Goal: Use online tool/utility: Utilize a website feature to perform a specific function

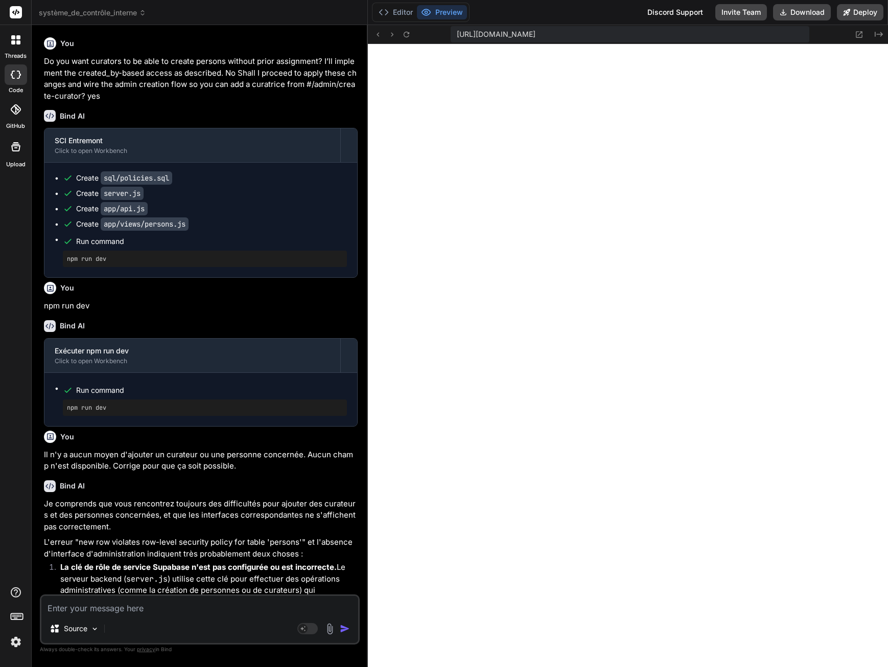
scroll to position [6896, 0]
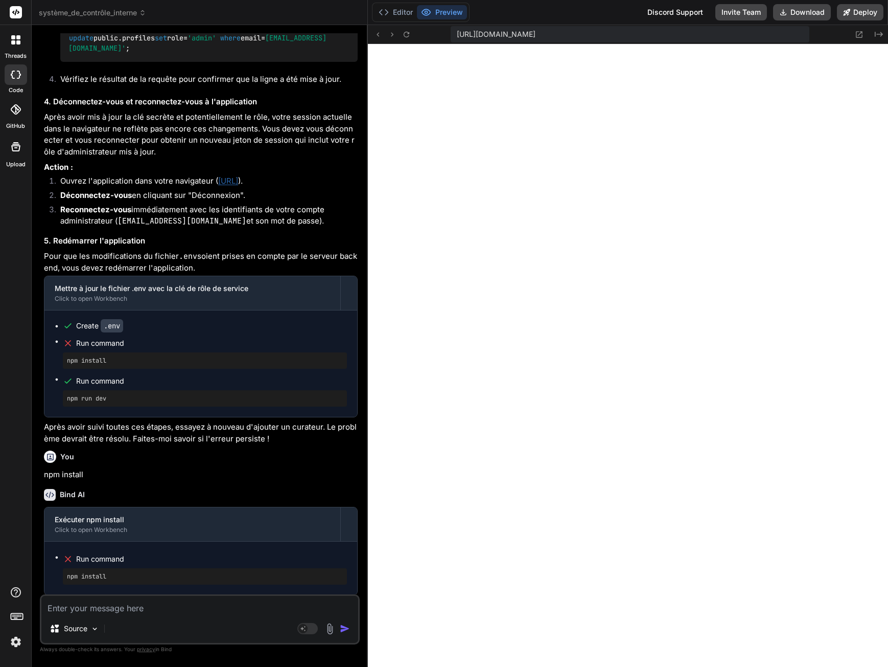
click at [143, 610] on textarea at bounding box center [199, 605] width 317 height 18
type textarea "Q"
type textarea "x"
type textarea "Qu"
type textarea "x"
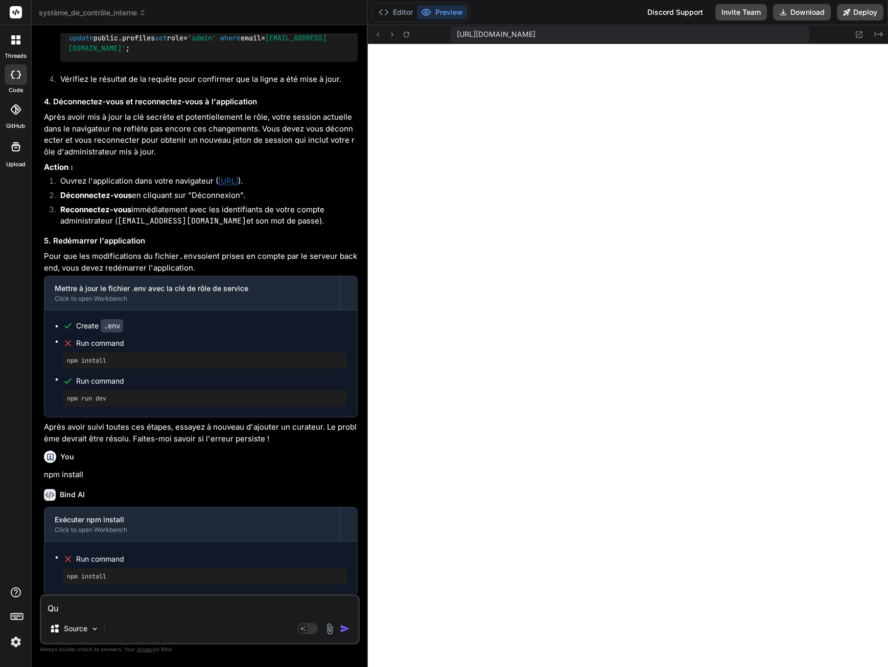
type textarea "Qua"
type textarea "x"
type textarea "Quan"
type textarea "x"
type textarea "Quand"
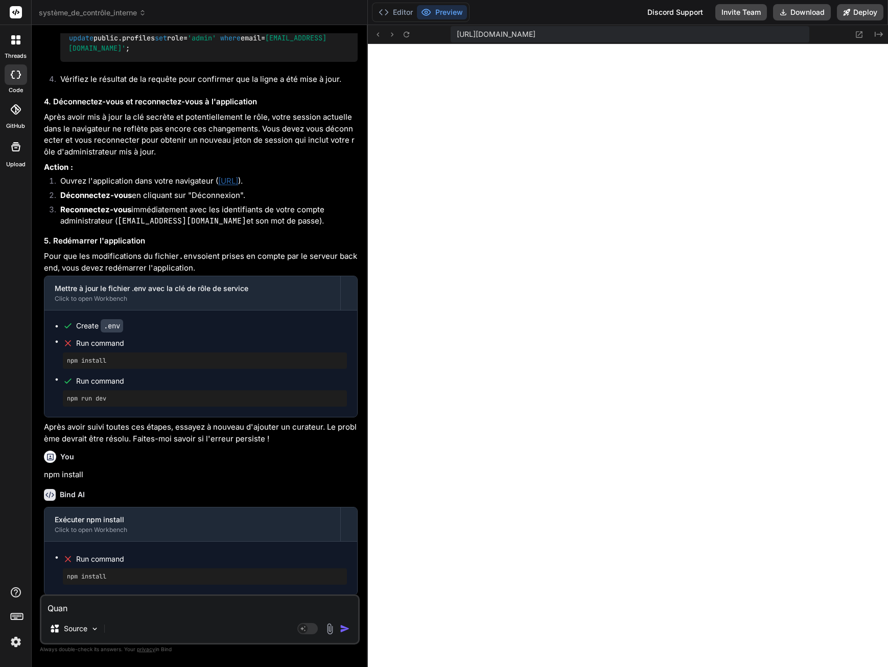
type textarea "x"
type textarea "Quand"
type textarea "x"
type textarea "Quand t"
type textarea "x"
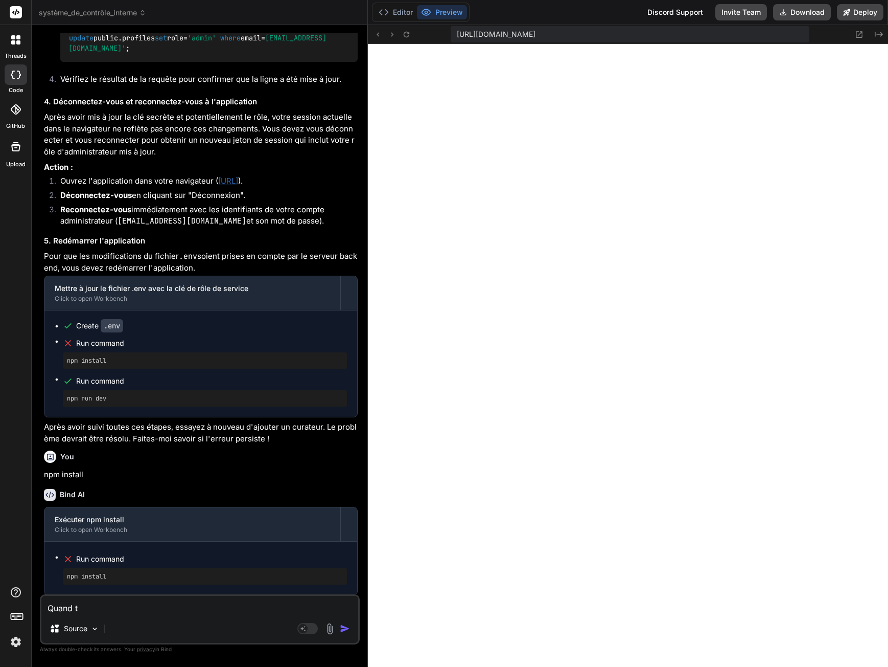
type textarea "Quand"
type textarea "x"
type textarea "Quand j"
type textarea "x"
type textarea "Quand je"
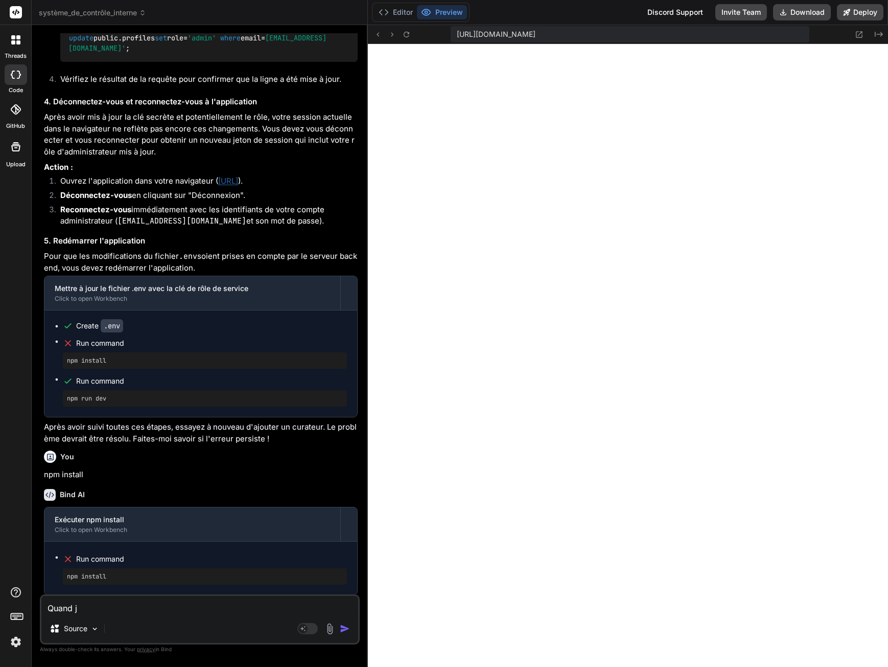
type textarea "x"
type textarea "Quand je"
type textarea "x"
type textarea "Quand je t"
type textarea "x"
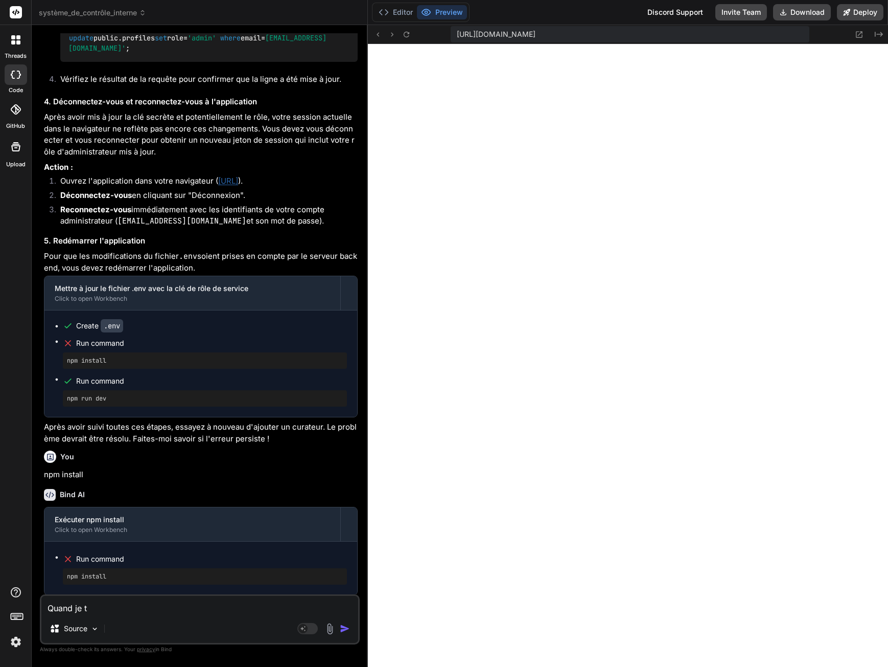
type textarea "Quand je te"
type textarea "x"
type textarea "Quand je ten"
type textarea "x"
type textarea "Quand je tent"
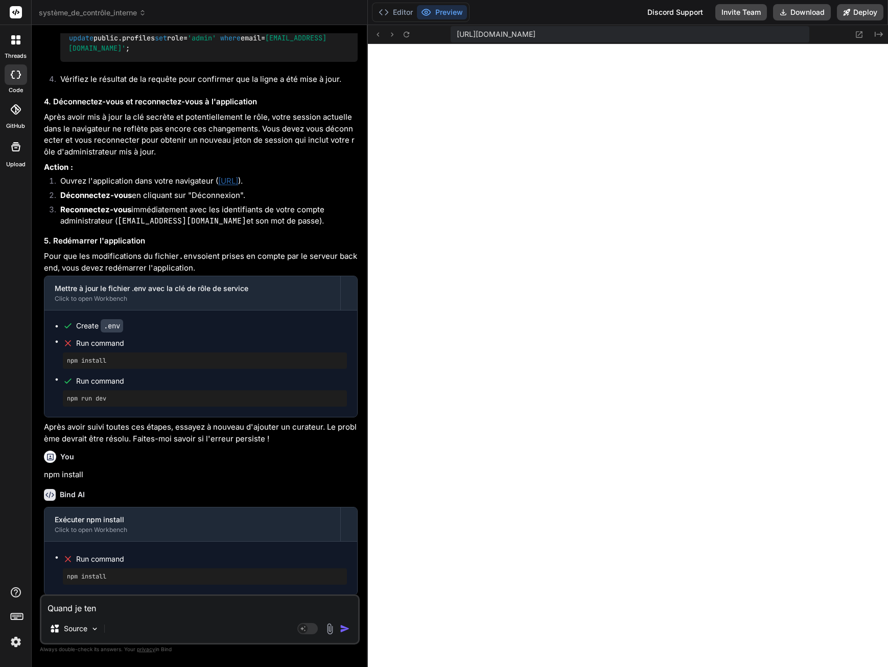
type textarea "x"
type textarea "Quand je tente"
type textarea "x"
type textarea "Quand je tente"
type textarea "x"
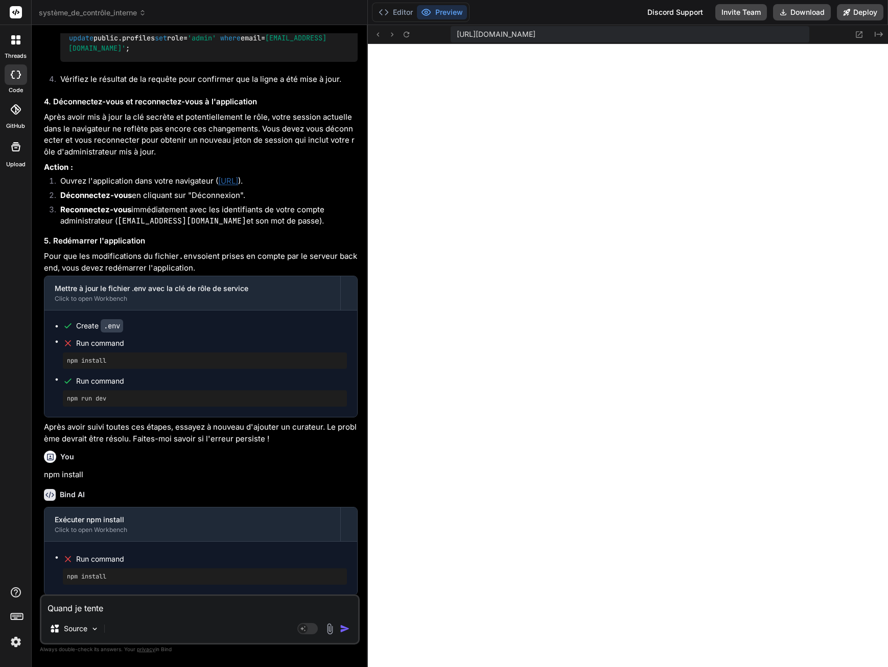
type textarea "Quand je tente d"
type textarea "x"
type textarea "Quand je tente d'"
type textarea "x"
type textarea "Quand je tente d'a"
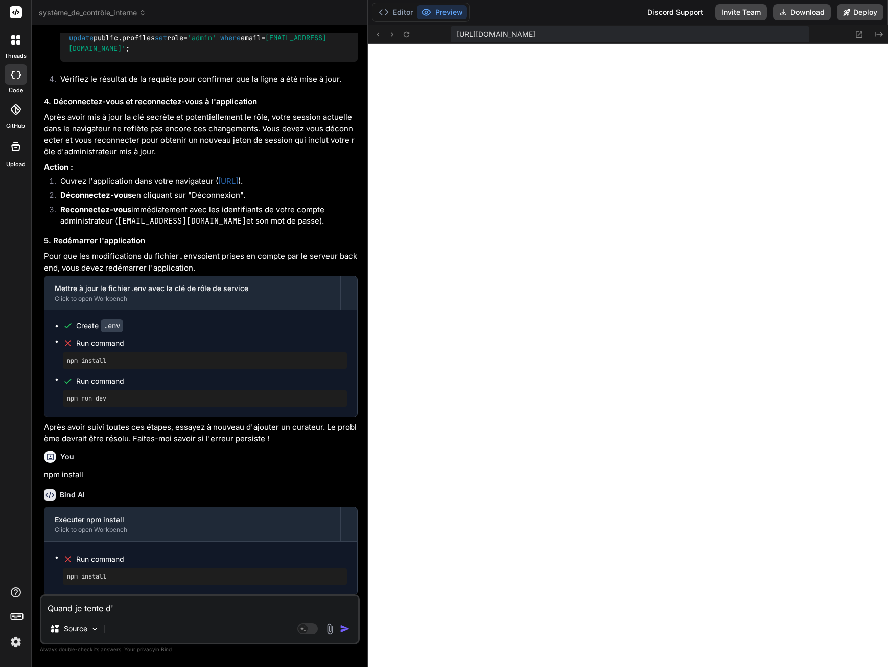
type textarea "x"
type textarea "Quand je tente d'aj"
type textarea "x"
type textarea "Quand je tente d'ajo"
type textarea "x"
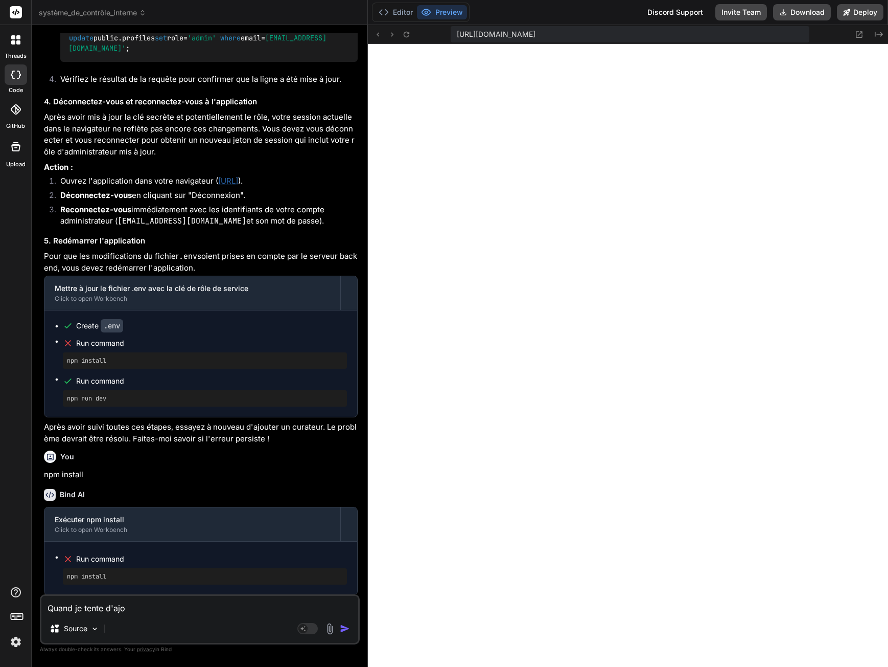
type textarea "Quand je tente d'ajou"
type textarea "x"
type textarea "Quand je tente d'ajout"
type textarea "x"
type textarea "Quand je tente d'ajoute"
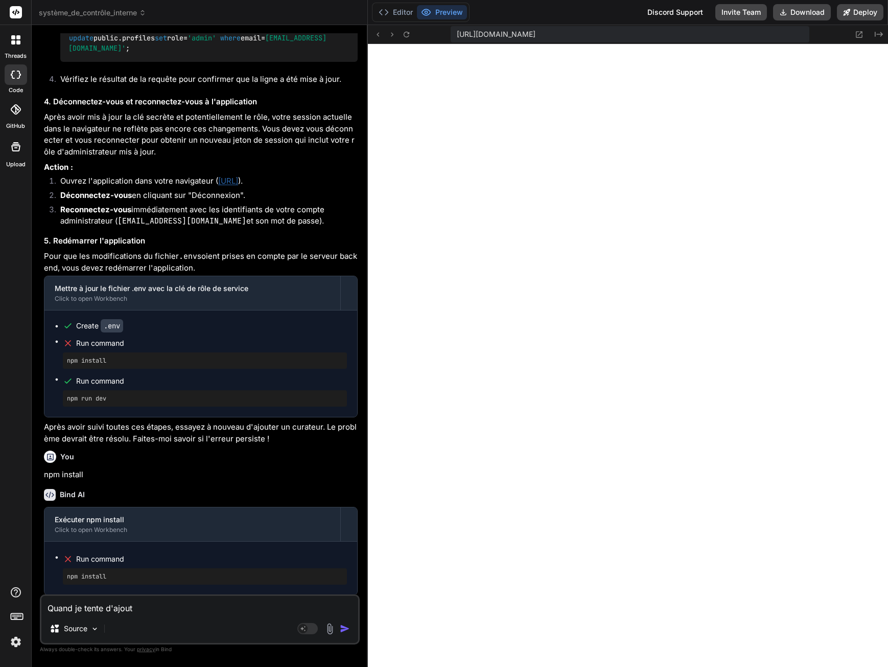
type textarea "x"
type textarea "Quand je tente d'ajouter"
type textarea "x"
type textarea "Quand je tente d'ajouter"
type textarea "x"
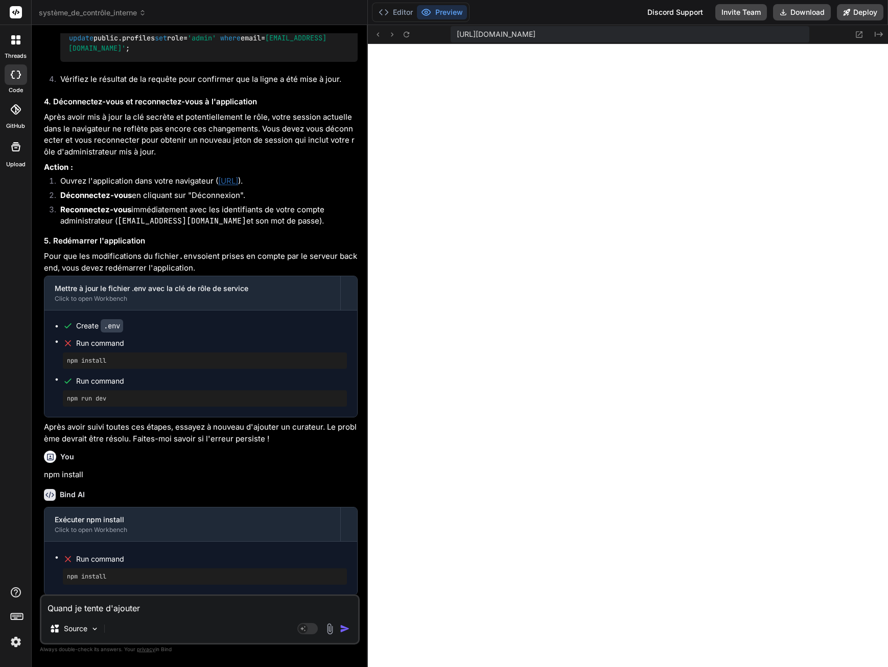
type textarea "Quand je tente d'ajouter u"
type textarea "x"
type textarea "Quand je tente d'ajouter un"
type textarea "x"
type textarea "Quand je tente d'ajouter un"
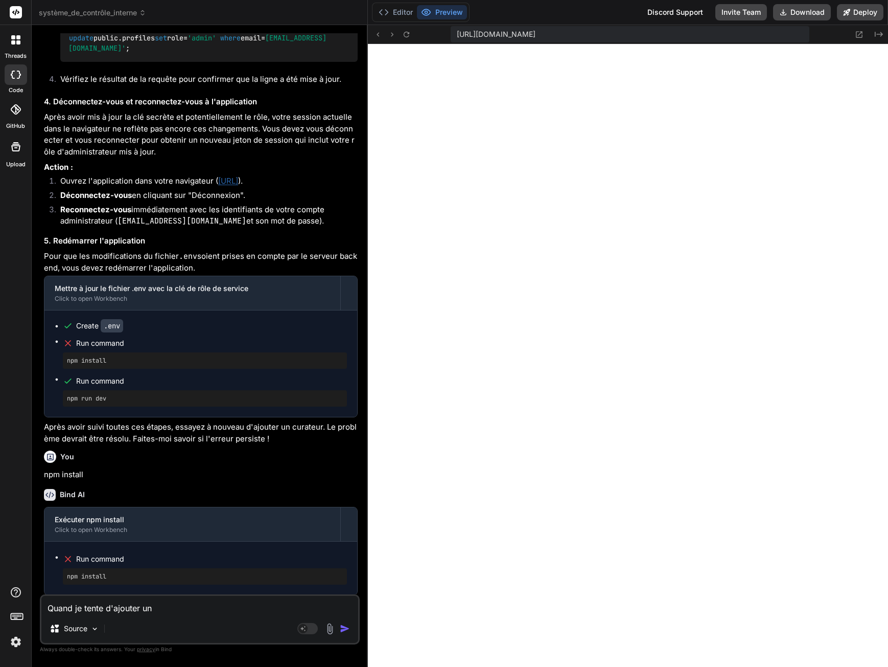
type textarea "x"
type textarea "Quand je tente d'ajouter un c"
type textarea "x"
type textarea "Quand je tente d'ajouter un co"
type textarea "x"
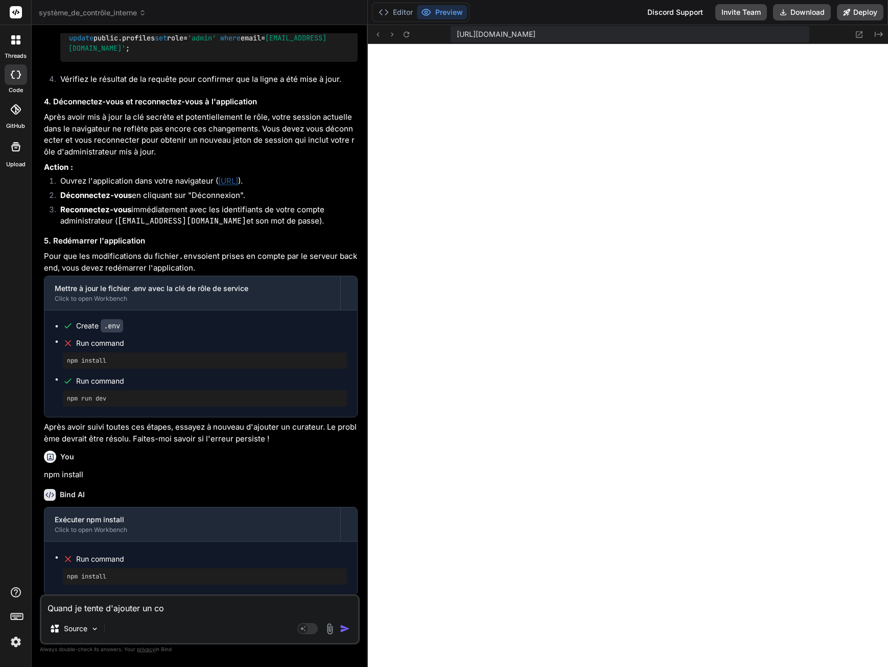
type textarea "Quand je tente d'ajouter un c"
type textarea "x"
type textarea "Quand je tente d'ajouter un cu"
type textarea "x"
type textarea "Quand je tente d'ajouter un cur"
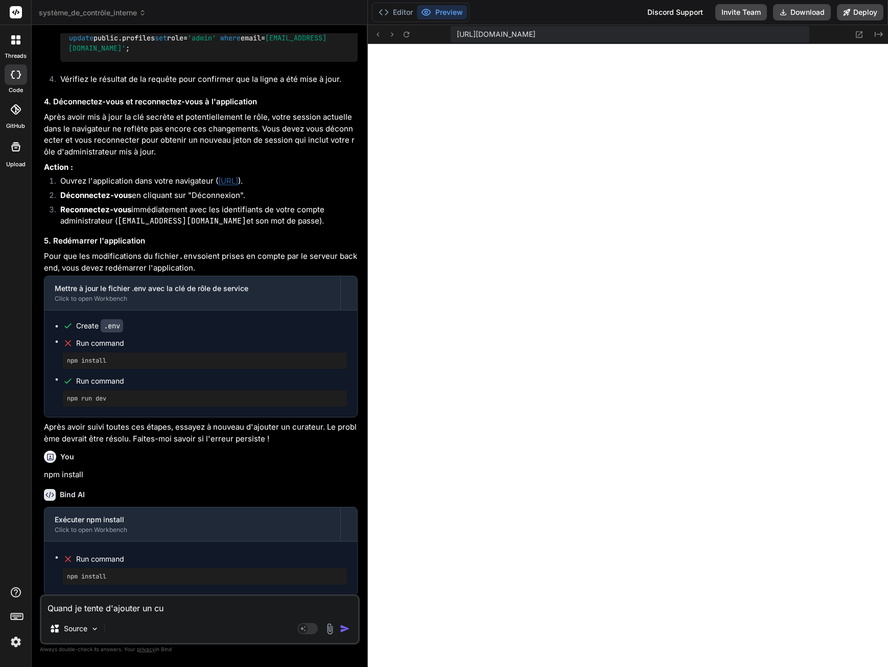
type textarea "x"
type textarea "Quand je tente d'ajouter un cura"
type textarea "x"
type textarea "Quand je tente d'ajouter un curat"
type textarea "x"
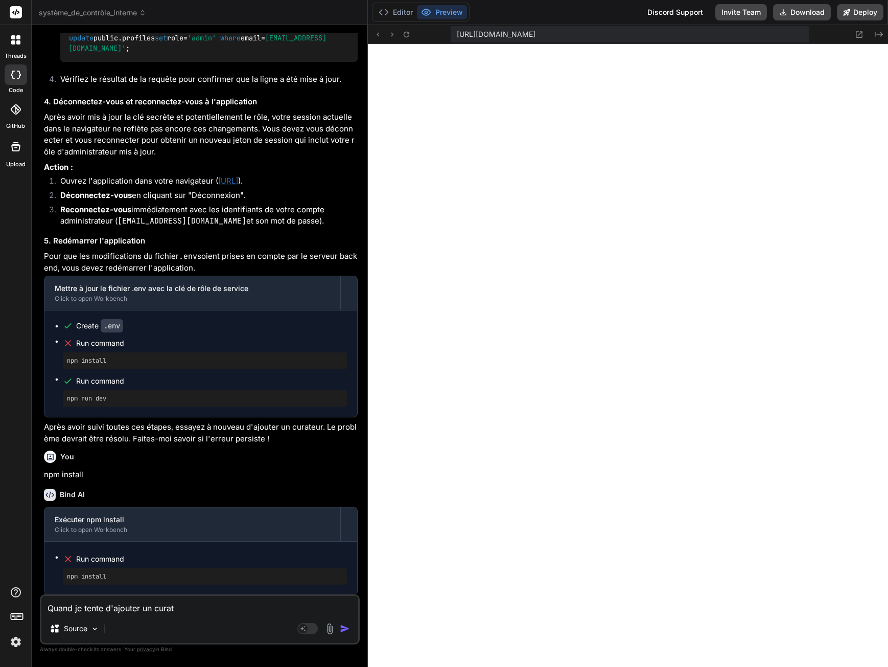
type textarea "Quand je tente d'ajouter un curate"
type textarea "x"
type textarea "Quand je tente d'ajouter un curateu"
type textarea "x"
type textarea "Quand je tente d'ajouter un curateur"
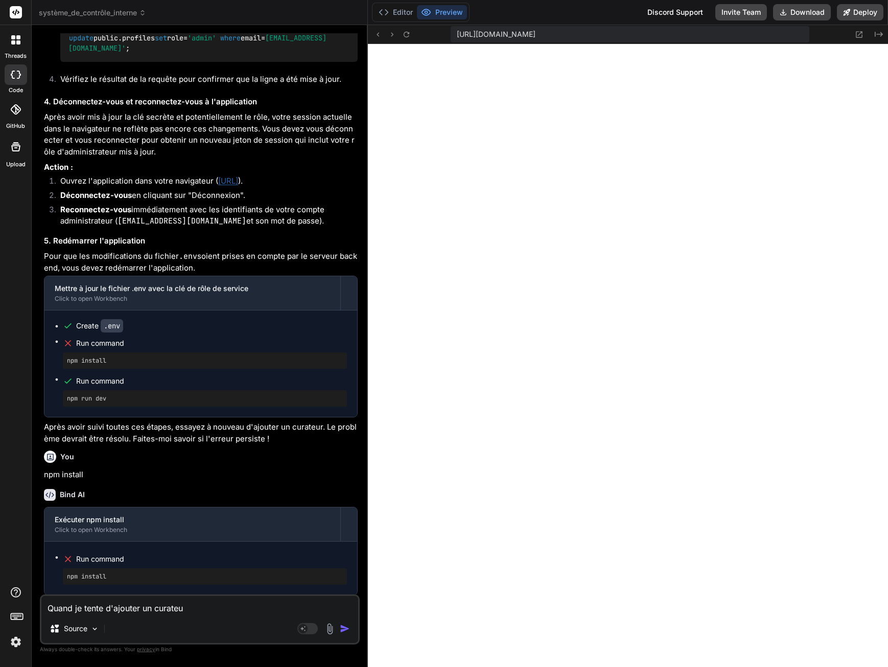
type textarea "x"
type textarea "Quand je tente d'ajouter un curateur"
type textarea "x"
type textarea "Quand je tente d'ajouter un curateur o"
type textarea "x"
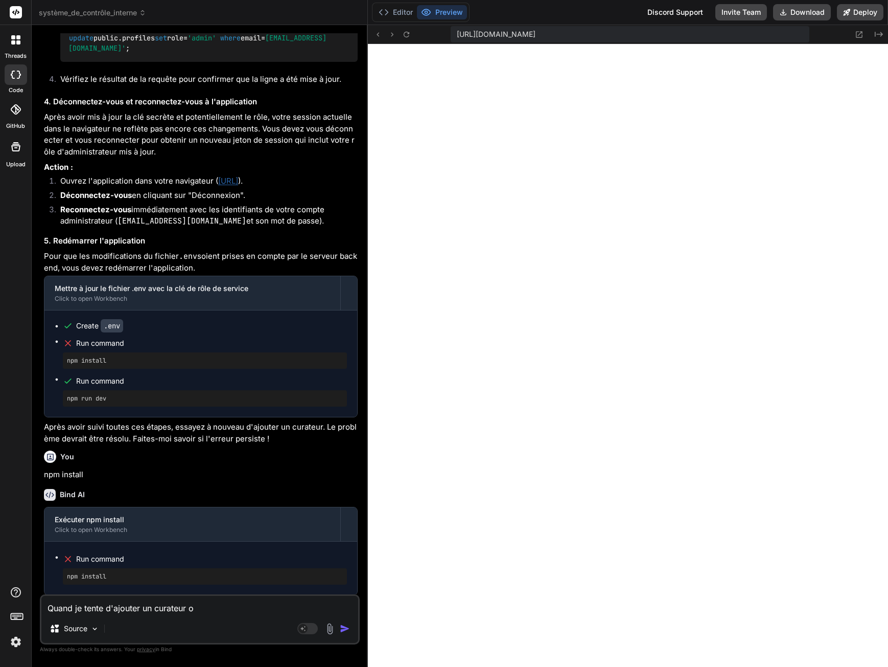
type textarea "Quand je tente d'ajouter un curateur ou"
type textarea "x"
type textarea "Quand je tente d'ajouter un curateur ou"
type textarea "x"
type textarea "Quand je tente d'ajouter un curateur ou u"
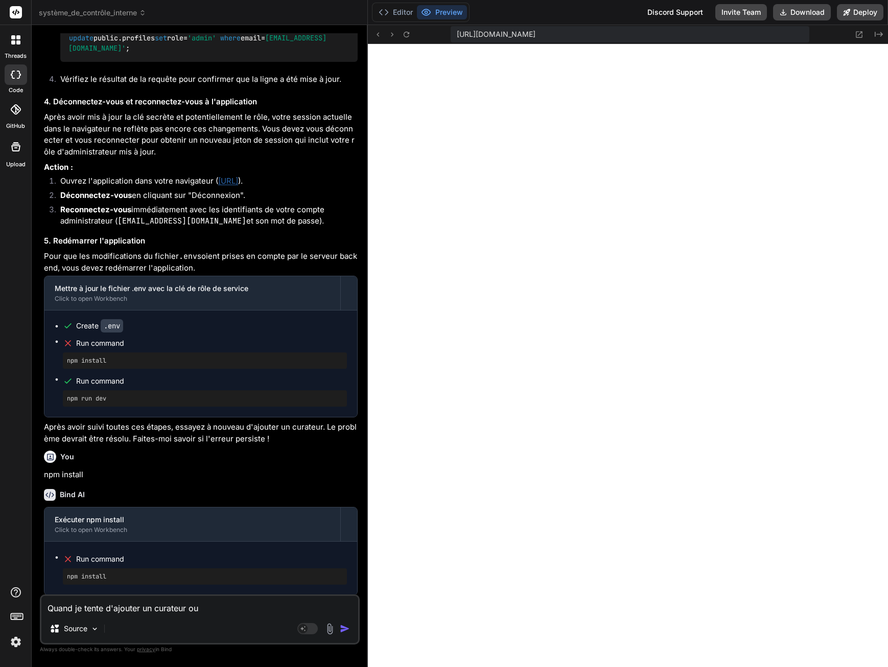
type textarea "x"
type textarea "Quand je tente d'ajouter un curateur ou un"
type textarea "x"
type textarea "Quand je tente d'ajouter un curateur ou une"
type textarea "x"
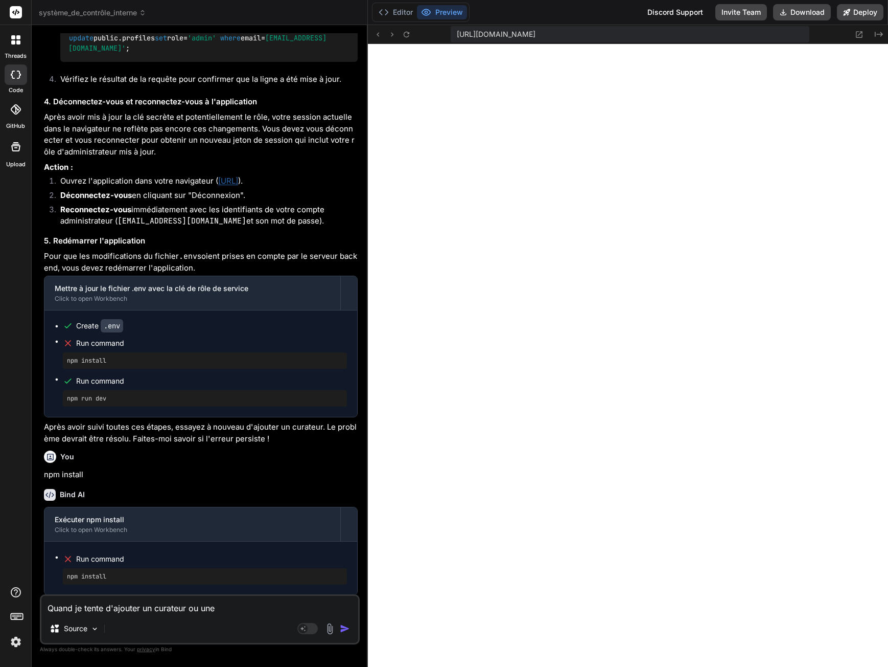
type textarea "Quand je tente d'ajouter un curateur ou une"
type textarea "x"
type textarea "Quand je tente d'ajouter un curateur ou une p"
type textarea "x"
type textarea "Quand je tente d'ajouter un curateur ou une pe"
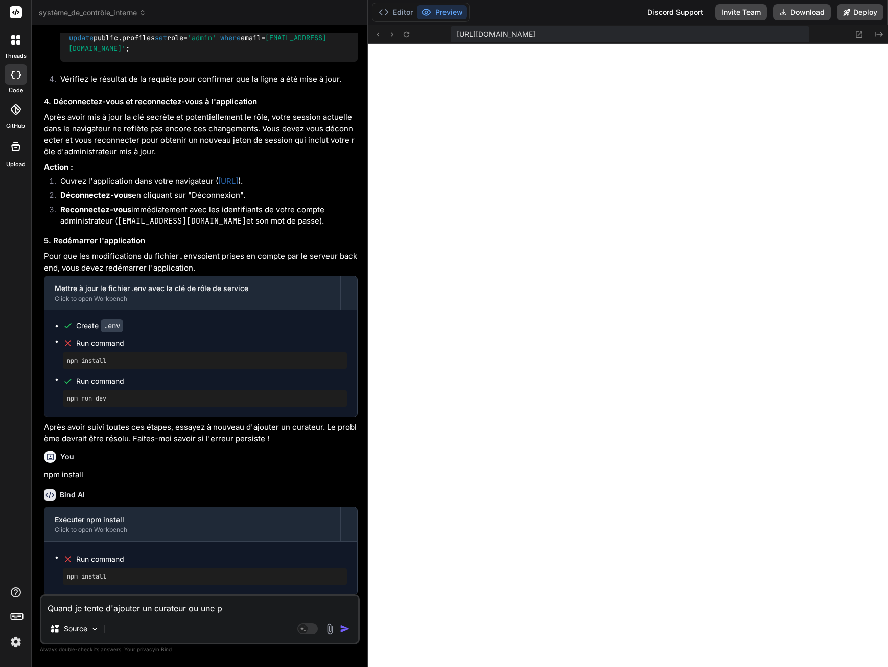
type textarea "x"
type textarea "Quand je tente d'ajouter un curateur ou une per"
type textarea "x"
type textarea "Quand je tente d'ajouter un curateur ou une pers"
type textarea "x"
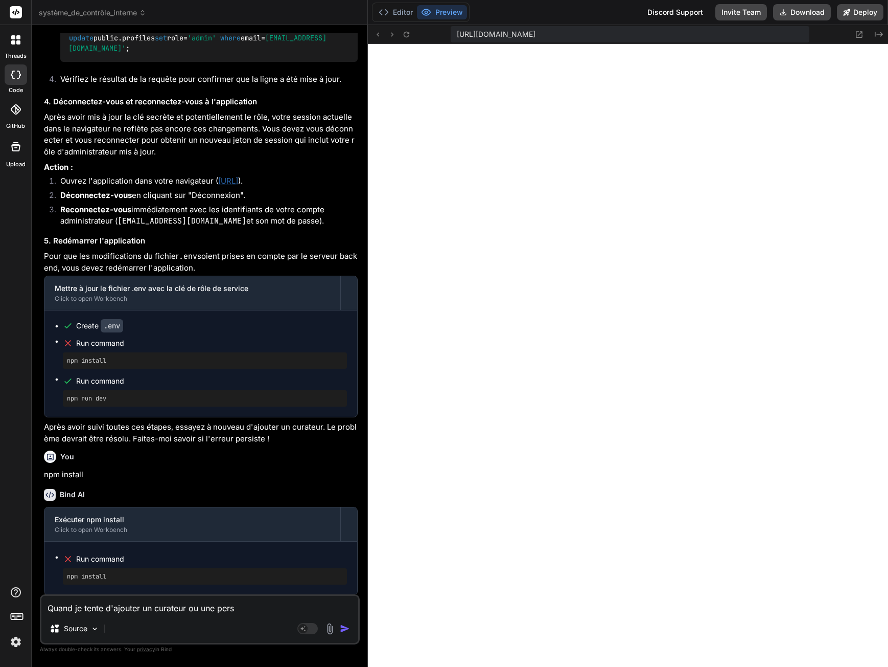
type textarea "Quand je tente d'ajouter un curateur ou une perso"
type textarea "x"
type textarea "Quand je tente d'ajouter un curateur ou une person"
type textarea "x"
type textarea "Quand je tente d'ajouter un curateur ou une personn"
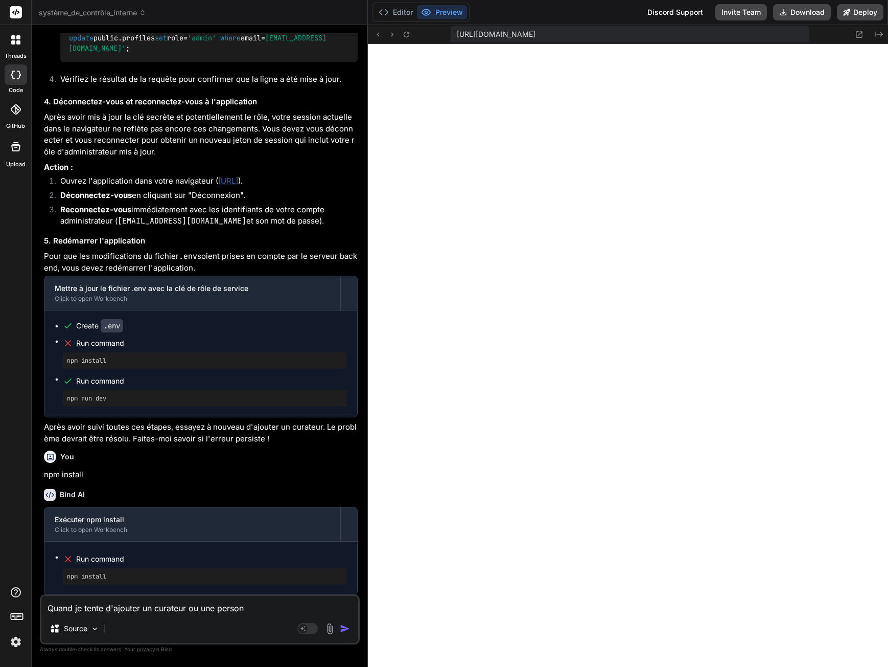
type textarea "x"
type textarea "Quand je tente d'ajouter un curateur ou une personne"
type textarea "x"
type textarea "Quand je tente d'ajouter un curateur ou une personne"
type textarea "x"
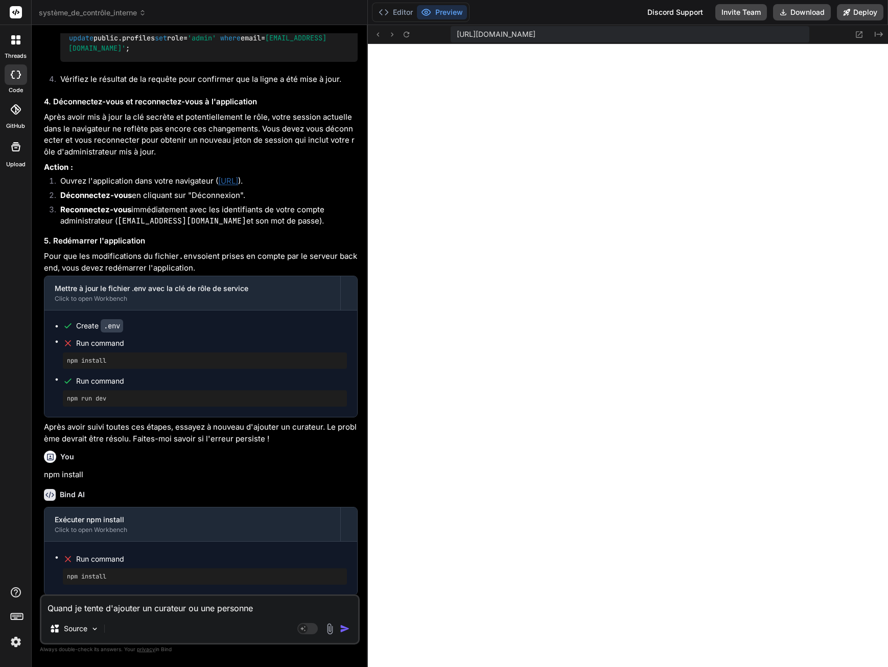
type textarea "Quand je tente d'ajouter un curateur ou une personne c"
type textarea "x"
type textarea "Quand je tente d'ajouter un curateur ou une personne co"
type textarea "x"
type textarea "Quand je tente d'ajouter un curateur ou une personne con"
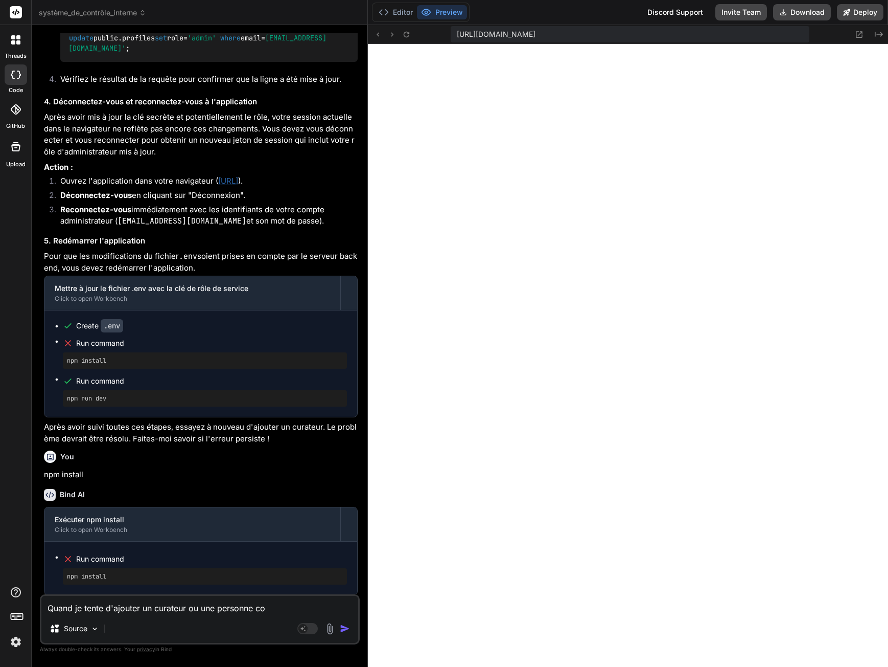
type textarea "x"
type textarea "Quand je tente d'ajouter un curateur ou une personne conc"
type textarea "x"
type textarea "Quand je tente d'ajouter un curateur ou une personne conce"
type textarea "x"
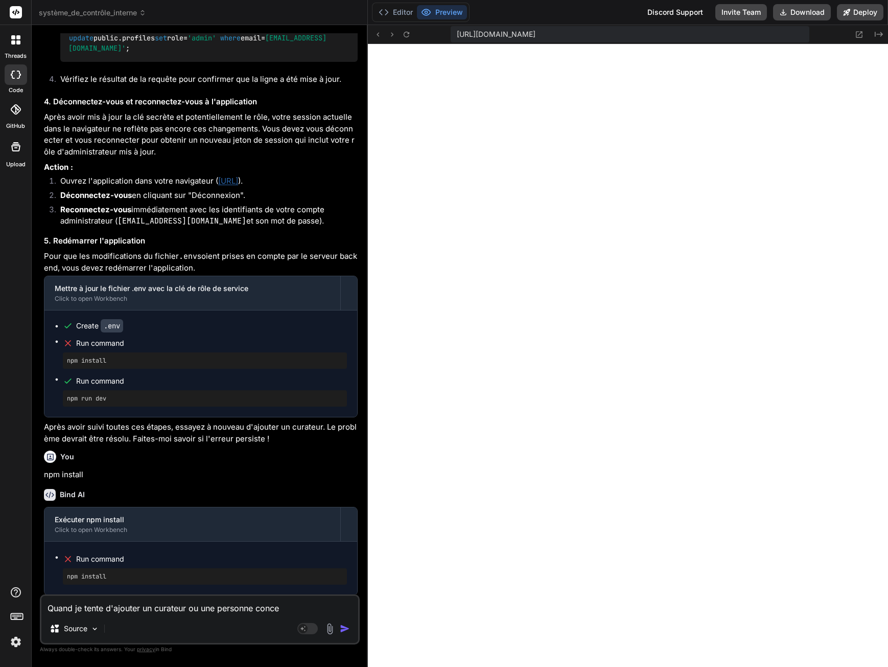
type textarea "Quand je tente d'ajouter un curateur ou une personne concer"
type textarea "x"
type textarea "Quand je tente d'ajouter un curateur ou une personne concern"
type textarea "x"
type textarea "Quand je tente d'ajouter un curateur ou une personne concerné"
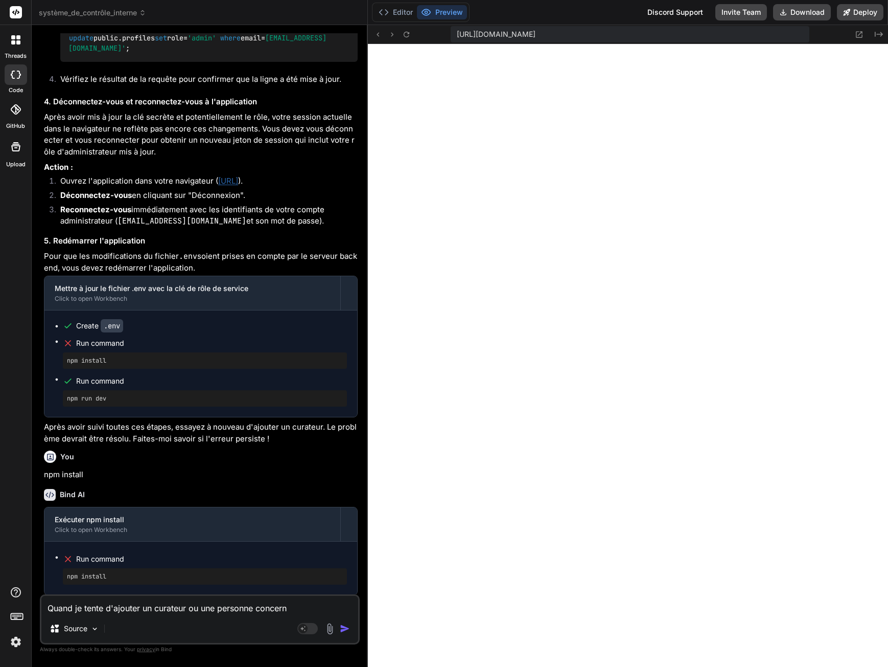
type textarea "x"
type textarea "Quand je tente d'ajouter un curateur ou une personne concernée"
type textarea "x"
type textarea "Quand je tente d'ajouter un curateur ou une personne concernée,"
type textarea "x"
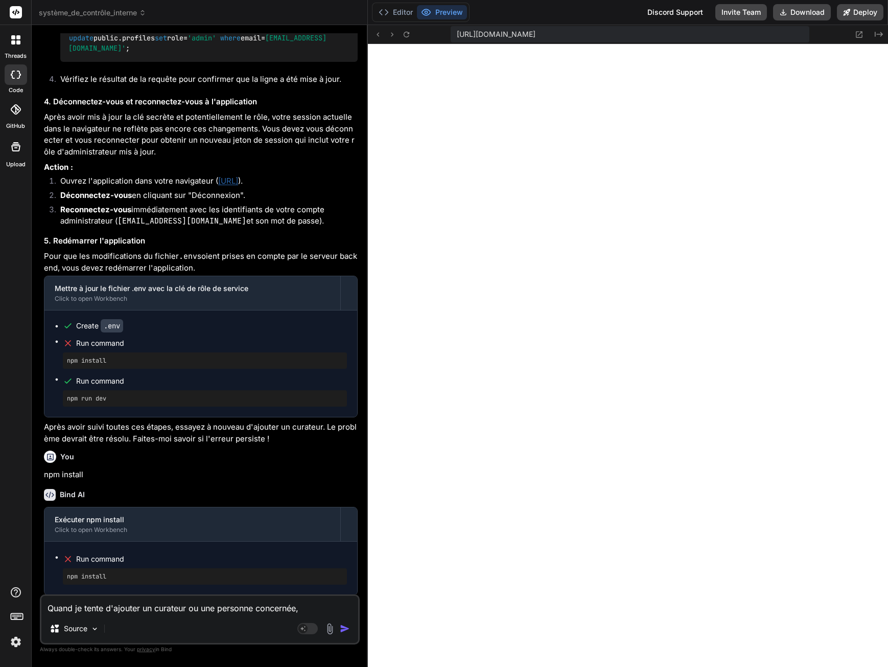
type textarea "Quand je tente d'ajouter un curateur ou une personne concernée,"
type textarea "x"
type textarea "Quand je tente d'ajouter un curateur ou une personne concernée, j"
type textarea "x"
type textarea "Quand je tente d'ajouter un curateur ou une personne concernée, j'"
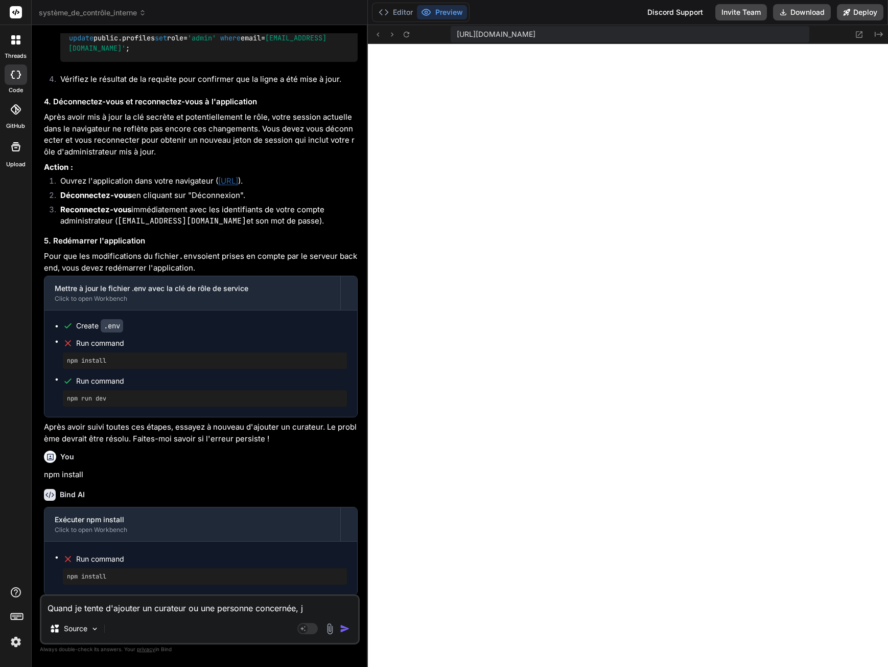
type textarea "x"
type textarea "Quand je tente d'ajouter un curateur ou une personne concernée, j'a"
type textarea "x"
type textarea "Quand je tente d'ajouter un curateur ou une personne concernée, j'ai"
type textarea "x"
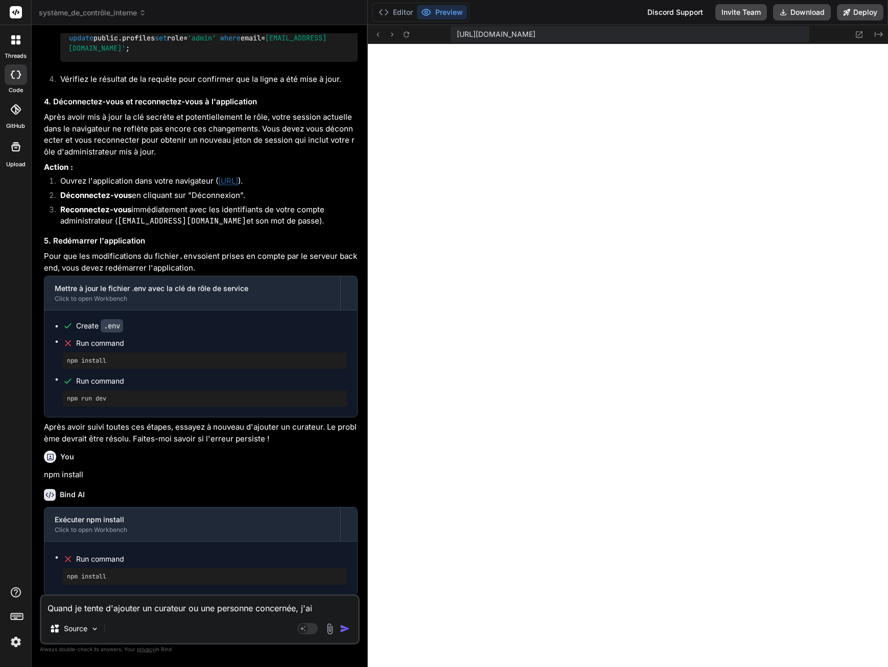
type textarea "Quand je tente d'ajouter un curateur ou une personne concernée, j'ai"
type textarea "x"
type textarea "Quand je tente d'ajouter un curateur ou une personne concernée, j'ai l"
type textarea "x"
type textarea "Quand je tente d'ajouter un curateur ou une personne concernée, j'ai l'"
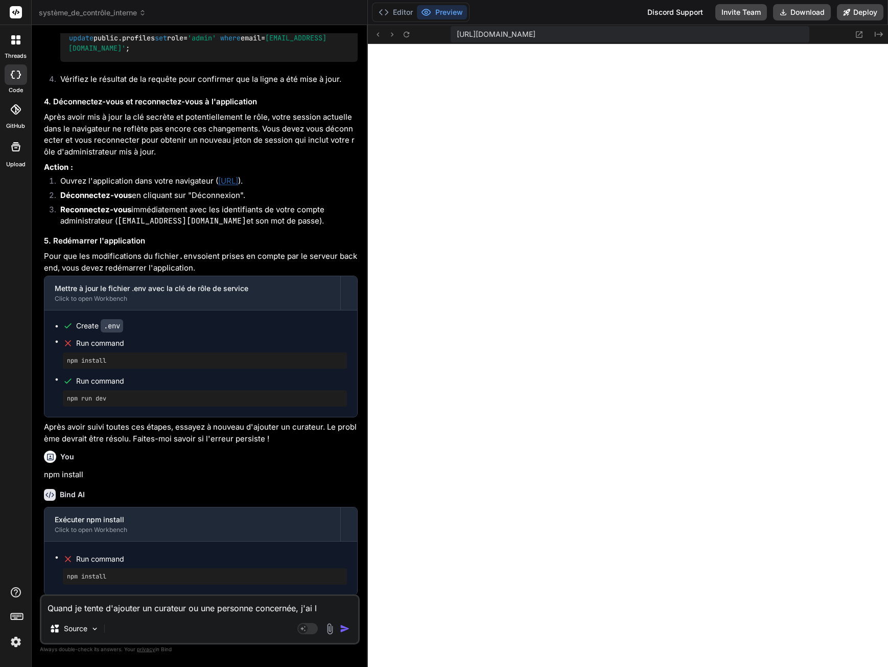
type textarea "x"
type textarea "Quand je tente d'ajouter un curateur ou une personne concernée, j'ai l'e"
type textarea "x"
type textarea "Quand je tente d'ajouter un curateur ou une personne concernée, j'ai l'er"
type textarea "x"
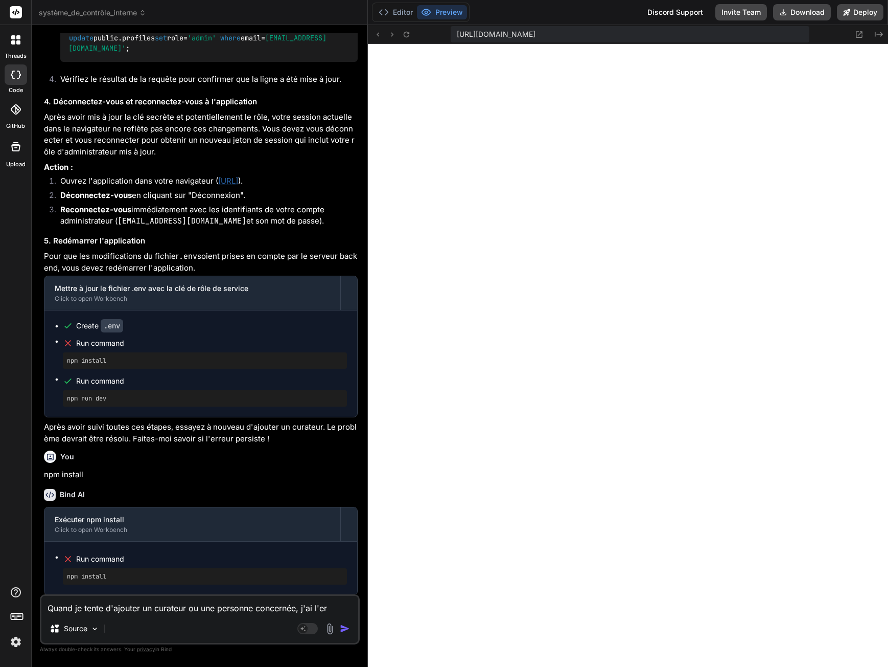
type textarea "Quand je tente d'ajouter un curateur ou une personne concernée, j'ai l'err"
type textarea "x"
type textarea "Quand je tente d'ajouter un curateur ou une personne concernée, j'ai l'erre"
type textarea "x"
type textarea "Quand je tente d'ajouter un curateur ou une personne concernée, j'ai l'erreu"
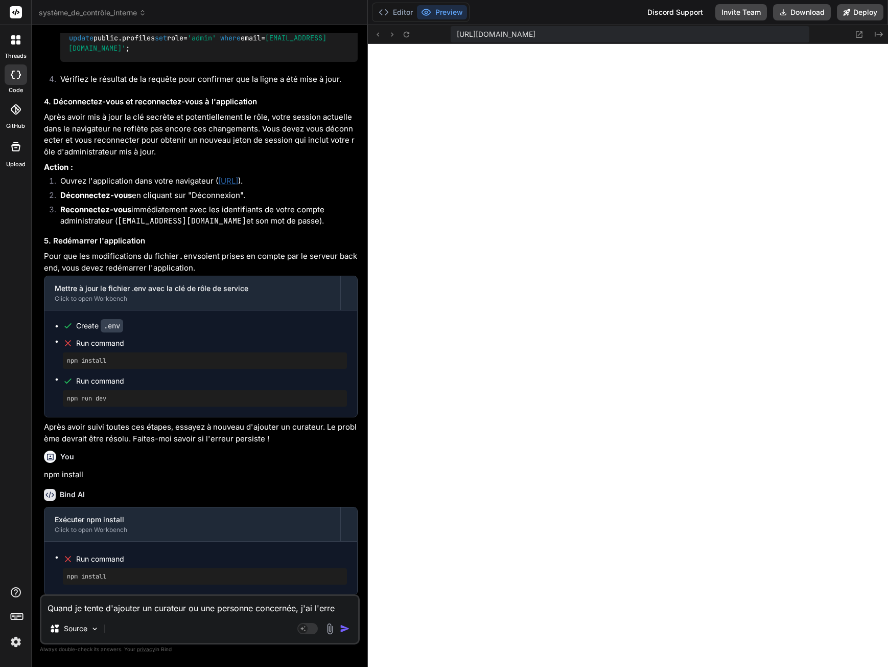
type textarea "x"
type textarea "Quand je tente d'ajouter un curateur ou une personne concernée, j'ai l'erreur"
type textarea "x"
type textarea "Quand je tente d'ajouter un curateur ou une personne concernée, j'ai l'erreur"
type textarea "x"
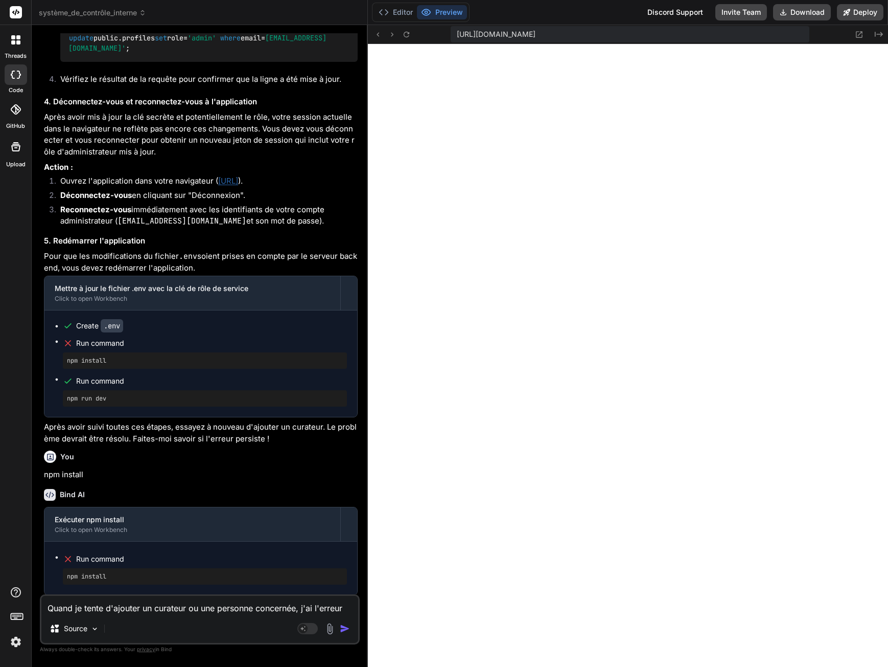
type textarea "Quand je tente d'ajouter un curateur ou une personne concernée, j'ai l'erreur :"
type textarea "x"
type textarea "Quand je tente d'ajouter un curateur ou une personne concernée, j'ai l'erreur :"
type textarea "x"
paste textarea "Failed to fetch"
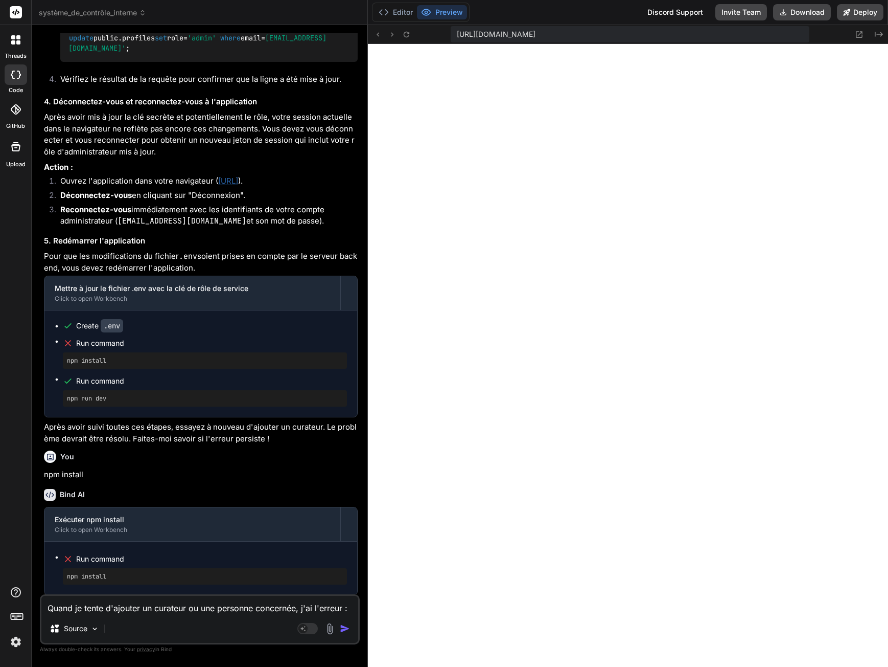
type textarea "Quand je tente d'ajouter un curateur ou une personne concernée, j'ai l'erreur :…"
type textarea "x"
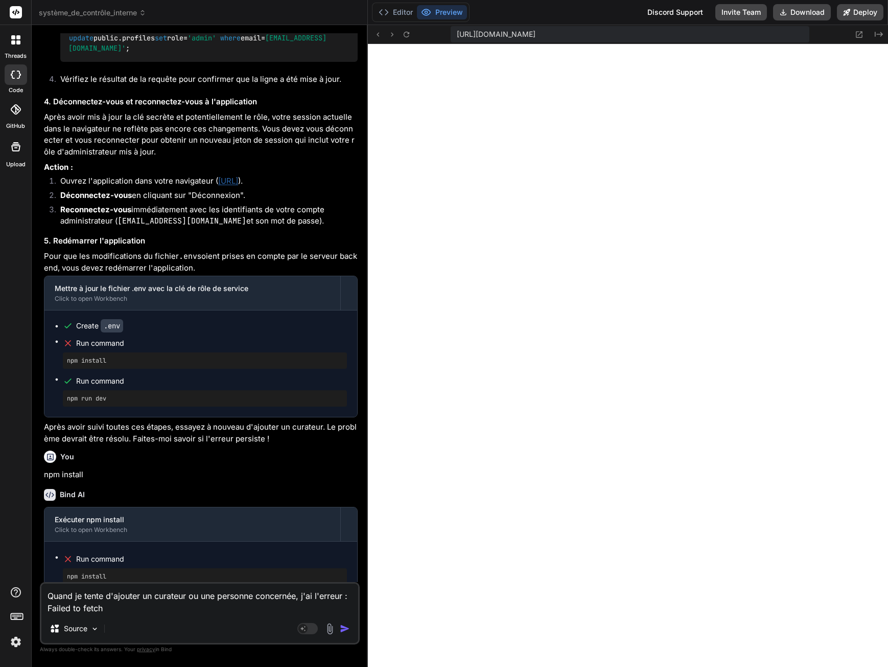
type textarea "Quand je tente d'ajouter un curateur ou une personne concernée, j'ai l'erreur :…"
type textarea "eyJpc3MiOiJzdXBhYmFzZSIsInJlZiI6Imlwd2tsbW50c2tpeHBwd29ndGdrIiwicm9sZSI6InNlcnZ…"
type textarea "x"
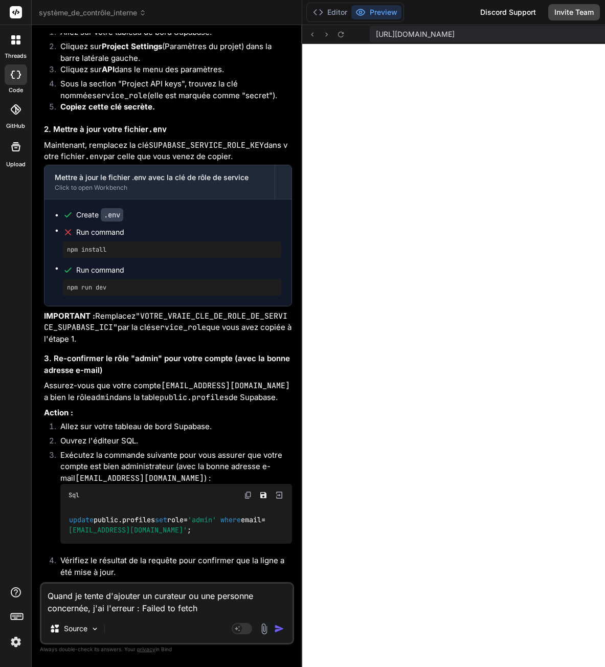
scroll to position [9460, 0]
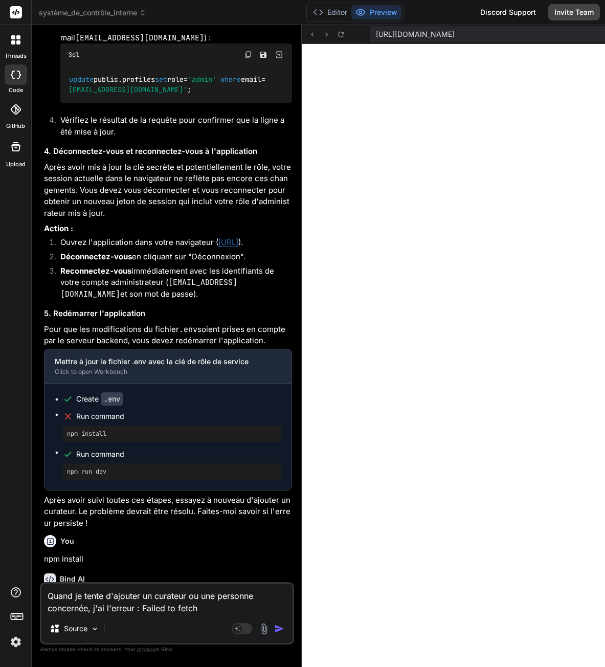
click at [201, 608] on textarea "Quand je tente d'ajouter un curateur ou une personne concernée, j'ai l'erreur :…" at bounding box center [166, 598] width 251 height 31
type textarea "Quand je tente d'ajouter un curateur ou une personne concernée, j'ai l'erreur :…"
type textarea "x"
type textarea "Quand je tente d'ajouter un curateur ou une personne concernée, j'ai l'erreur :…"
type textarea "x"
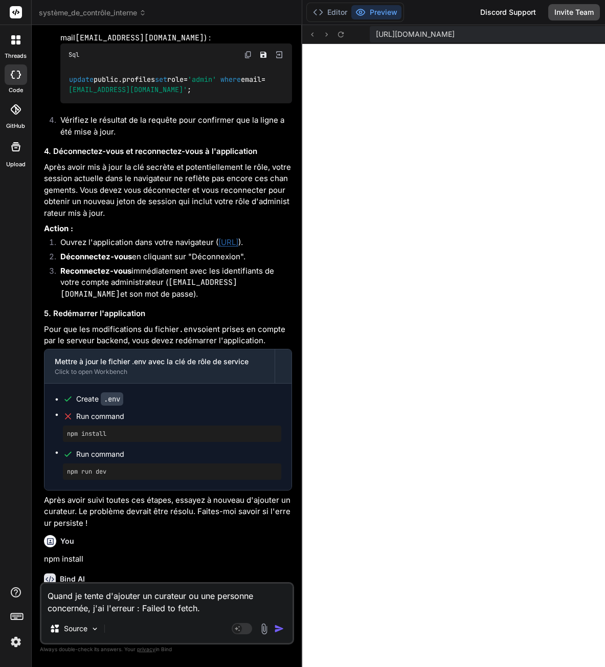
type textarea "Quand je tente d'ajouter un curateur ou une personne concernée, j'ai l'erreur :…"
type textarea "x"
type textarea "Quand je tente d'ajouter un curateur ou une personne concernée, j'ai l'erreur :…"
type textarea "x"
type textarea "Quand je tente d'ajouter un curateur ou une personne concernée, j'ai l'erreur :…"
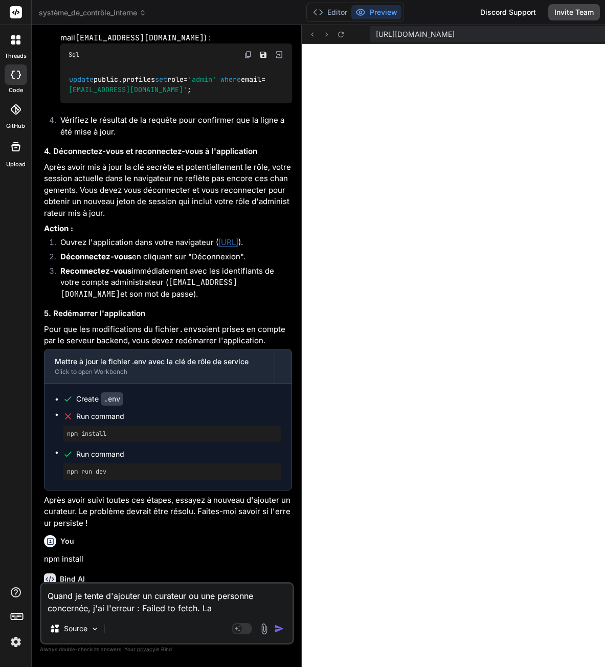
type textarea "x"
type textarea "Quand je tente d'ajouter un curateur ou une personne concernée, j'ai l'erreur :…"
type textarea "x"
type textarea "Quand je tente d'ajouter un curateur ou une personne concernée, j'ai l'erreur :…"
type textarea "x"
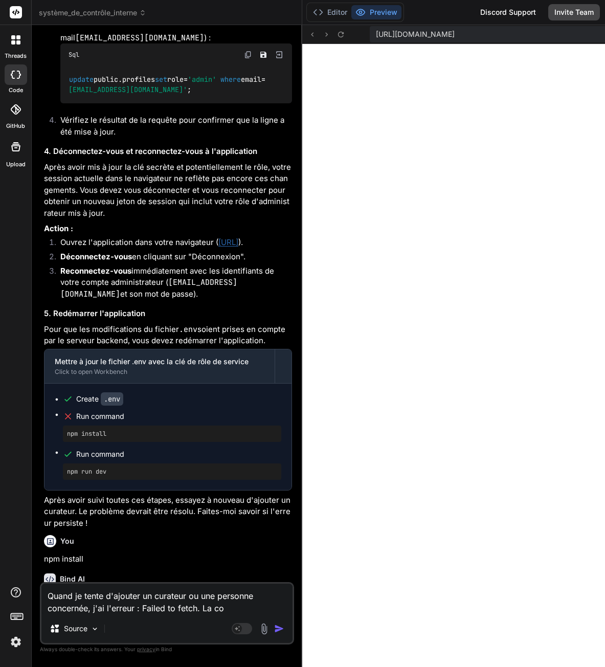
type textarea "Quand je tente d'ajouter un curateur ou une personne concernée, j'ai l'erreur :…"
type textarea "x"
type textarea "Quand je tente d'ajouter un curateur ou une personne concernée, j'ai l'erreur :…"
type textarea "x"
type textarea "Quand je tente d'ajouter un curateur ou une personne concernée, j'ai l'erreur :…"
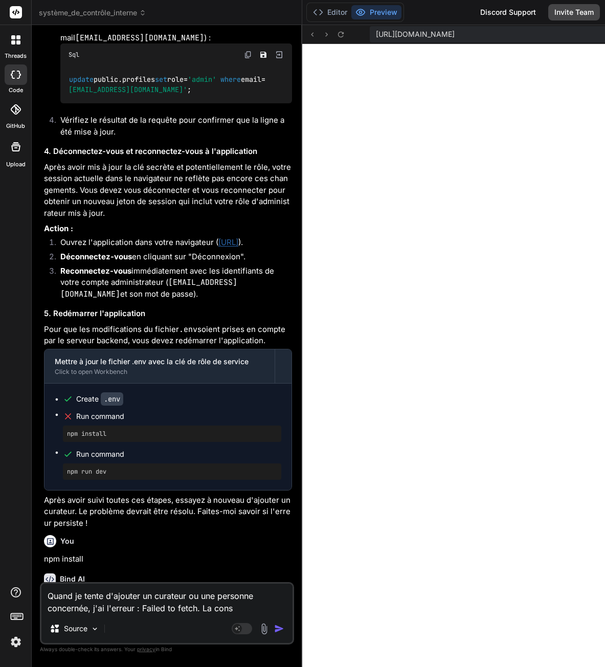
type textarea "x"
type textarea "Quand je tente d'ajouter un curateur ou une personne concernée, j'ai l'erreur :…"
type textarea "x"
type textarea "Quand je tente d'ajouter un curateur ou une personne concernée, j'ai l'erreur :…"
type textarea "x"
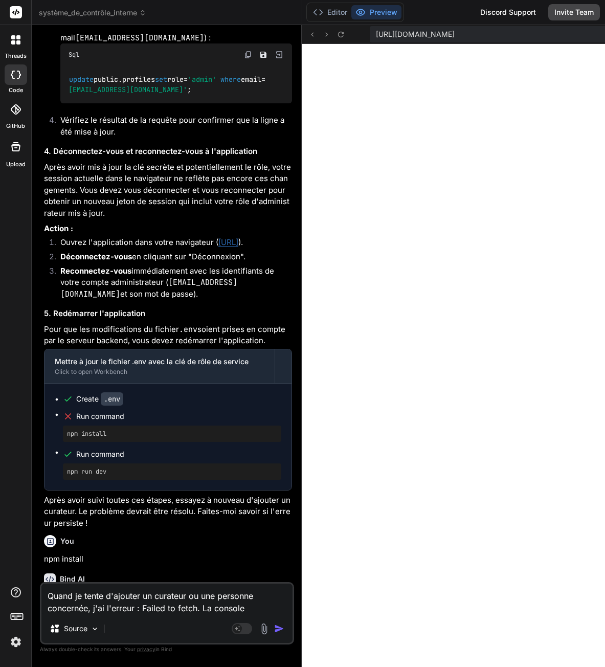
type textarea "Quand je tente d'ajouter un curateur ou une personne concernée, j'ai l'erreur :…"
type textarea "x"
type textarea "Quand je tente d'ajouter un curateur ou une personne concernée, j'ai l'erreur :…"
paste textarea "The FetchEvent for "http://localhost:3001/api/admin/create-person" resulted in …"
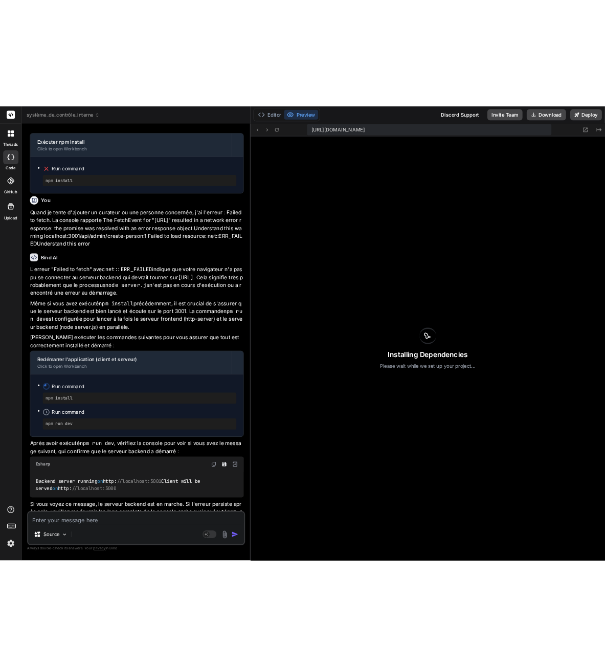
scroll to position [5214, 0]
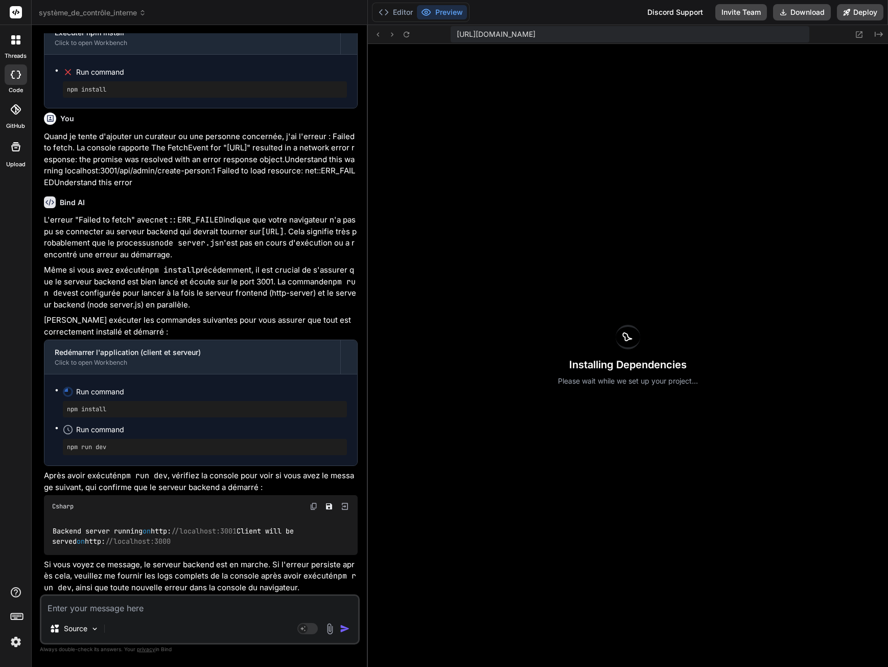
drag, startPoint x: 262, startPoint y: 227, endPoint x: 48, endPoint y: 245, distance: 215.0
click at [261, 237] on code "http://localhost:3001" at bounding box center [272, 231] width 23 height 10
copy code "http://localhost:3001"
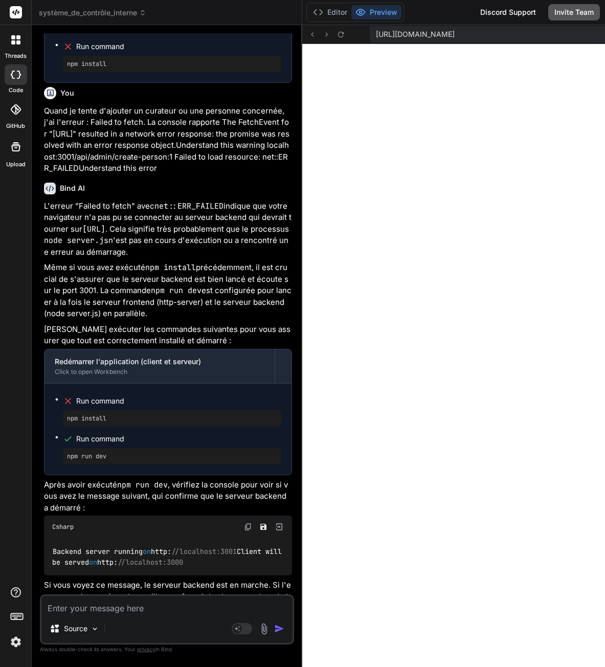
scroll to position [9712, 0]
drag, startPoint x: 67, startPoint y: 386, endPoint x: 165, endPoint y: 386, distance: 97.6
click at [165, 414] on pre "npm install" at bounding box center [172, 418] width 210 height 8
copy pre "npm install"
click at [100, 613] on textarea at bounding box center [166, 605] width 251 height 18
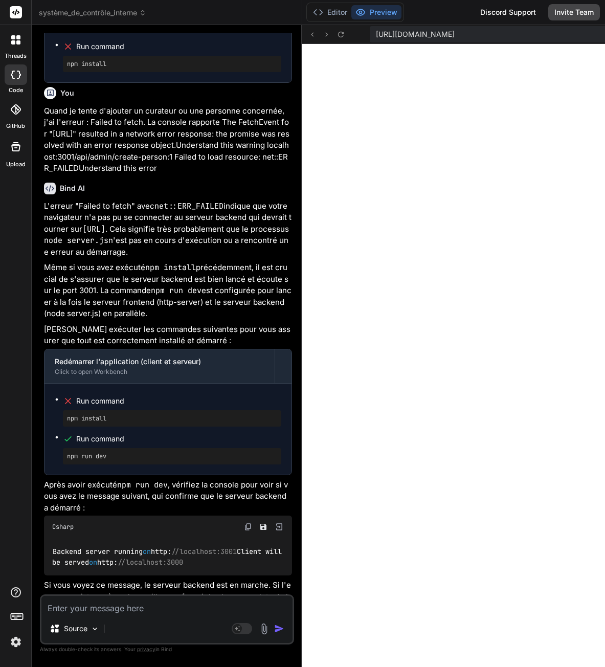
paste textarea "npm install"
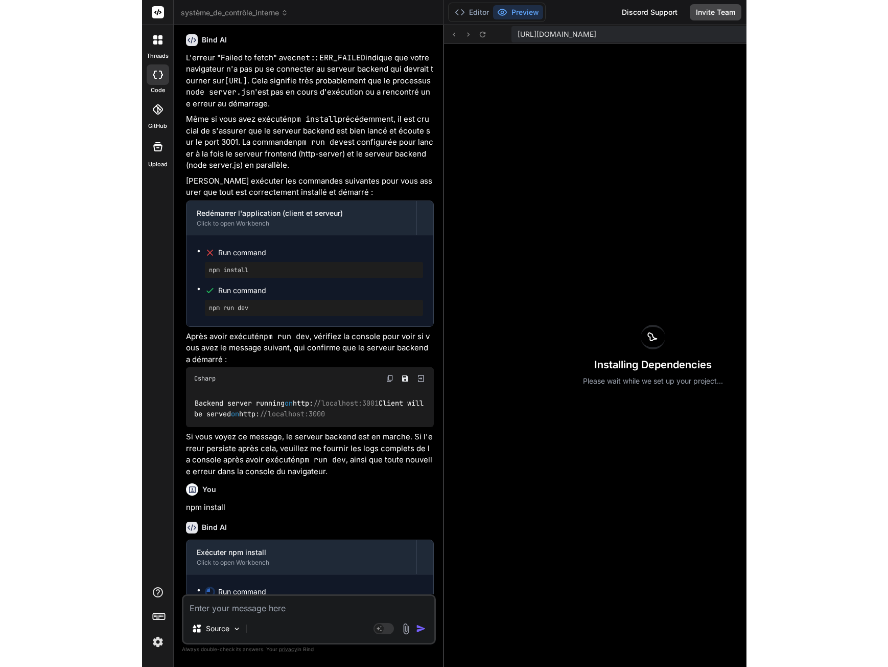
scroll to position [6983, 0]
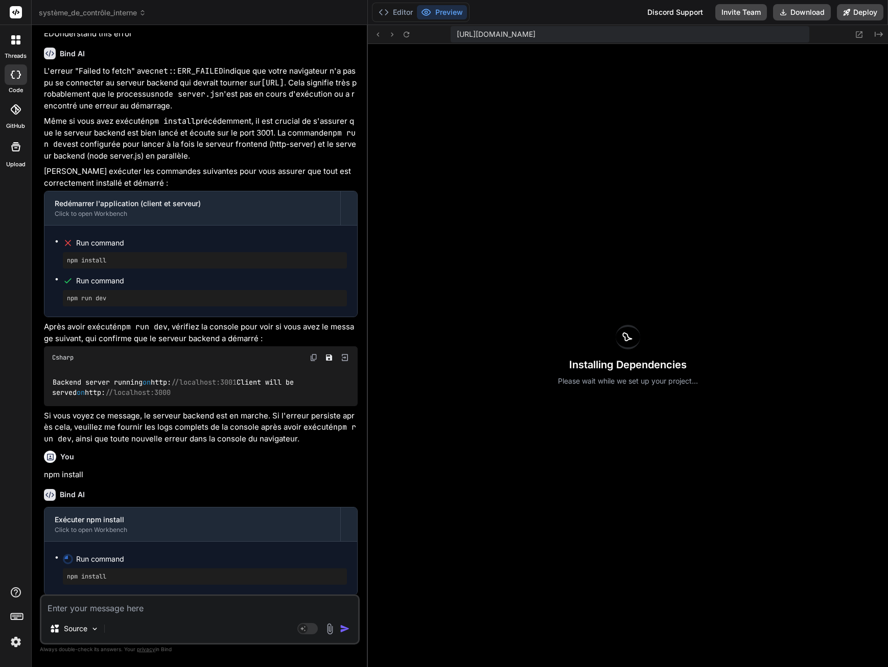
click at [515, 272] on div "Installing Dependencies Please wait while we set up your project..." at bounding box center [628, 355] width 520 height 623
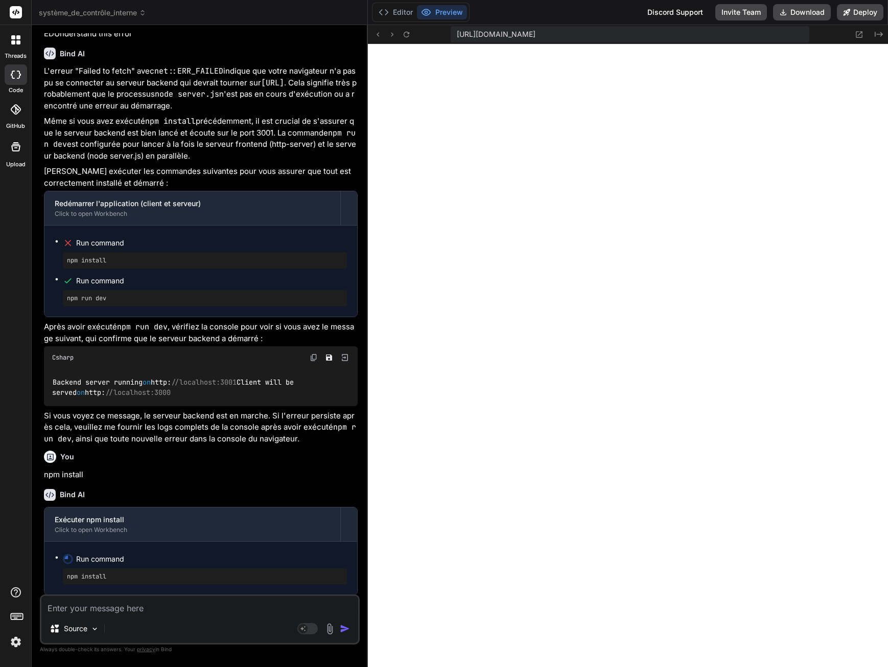
scroll to position [7333, 0]
drag, startPoint x: 66, startPoint y: 576, endPoint x: 140, endPoint y: 576, distance: 74.1
click at [140, 576] on div "npm install" at bounding box center [205, 576] width 284 height 16
copy pre "npm install"
click at [102, 610] on textarea at bounding box center [199, 605] width 317 height 18
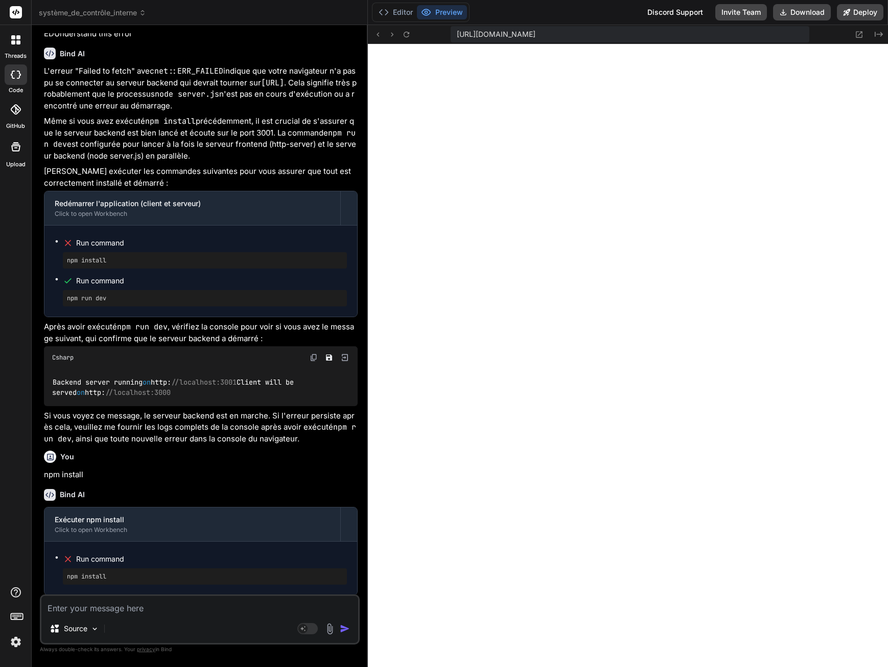
paste textarea "npm install"
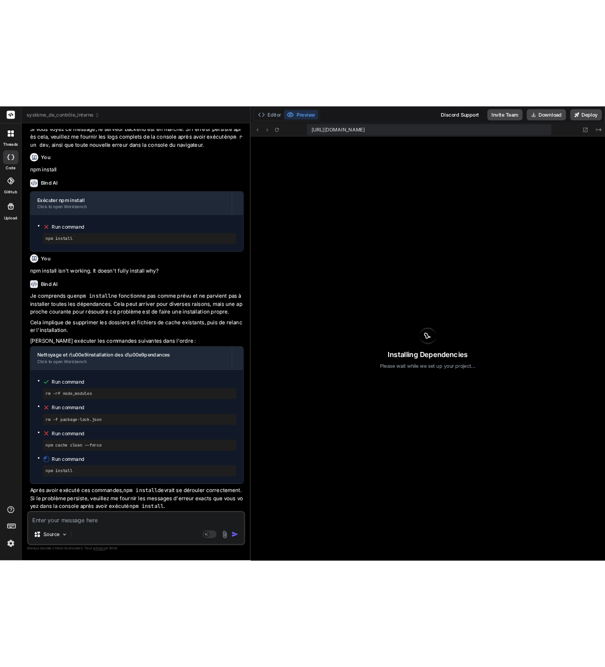
scroll to position [7372, 0]
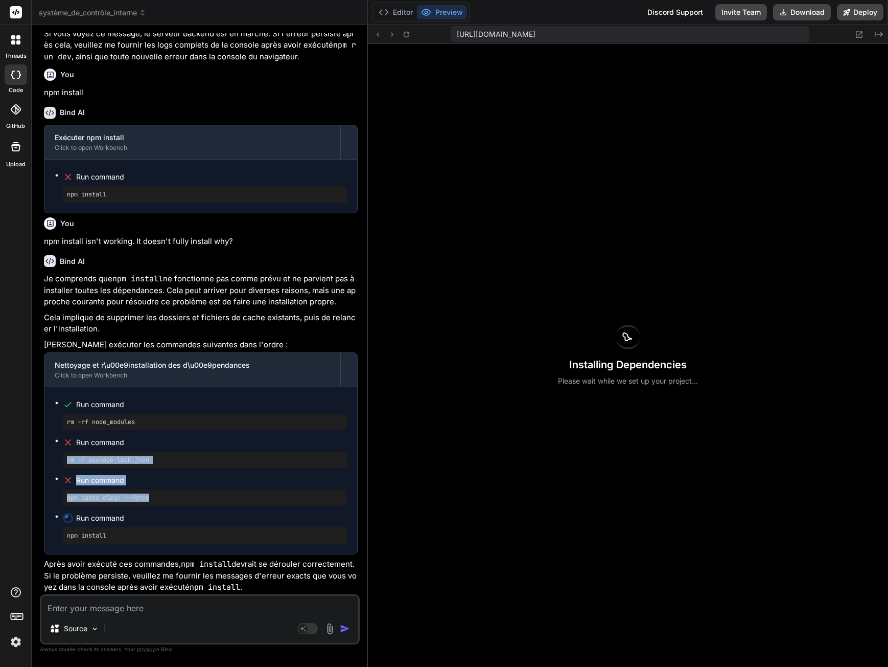
drag, startPoint x: 67, startPoint y: 459, endPoint x: 170, endPoint y: 491, distance: 108.3
click at [170, 491] on ul "Run command rm -rf node_modules Run command rm -f package-lock.json Run command…" at bounding box center [201, 470] width 292 height 146
copy ul "rm -f package-lock.json Run command npm cache clean --force"
click at [146, 576] on p "Après avoir exécuté ces commandes, npm install devrait se dérouler correctement…" at bounding box center [201, 575] width 314 height 35
click at [602, 423] on div "Installing Dependencies Please wait while we set up your project..." at bounding box center [628, 355] width 520 height 623
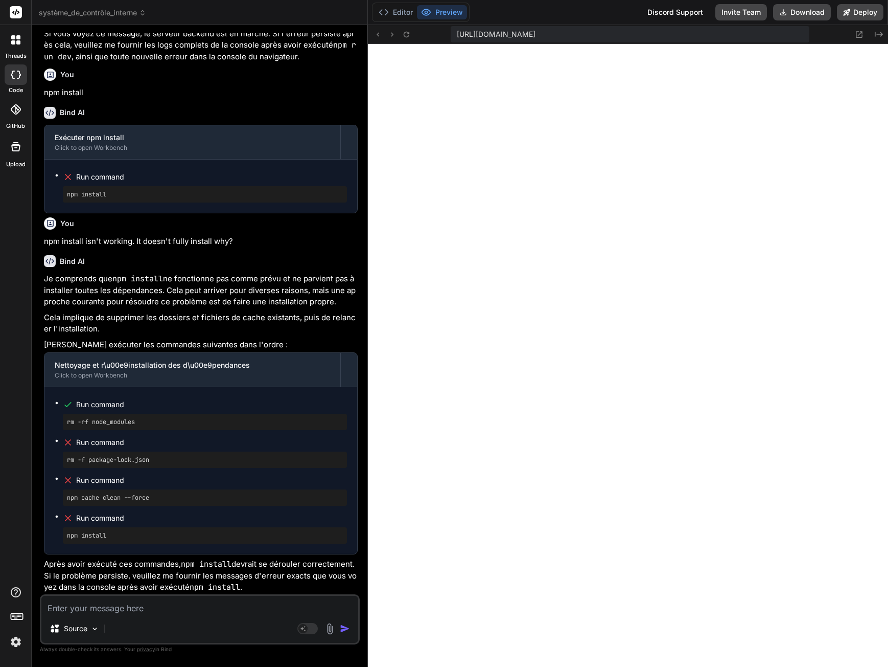
scroll to position [7294, 0]
drag, startPoint x: 65, startPoint y: 458, endPoint x: 144, endPoint y: 532, distance: 107.8
click at [144, 532] on ul "Run command rm -rf node_modules Run command rm -f package-lock.json Run command…" at bounding box center [201, 470] width 292 height 146
copy ul "rm -f package-lock.json Run command npm cache clean --force Run command npm ins…"
click at [119, 610] on textarea at bounding box center [199, 605] width 317 height 18
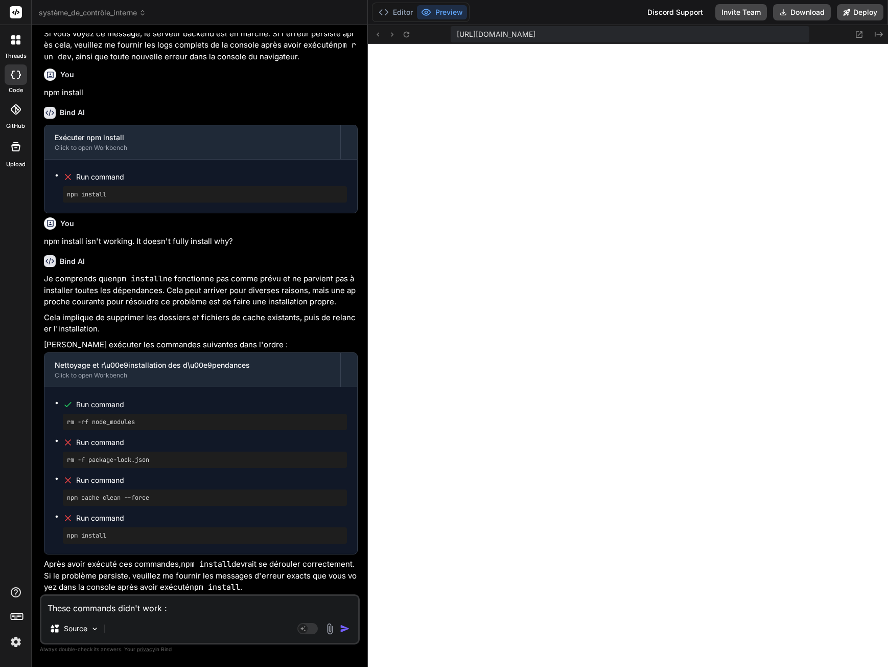
paste textarea "rm -f package-lock.json Run command npm cache clean --force Run command npm ins…"
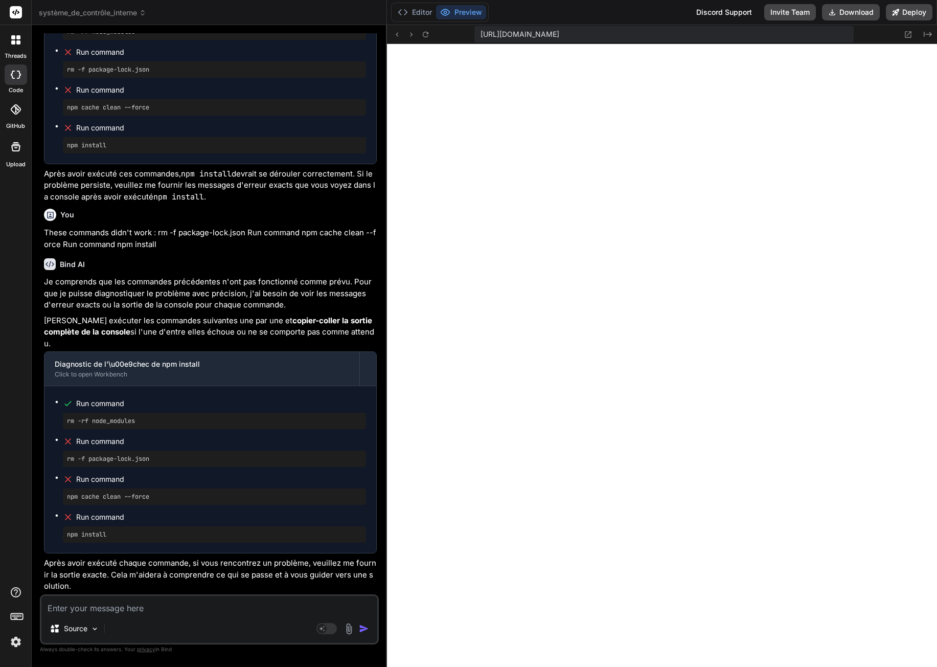
scroll to position [6925, 0]
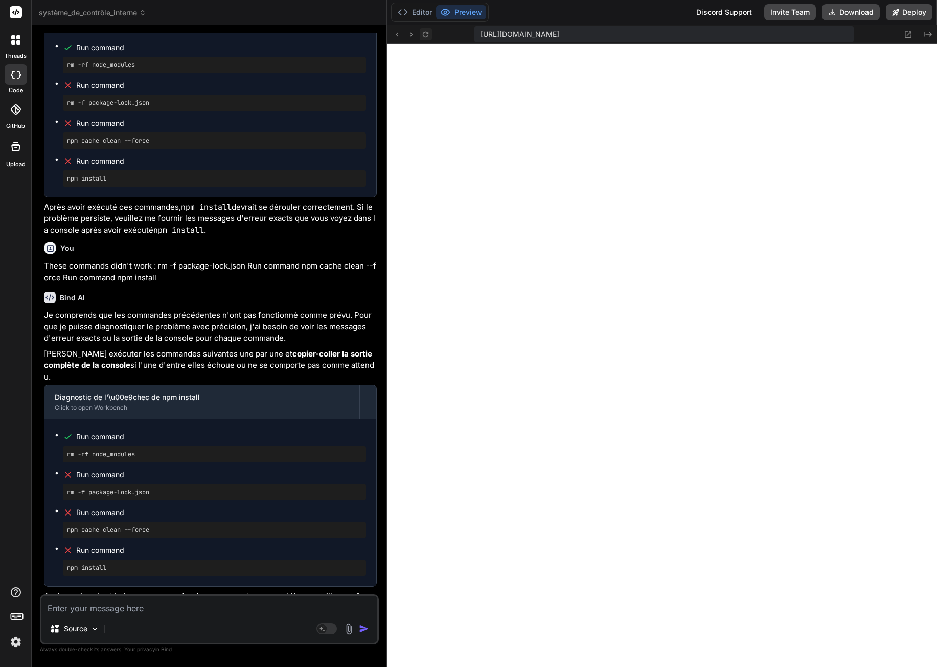
click at [427, 33] on icon at bounding box center [426, 34] width 6 height 6
click at [127, 605] on textarea at bounding box center [209, 605] width 336 height 18
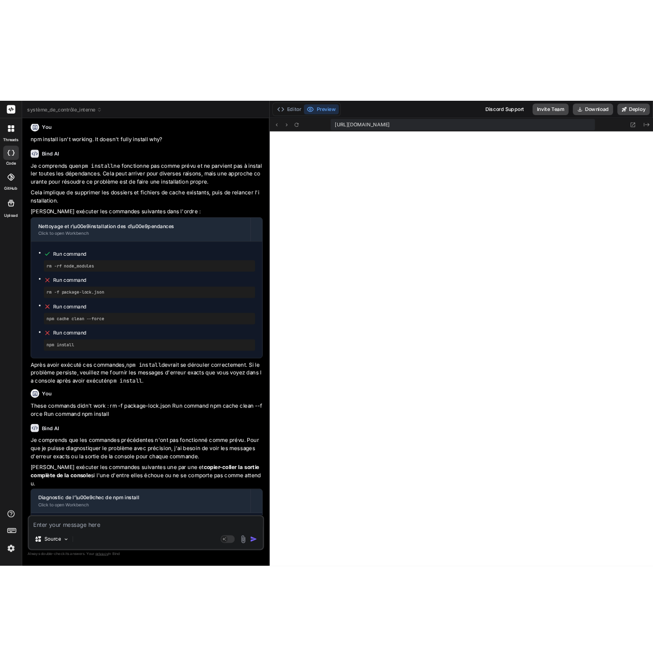
scroll to position [6012, 0]
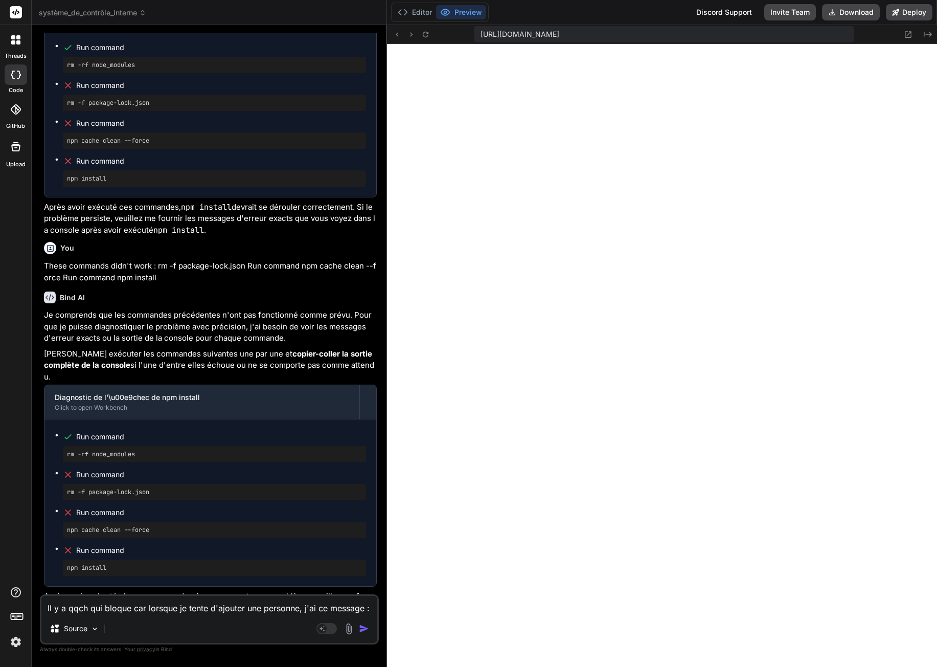
paste textarea "Erreur: Access denied: Not an administrator"
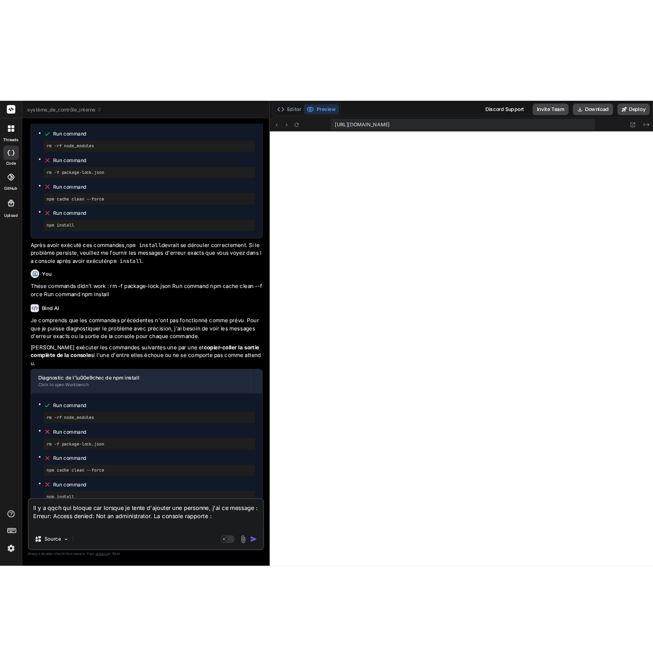
scroll to position [9712, 0]
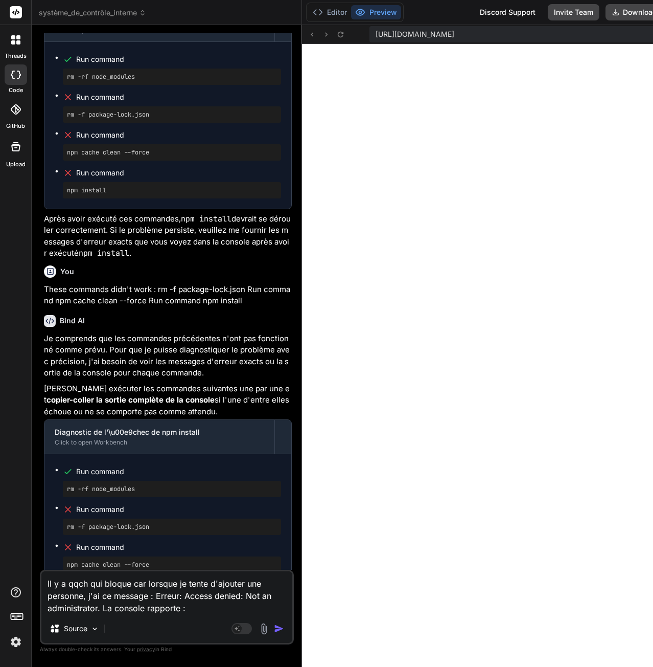
click at [193, 607] on textarea "Il y a qqch qui bloque car lorsque je tente d'ajouter une personne, j'ai ce mes…" at bounding box center [166, 592] width 251 height 43
paste textarea "Failed to load resource: net::ERR_BLOCKED_BY_RESPONSE.NotSameOriginAfterDefault…"
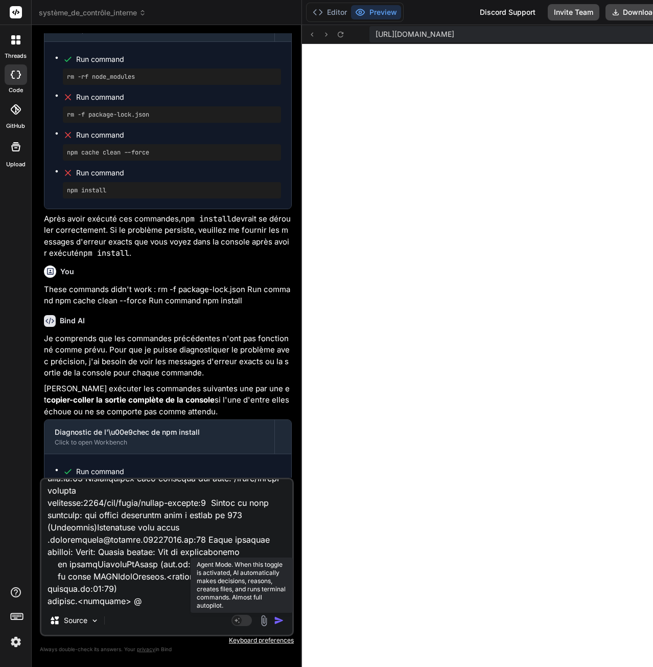
click at [248, 623] on rect at bounding box center [242, 619] width 20 height 11
click at [270, 588] on textarea at bounding box center [166, 542] width 251 height 127
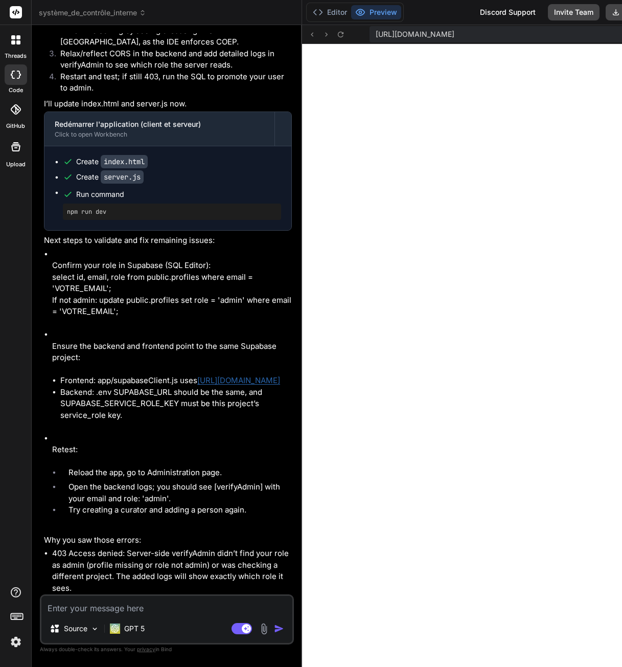
scroll to position [7717, 0]
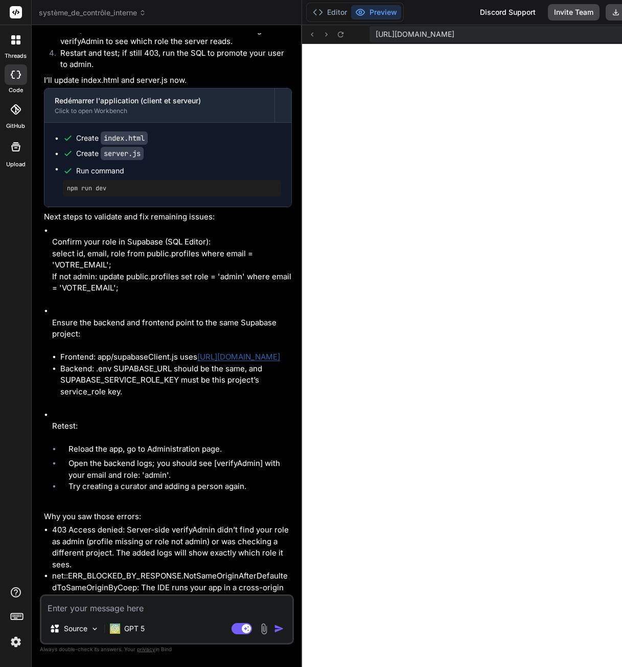
click at [197, 352] on link "https://ipwklmntskixppwogtgk.supabase.co" at bounding box center [238, 357] width 83 height 10
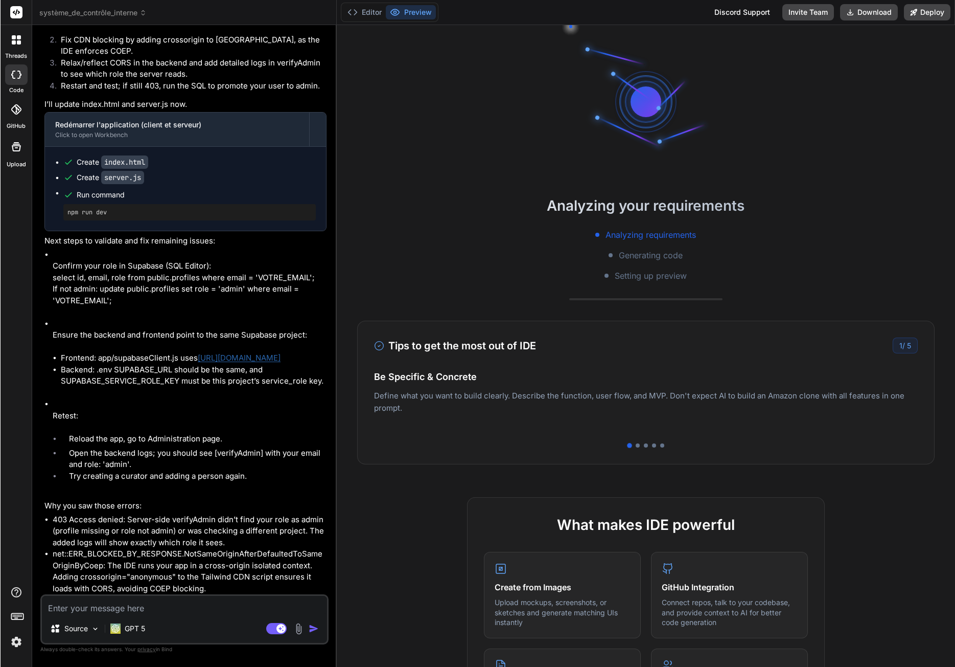
scroll to position [1813, 0]
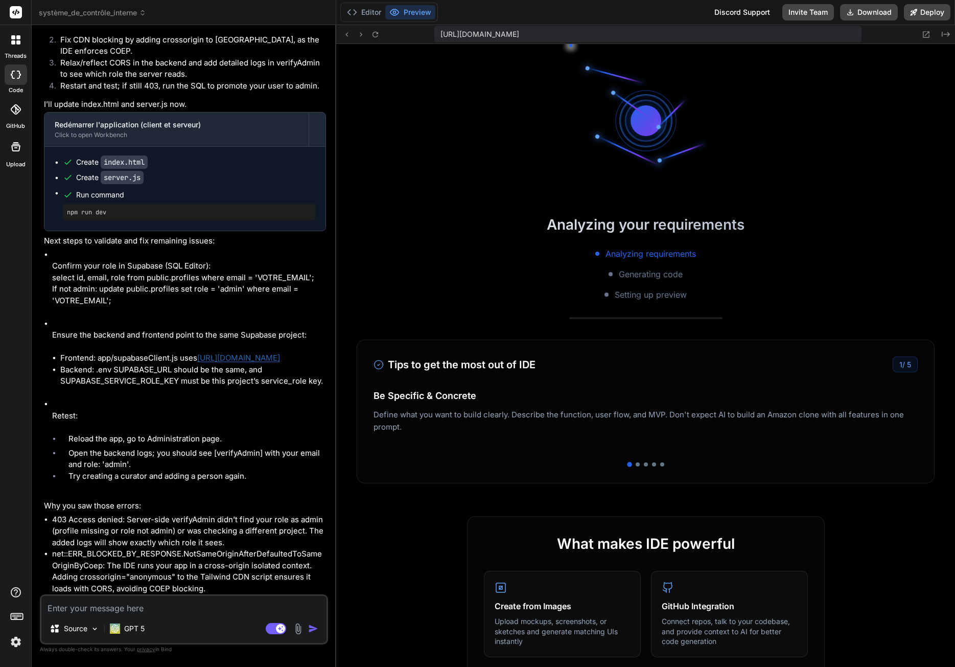
type textarea "x"
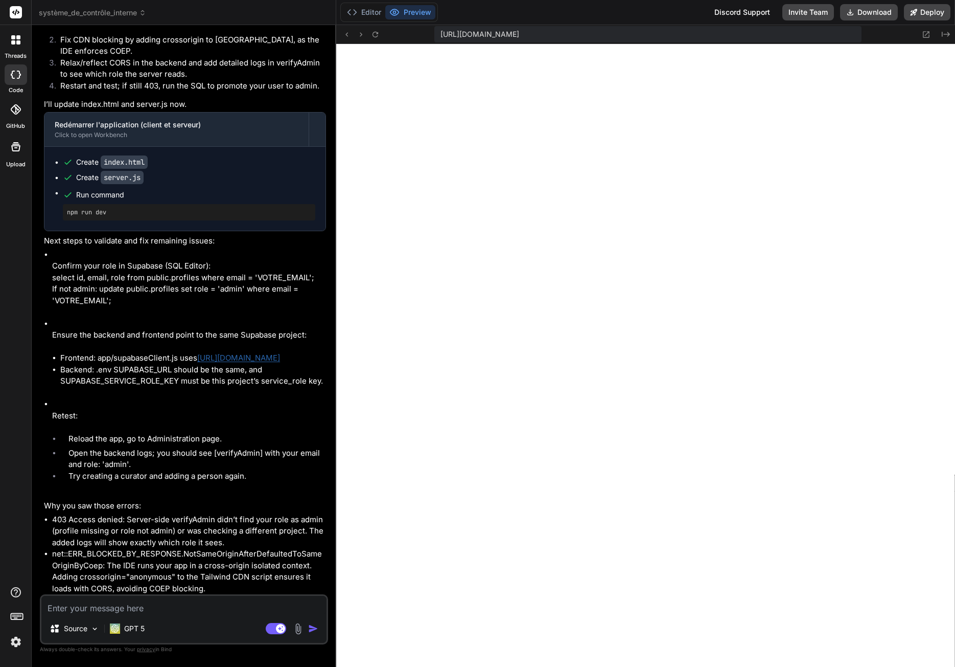
scroll to position [748, 0]
click at [377, 36] on icon at bounding box center [375, 34] width 9 height 9
click at [148, 611] on textarea at bounding box center [183, 605] width 285 height 18
type textarea "E"
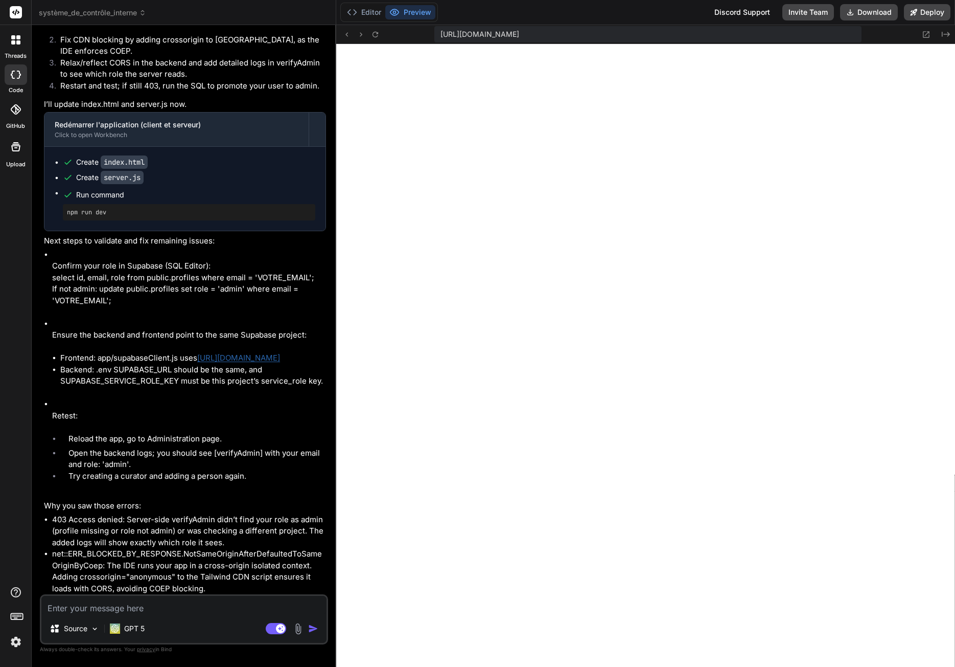
type textarea "x"
type textarea "En"
type textarea "x"
type textarea "En"
type textarea "x"
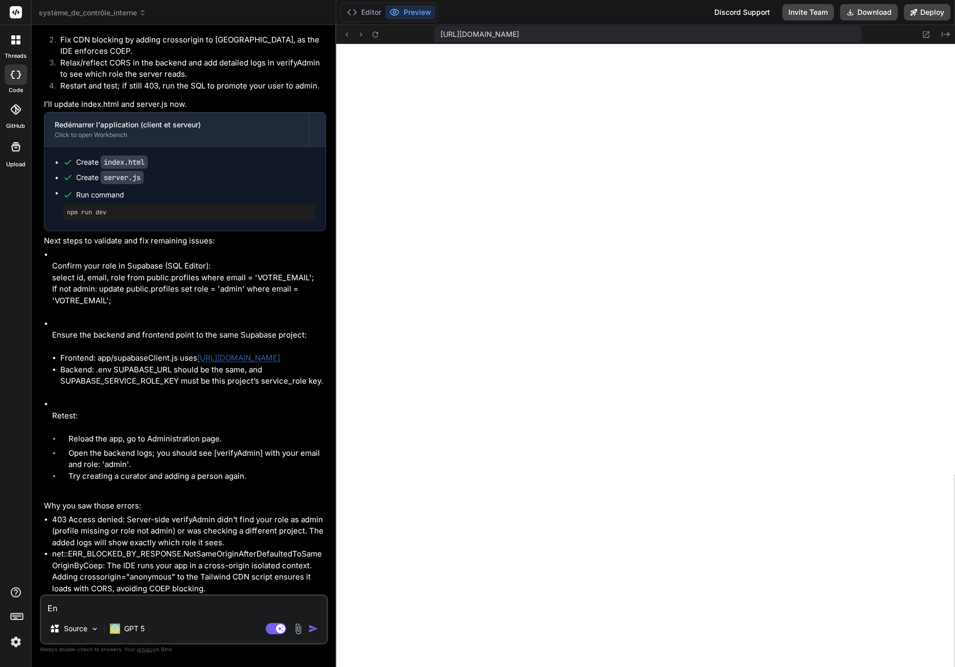
type textarea "En a"
type textarea "x"
type textarea "En aj"
type textarea "x"
type textarea "En ajo"
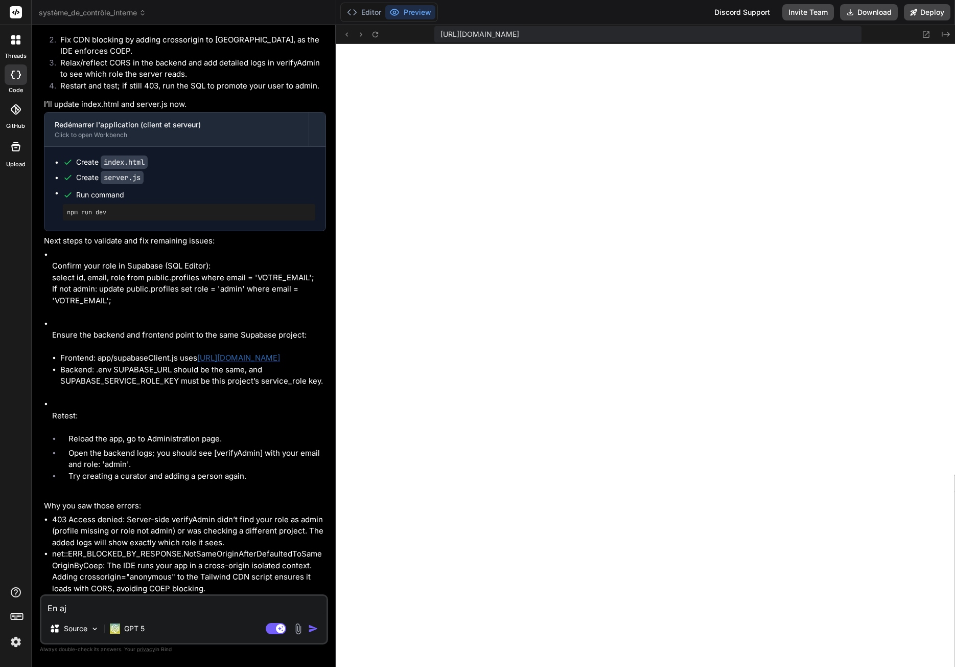
type textarea "x"
type textarea "En ajou"
type textarea "x"
type textarea "En ajout"
type textarea "x"
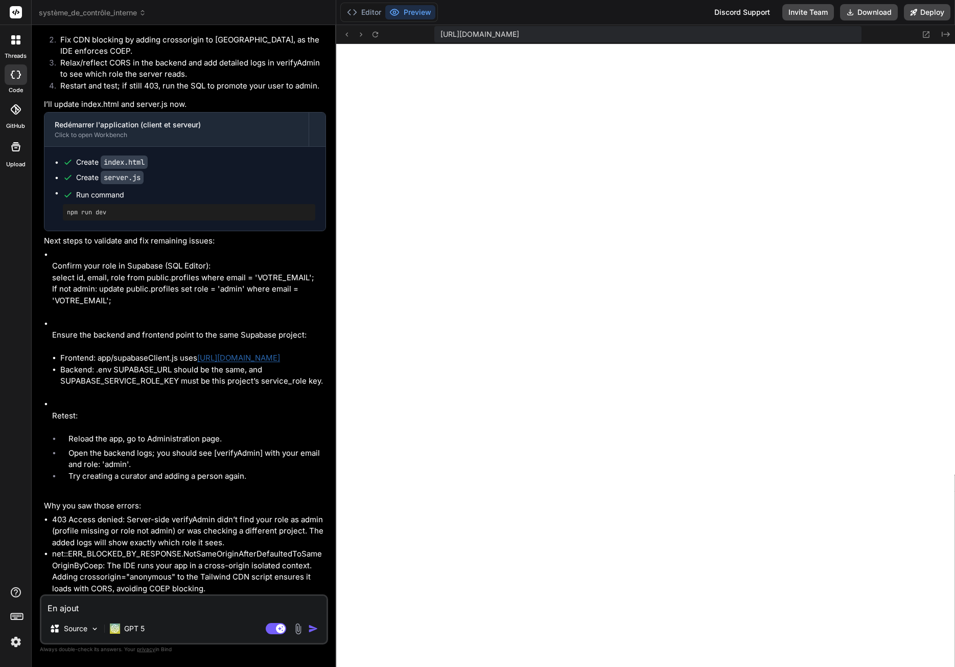
type textarea "En ajouta"
type textarea "x"
type textarea "En ajoutan"
type textarea "x"
type textarea "En ajoutant"
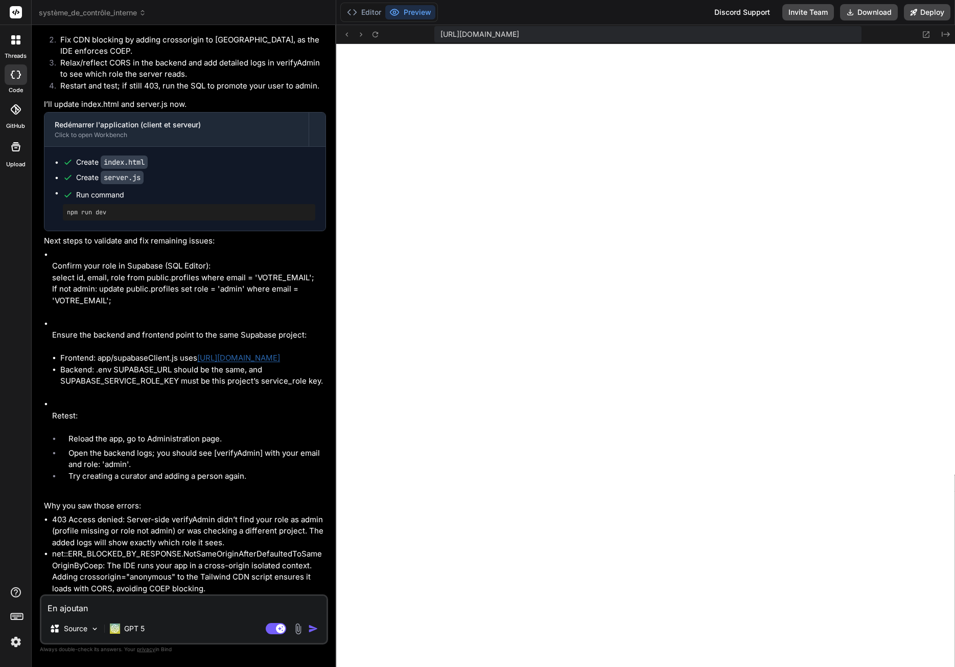
type textarea "x"
type textarea "En ajoutant"
type textarea "x"
type textarea "En ajoutant u"
type textarea "x"
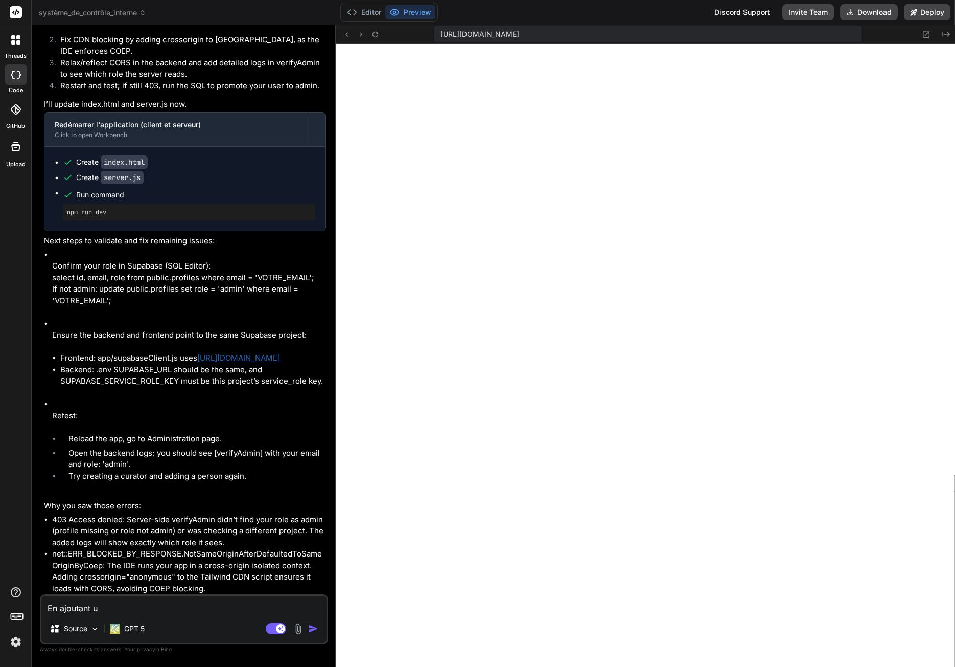
type textarea "En ajoutant un"
type textarea "x"
type textarea "En ajoutant une"
type textarea "x"
type textarea "En ajoutant une"
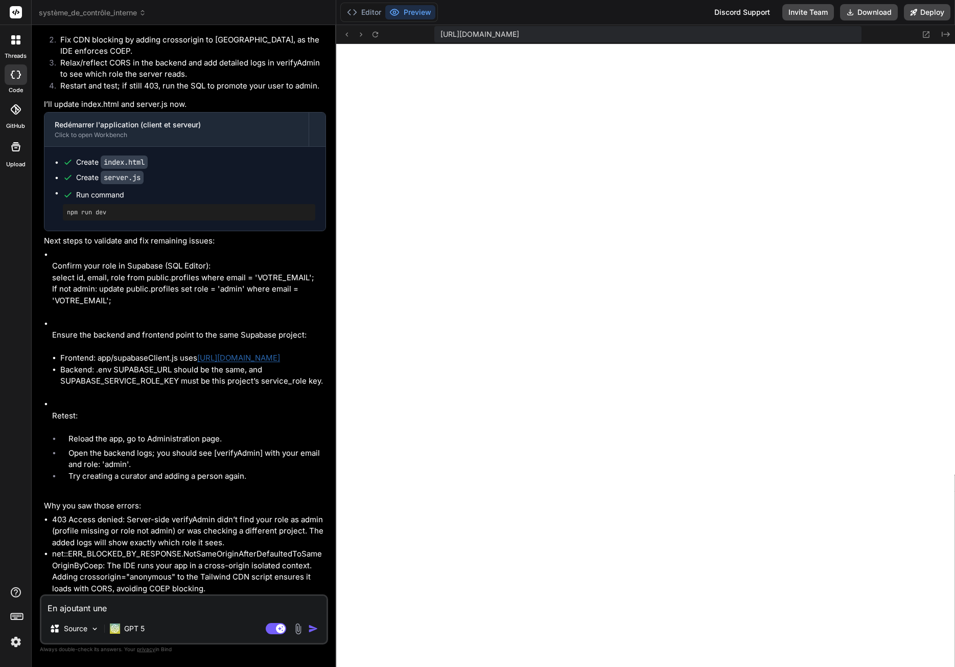
type textarea "x"
type textarea "En ajoutant une p"
type textarea "x"
type textarea "En ajoutant une pe"
type textarea "x"
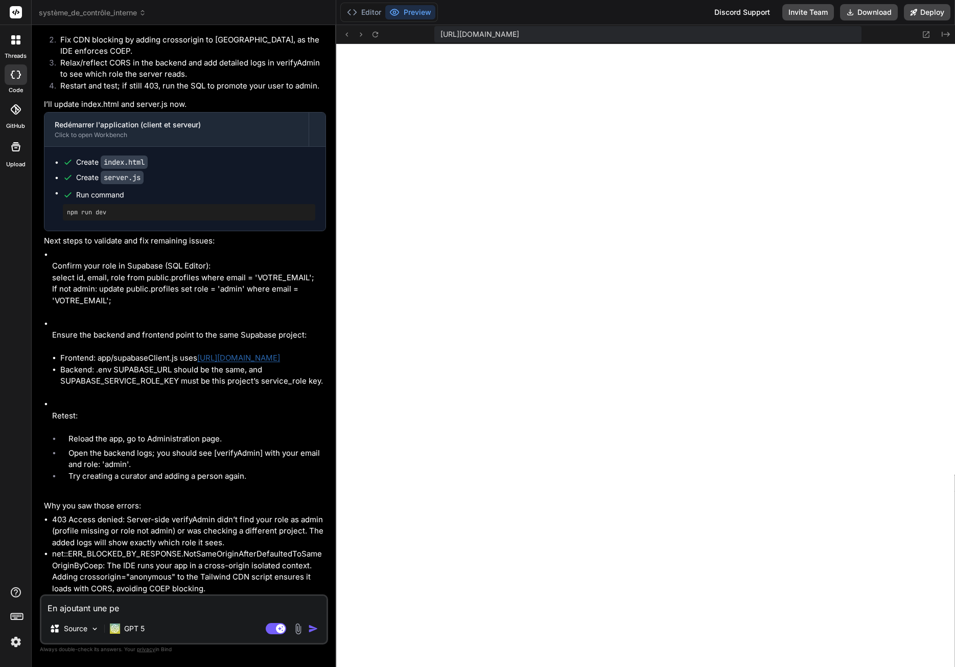
type textarea "En ajoutant une per"
type textarea "x"
type textarea "En ajoutant une pers"
type textarea "x"
type textarea "En ajoutant une perso"
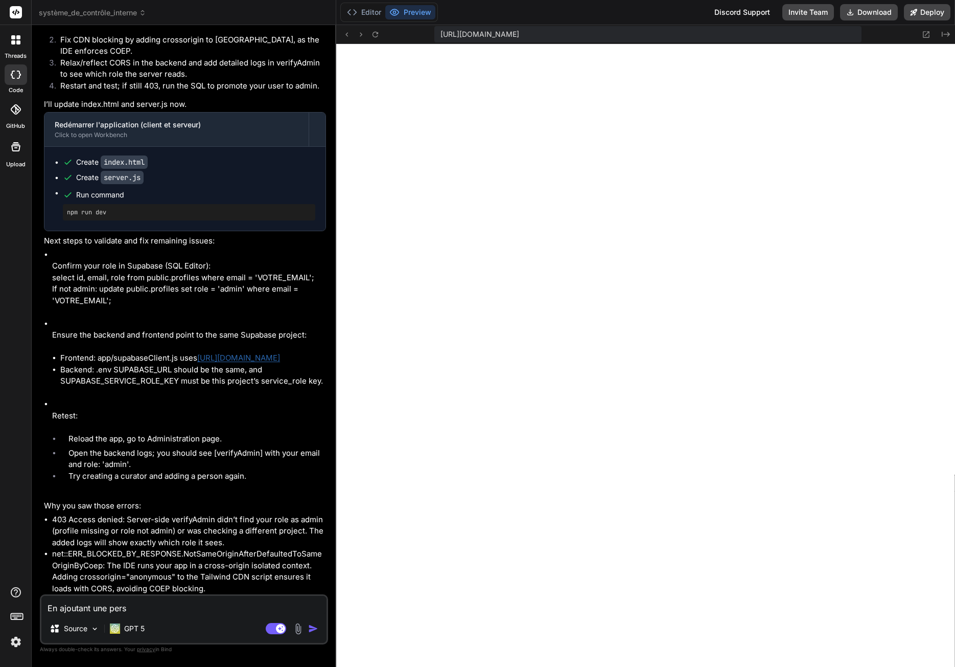
type textarea "x"
type textarea "En ajoutant une person"
type textarea "x"
type textarea "En ajoutant une personn"
type textarea "x"
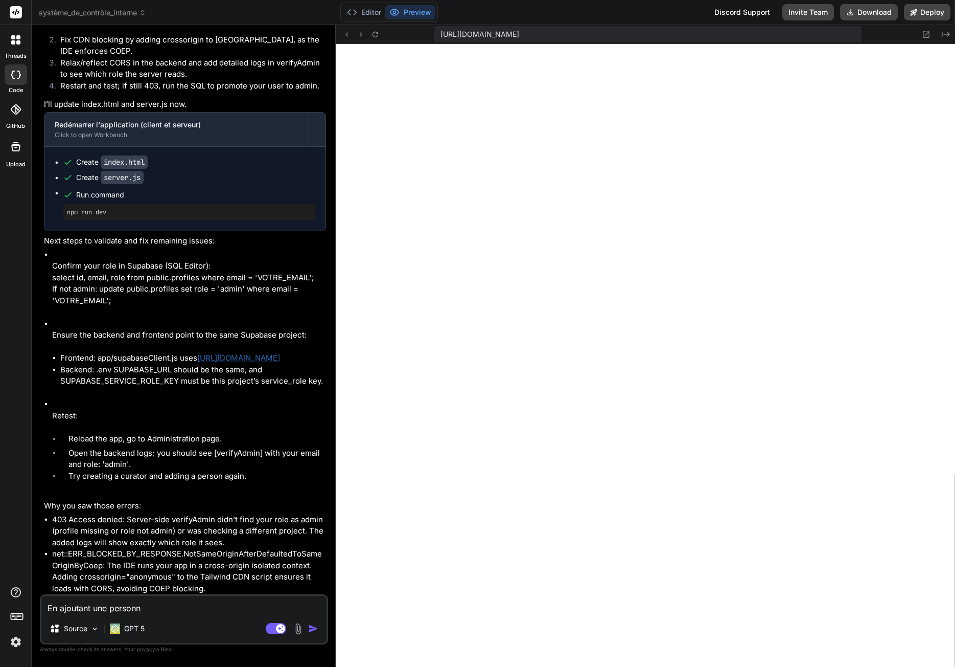
type textarea "En ajoutant une personne"
type textarea "x"
type textarea "En ajoutant une personne,"
type textarea "x"
type textarea "En ajoutant une personne,"
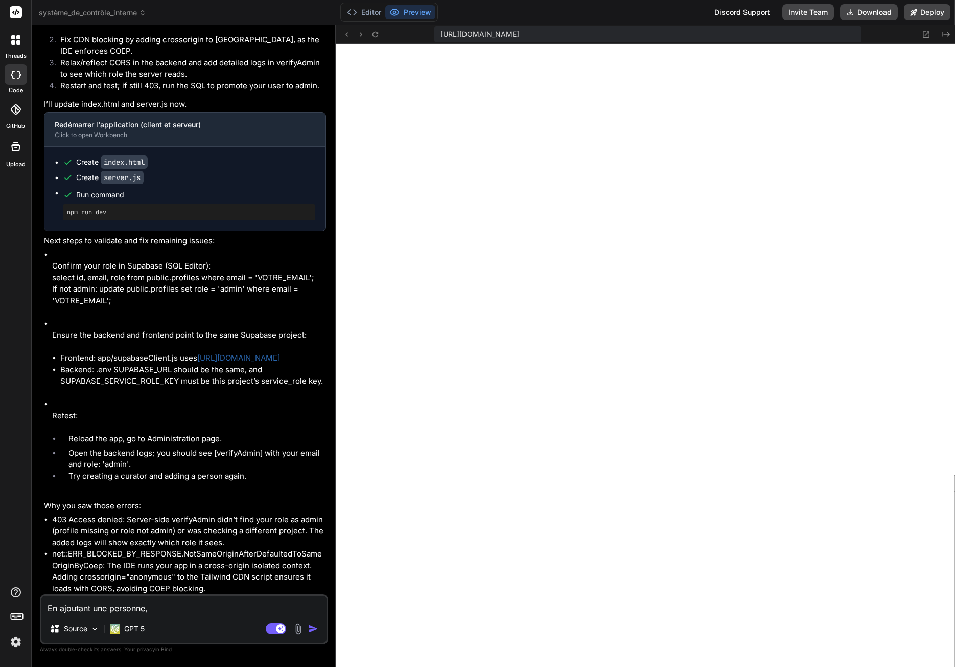
type textarea "x"
type textarea "En ajoutant une personne, j"
type textarea "x"
type textarea "En ajoutant une personne, j'"
type textarea "x"
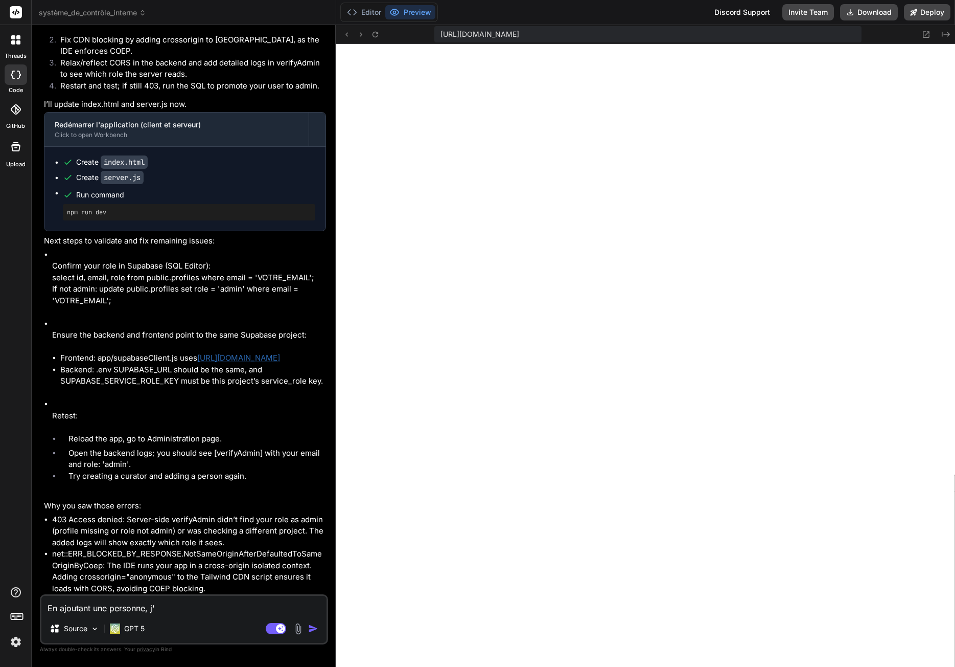
type textarea "En ajoutant une personne, j'a"
type textarea "x"
type textarea "En ajoutant une personne, j'ai"
type textarea "x"
type textarea "En ajoutant une personne, j'ai"
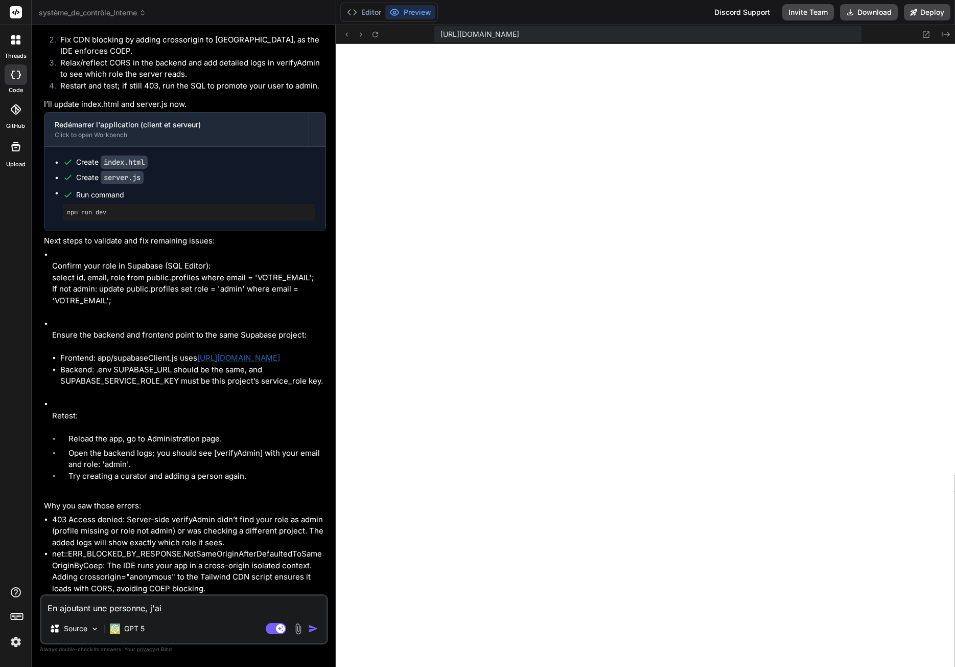
type textarea "x"
type textarea "En ajoutant une personne, j'ai d"
type textarea "x"
type textarea "En ajoutant une personne, j'ai dé"
type textarea "x"
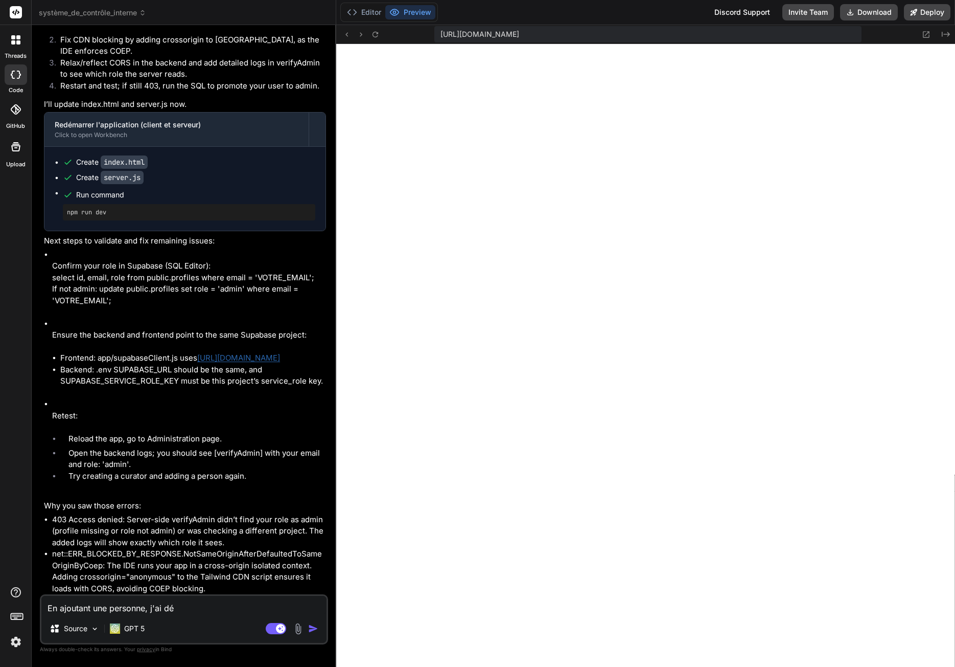
type textarea "En ajoutant une personne, j'ai dés"
type textarea "x"
type textarea "En ajoutant une personne, j'ai déso"
type textarea "x"
type textarea "En ajoutant une personne, j'ai désor"
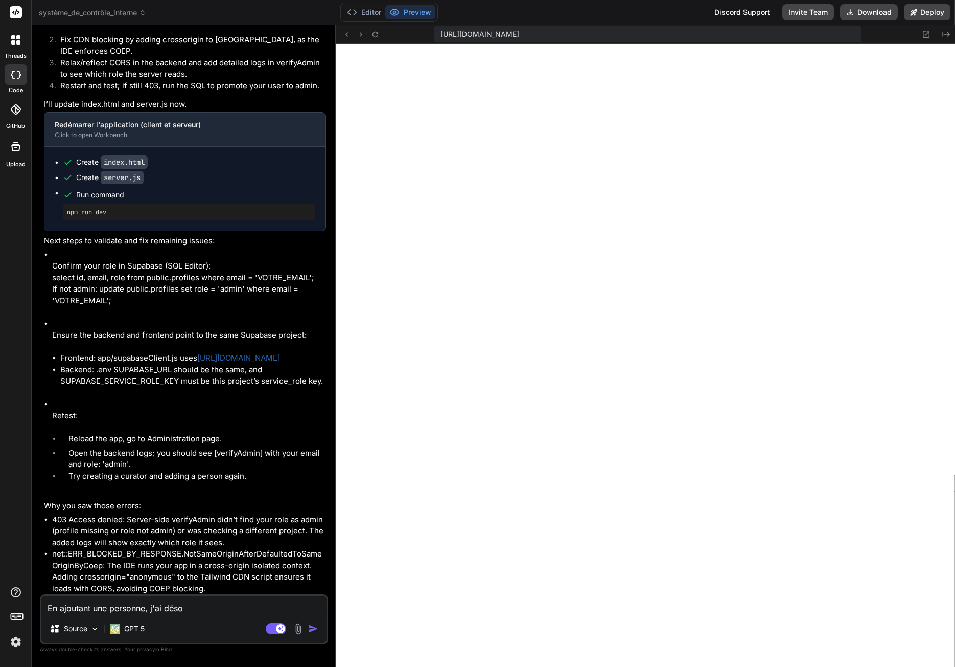
type textarea "x"
type textarea "En ajoutant une personne, j'ai désorm"
type textarea "x"
type textarea "En ajoutant une personne, j'ai désorma"
type textarea "x"
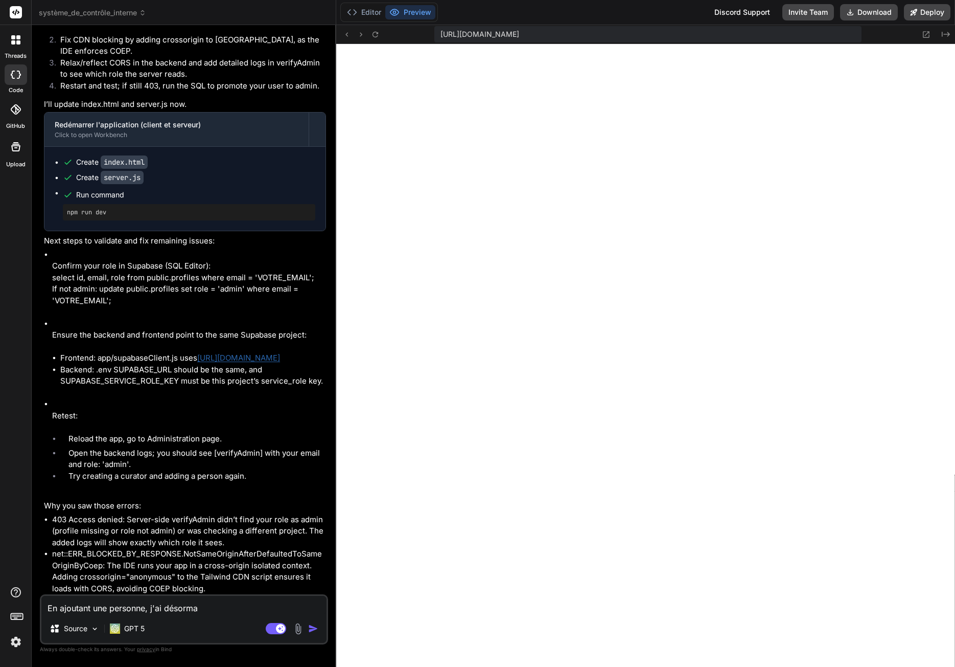
type textarea "En ajoutant une personne, j'ai désormai"
type textarea "x"
type textarea "En ajoutant une personne, j'ai désormais"
type textarea "x"
type textarea "En ajoutant une personne, j'ai désormais"
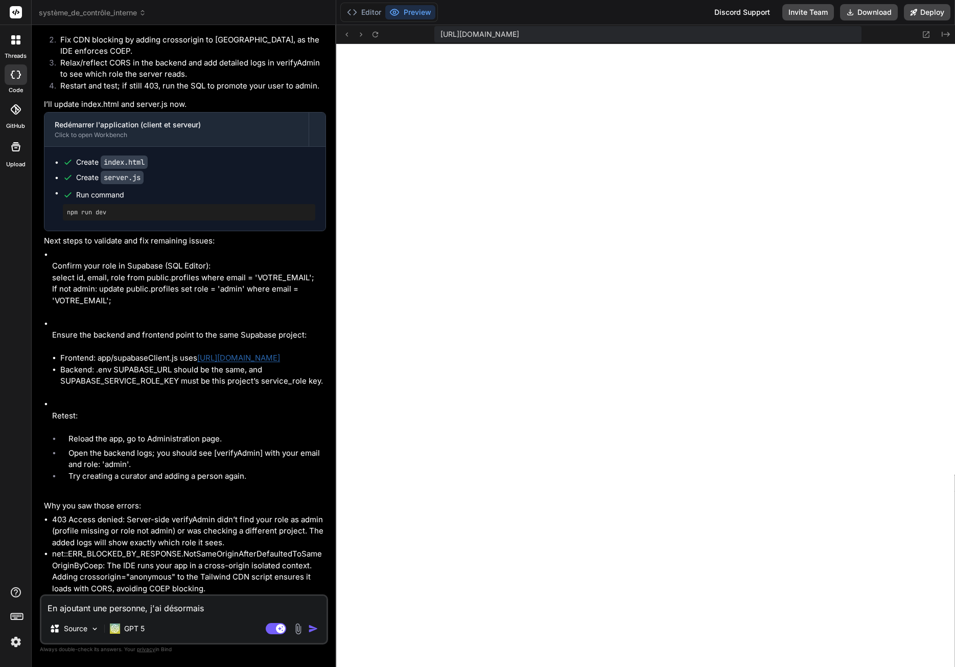
type textarea "x"
type textarea "En ajoutant une personne, j'ai désormais c"
type textarea "x"
type textarea "En ajoutant une personne, j'ai désormais ce"
type textarea "x"
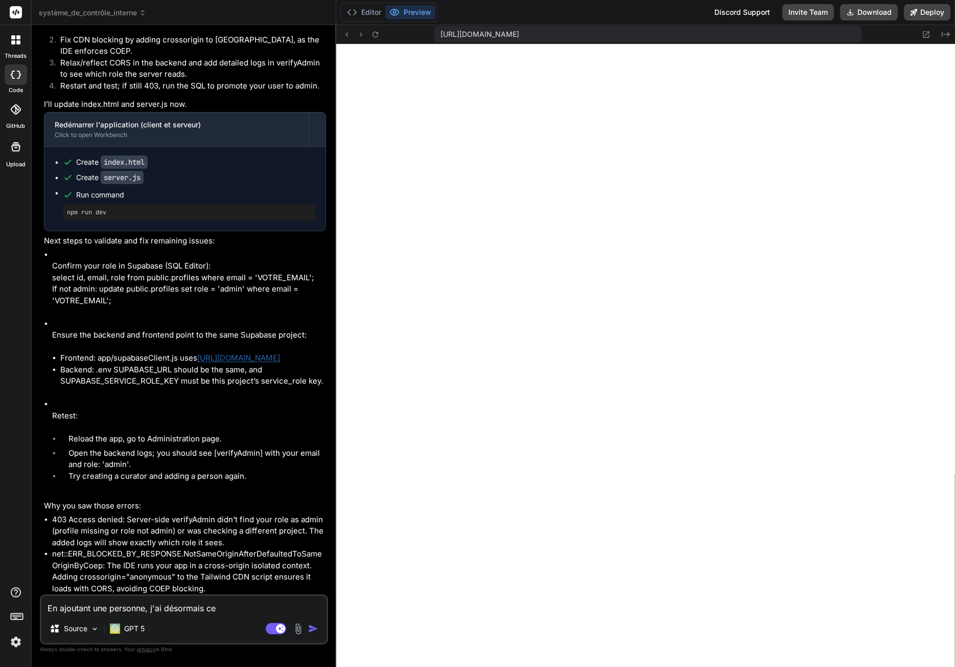
type textarea "En ajoutant une personne, j'ai désormais cet"
type textarea "x"
type textarea "En ajoutant une personne, j'ai désormais cett"
type textarea "x"
type textarea "En ajoutant une personne, j'ai désormais cette"
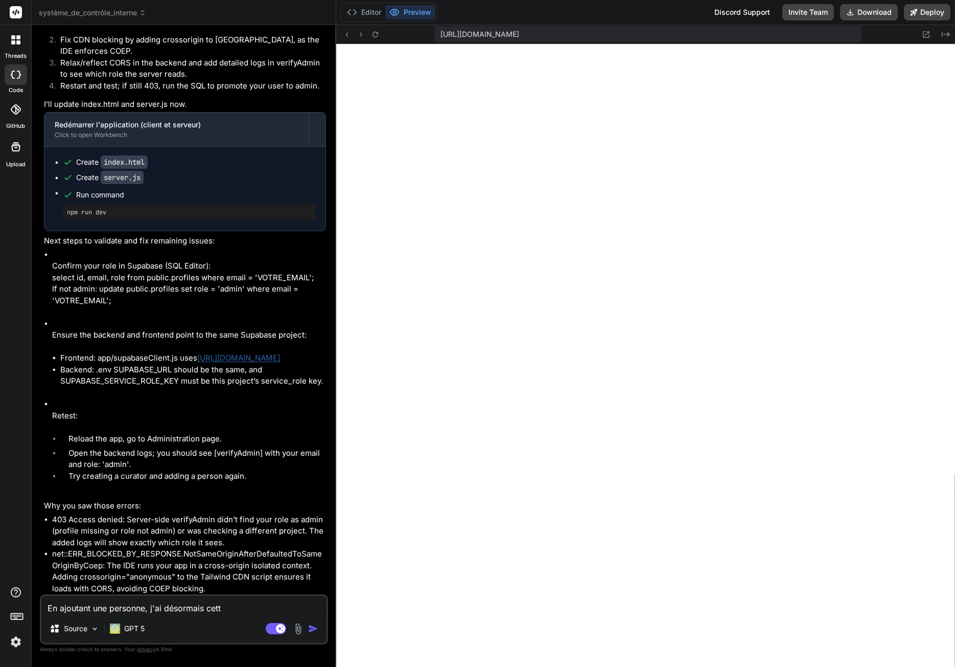
type textarea "x"
type textarea "En ajoutant une personne, j'ai désormais cette"
type textarea "x"
type textarea "En ajoutant une personne, j'ai désormais cette e"
type textarea "x"
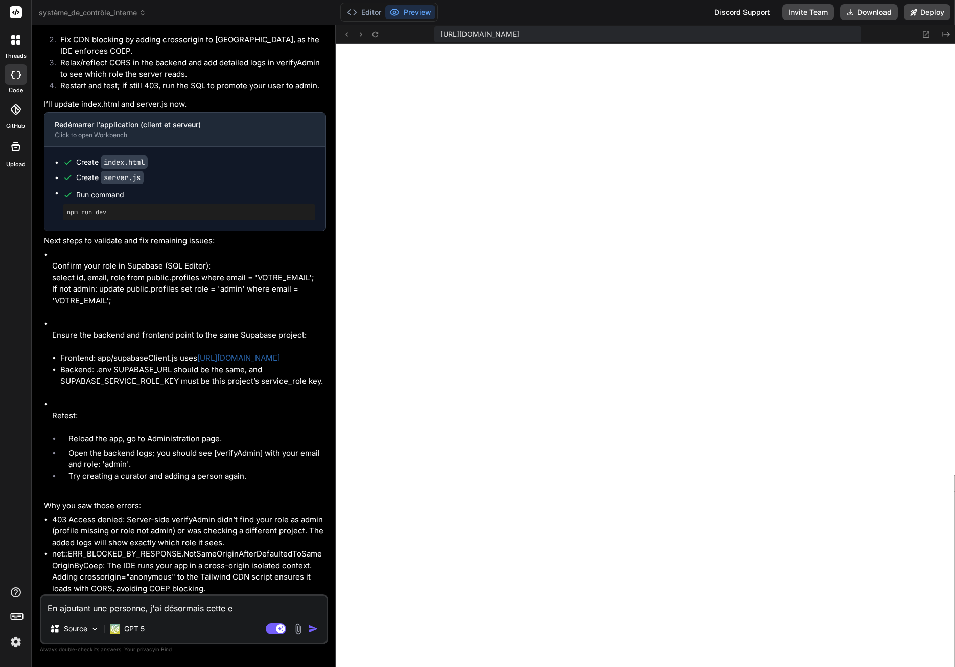
type textarea "En ajoutant une personne, j'ai désormais cette er"
type textarea "x"
type textarea "En ajoutant une personne, j'ai désormais cette err"
type textarea "x"
type textarea "En ajoutant une personne, j'ai désormais cette erre"
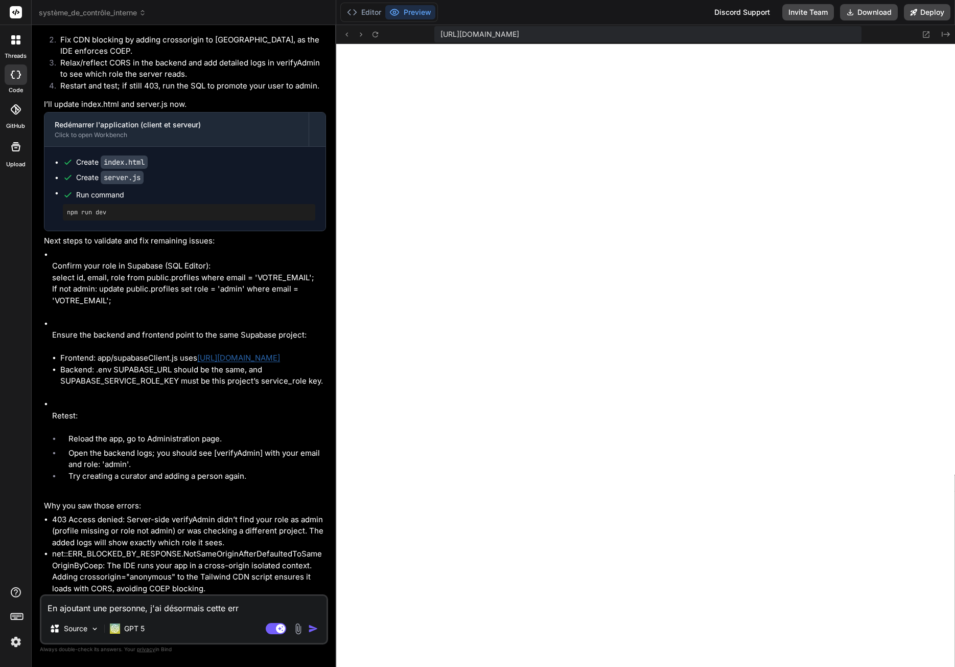
type textarea "x"
type textarea "En ajoutant une personne, j'ai désormais cette erreu"
type textarea "x"
type textarea "En ajoutant une personne, j'ai désormais cette erreur"
type textarea "x"
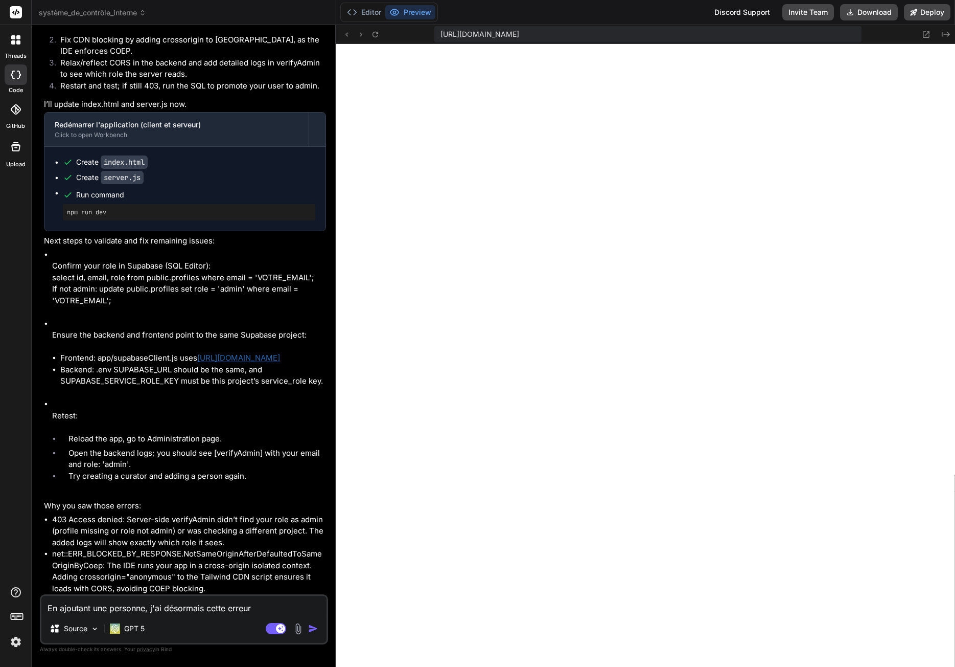
type textarea "En ajoutant une personne, j'ai désormais cette erreur"
type textarea "x"
type textarea "En ajoutant une personne, j'ai désormais cette erreur :"
type textarea "x"
type textarea "En ajoutant une personne, j'ai désormais cette erreur :"
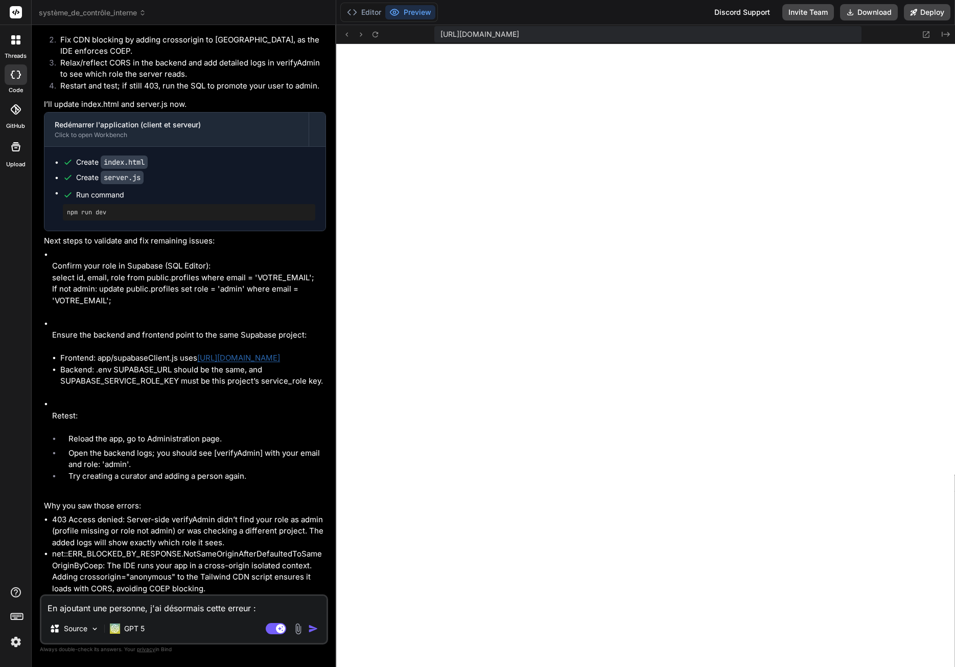
type textarea "x"
paste textarea "Erreur: Failed to create user profile."
type textarea "En ajoutant une personne, j'ai désormais cette erreur : Erreur: Failed to creat…"
type textarea "x"
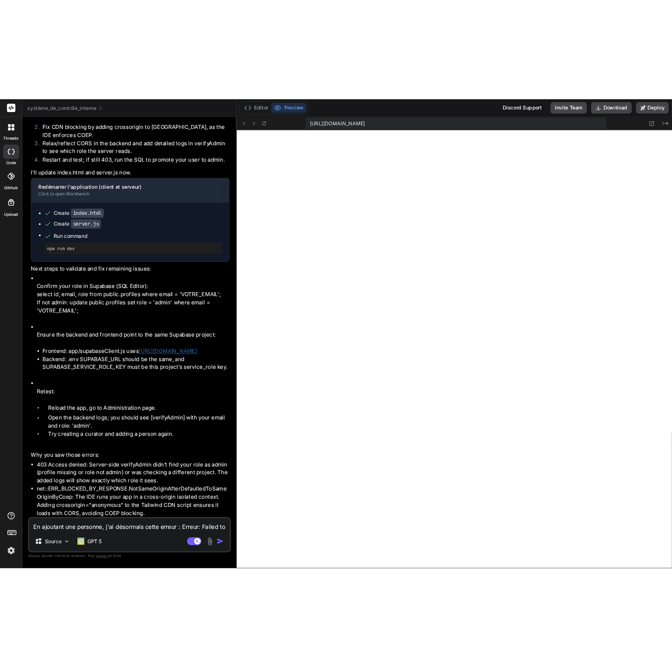
scroll to position [1825, 0]
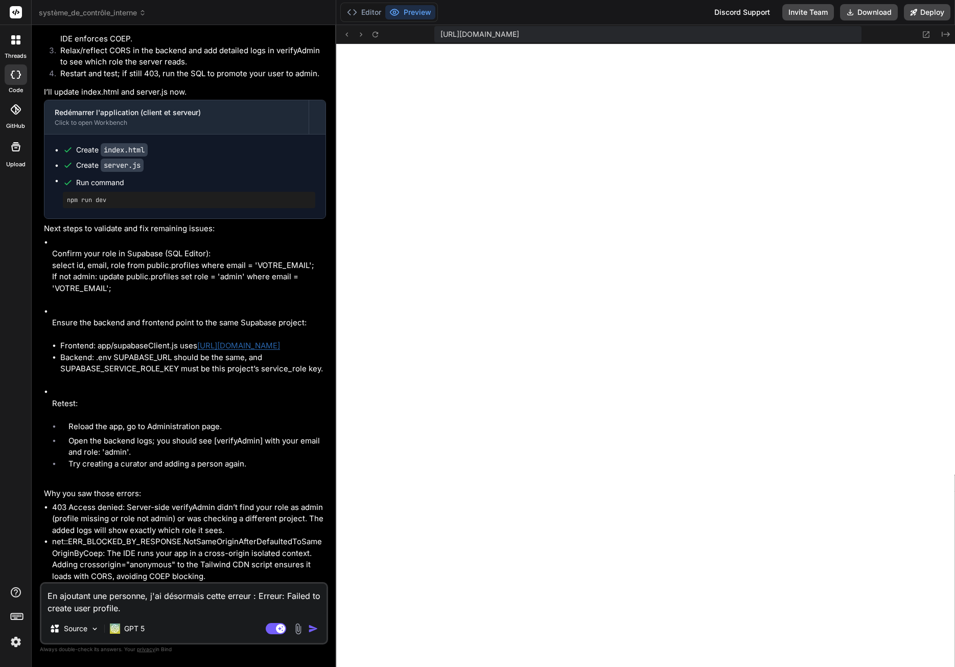
type textarea "En ajoutant une personne, j'ai désormais cette erreur : Erreur: Failed to creat…"
type textarea "x"
type textarea "En ajoutant une personne, j'ai désormais cette erreur : Erreur: Failed to creat…"
type textarea "x"
type textarea "En ajoutant une personne, j'ai désormais cette erreur : Erreur: Failed to creat…"
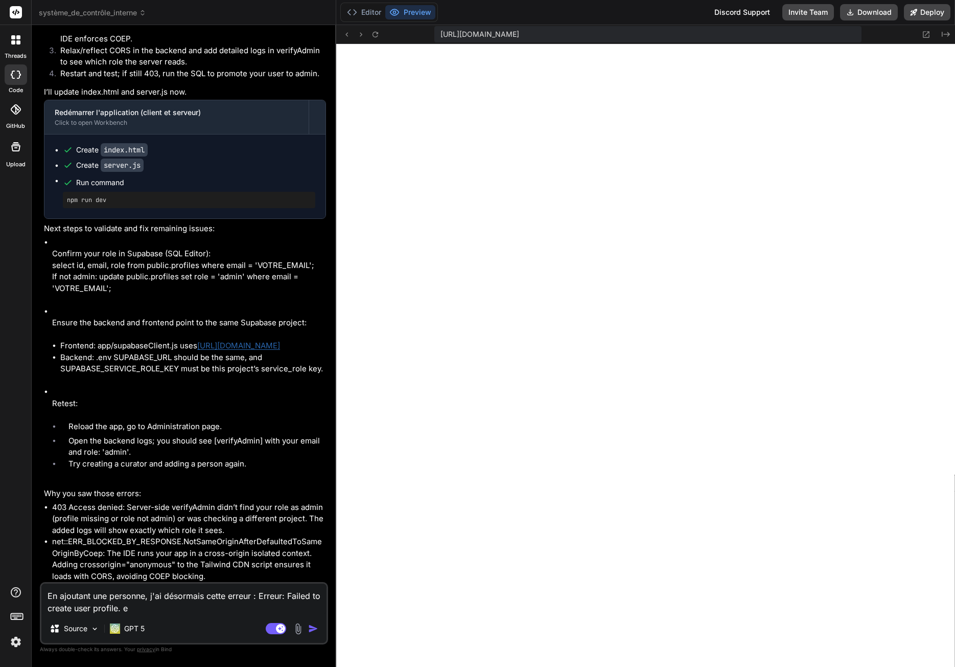
type textarea "x"
type textarea "En ajoutant une personne, j'ai désormais cette erreur : Erreur: Failed to creat…"
type textarea "x"
type textarea "En ajoutant une personne, j'ai désormais cette erreur : Erreur: Failed to creat…"
type textarea "x"
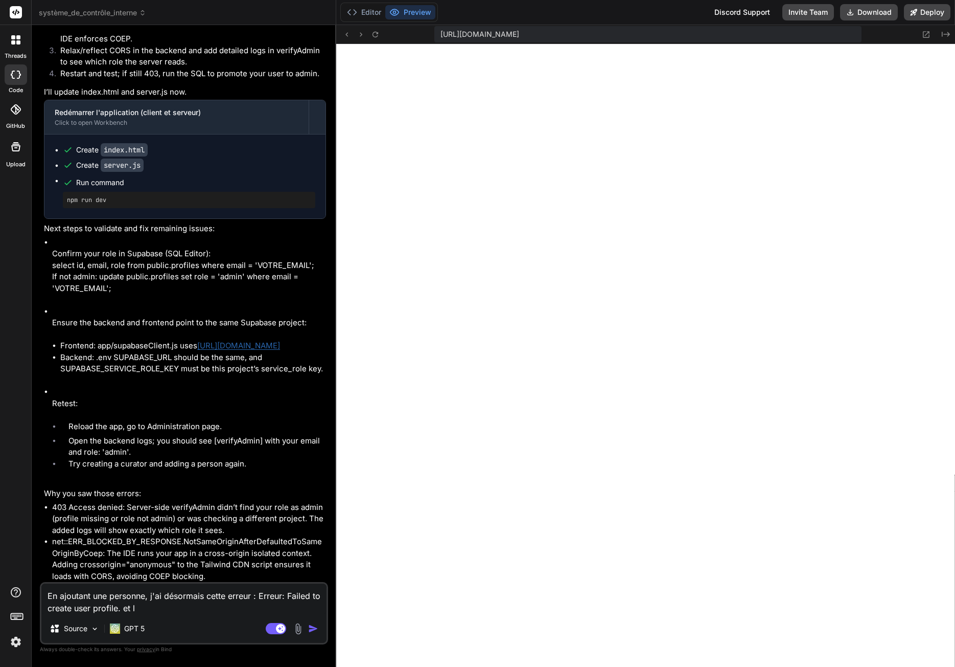
type textarea "En ajoutant une personne, j'ai désormais cette erreur : Erreur: Failed to creat…"
type textarea "x"
type textarea "En ajoutant une personne, j'ai désormais cette erreur : Erreur: Failed to creat…"
type textarea "x"
type textarea "En ajoutant une personne, j'ai désormais cette erreur : Erreur: Failed to creat…"
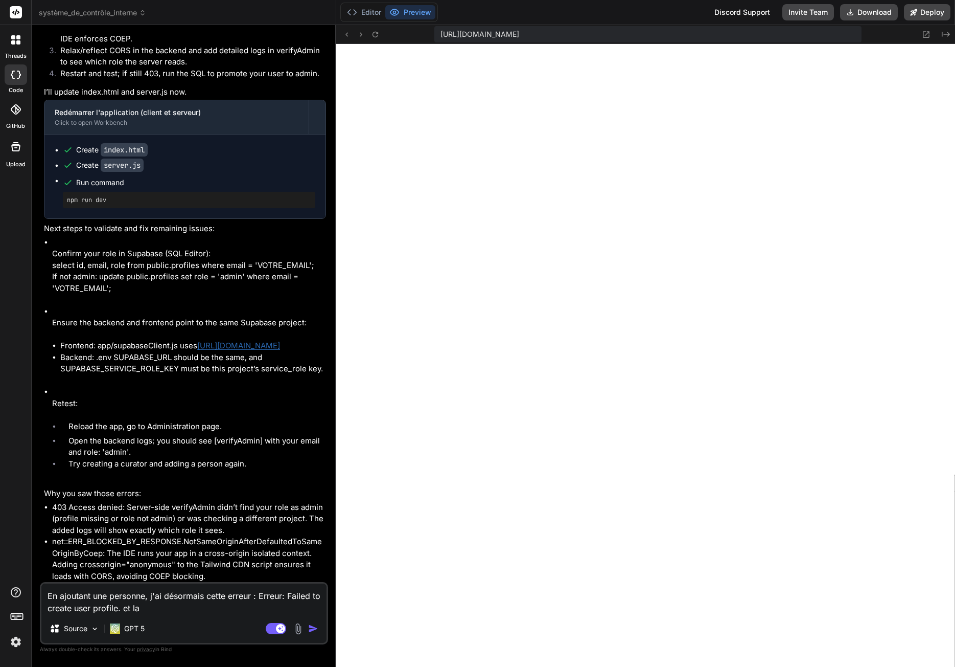
type textarea "x"
type textarea "En ajoutant une personne, j'ai désormais cette erreur : Erreur: Failed to creat…"
type textarea "x"
type textarea "En ajoutant une personne, j'ai désormais cette erreur : Erreur: Failed to creat…"
type textarea "x"
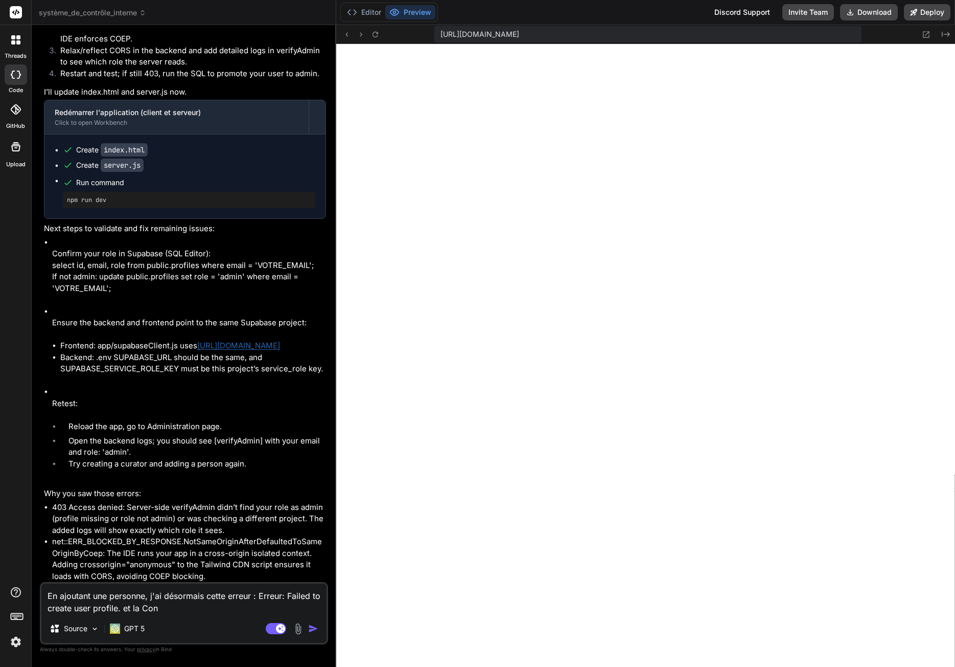
type textarea "En ajoutant une personne, j'ai désormais cette erreur : Erreur: Failed to creat…"
type textarea "x"
type textarea "En ajoutant une personne, j'ai désormais cette erreur : Erreur: Failed to creat…"
type textarea "x"
type textarea "En ajoutant une personne, j'ai désormais cette erreur : Erreur: Failed to creat…"
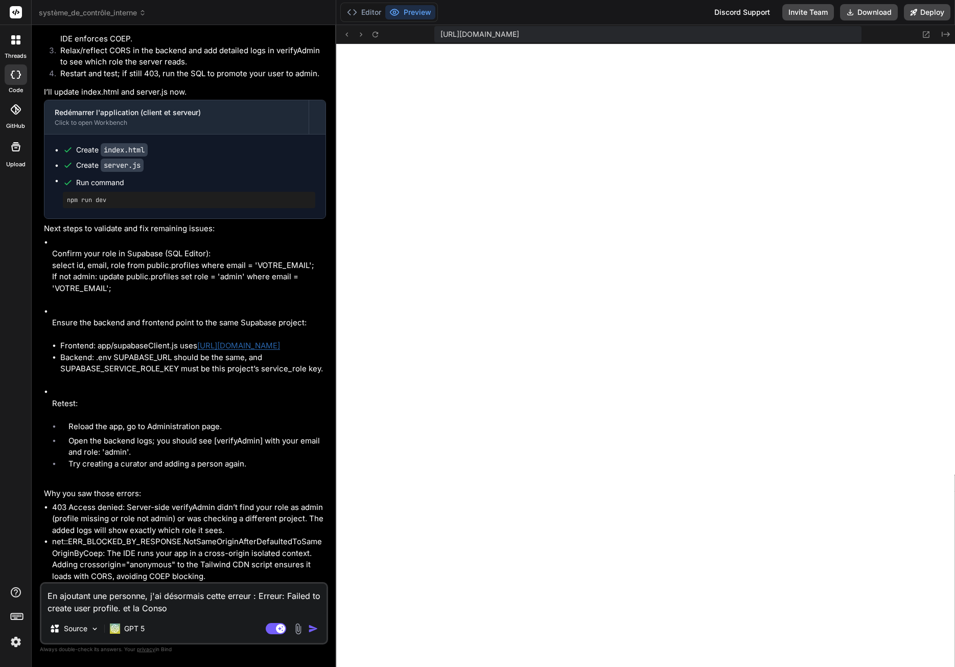
type textarea "x"
type textarea "En ajoutant une personne, j'ai désormais cette erreur : Erreur: Failed to creat…"
type textarea "x"
type textarea "En ajoutant une personne, j'ai désormais cette erreur : Erreur: Failed to creat…"
type textarea "x"
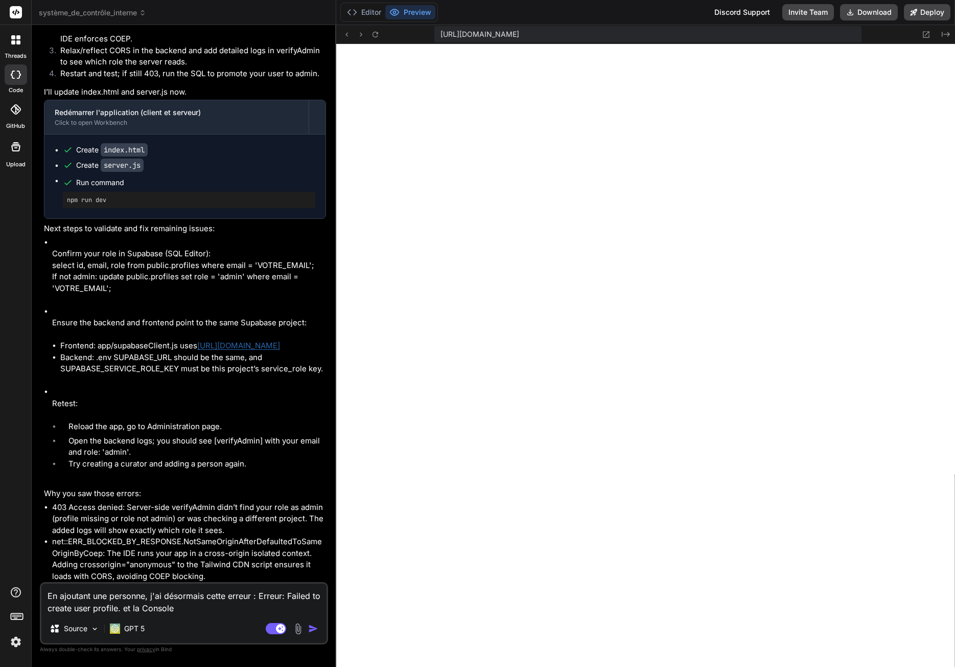
type textarea "En ajoutant une personne, j'ai désormais cette erreur : Erreur: Failed to creat…"
type textarea "x"
type textarea "En ajoutant une personne, j'ai désormais cette erreur : Erreur: Failed to creat…"
type textarea "x"
type textarea "En ajoutant une personne, j'ai désormais cette erreur : Erreur: Failed to creat…"
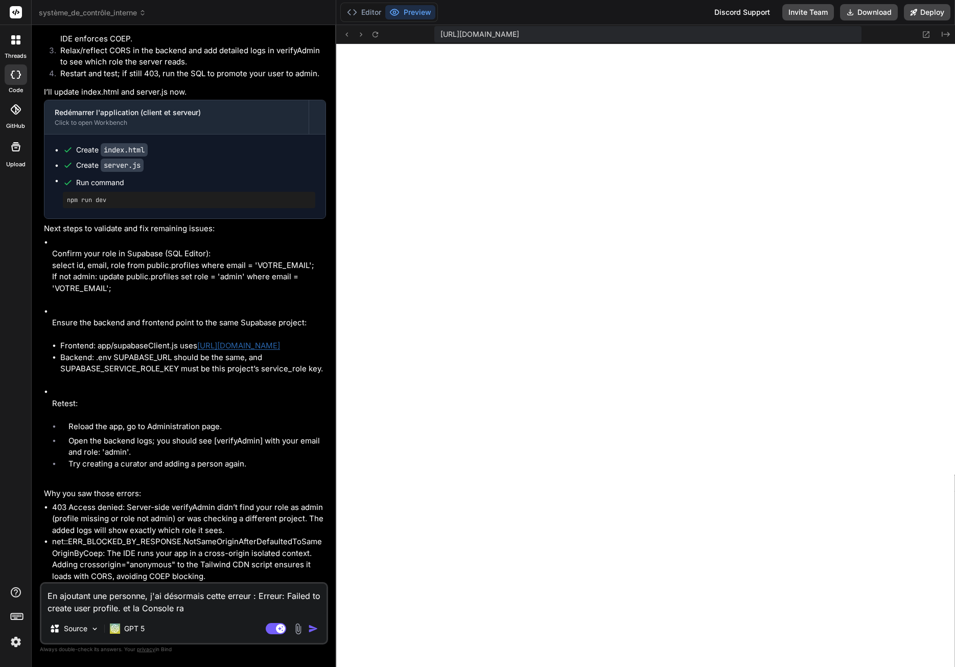
type textarea "x"
type textarea "En ajoutant une personne, j'ai désormais cette erreur : Erreur: Failed to creat…"
type textarea "x"
type textarea "En ajoutant une personne, j'ai désormais cette erreur : Erreur: Failed to creat…"
type textarea "x"
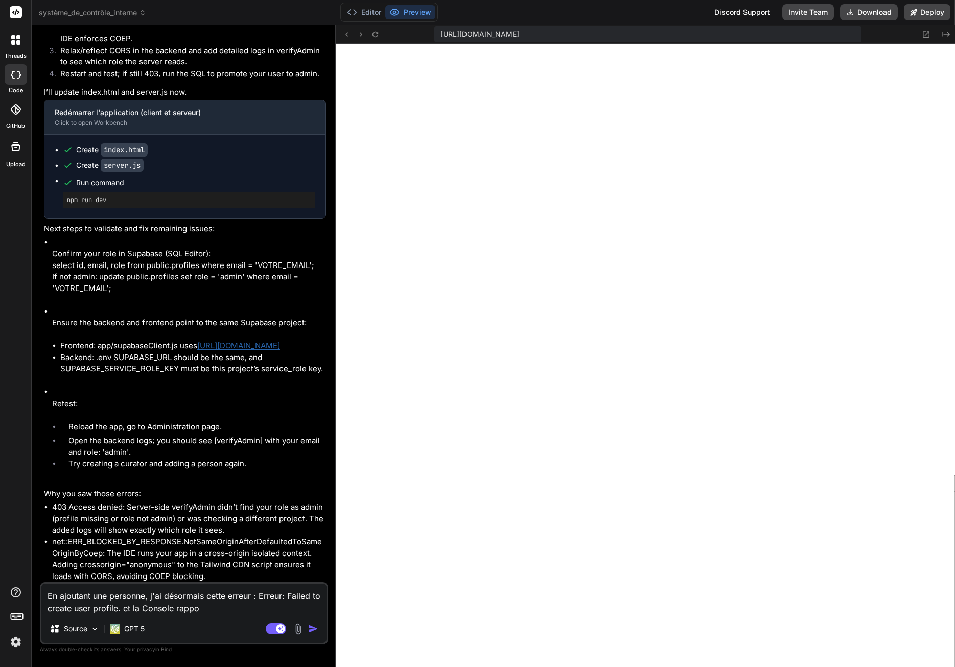
type textarea "En ajoutant une personne, j'ai désormais cette erreur : Erreur: Failed to creat…"
type textarea "x"
type textarea "En ajoutant une personne, j'ai désormais cette erreur : Erreur: Failed to creat…"
type textarea "x"
type textarea "En ajoutant une personne, j'ai désormais cette erreur : Erreur: Failed to creat…"
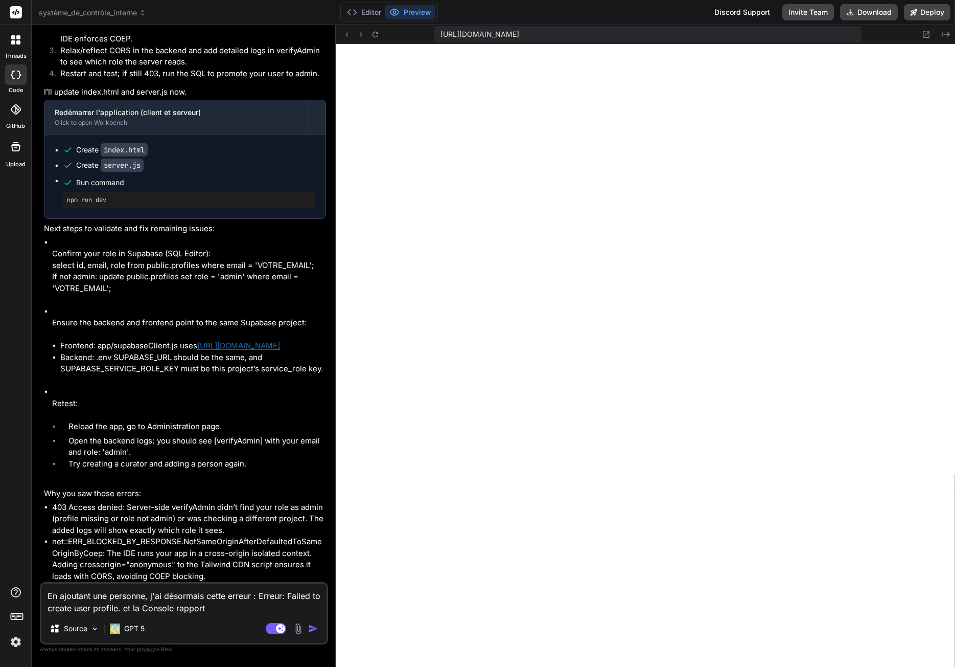
type textarea "x"
type textarea "En ajoutant une personne, j'ai désormais cette erreur : Erreur: Failed to creat…"
type textarea "x"
type textarea "En ajoutant une personne, j'ai désormais cette erreur : Erreur: Failed to creat…"
type textarea "x"
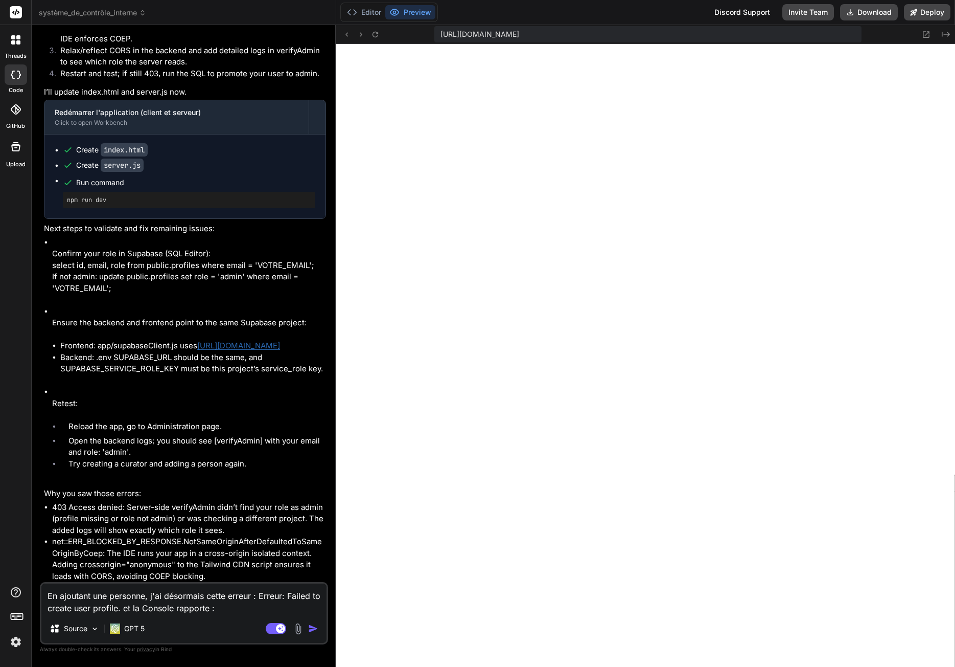
type textarea "En ajoutant une personne, j'ai désormais cette erreur : Erreur: Failed to creat…"
type textarea "x"
type textarea "En ajoutant une personne, j'ai désormais cette erreur : Erreur: Failed to creat…"
type textarea "x"
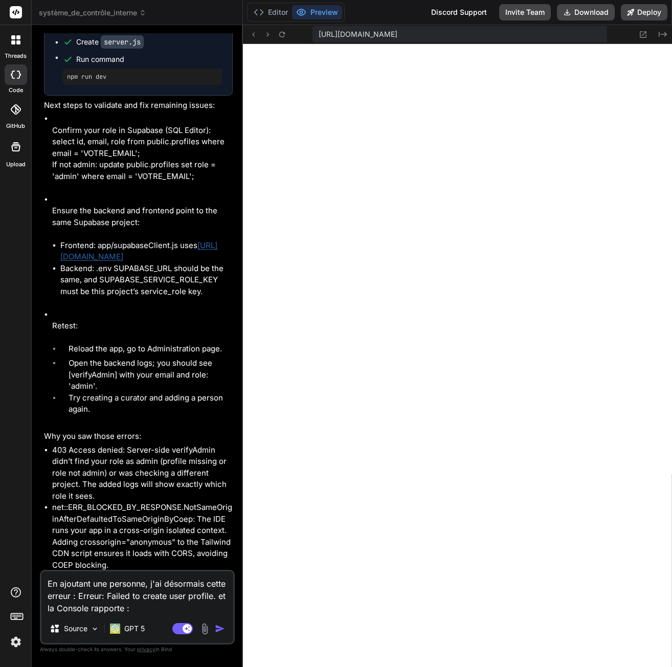
scroll to position [1700, 0]
click at [144, 607] on textarea "En ajoutant une personne, j'ai désormais cette erreur : Erreur: Failed to creat…" at bounding box center [137, 592] width 192 height 43
paste textarea "Failed to load resource: the server responded with a status of 500 (Internal Se…"
type textarea "En ajoutant une personne, j'ai désormais cette erreur : Erreur: Failed to creat…"
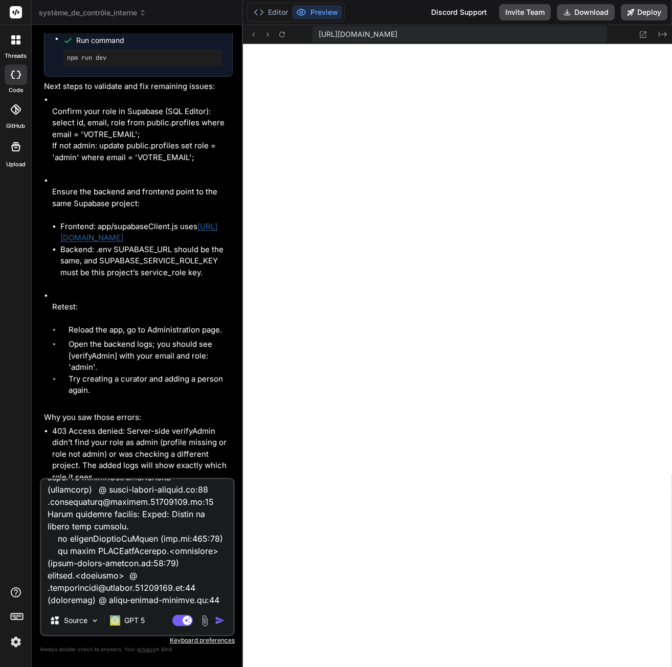
type textarea "x"
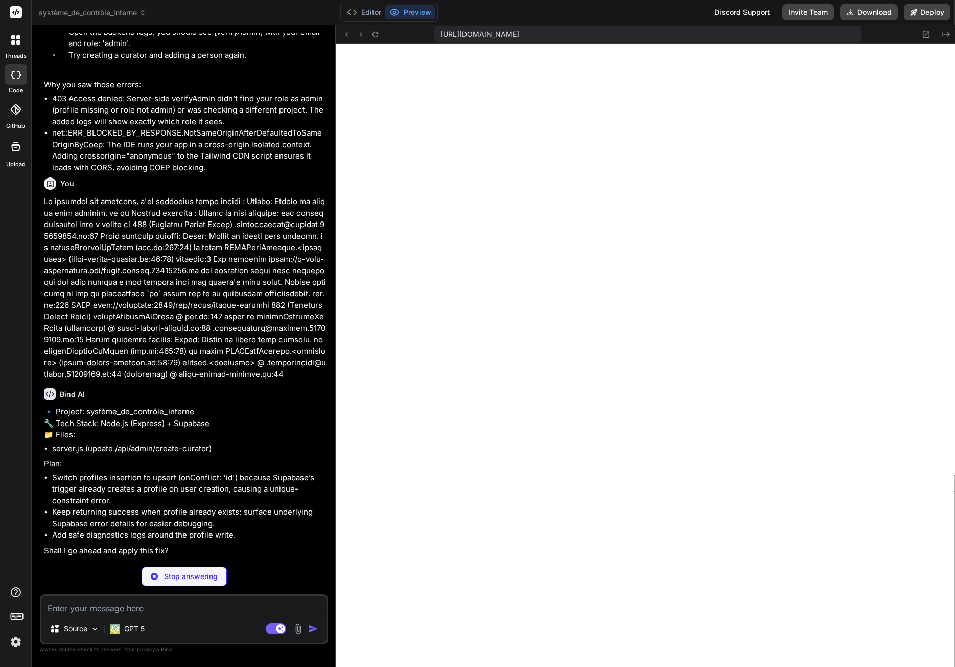
scroll to position [2221, 0]
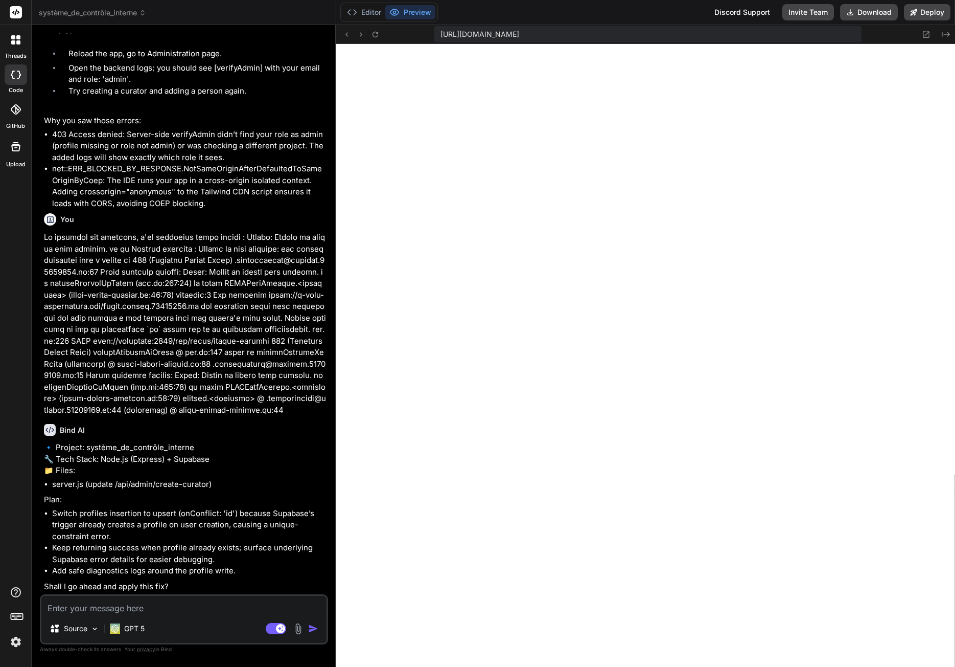
type textarea "x"
click at [134, 606] on textarea at bounding box center [183, 605] width 285 height 18
type textarea "y"
type textarea "x"
type textarea "ye"
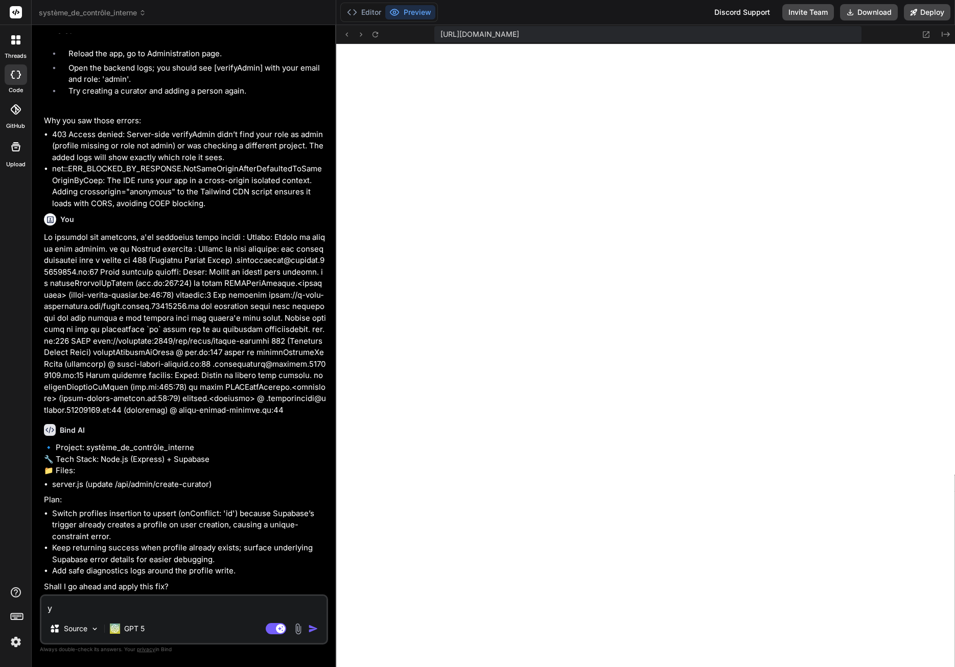
type textarea "x"
type textarea "yes"
type textarea "x"
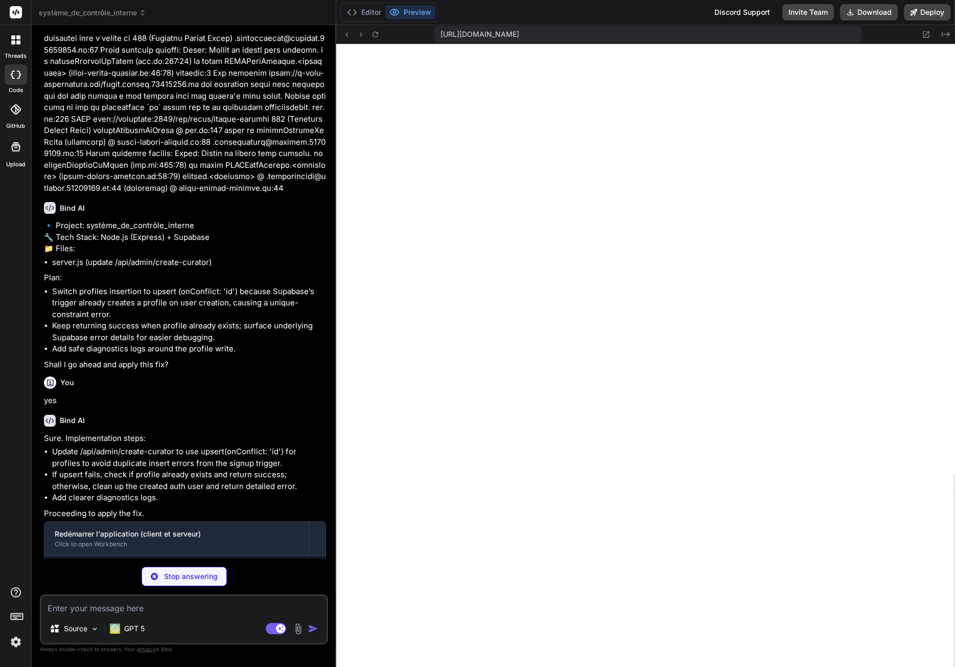
scroll to position [2472, 0]
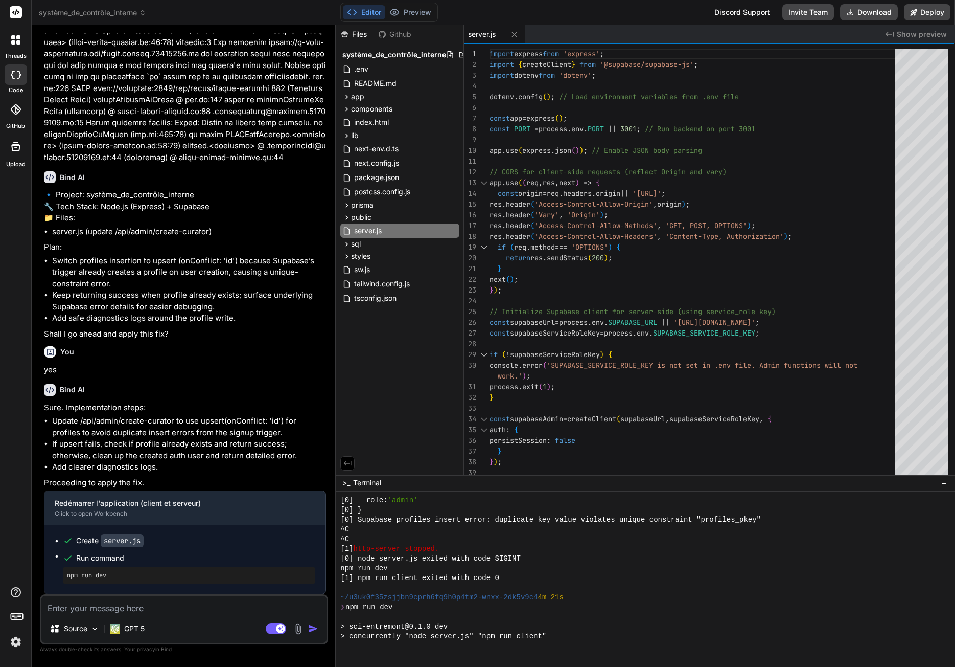
type textarea "x"
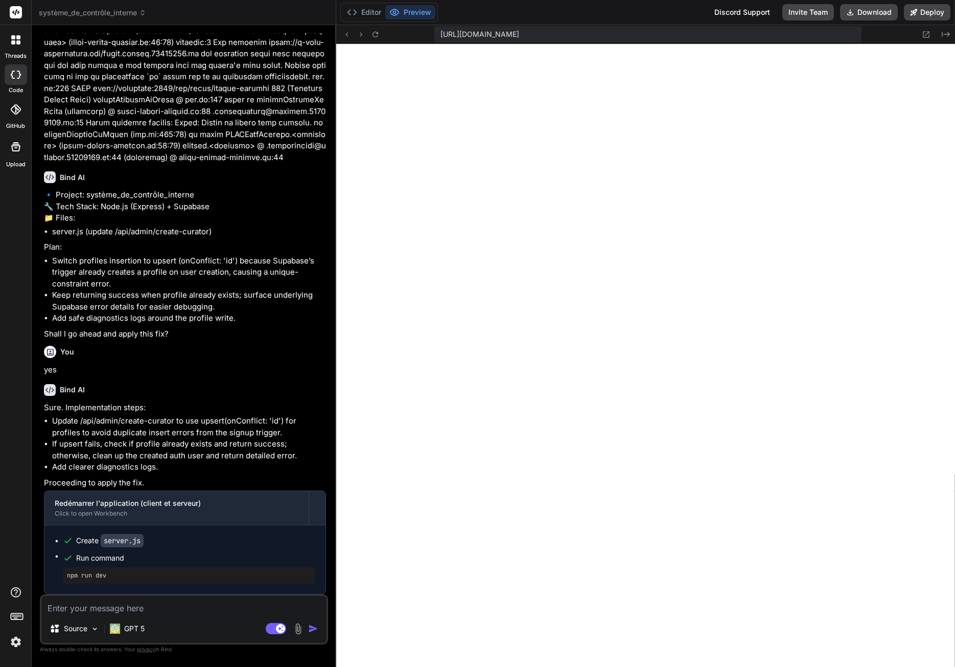
scroll to position [2865, 0]
click at [374, 32] on icon at bounding box center [376, 34] width 6 height 6
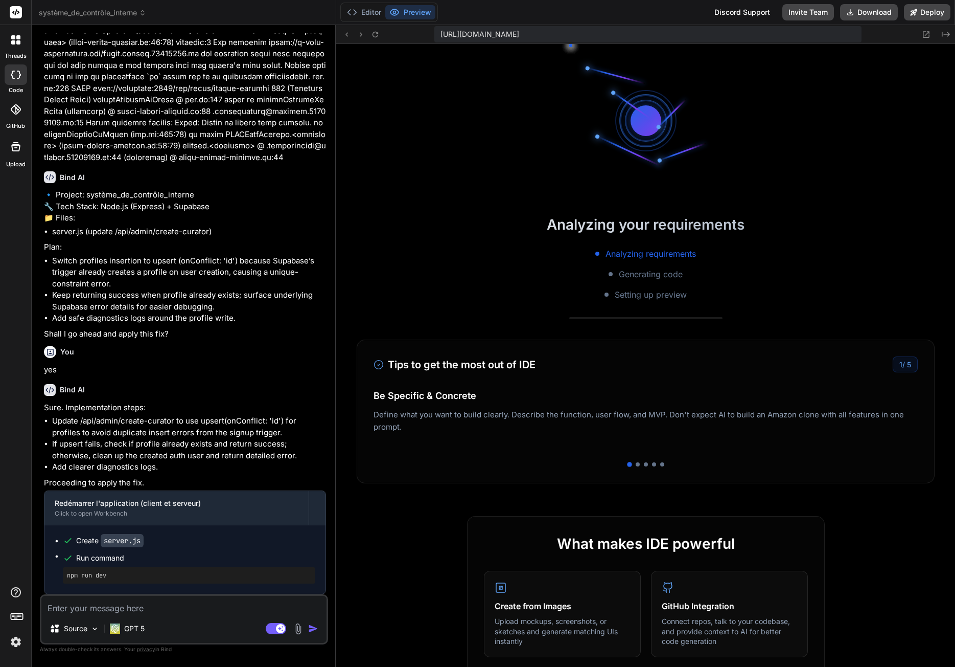
scroll to position [3234, 0]
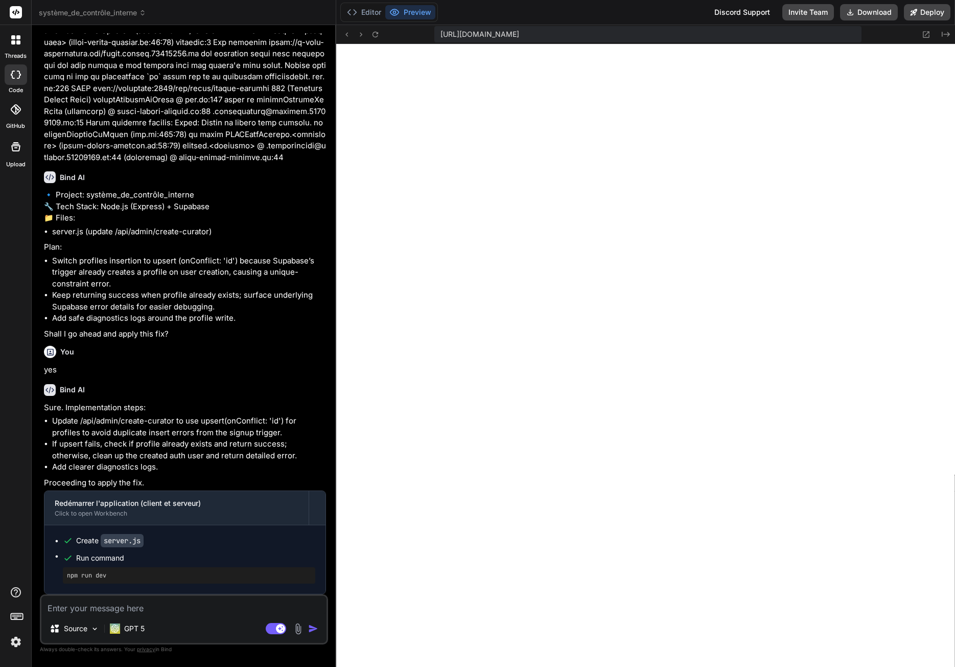
click at [116, 610] on textarea at bounding box center [183, 605] width 285 height 18
type textarea "ç"
type textarea "x"
type textarea "ça"
type textarea "x"
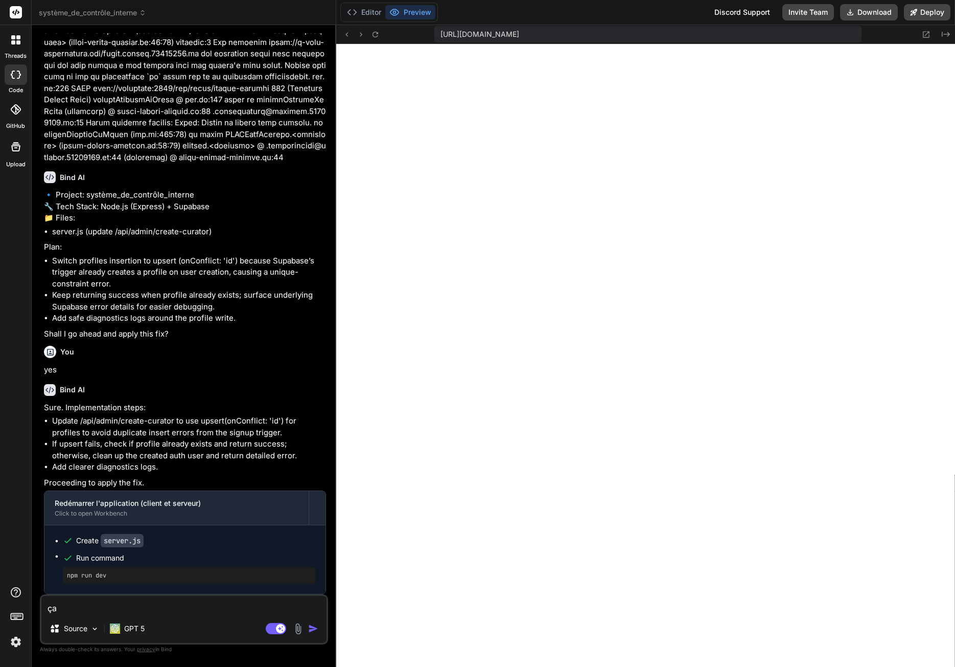
type textarea "ça"
type textarea "x"
type textarea "ça f"
type textarea "x"
type textarea "ça fo"
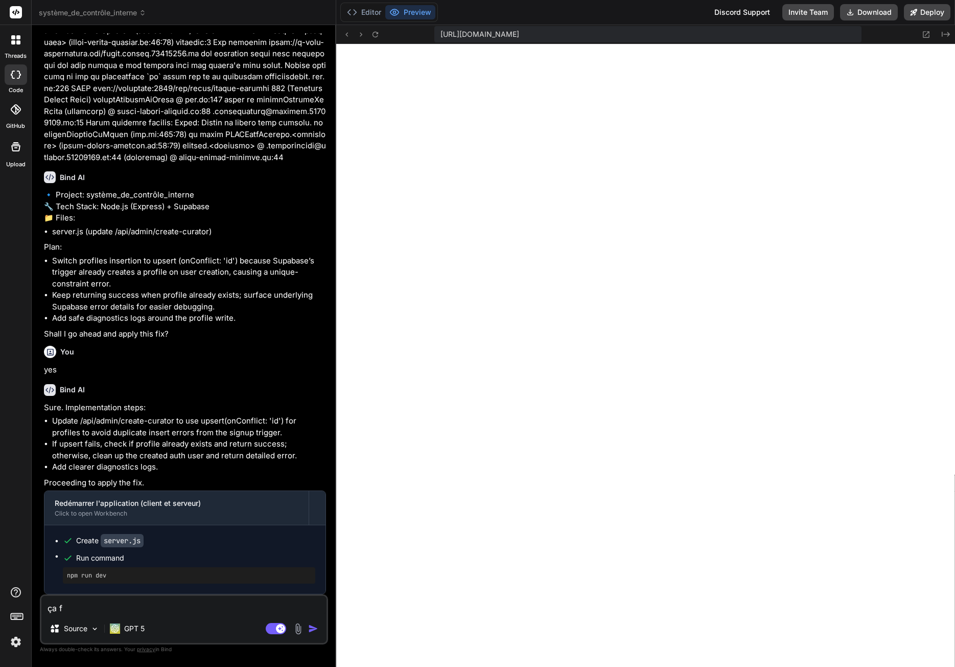
type textarea "x"
type textarea "ça fon"
type textarea "x"
type textarea "ça fonc"
type textarea "x"
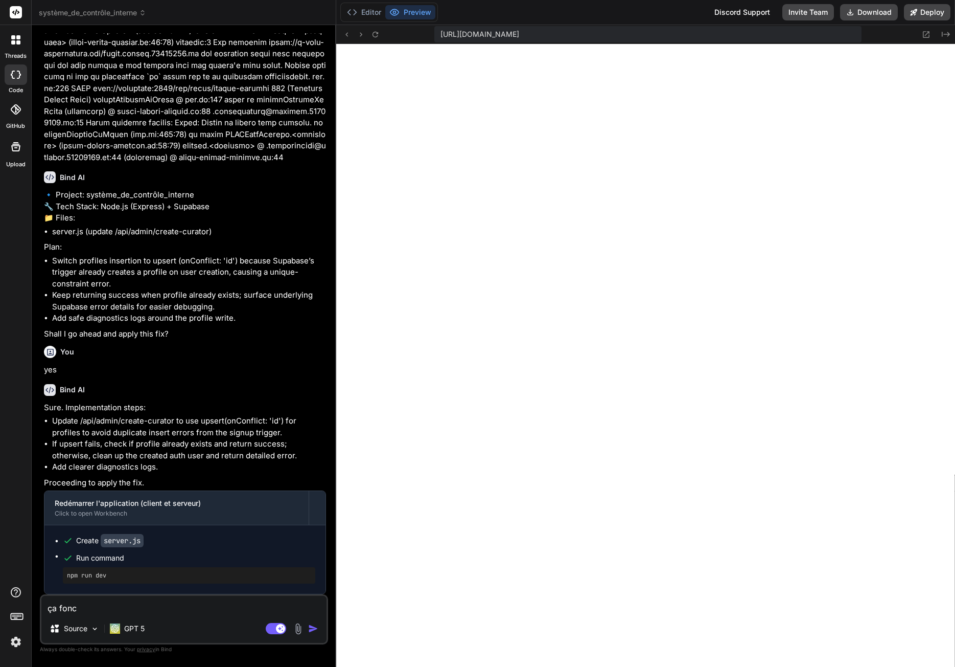
type textarea "ça fonct"
type textarea "x"
type textarea "ça foncti"
type textarea "x"
type textarea "ça fonctio"
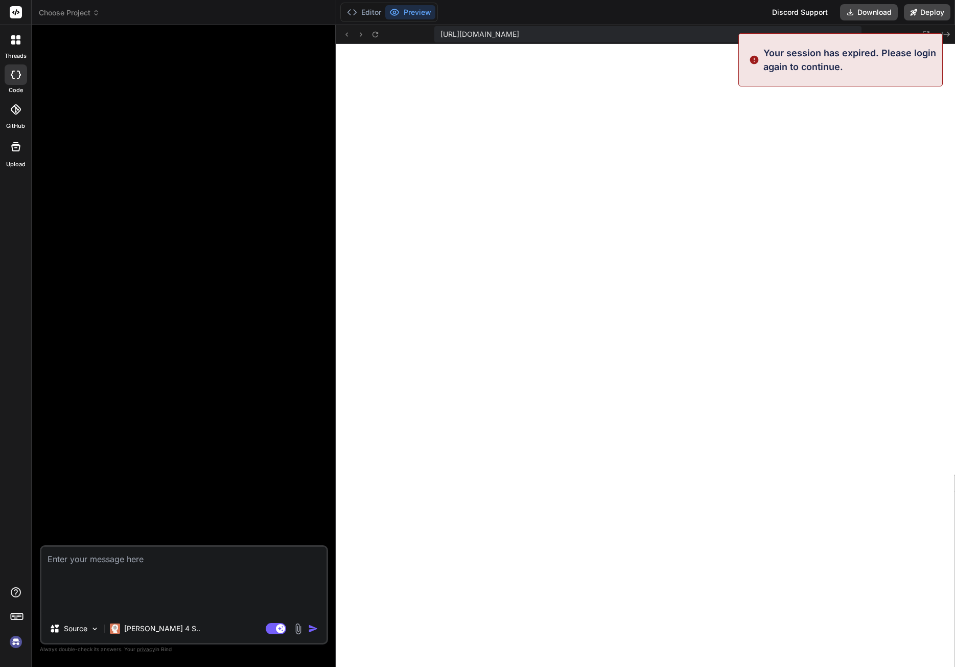
scroll to position [3302, 0]
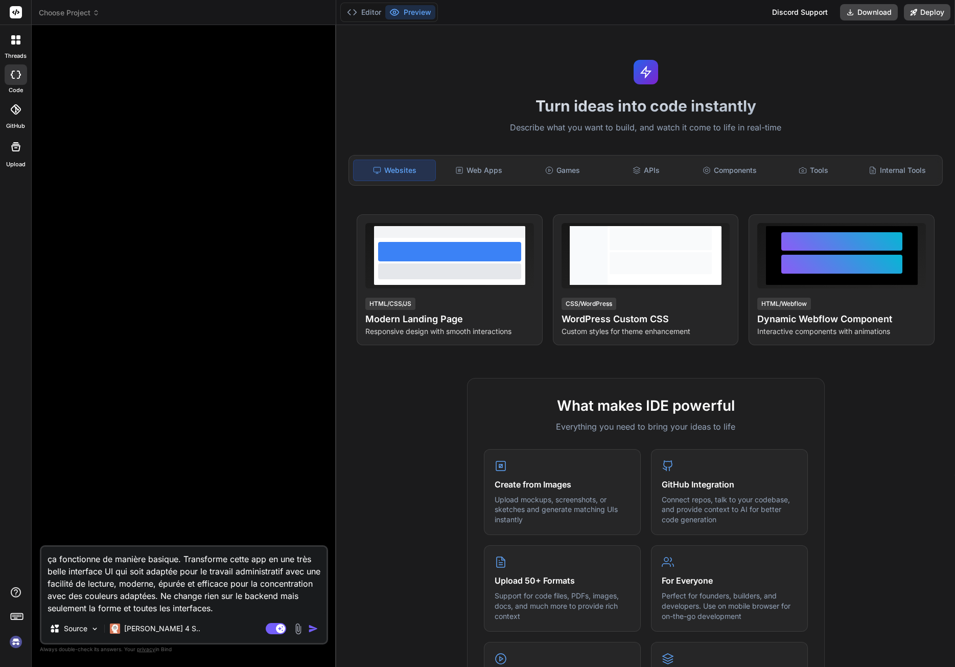
click at [88, 11] on span "Choose Project" at bounding box center [69, 13] width 61 height 10
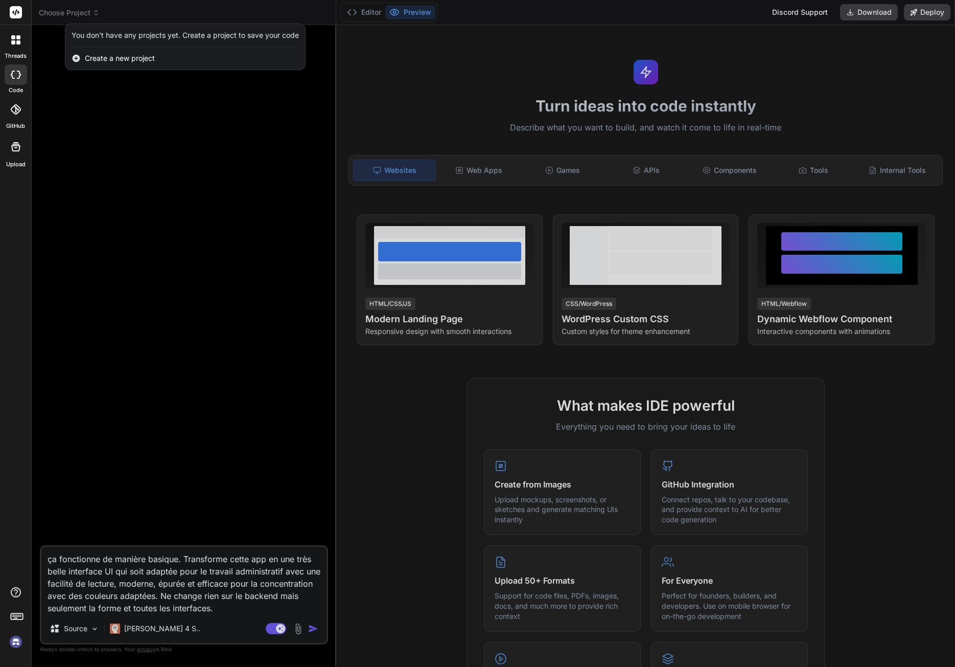
click at [174, 245] on div at bounding box center [477, 333] width 955 height 667
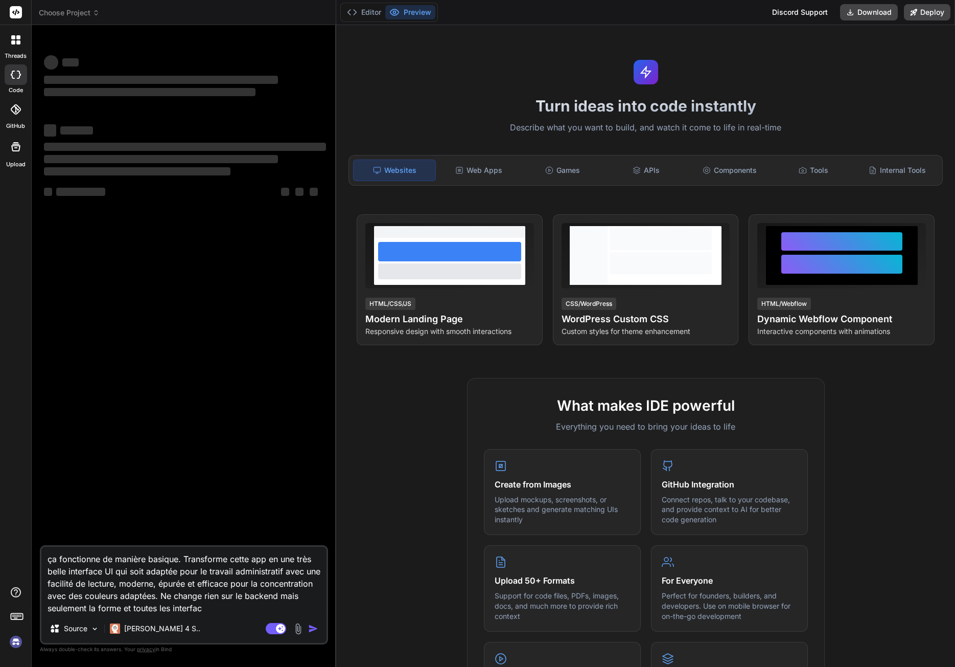
type textarea "x"
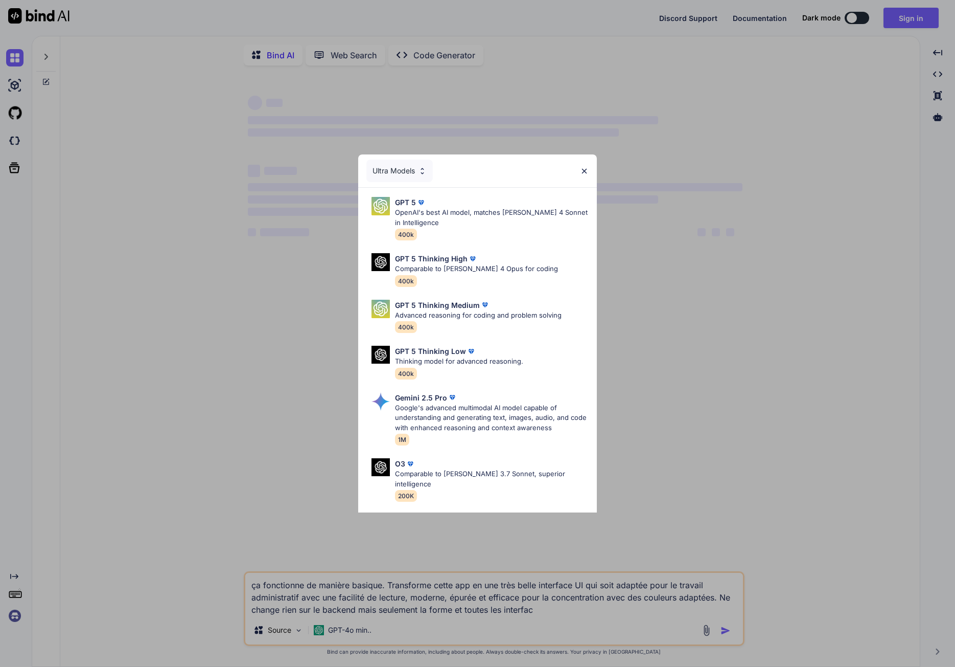
type textarea "x"
click at [4, 145] on div "Ultra Models GPT 5 OpenAI's best AI model, matches Claude 4 Sonnet in Intellige…" at bounding box center [477, 333] width 955 height 667
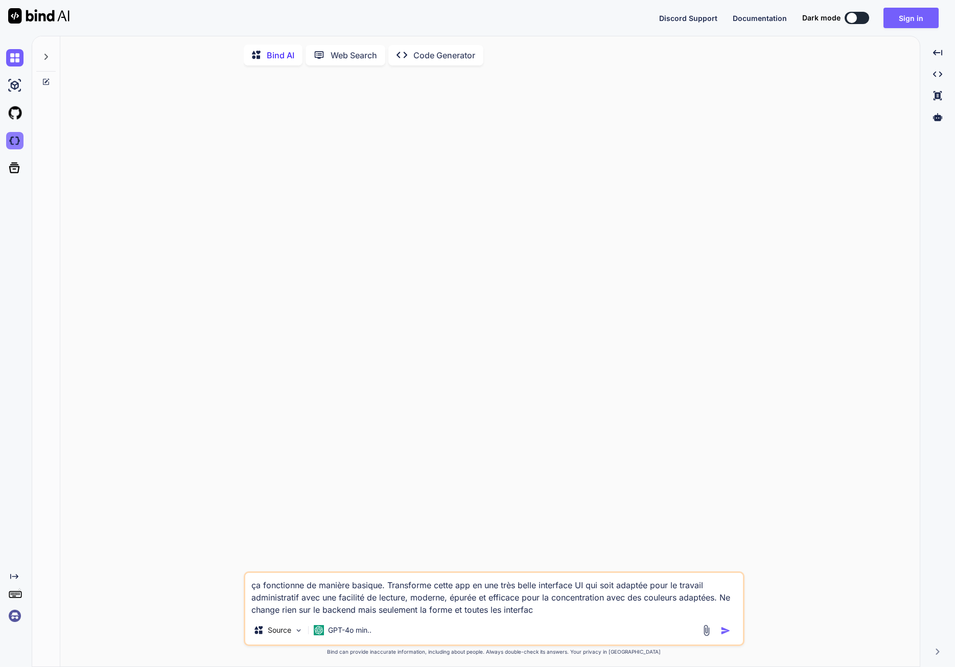
click at [16, 136] on img at bounding box center [14, 140] width 17 height 17
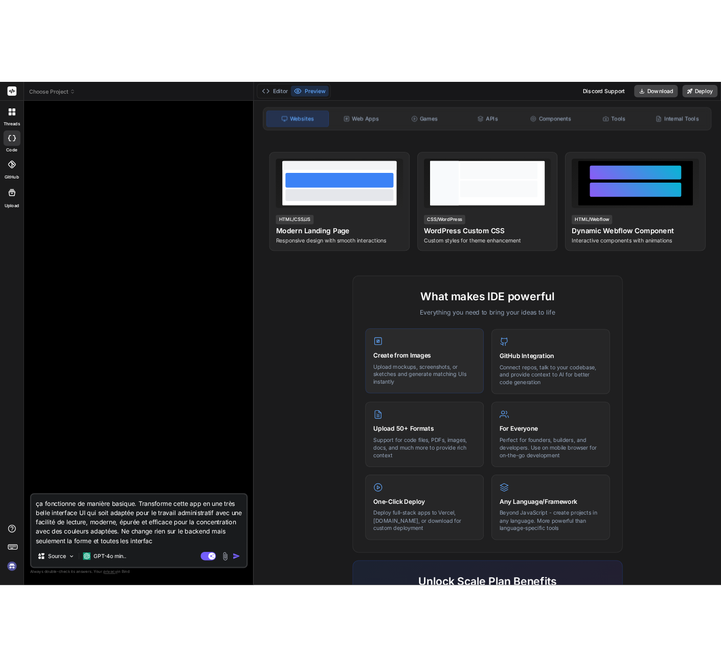
scroll to position [153, 0]
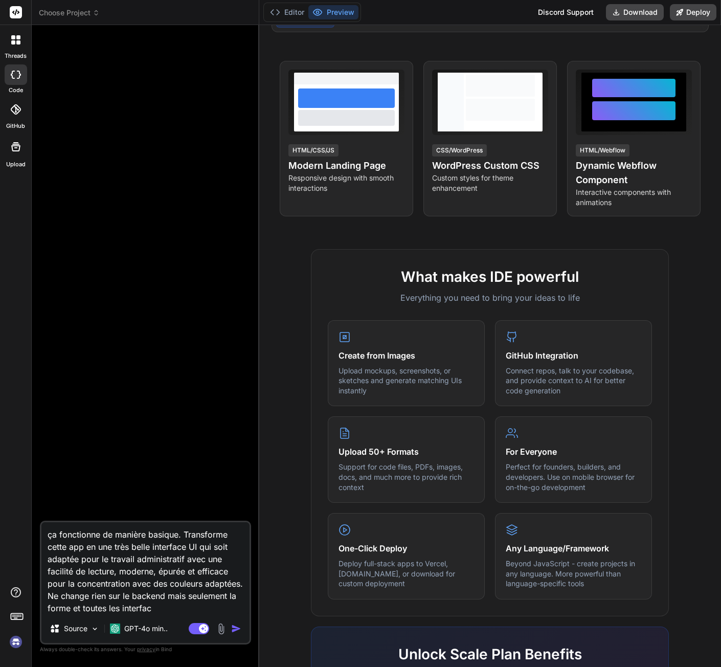
click at [14, 637] on img at bounding box center [15, 641] width 17 height 17
type textarea "x"
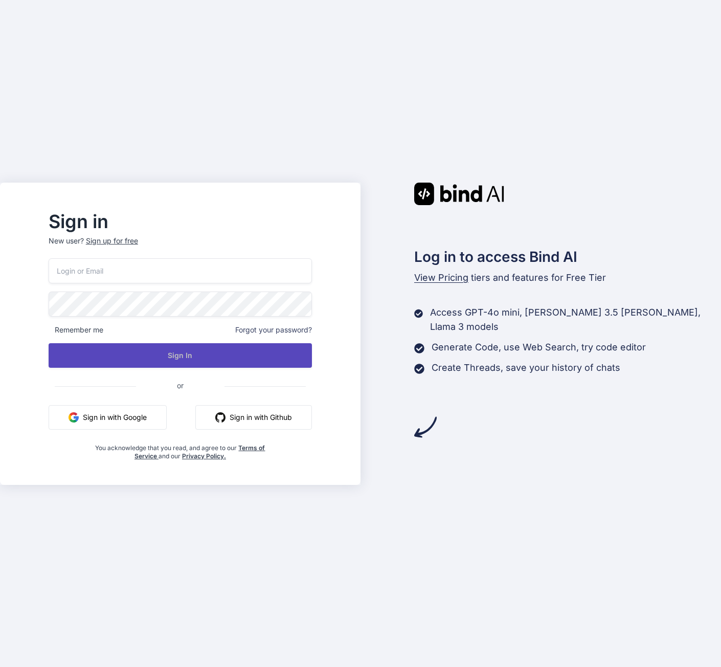
type input "[EMAIL_ADDRESS][DOMAIN_NAME]"
click at [171, 346] on button "Sign In" at bounding box center [180, 355] width 263 height 25
click at [208, 354] on button "Sign In" at bounding box center [180, 355] width 263 height 25
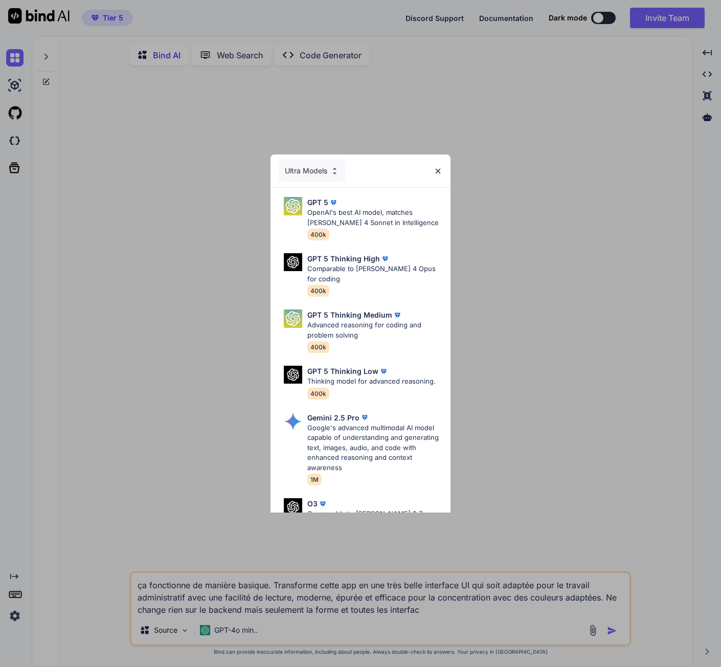
click at [16, 616] on div "Ultra Models GPT 5 OpenAI's best AI model, matches [PERSON_NAME] 4 Sonnet in In…" at bounding box center [360, 333] width 721 height 667
type textarea "x"
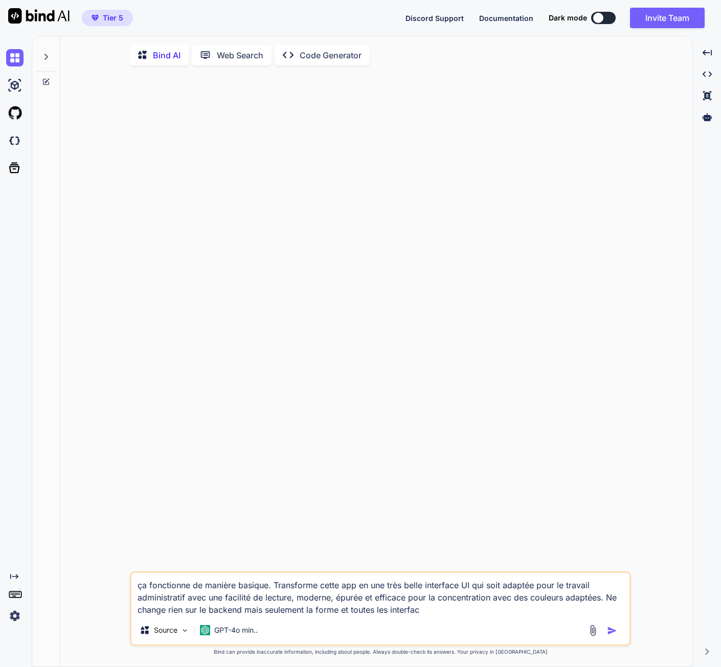
click at [11, 616] on img at bounding box center [14, 615] width 17 height 17
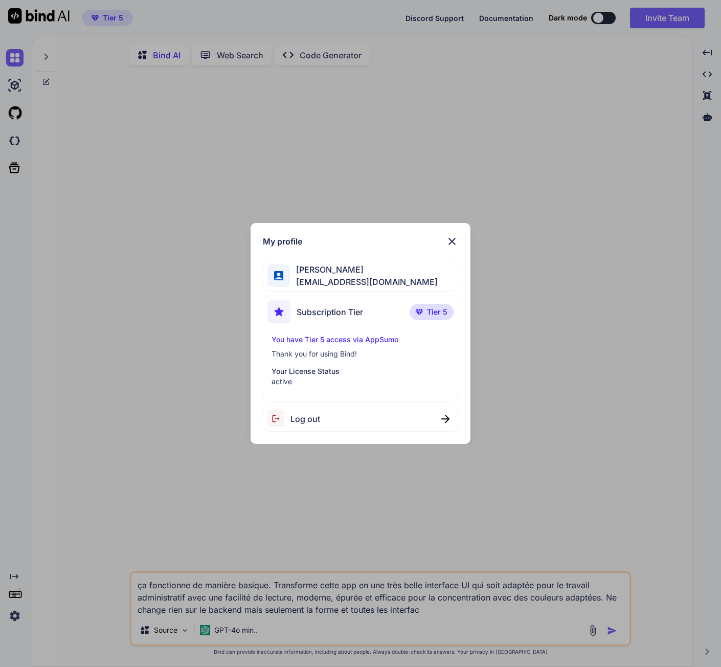
click at [105, 254] on div "My profile [PERSON_NAME] [EMAIL_ADDRESS][DOMAIN_NAME] Subscription Tier Tier 5 …" at bounding box center [360, 333] width 721 height 667
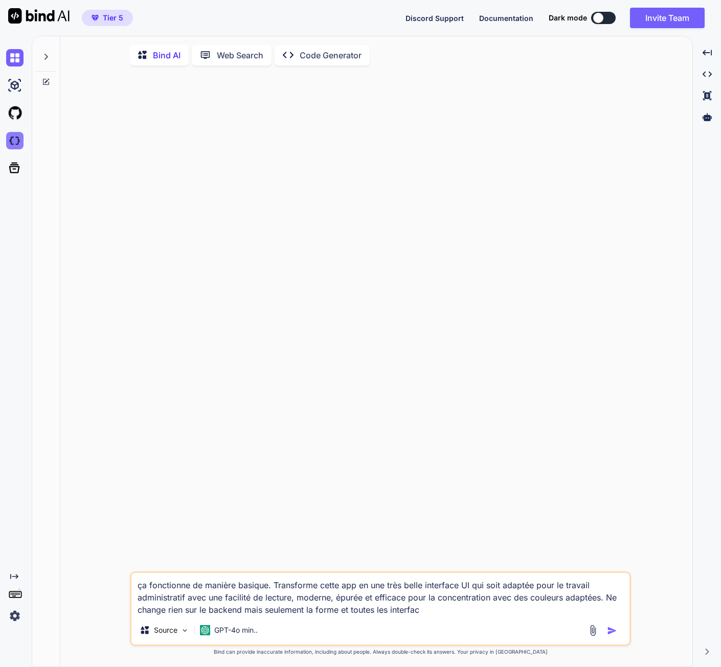
click at [17, 140] on img at bounding box center [14, 140] width 17 height 17
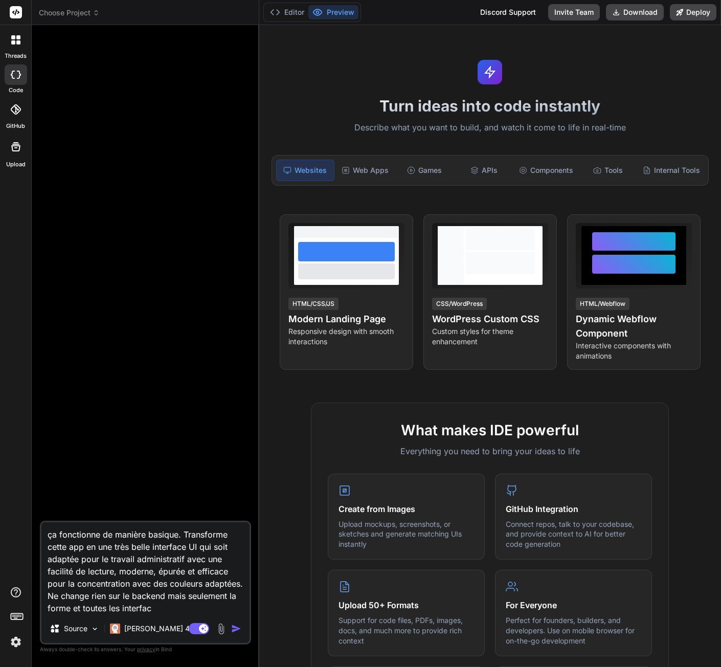
click at [15, 84] on div at bounding box center [16, 74] width 22 height 20
click at [62, 11] on span "Choose Project" at bounding box center [69, 13] width 61 height 10
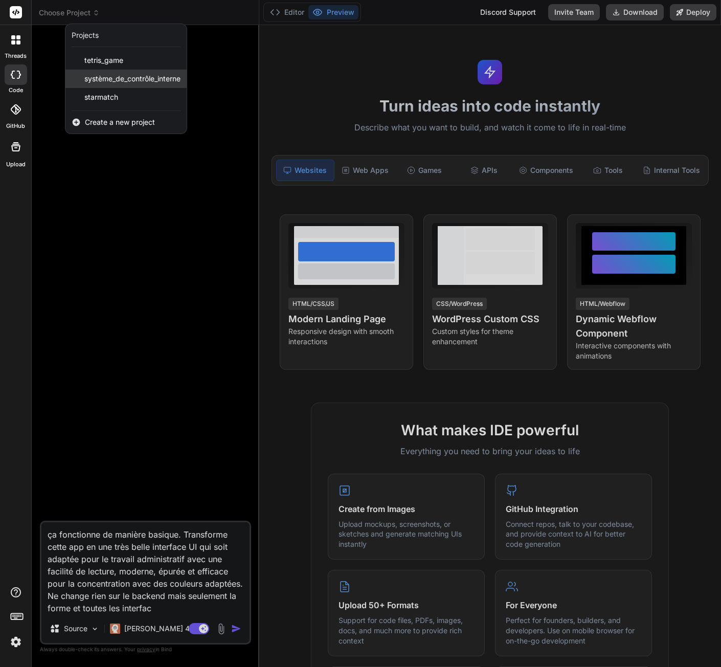
click at [126, 77] on span "système_de_contrôle_interne" at bounding box center [132, 79] width 96 height 10
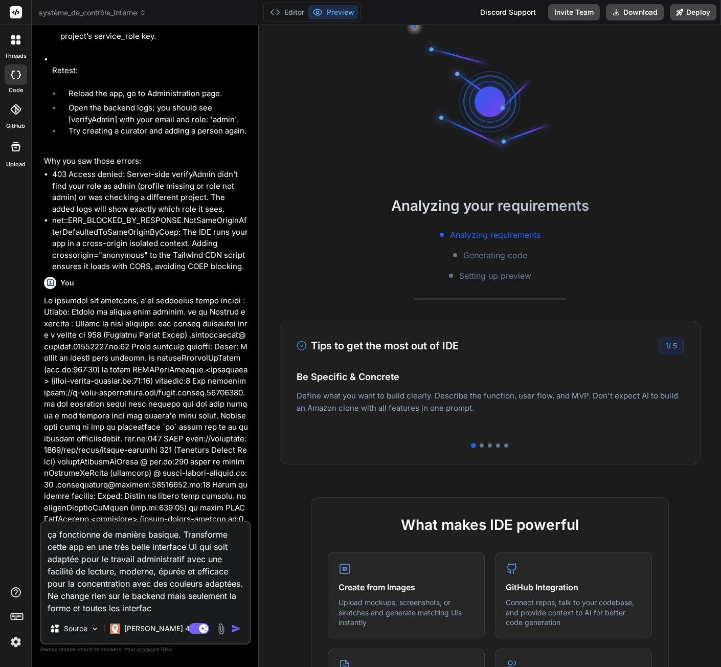
type textarea "x"
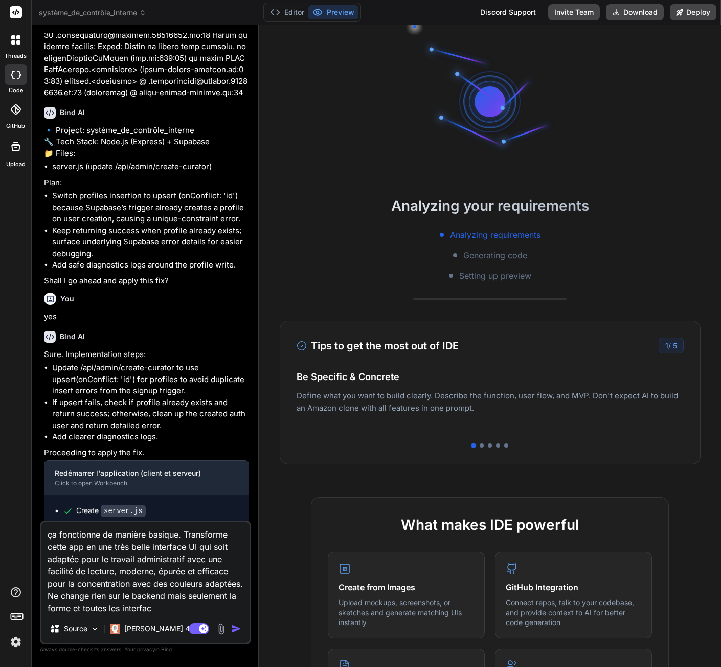
scroll to position [2243, 0]
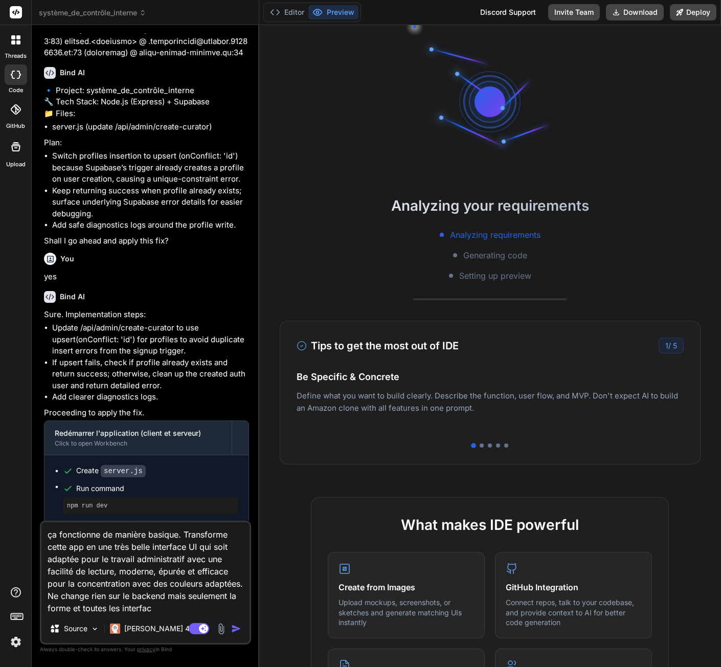
click at [102, 533] on textarea "ça fonctionne de manière basique. Transforme cette app en une très belle interf…" at bounding box center [145, 568] width 208 height 92
click at [177, 534] on textarea "ça fonctionne de manière basique. Transforme cette app en une très belle interf…" at bounding box center [145, 568] width 208 height 92
drag, startPoint x: 183, startPoint y: 534, endPoint x: 104, endPoint y: 527, distance: 79.0
click at [104, 527] on textarea "ça fonctionne de manière basique. Transforme cette app en une très belle interf…" at bounding box center [145, 568] width 208 height 92
type textarea "ça fonctionne Transforme cette app en une très belle interface UI qui soit adap…"
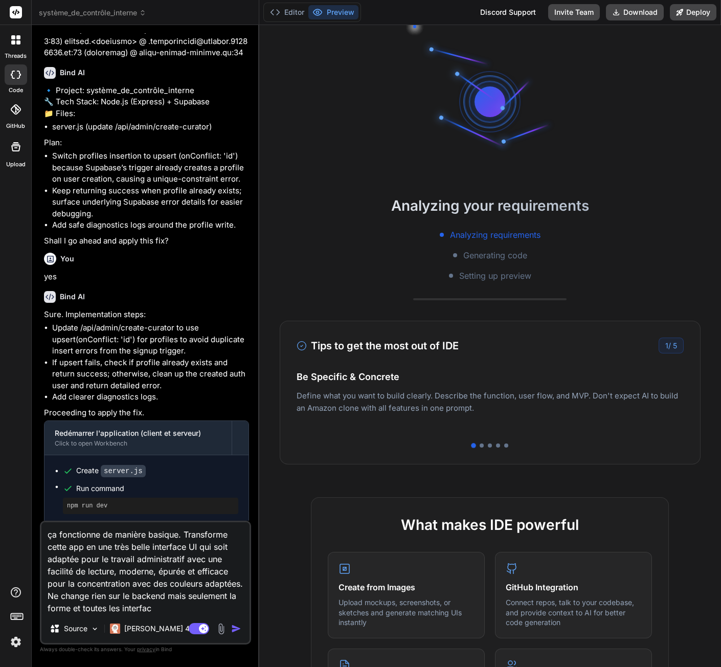
type textarea "x"
type textarea "ça fonctionneTransforme cette app en une très belle interface UI qui soit adapt…"
type textarea "x"
type textarea "ça fonctionne.Transforme cette app en une très belle interface UI qui soit adap…"
type textarea "x"
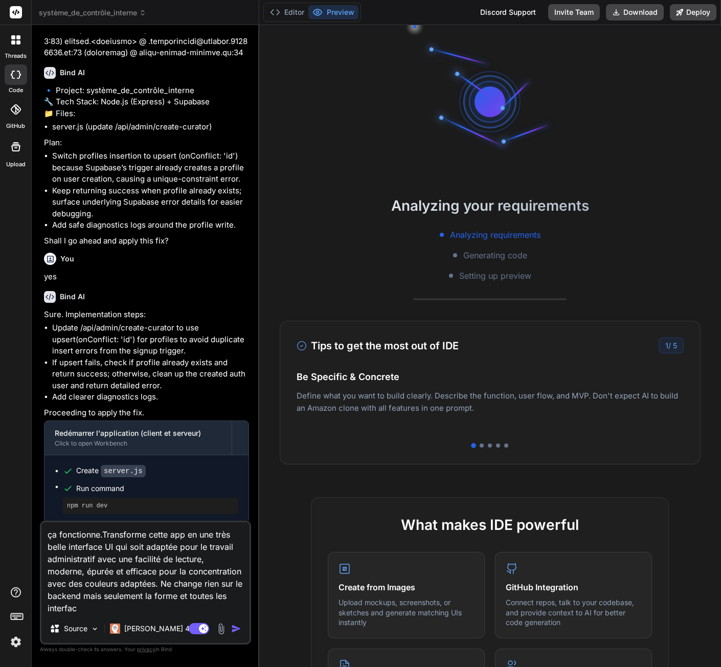
type textarea "ça fonctionne. Transforme cette app en une très belle interface UI qui soit ada…"
type textarea "x"
type textarea "ça fonctionne.Transforme cette app en une très belle interface UI qui soit adap…"
type textarea "x"
type textarea "ça fonctionneTransforme cette app en une très belle interface UI qui soit adapt…"
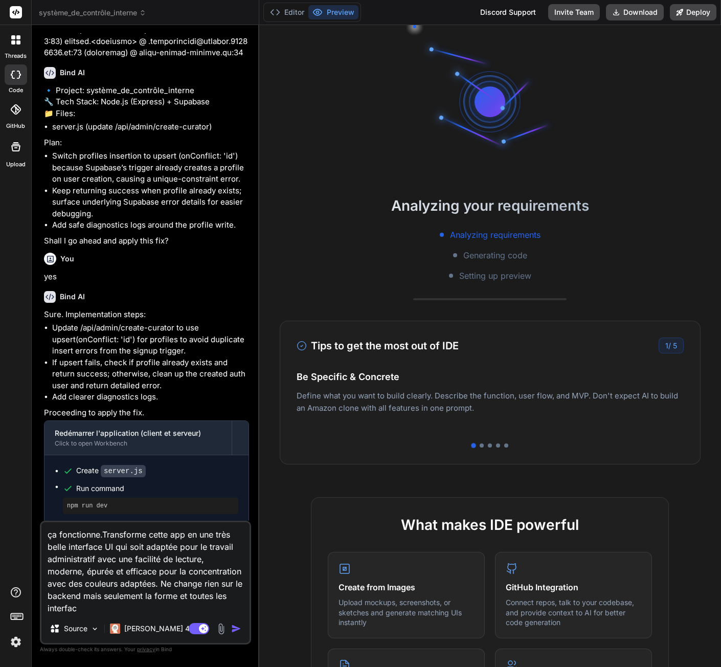
type textarea "x"
type textarea "ça fonctionnTransforme cette app en une très belle interface UI qui soit adapté…"
type textarea "x"
type textarea "ça fonctionTransforme cette app en une très belle interface UI qui soit adaptée…"
type textarea "x"
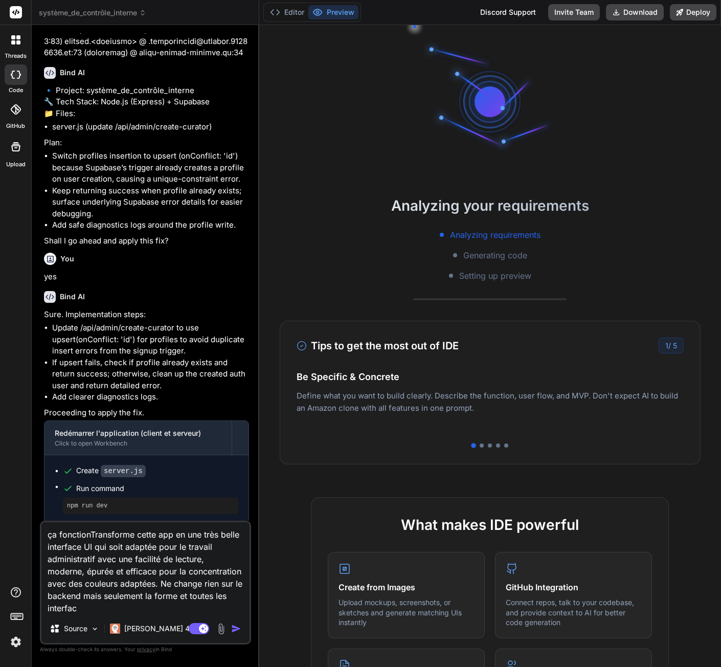
type textarea "ça fonctioTransforme cette app en une très belle interface UI qui soit adaptée …"
type textarea "x"
type textarea "ça fonctiTransforme cette app en une très belle interface UI qui soit adaptée p…"
type textarea "x"
type textarea "ça fonctTransforme cette app en une très belle interface UI qui soit adaptée po…"
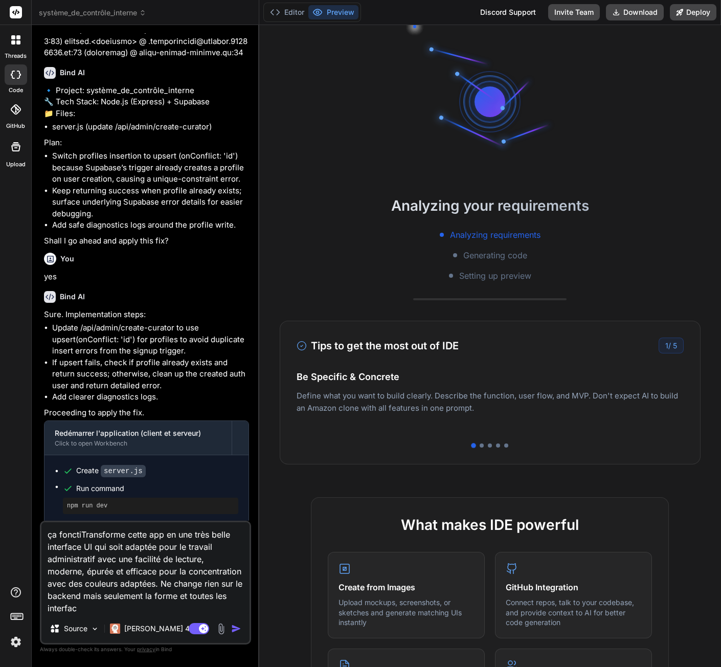
type textarea "x"
type textarea "ça foncTransforme cette app en une très belle interface UI qui soit adaptée pou…"
type textarea "x"
type textarea "ça fonTransforme cette app en une très belle interface UI qui soit adaptée pour…"
type textarea "x"
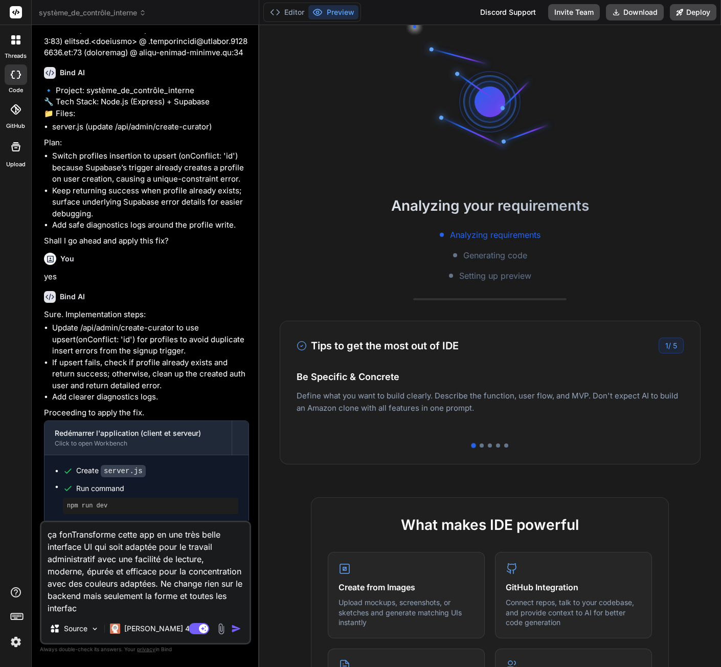
type textarea "ça foTransforme cette app en une très belle interface UI qui soit adaptée pour …"
type textarea "x"
type textarea "ça fTransforme cette app en une très belle interface UI qui soit adaptée pour l…"
type textarea "x"
type textarea "ça Transforme cette app en une très belle interface UI qui soit adaptée pour le…"
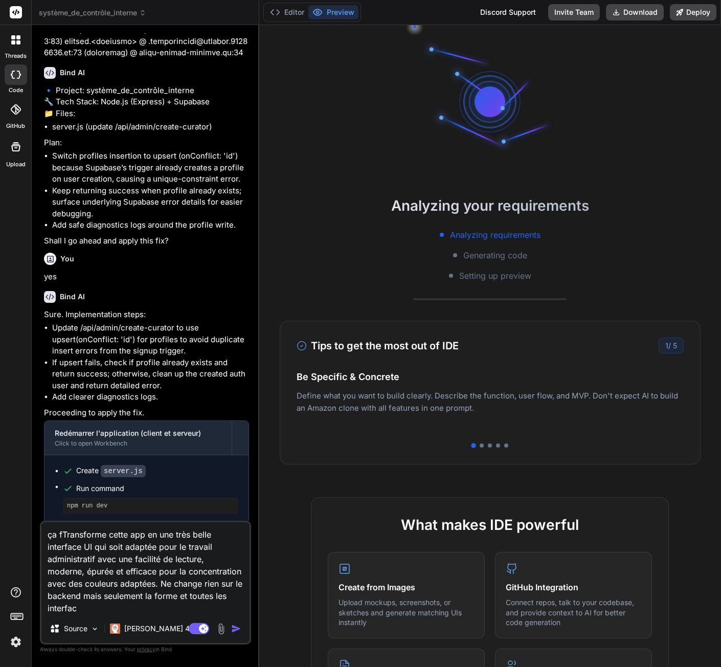
type textarea "x"
type textarea "çaTransforme cette app en une très belle interface UI qui soit adaptée pour le …"
type textarea "x"
type textarea "çTransforme cette app en une très belle interface UI qui soit adaptée pour le t…"
type textarea "x"
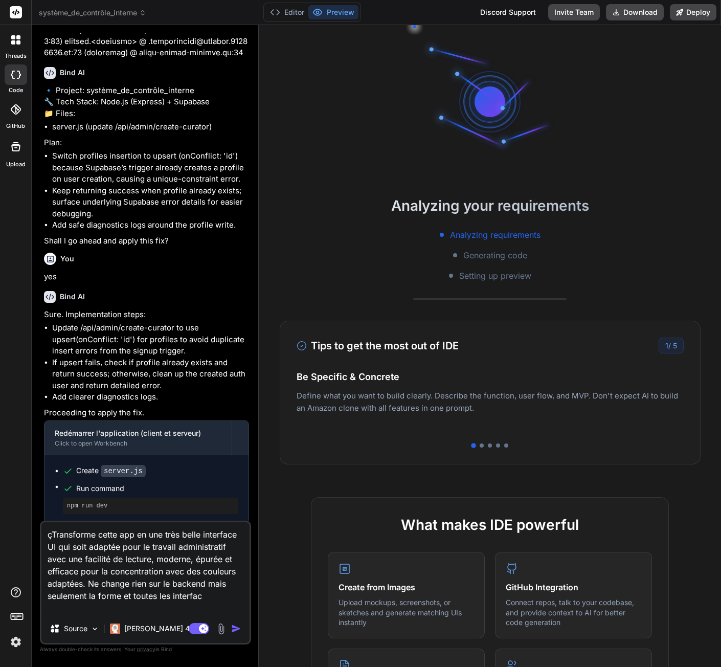
type textarea "Transforme cette app en une très belle interface UI qui soit adaptée pour le tr…"
type textarea "x"
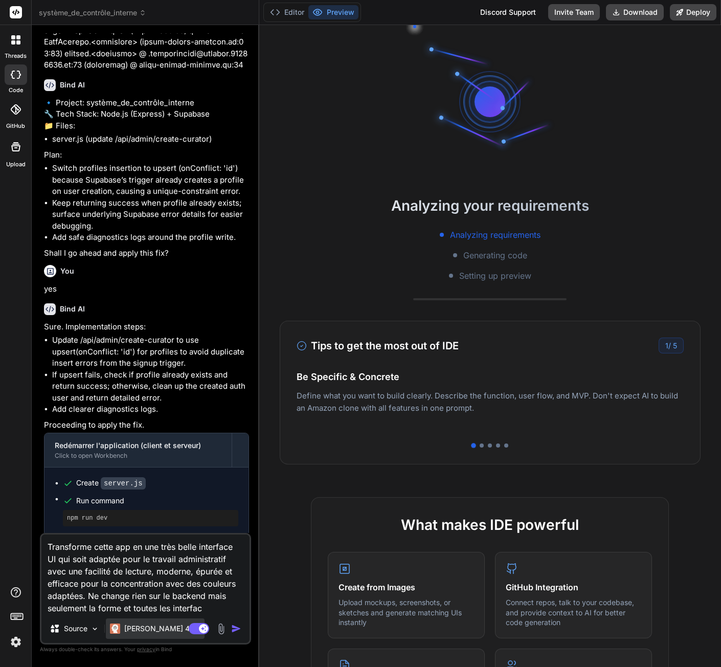
type textarea "Transforme cette app en une très belle interface UI qui soit adaptée pour le tr…"
click at [156, 627] on p "Claude 4 S.." at bounding box center [162, 628] width 76 height 10
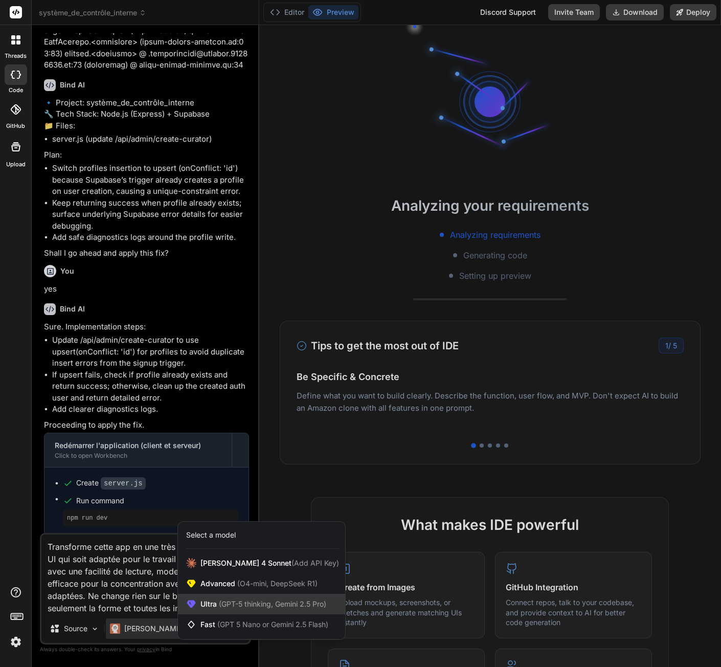
click at [222, 603] on span "(GPT-5 thinking, Gemini 2.5 Pro)" at bounding box center [271, 603] width 109 height 9
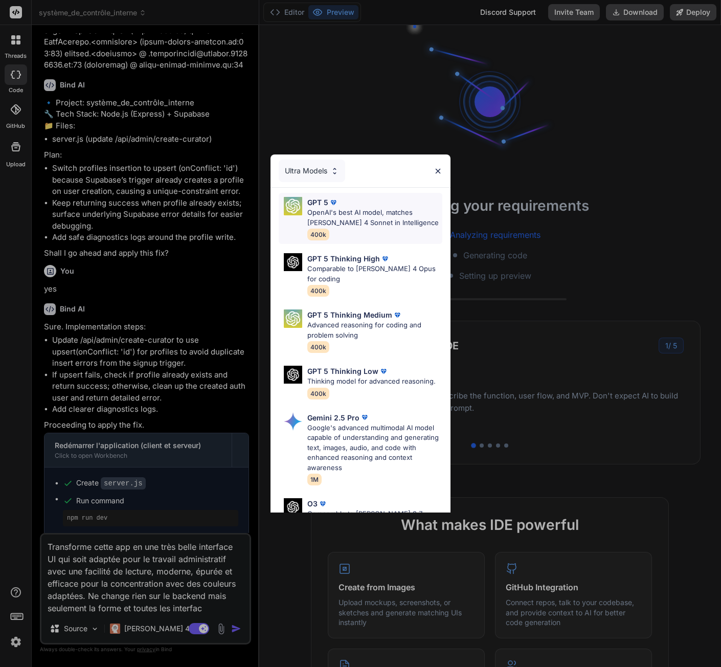
click at [358, 212] on p "OpenAI's best AI model, matches Claude 4 Sonnet in Intelligence" at bounding box center [374, 218] width 135 height 20
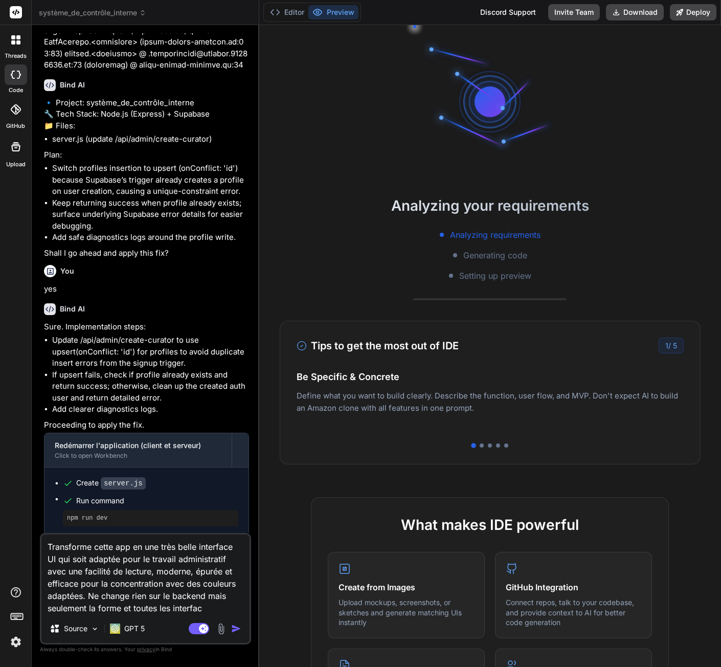
scroll to position [29, 0]
click at [212, 612] on textarea "Transforme cette app en une très belle interface UI qui soit adaptée pour le tr…" at bounding box center [145, 574] width 208 height 80
type textarea "x"
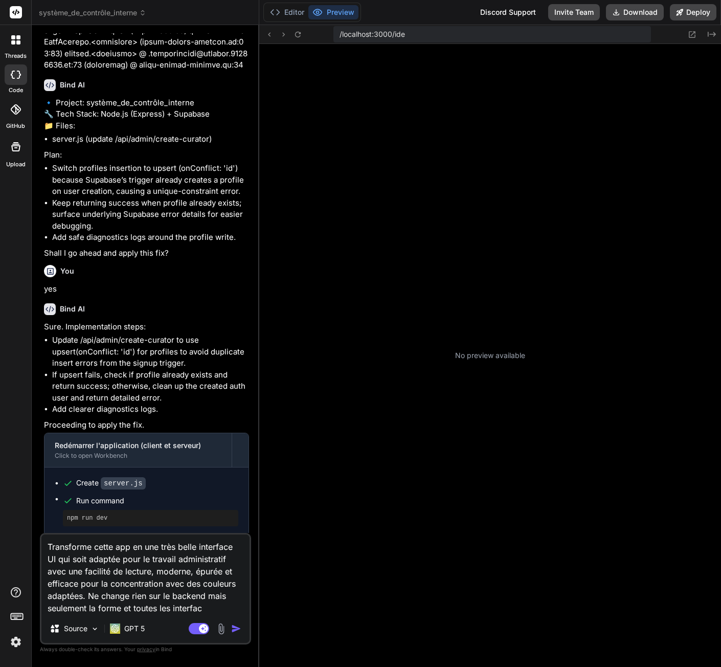
type textarea "Transforme cette app en une très belle interface UI qui soit adaptée pour le tr…"
type textarea "x"
type textarea "Transforme cette app en une très belle interface UI qui soit adaptée pour le tr…"
type textarea "x"
type textarea "Transforme cette app en une très belle interface UI qui soit adaptée pour le tr…"
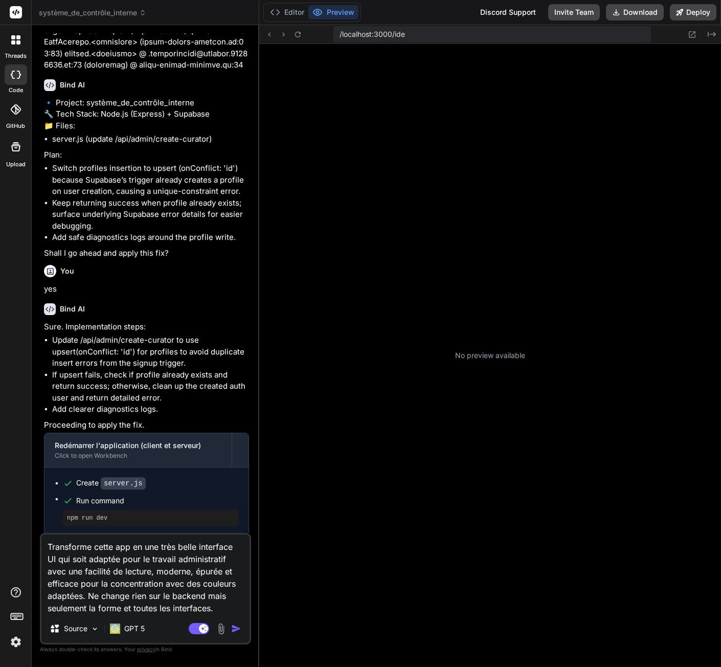
type textarea "x"
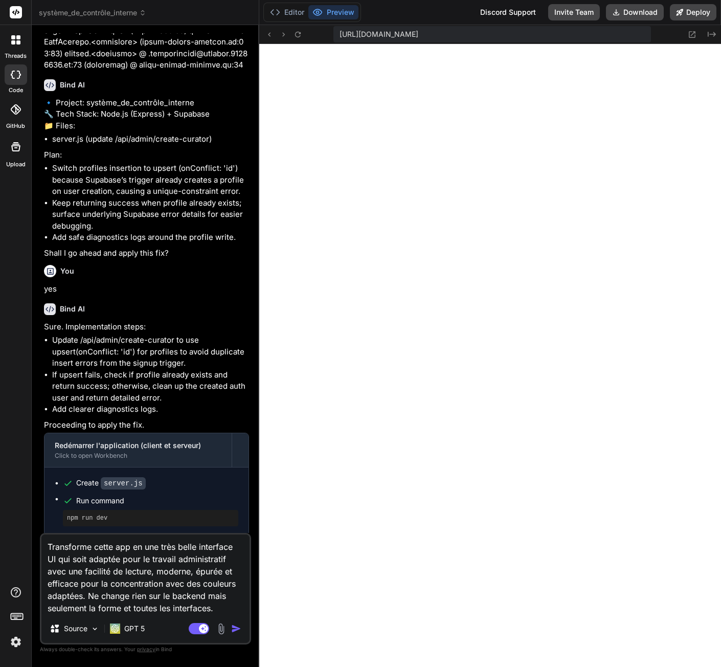
type textarea "Transforme cette app en une très belle interface UI qui soit adaptée pour le tr…"
type textarea "x"
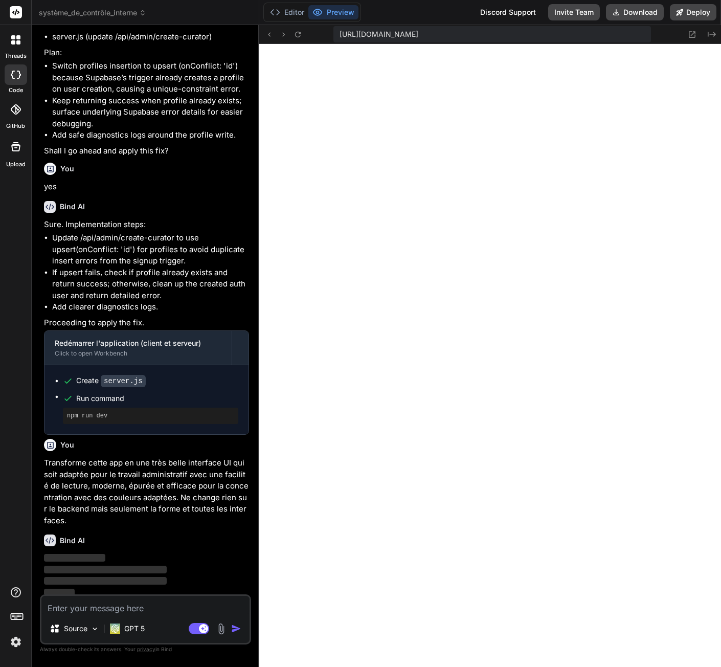
scroll to position [2332, 0]
type textarea "x"
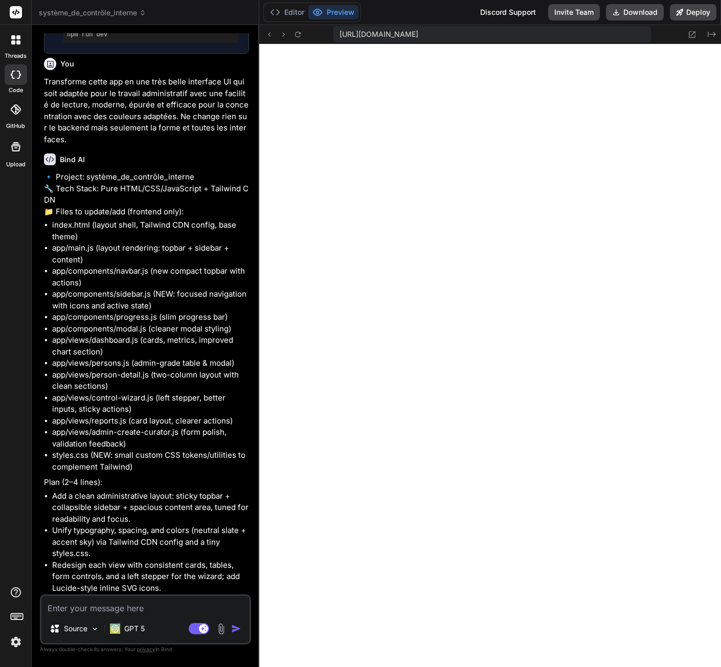
scroll to position [2784, 0]
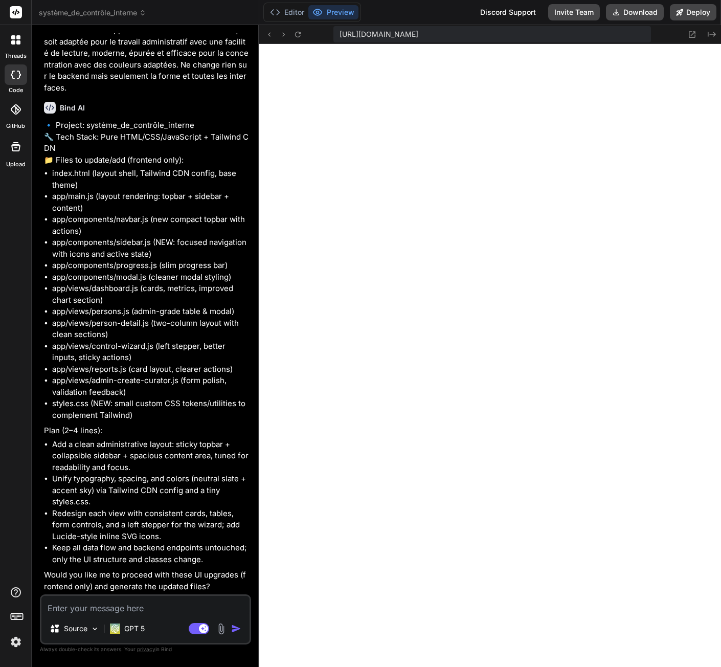
type textarea "y"
type textarea "x"
type textarea "ye"
type textarea "x"
type textarea "yes"
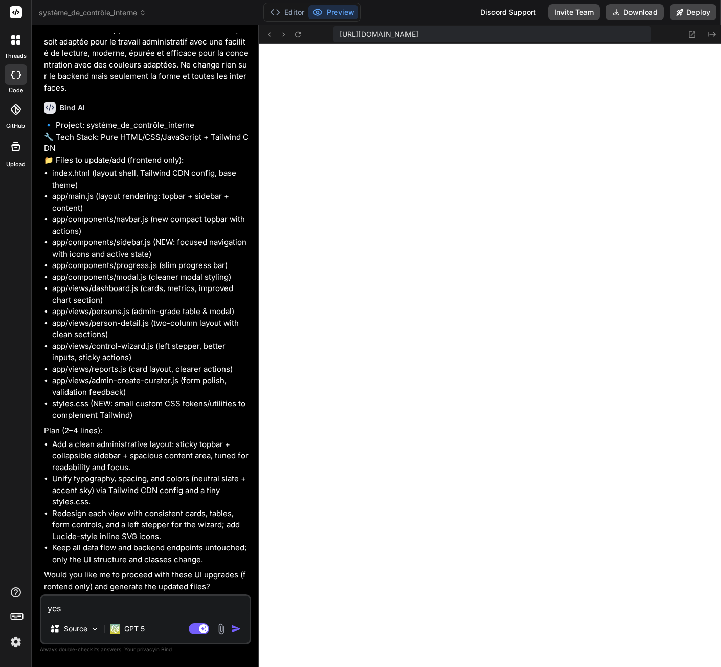
type textarea "x"
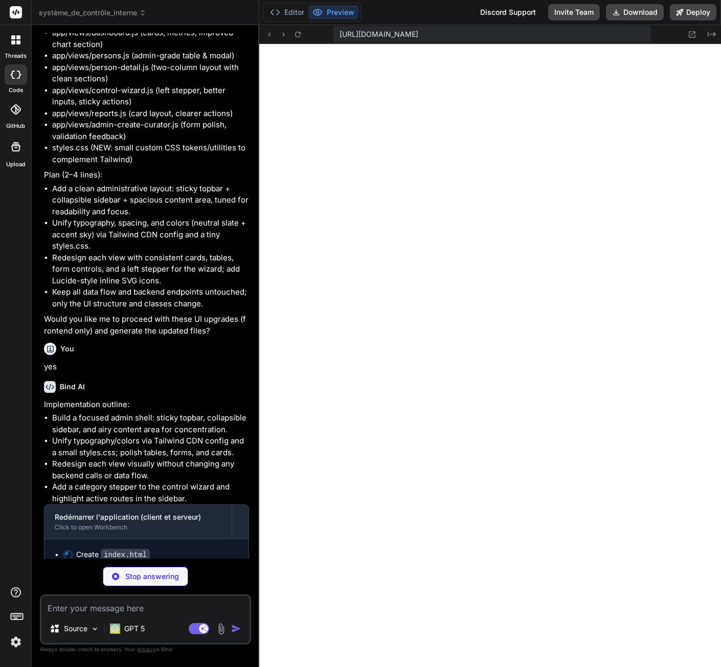
scroll to position [3052, 0]
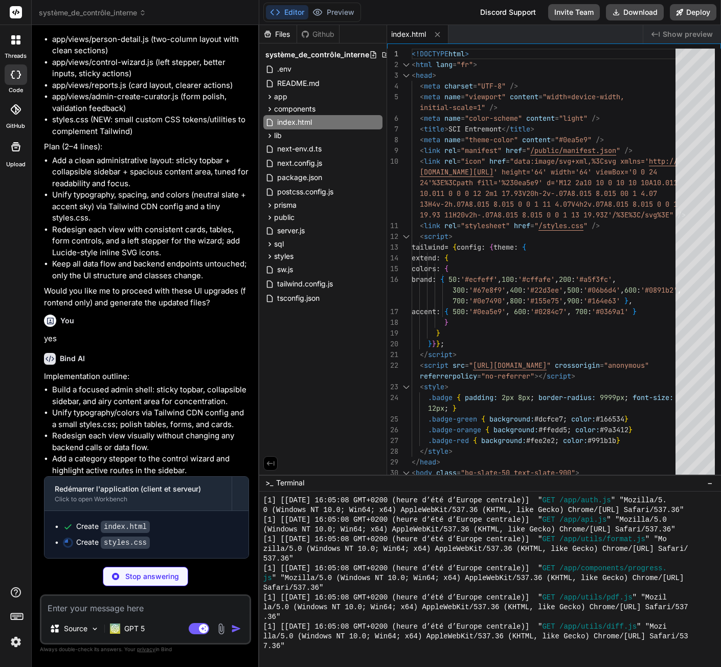
type textarea "x"
type textarea "132,199,0.15); } .label { font-size:12px; color:#64748b; margin-bottom:6px; dis…"
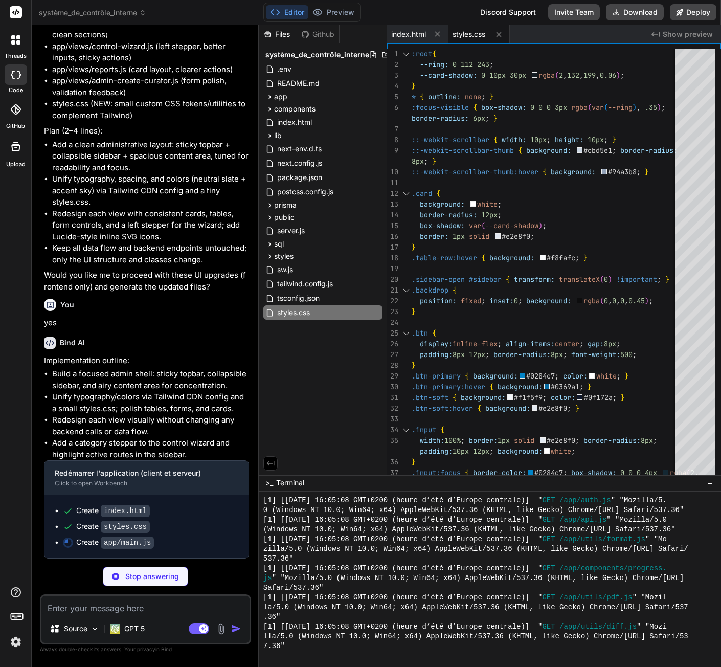
scroll to position [3083, 0]
type textarea "x"
type textarea "const { error } = await supabase.auth.signInWithPassword({ email, password }); …"
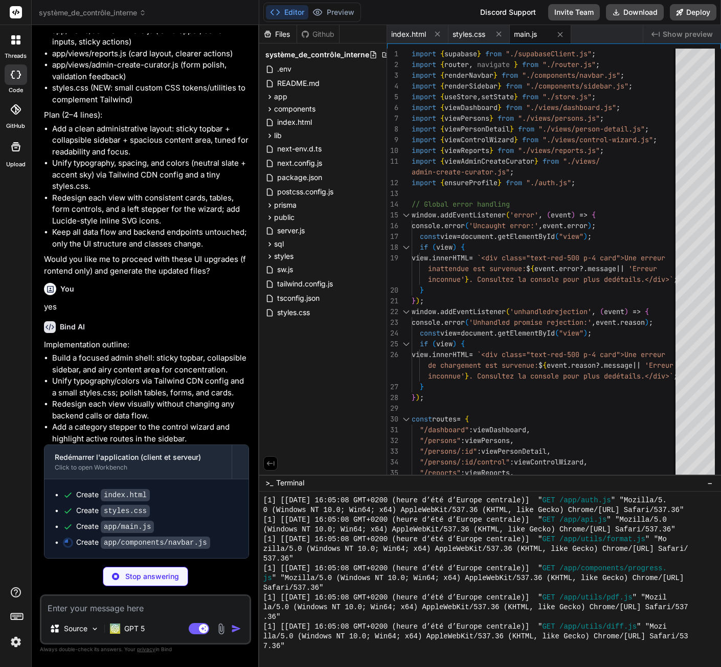
type textarea "x"
type textarea "const logout = el.querySelector("#logout"); if (logout) { logout.addEventListen…"
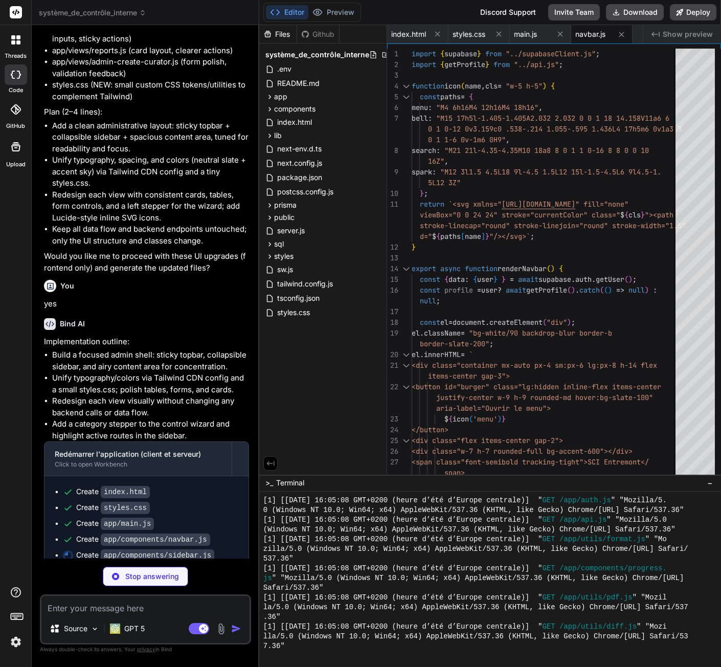
type textarea "x"
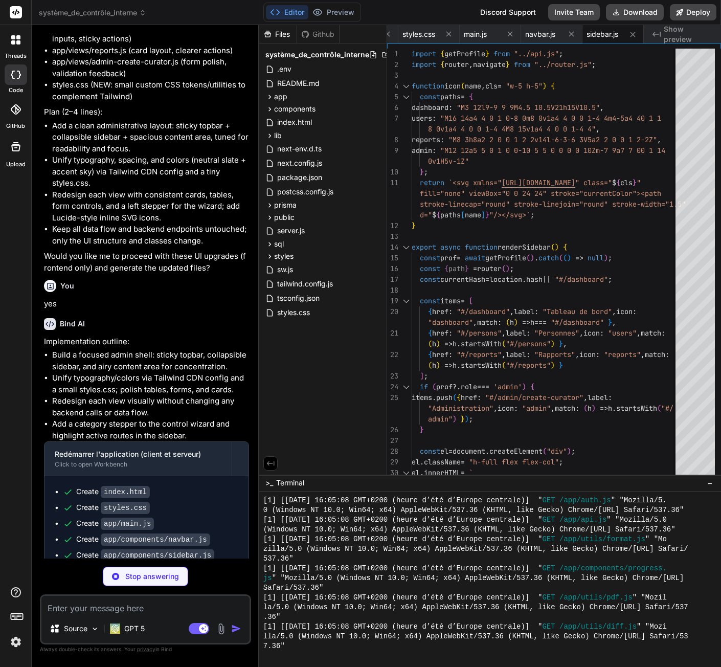
type textarea "x"
type textarea "resolve(false); }); overlay.querySelector("#ok").addEventListener("click", () =…"
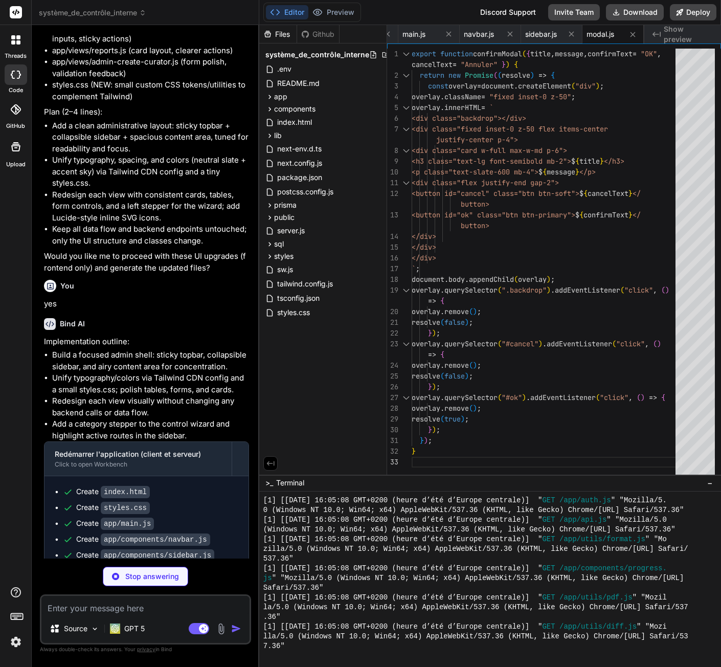
type textarea "x"
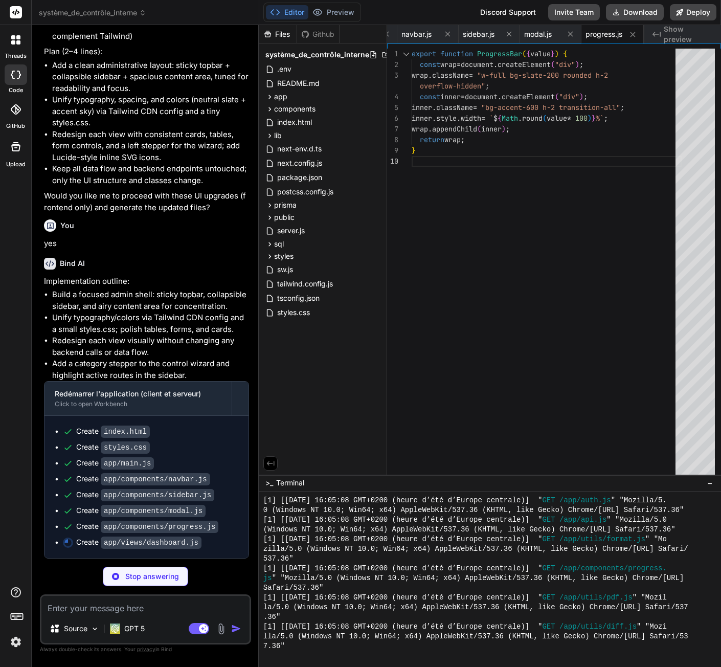
scroll to position [3163, 0]
type textarea "x"
type textarea "} function formatDate(d) { return new Date(d).toLocaleDateString("fr-CH"); } fu…"
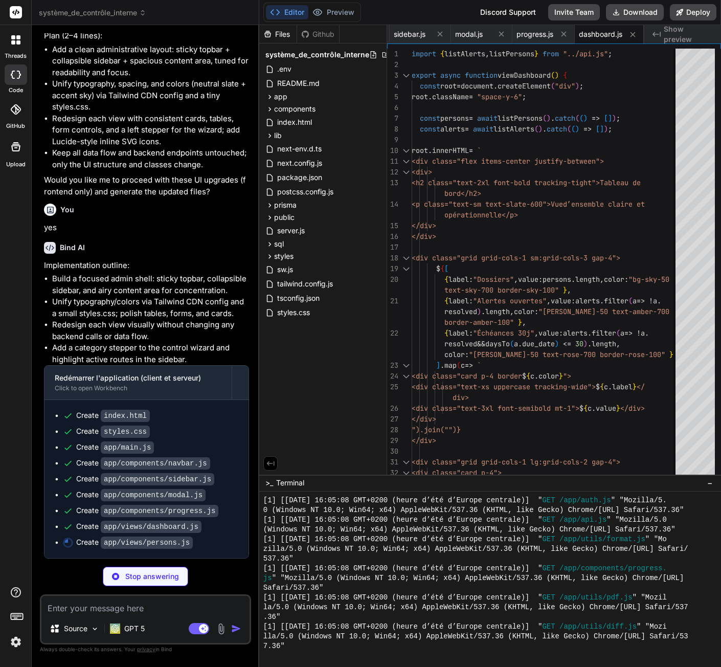
scroll to position [3178, 0]
type textarea "x"
type textarea "msg.textContent = e2.message; msg.className = "mt-2 text-sm text-red-600"; } })…"
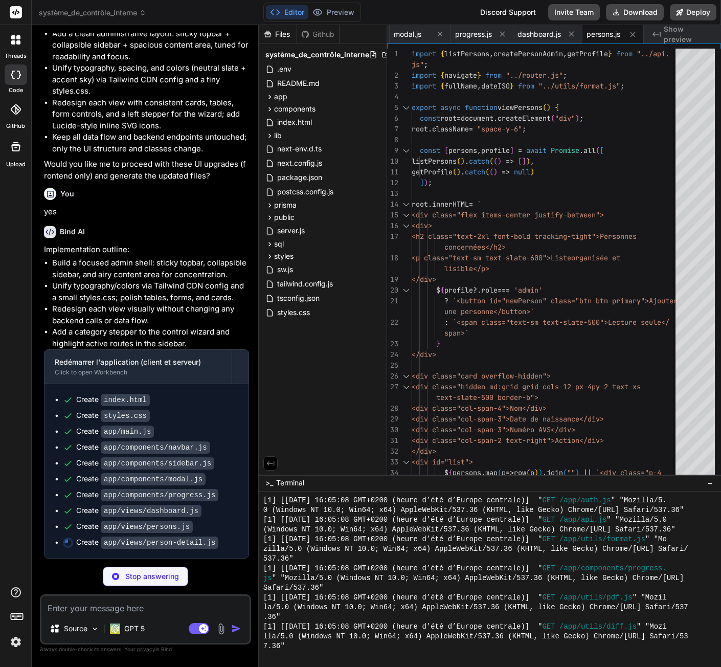
scroll to position [3194, 0]
type textarea "x"
type textarea "return root; }"
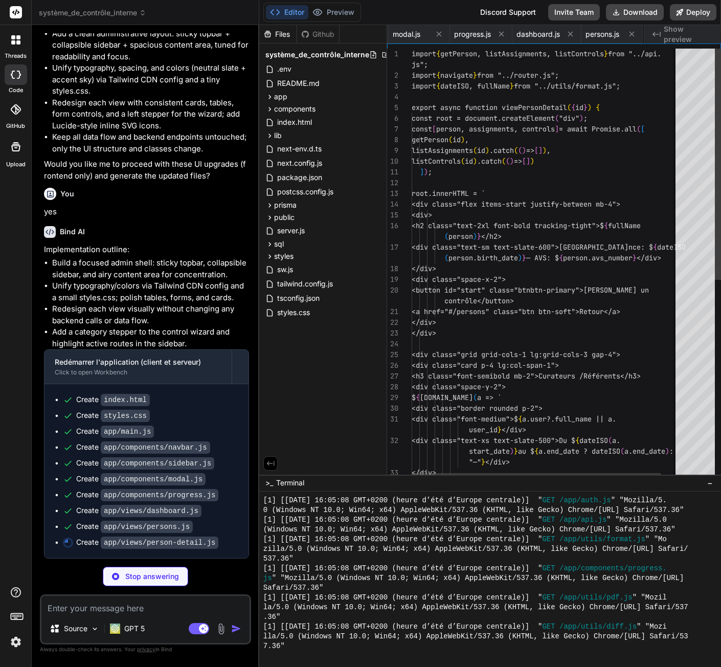
scroll to position [0, 383]
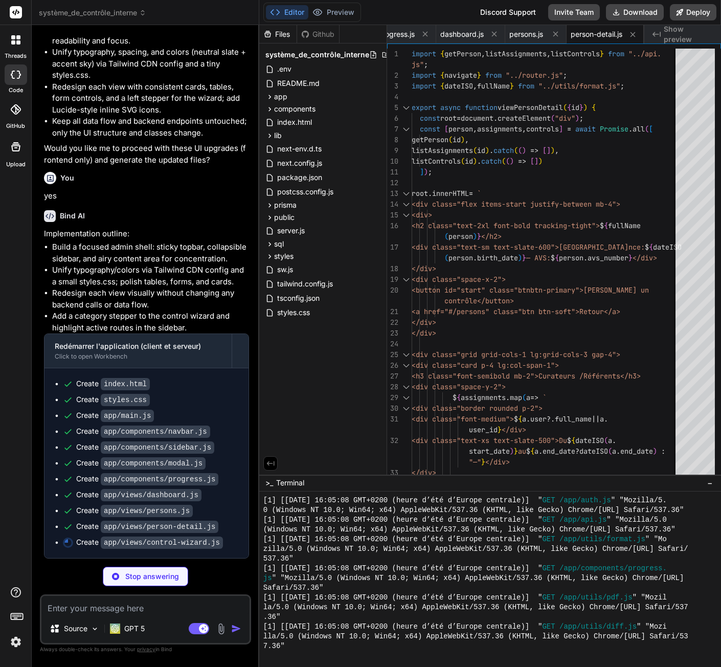
type textarea "x"
type textarea "})); if (batch.length) await saveAnswers(controlId, batch); } renderAll(); retu…"
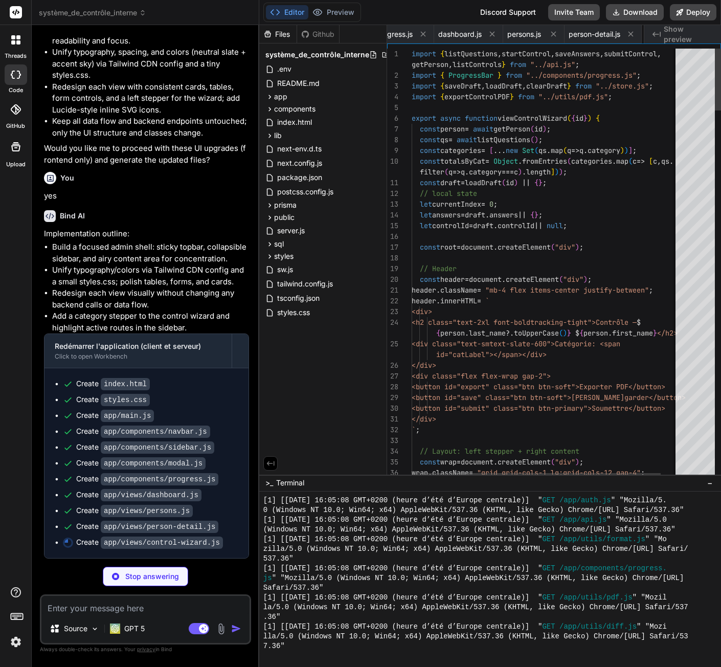
scroll to position [0, 466]
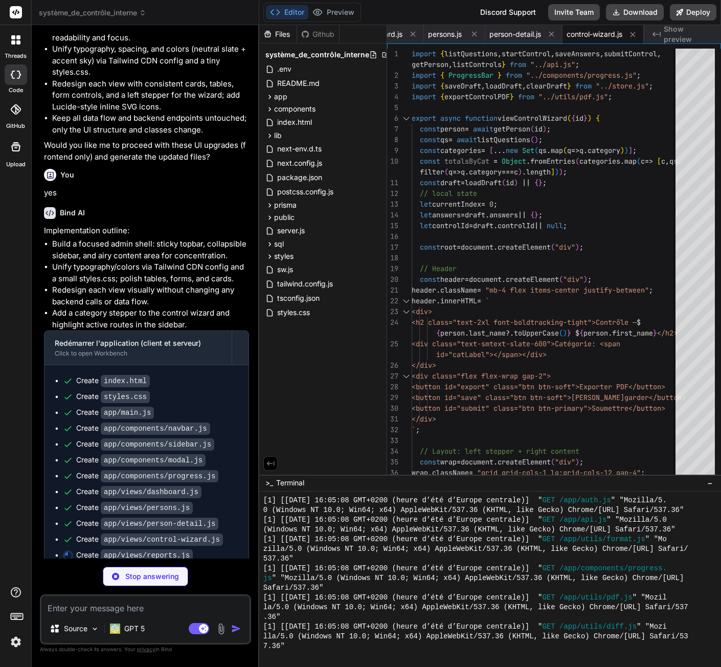
type textarea "x"
type textarea "if (typeof v === "string") return v; return JSON.stringify(v); }"
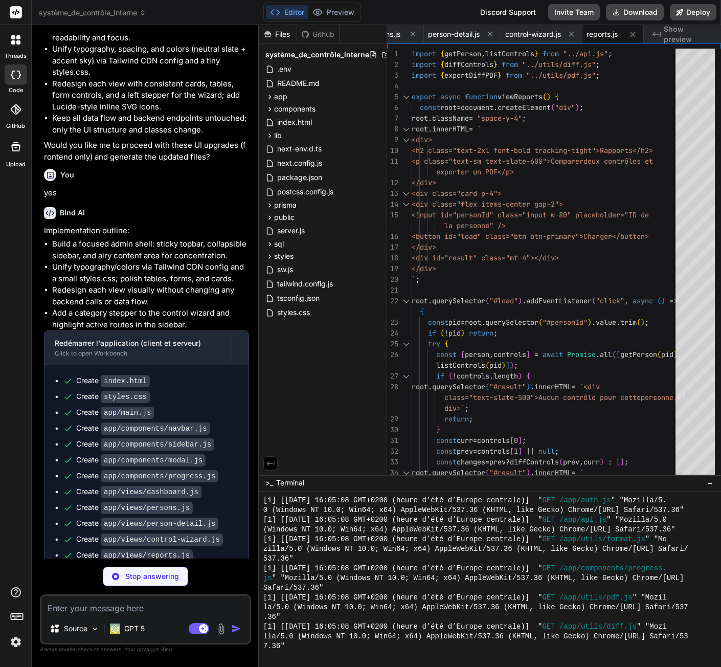
type textarea "x"
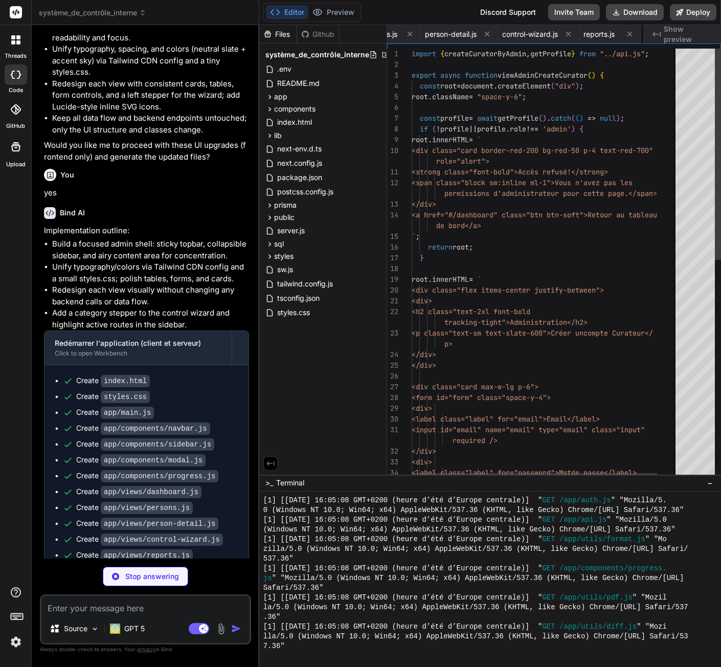
scroll to position [0, 629]
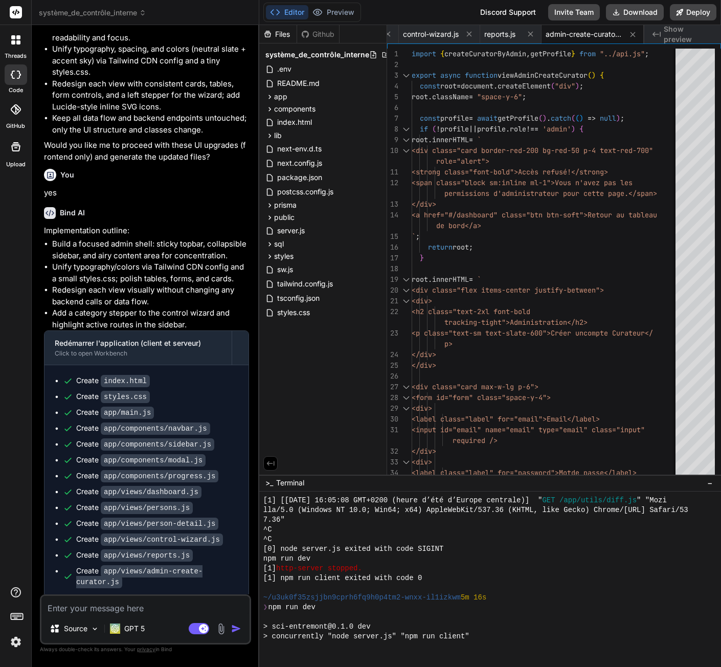
type textarea "x"
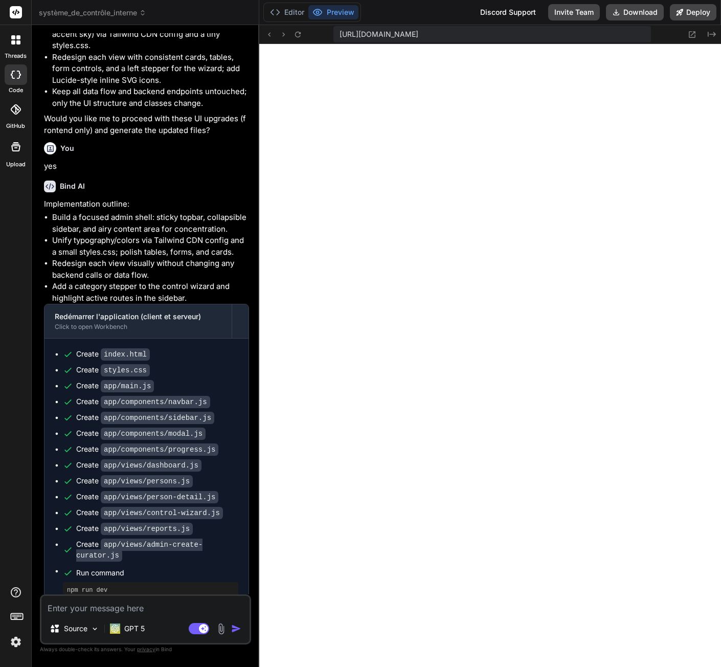
scroll to position [3244, 0]
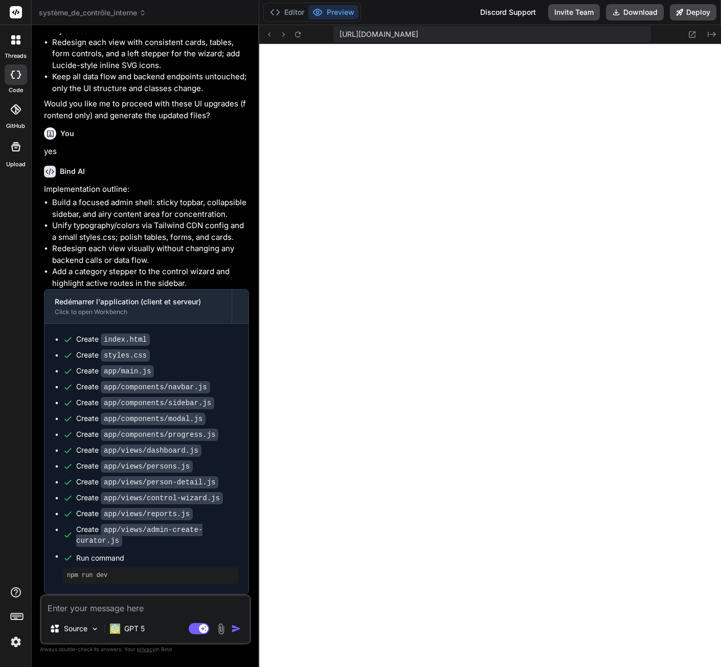
click at [129, 609] on textarea at bounding box center [145, 605] width 208 height 18
type textarea "J"
type textarea "x"
type textarea "Je"
type textarea "x"
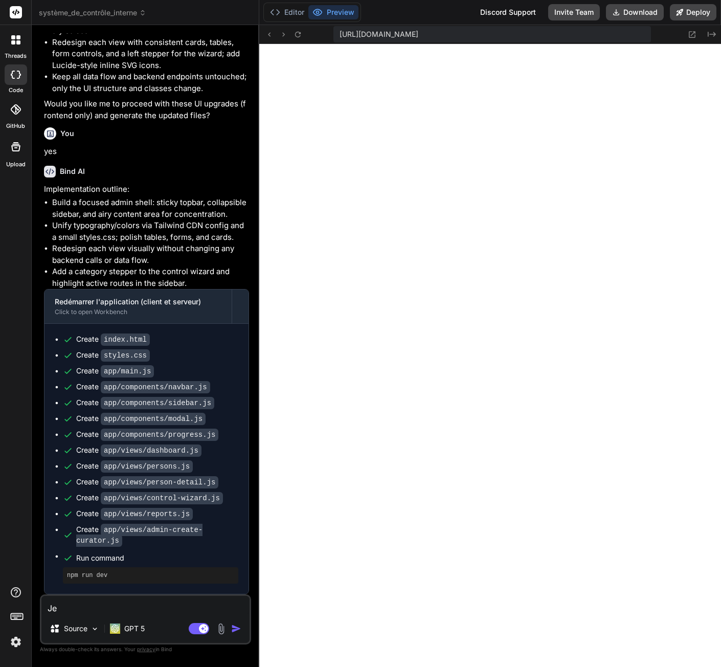
type textarea "Je"
type textarea "x"
type textarea "Je n"
type textarea "x"
type textarea "Je ne"
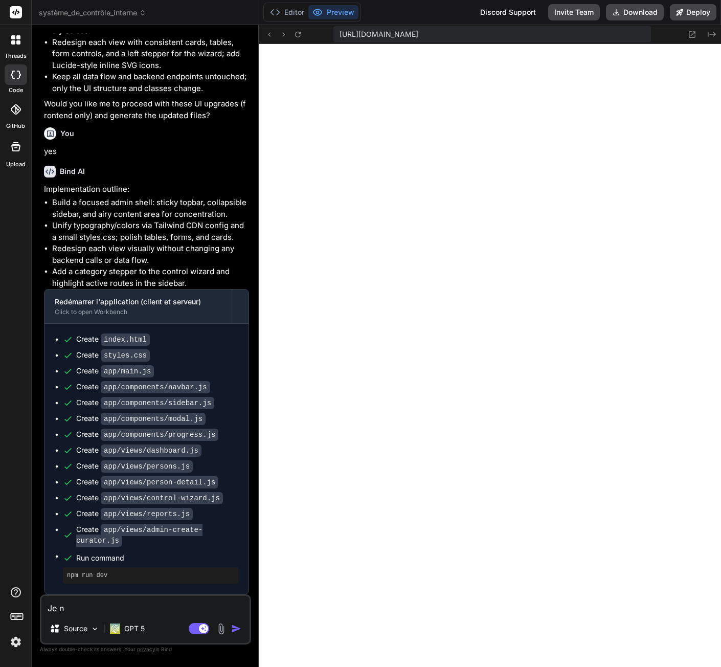
type textarea "x"
type textarea "Je ne"
type textarea "x"
type textarea "Je ne v"
type textarea "x"
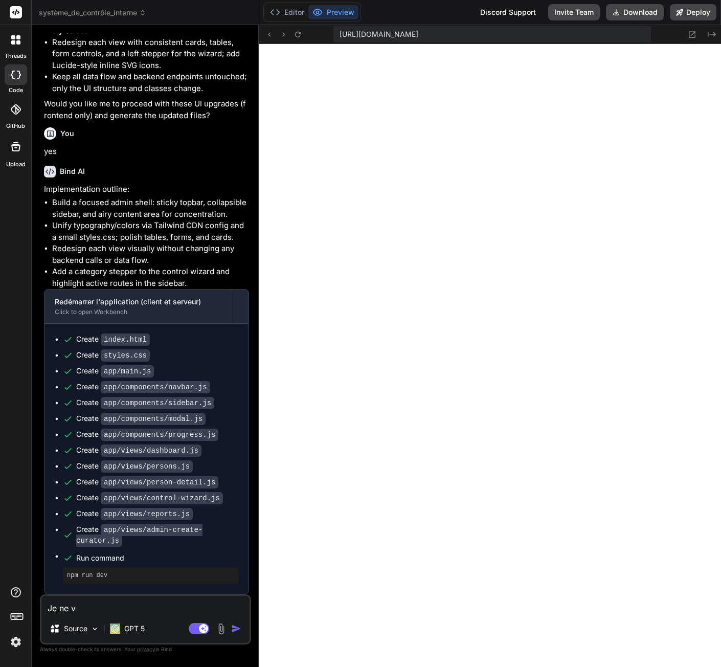
type textarea "Je ne vo"
type textarea "x"
type textarea "Je ne voi"
type textarea "x"
type textarea "Je ne vois"
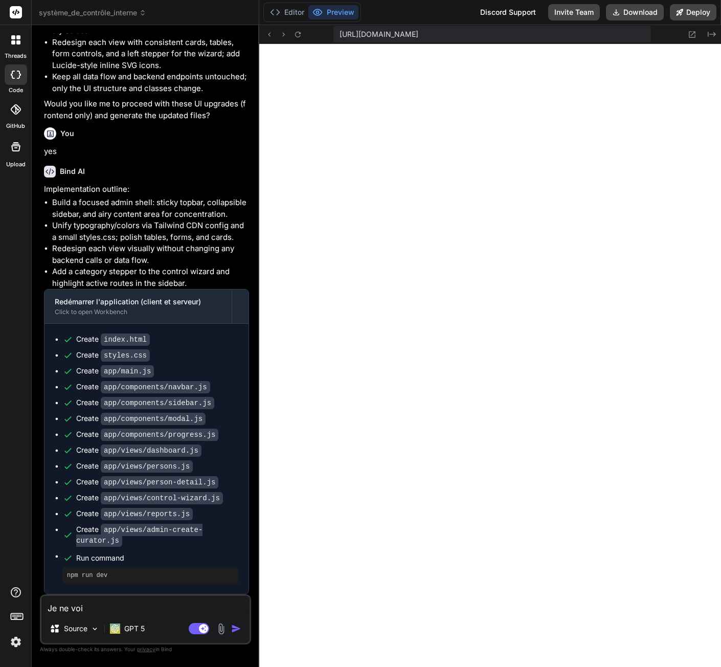
type textarea "x"
type textarea "Je ne vois"
type textarea "x"
type textarea "Je ne vois a"
type textarea "x"
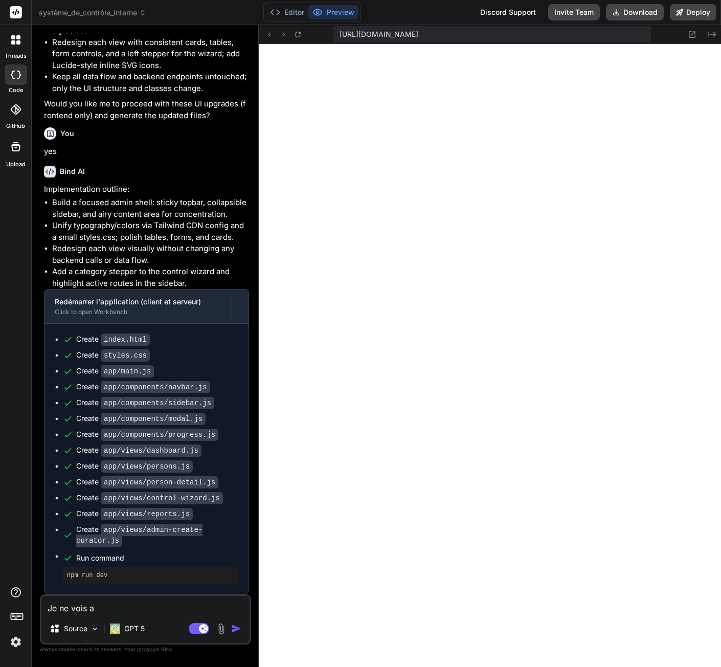
type textarea "I"
type textarea "x"
type textarea "I"
type textarea "x"
type textarea "I o"
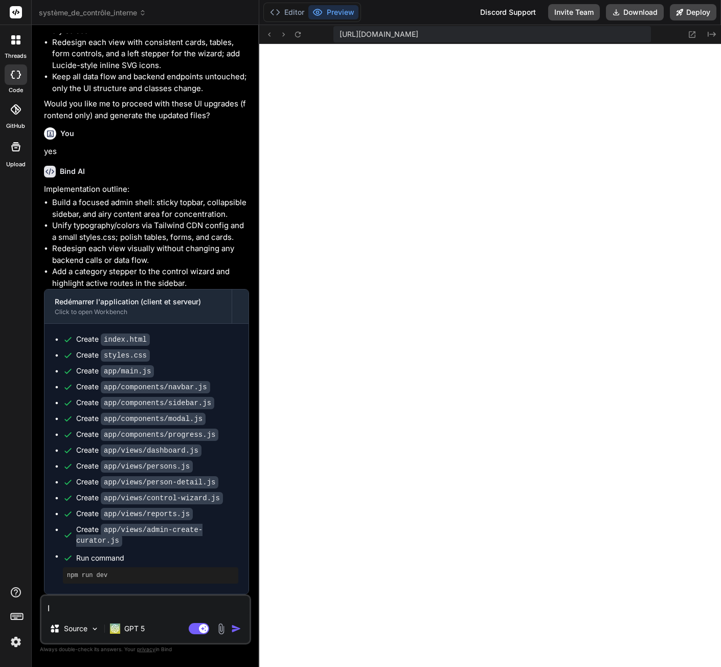
type textarea "x"
type textarea "I on"
type textarea "x"
type textarea "I onl"
type textarea "x"
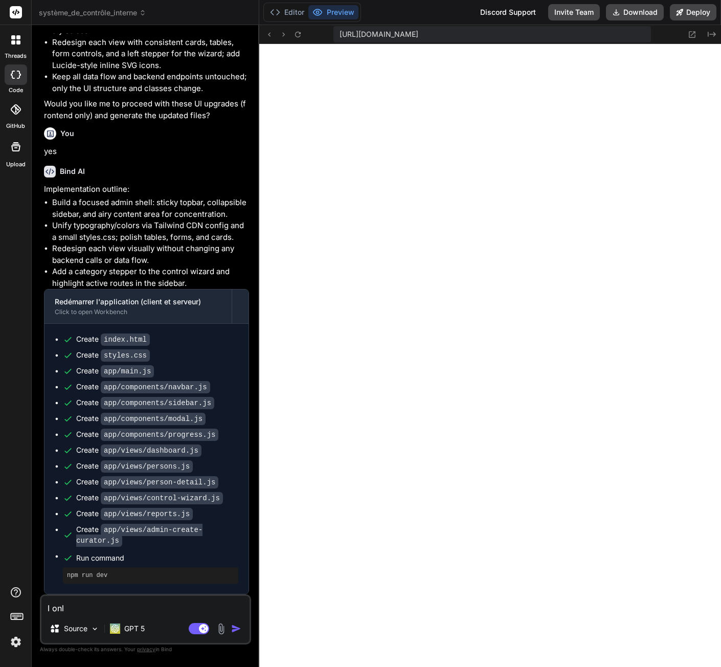
type textarea "I only"
type textarea "x"
type textarea "I only"
type textarea "x"
type textarea "I only s"
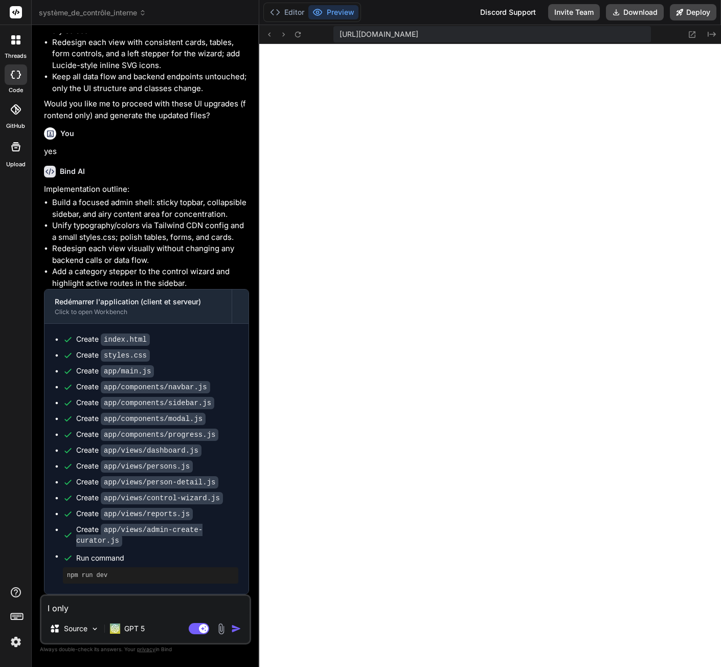
type textarea "x"
type textarea "I only se"
type textarea "x"
type textarea "I only see"
type textarea "x"
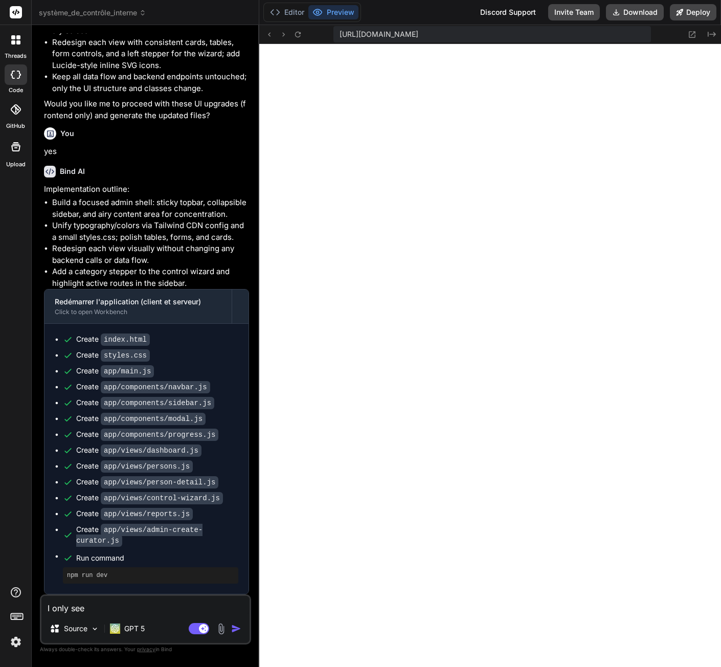
type textarea "I only see"
type textarea "x"
type textarea "I only see a"
type textarea "x"
type textarea "I only see a"
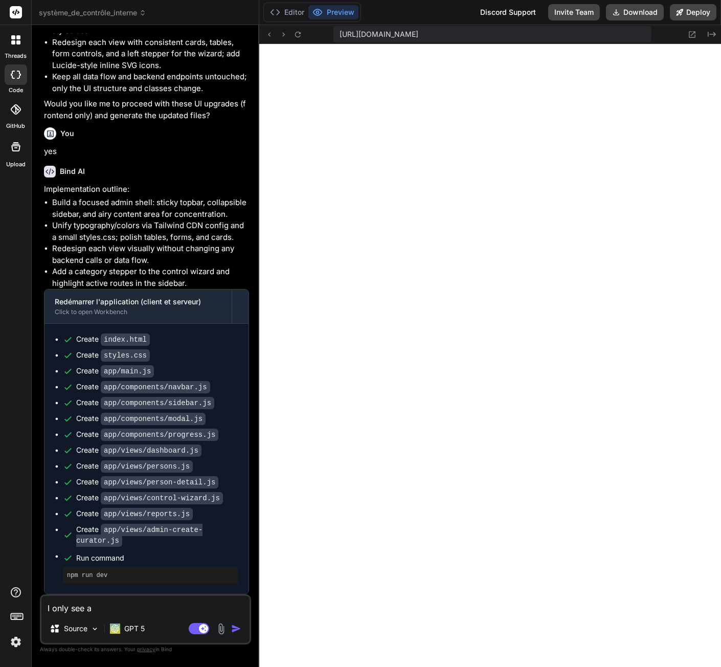
type textarea "x"
type textarea "I only see a b"
type textarea "x"
type textarea "I only see a bl"
type textarea "x"
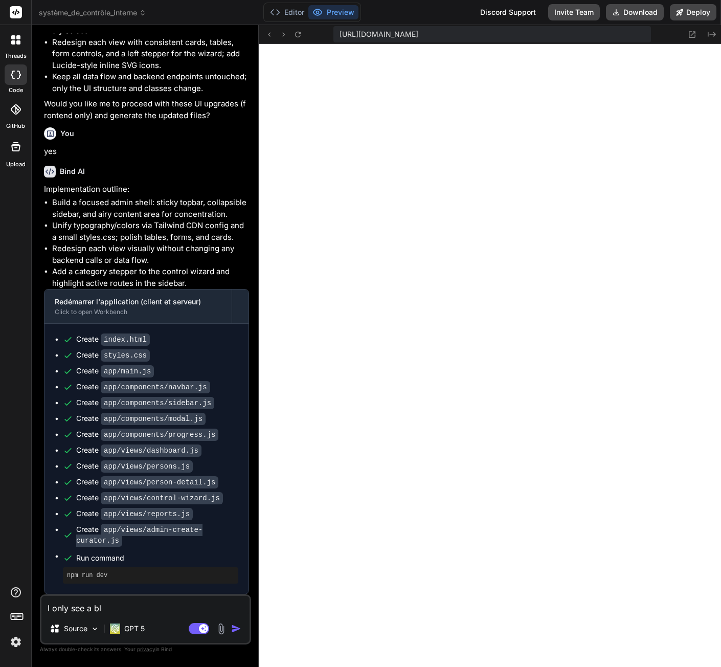
type textarea "I only see a bla"
type textarea "x"
type textarea "I only see a blan"
type textarea "x"
type textarea "I only see a blank"
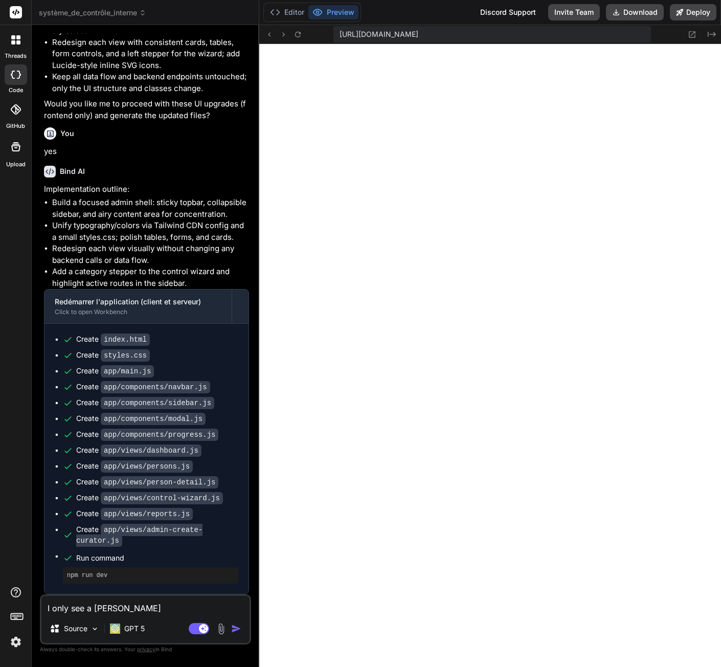
type textarea "x"
type textarea "I only see a blank"
type textarea "x"
type textarea "I only see a blank p"
type textarea "x"
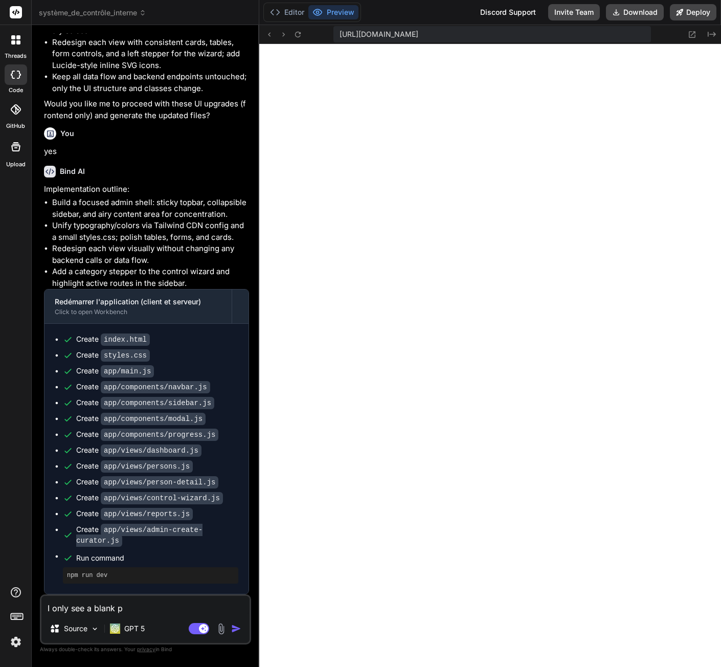
type textarea "I only see a blank pa"
type textarea "x"
type textarea "I only see a blank pag"
type textarea "x"
type textarea "I only see a blank page"
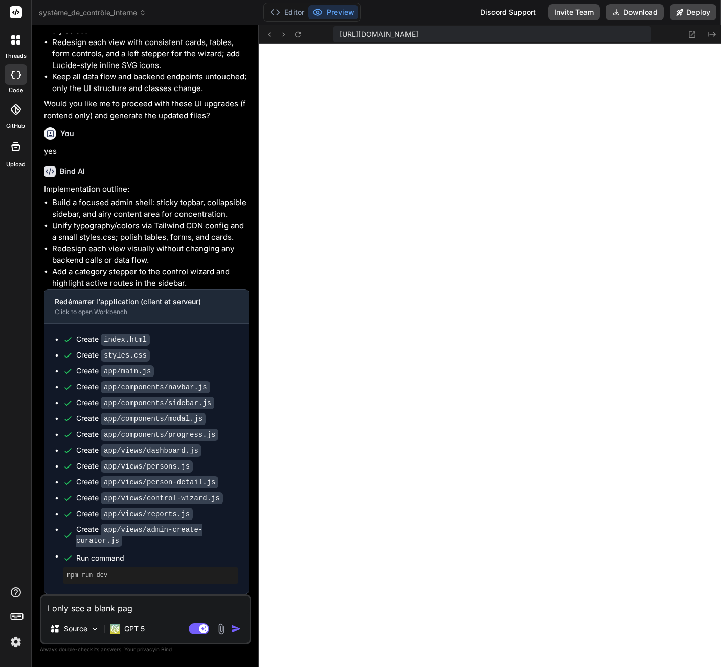
type textarea "x"
type textarea "I only see a blank pag"
type textarea "x"
type textarea "I only see a blank pa"
type textarea "x"
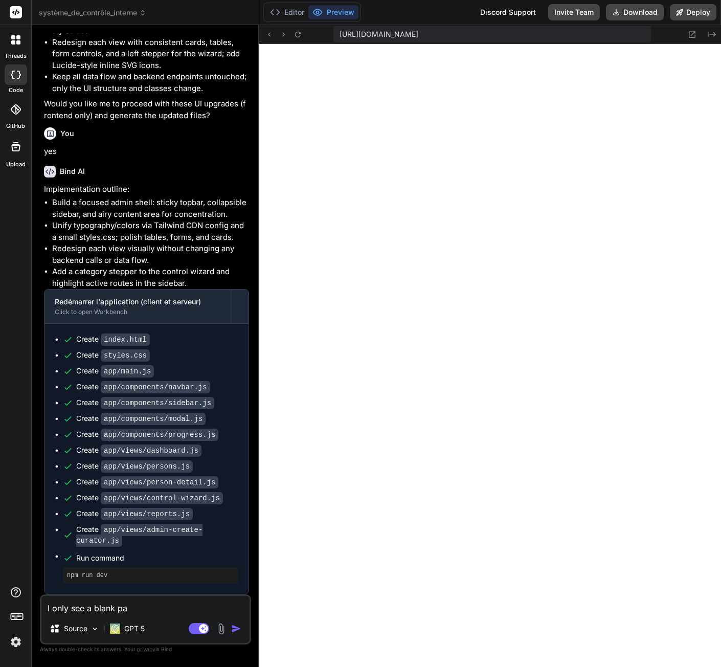
type textarea "I only see a blank p"
type textarea "x"
type textarea "I only see a blank"
type textarea "x"
type textarea "I only see a blank w"
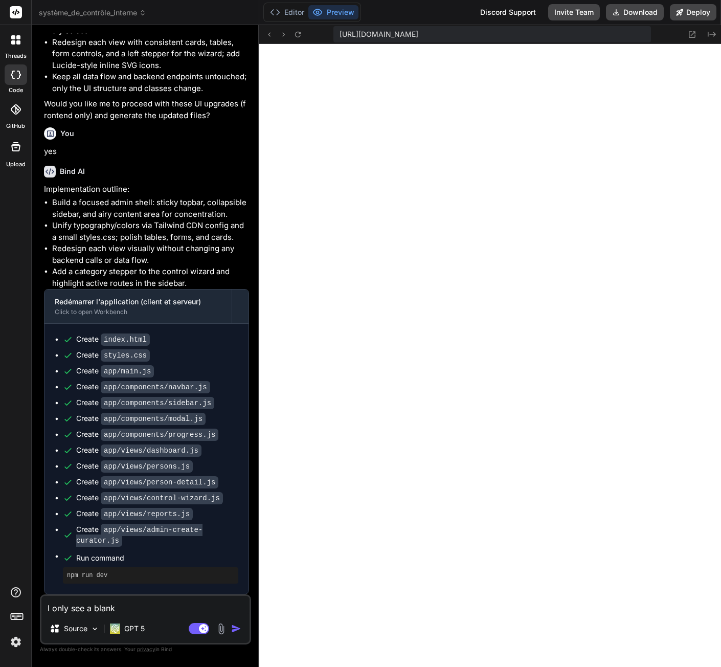
type textarea "x"
type textarea "I only see a blank wh"
type textarea "x"
type textarea "I only see a blank whi"
type textarea "x"
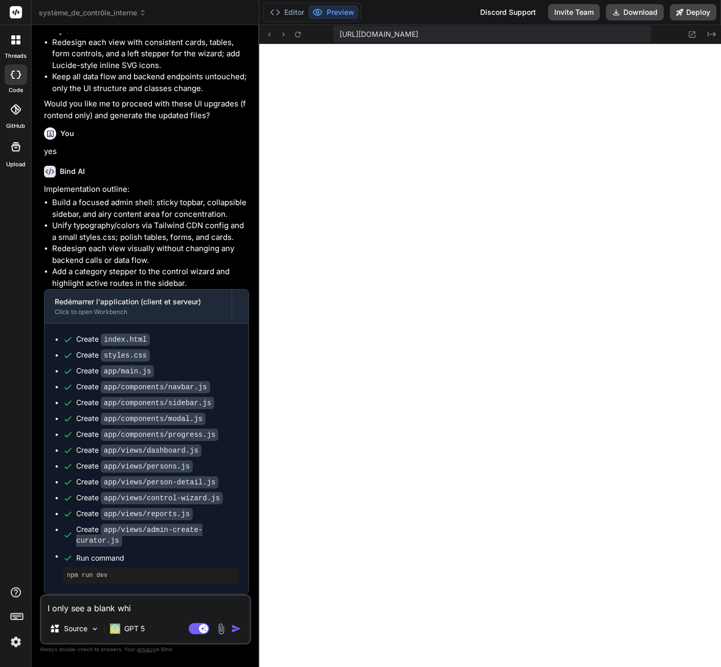
type textarea "I only see a blank whic"
type textarea "x"
type textarea "I only see a blank whi"
type textarea "x"
type textarea "I only see a blank whit"
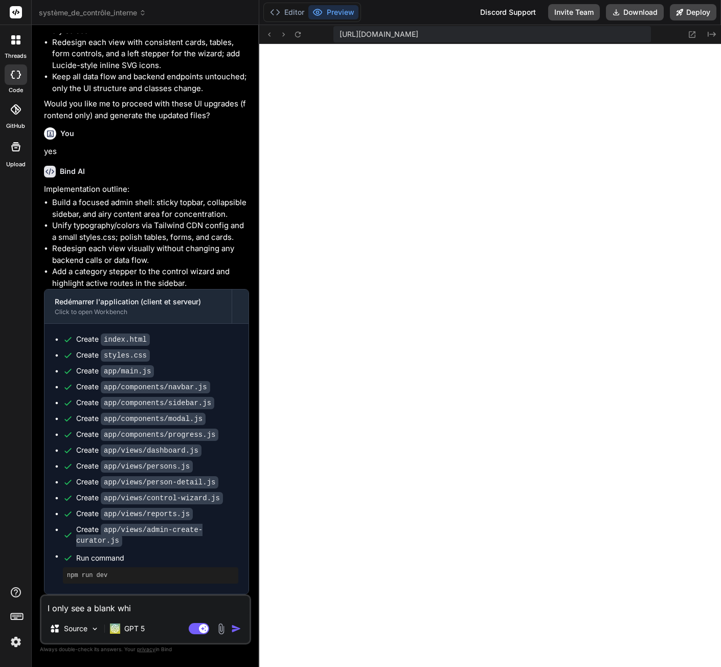
type textarea "x"
type textarea "I only see a blank white"
type textarea "x"
type textarea "I only see a blank white"
type textarea "x"
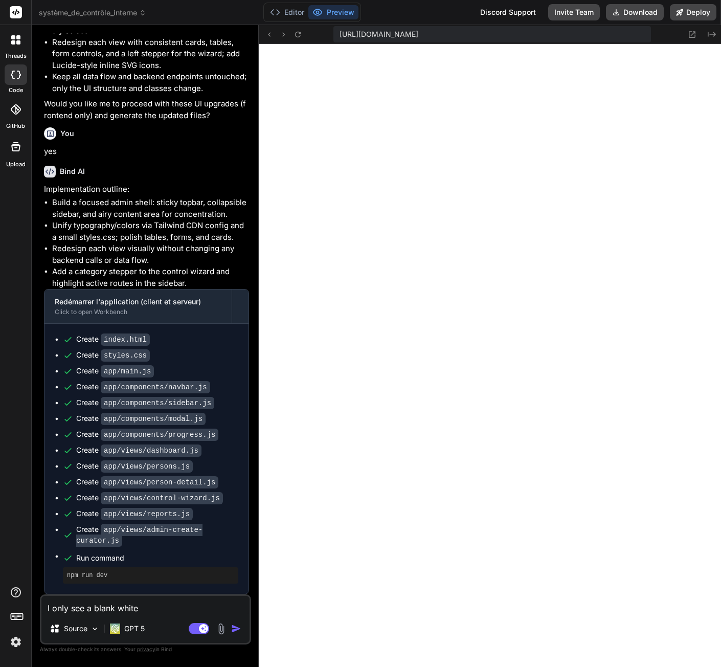
type textarea "I only see a blank white p"
type textarea "x"
type textarea "I only see a blank white pa"
type textarea "x"
type textarea "I only see a blank white pag"
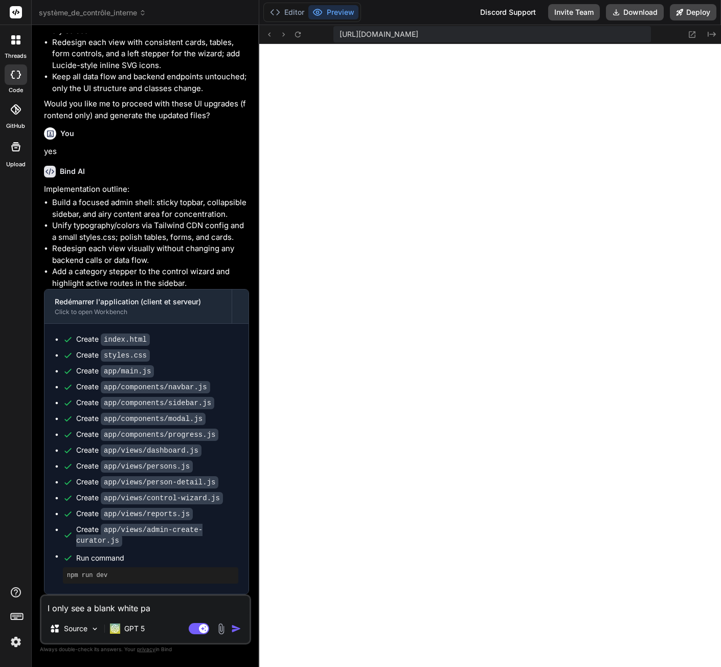
type textarea "x"
type textarea "I only see a blank white page"
type textarea "x"
type textarea "I only see a blank white page"
click at [200, 628] on rect at bounding box center [203, 628] width 9 height 9
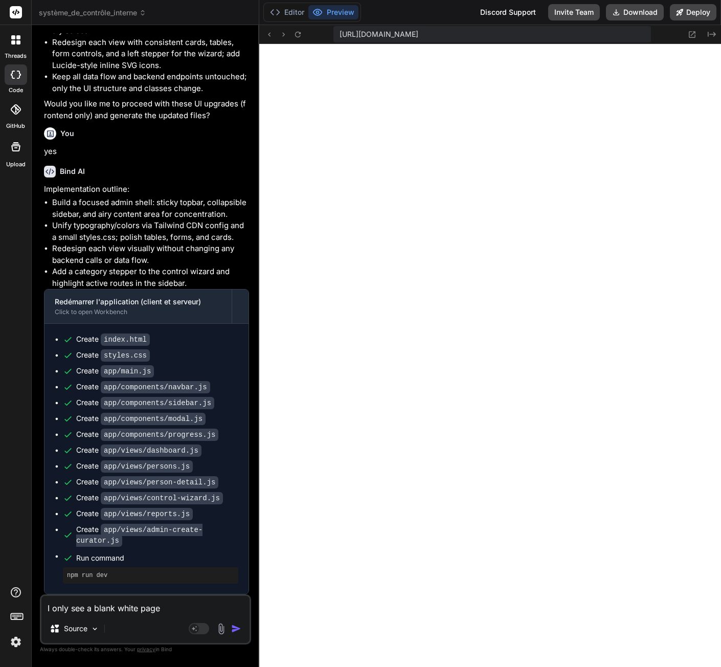
click at [168, 608] on textarea "I only see a blank white page" at bounding box center [145, 605] width 208 height 18
type textarea "x"
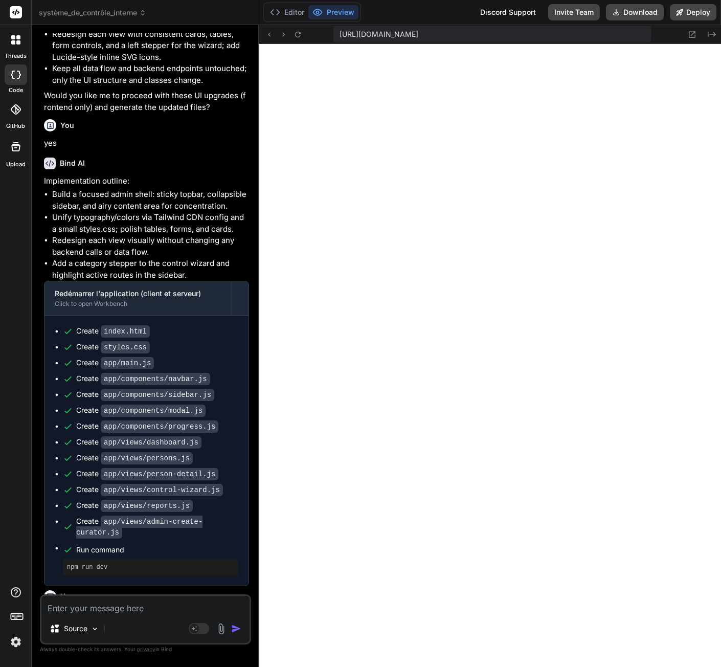
scroll to position [3350, 0]
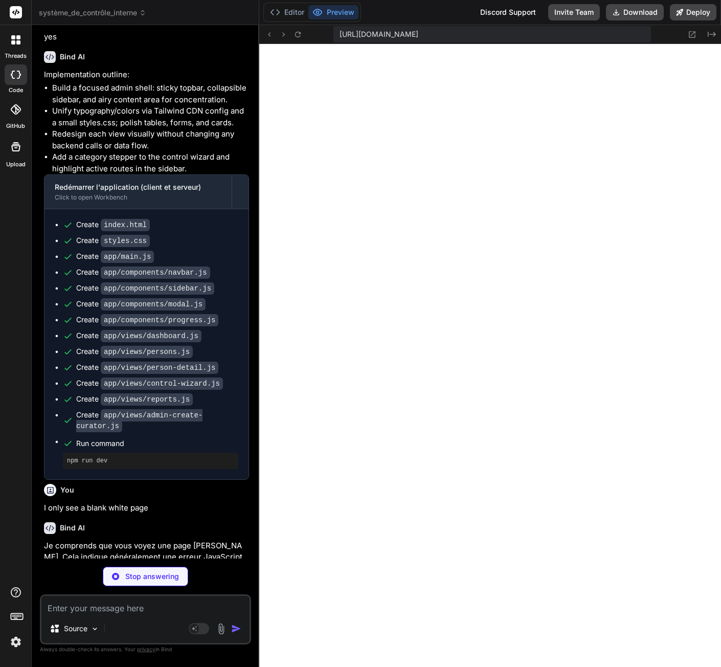
type textarea "x"
type textarea "if (error) alert(error.message); }); } boot();"
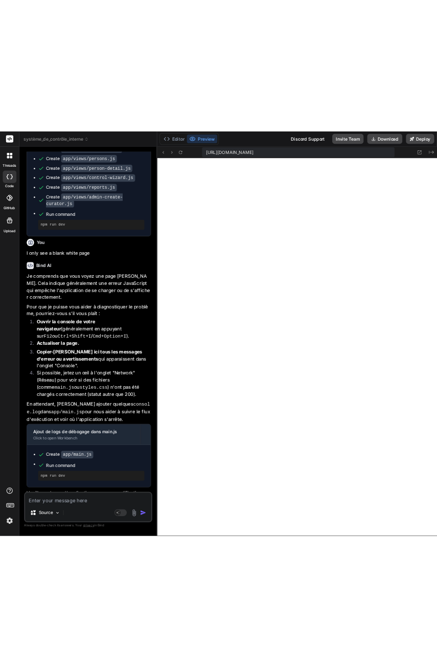
scroll to position [3706, 0]
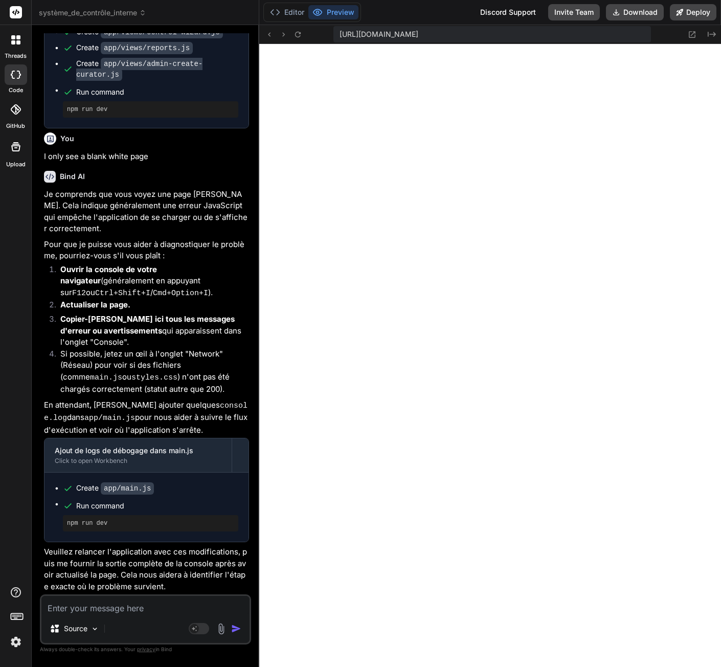
type textarea "x"
type textarea "boot();"
type textarea "x"
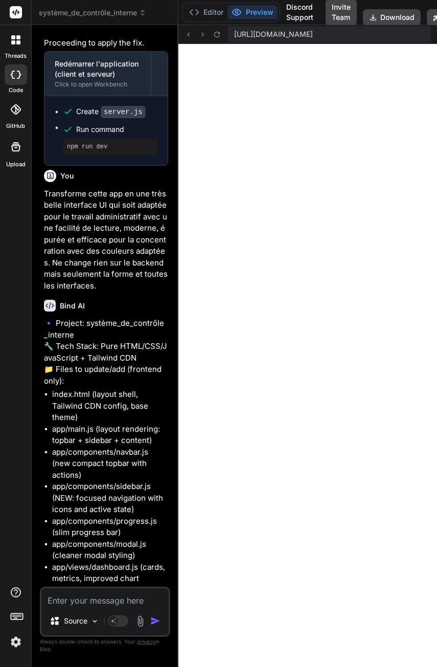
scroll to position [5429, 0]
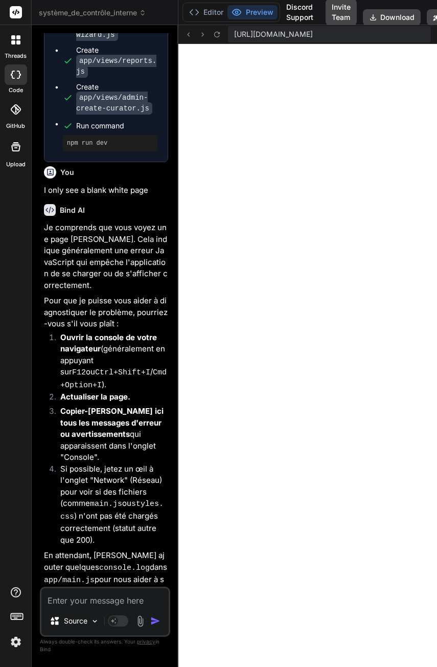
click at [87, 600] on textarea at bounding box center [104, 597] width 127 height 18
type textarea "I"
type textarea "x"
type textarea "C"
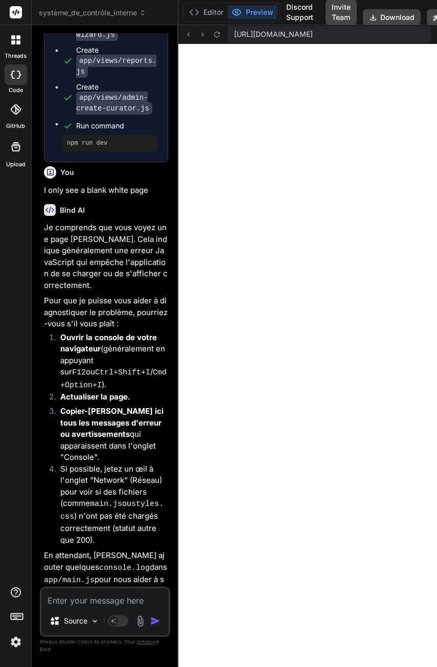
type textarea "x"
type textarea "Co"
paste textarea "Failed to load resource: the server responded with a status of 404 (Not Found)U…"
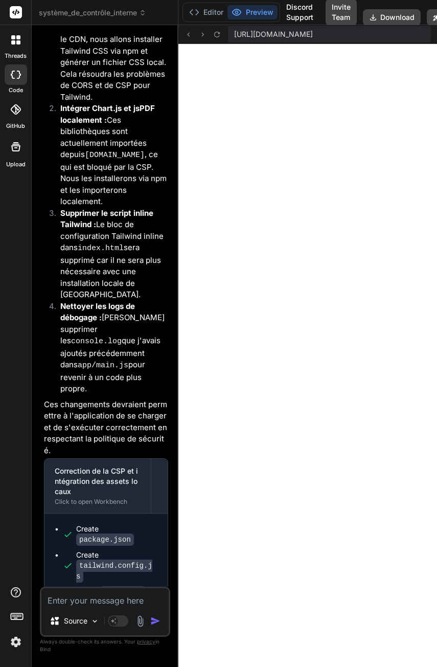
scroll to position [7945, 0]
click at [78, 600] on textarea at bounding box center [104, 597] width 127 height 18
paste textarea "ailed to load resource: the server responded with a status of 404 (Not Found)Un…"
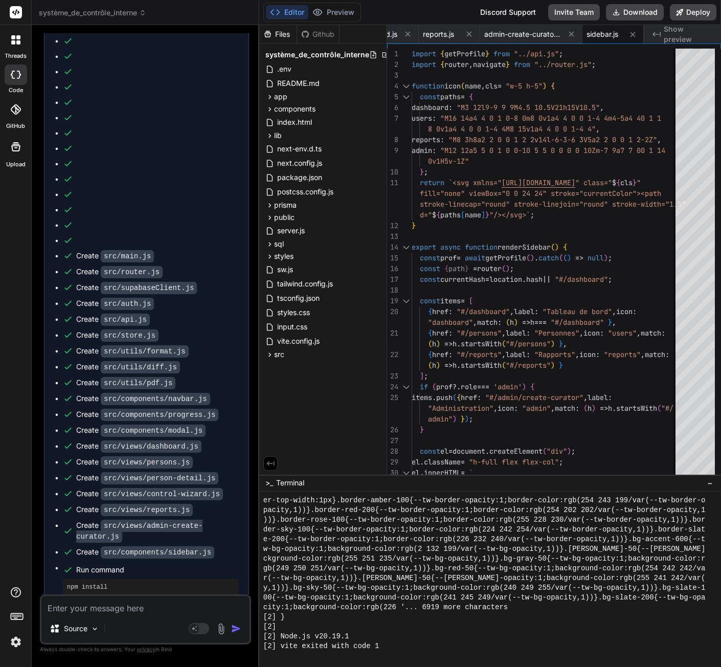
scroll to position [6874, 0]
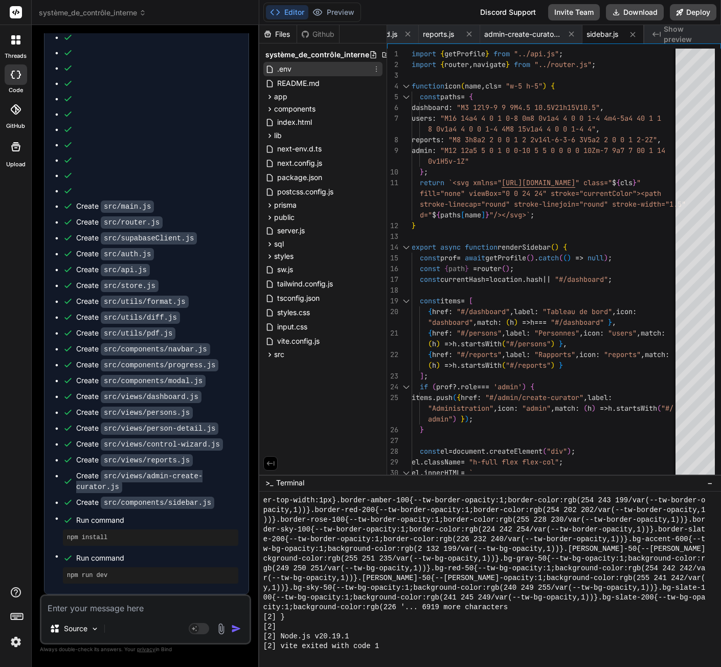
click at [303, 62] on div ".env" at bounding box center [322, 69] width 119 height 14
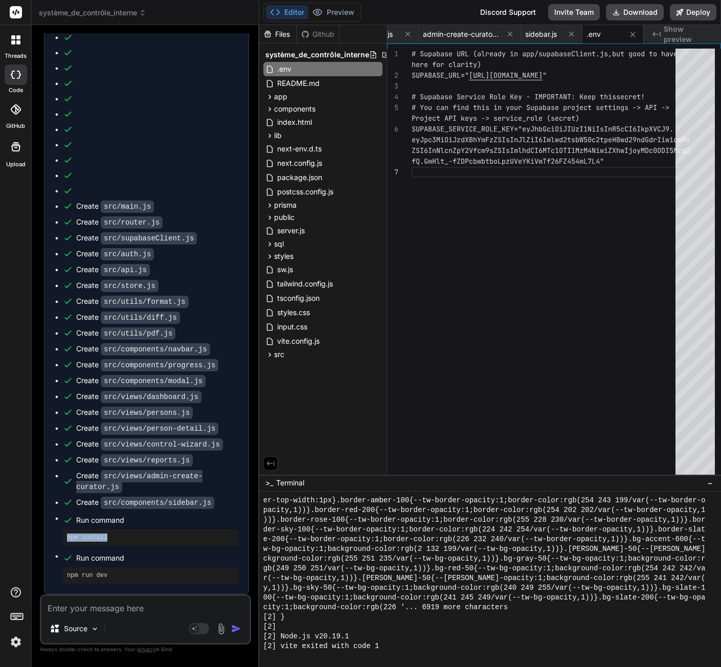
drag, startPoint x: 67, startPoint y: 472, endPoint x: 124, endPoint y: 472, distance: 56.2
click at [124, 533] on pre "npm install" at bounding box center [150, 537] width 167 height 8
copy pre "npm install"
click at [98, 601] on textarea at bounding box center [145, 605] width 208 height 18
paste textarea "npm install"
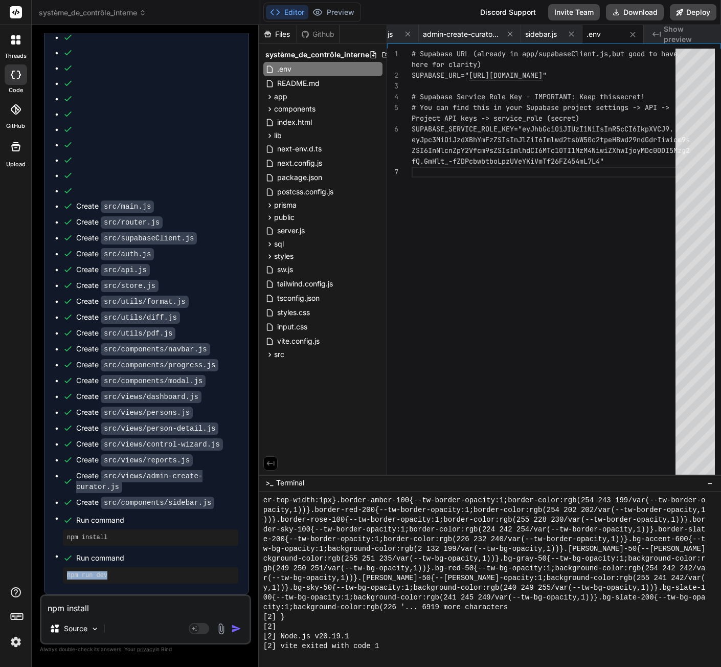
drag, startPoint x: 65, startPoint y: 512, endPoint x: 130, endPoint y: 517, distance: 64.6
click at [130, 567] on div "npm run dev" at bounding box center [150, 575] width 175 height 16
copy pre "npm run dev"
click at [98, 609] on textarea "npm install" at bounding box center [145, 605] width 208 height 18
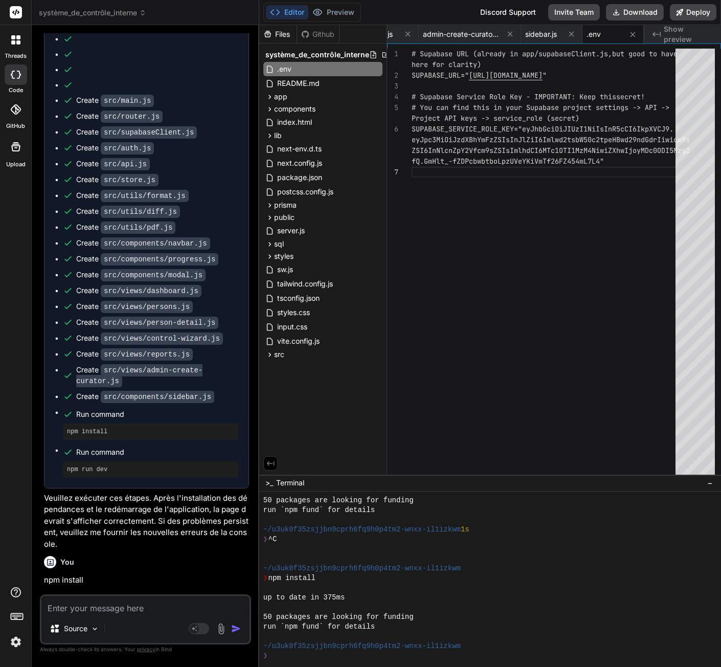
scroll to position [7023, 0]
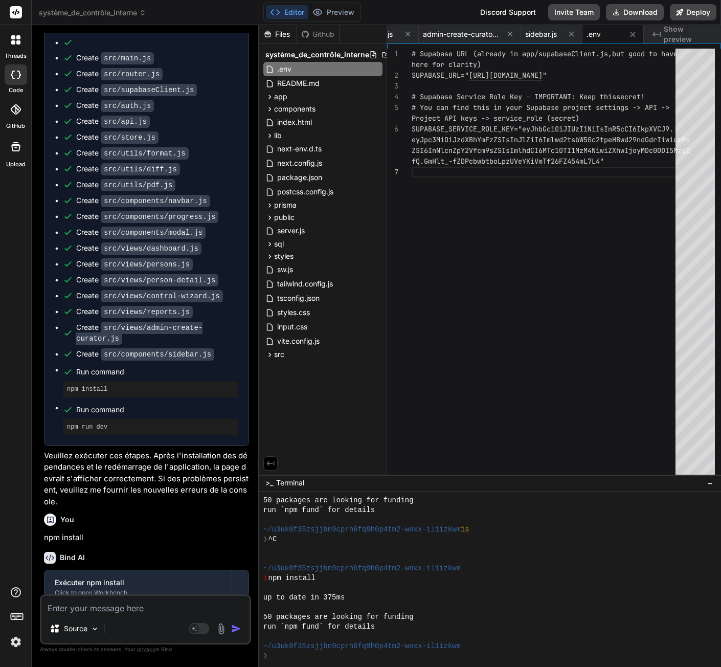
click at [88, 609] on textarea at bounding box center [145, 605] width 208 height 18
paste textarea "npm run dev"
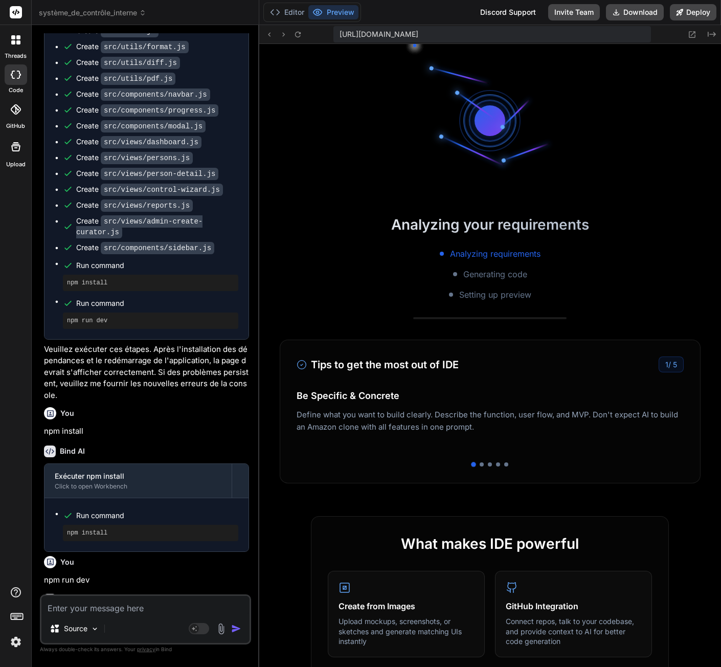
scroll to position [9712, 0]
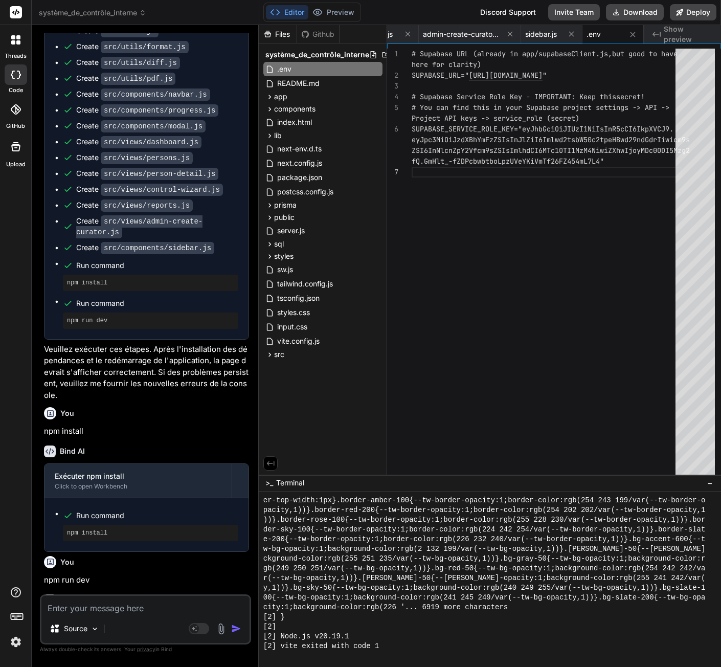
click at [91, 604] on textarea at bounding box center [145, 605] width 208 height 18
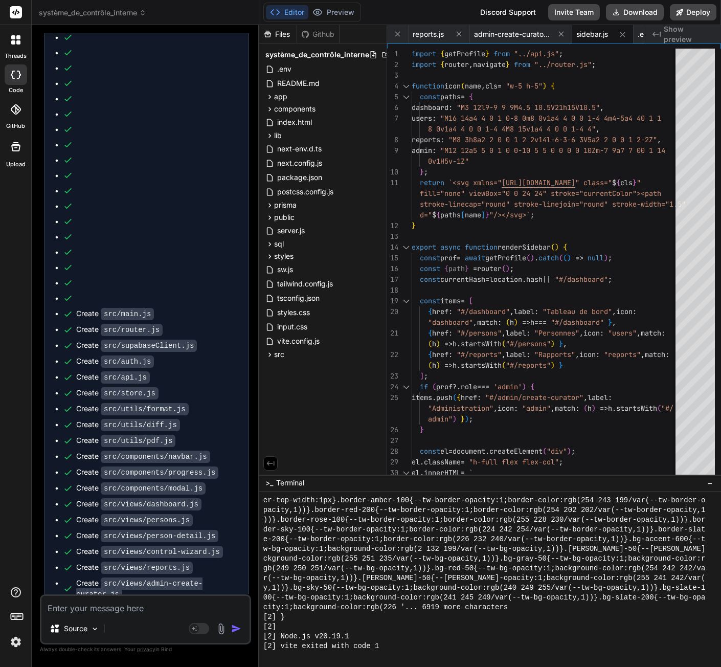
scroll to position [8626, 0]
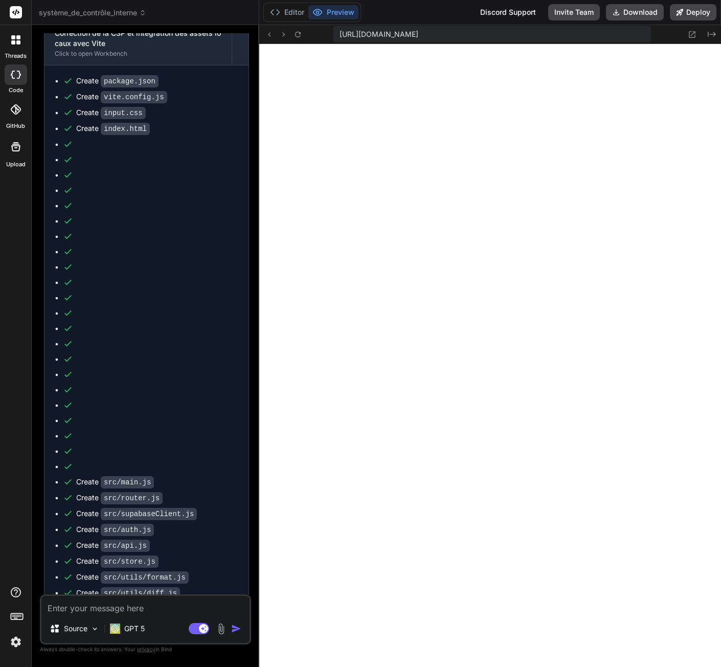
scroll to position [534, 0]
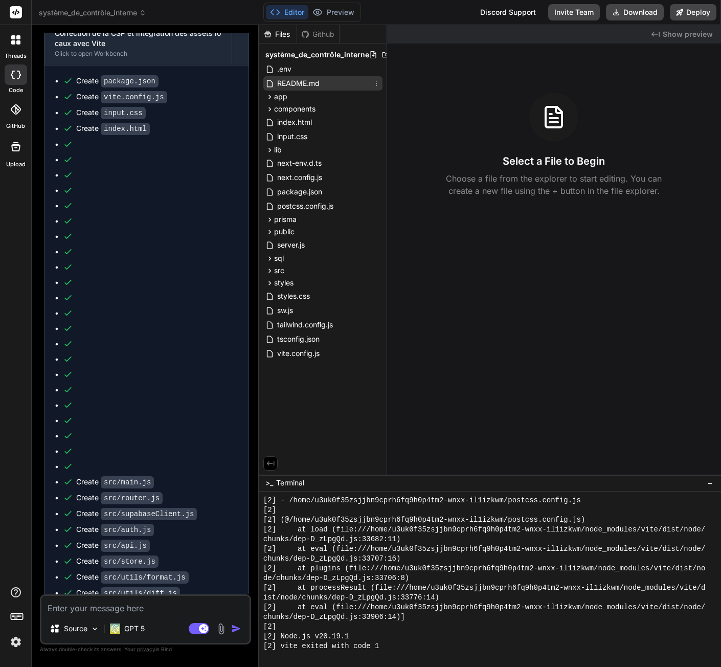
click at [304, 85] on span "README.md" at bounding box center [298, 83] width 44 height 12
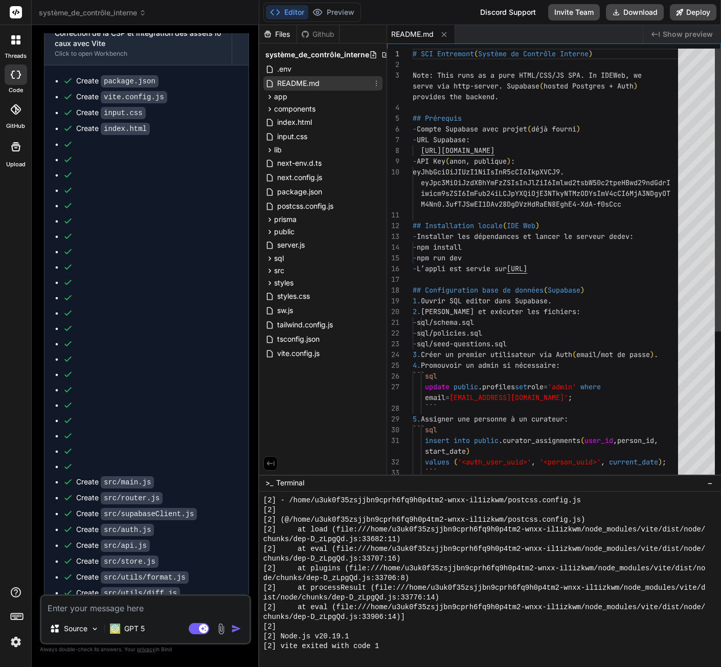
type textarea "x"
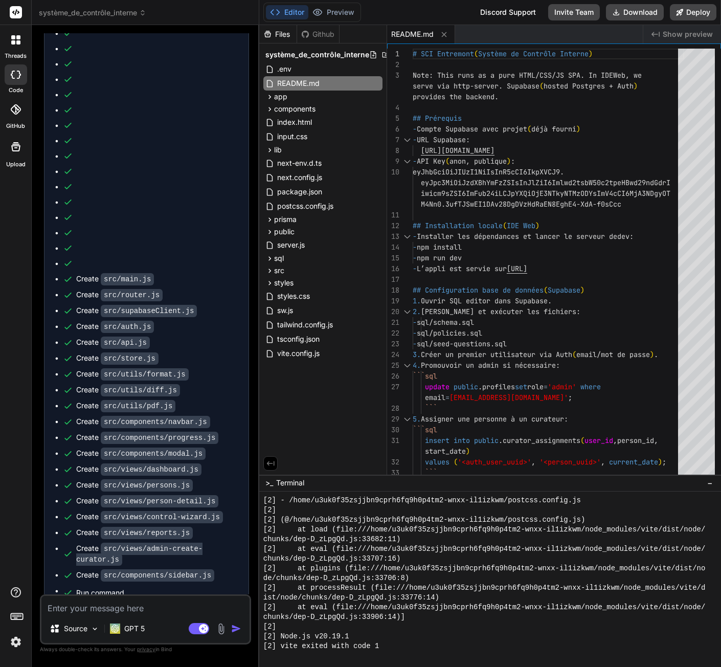
scroll to position [4359, 0]
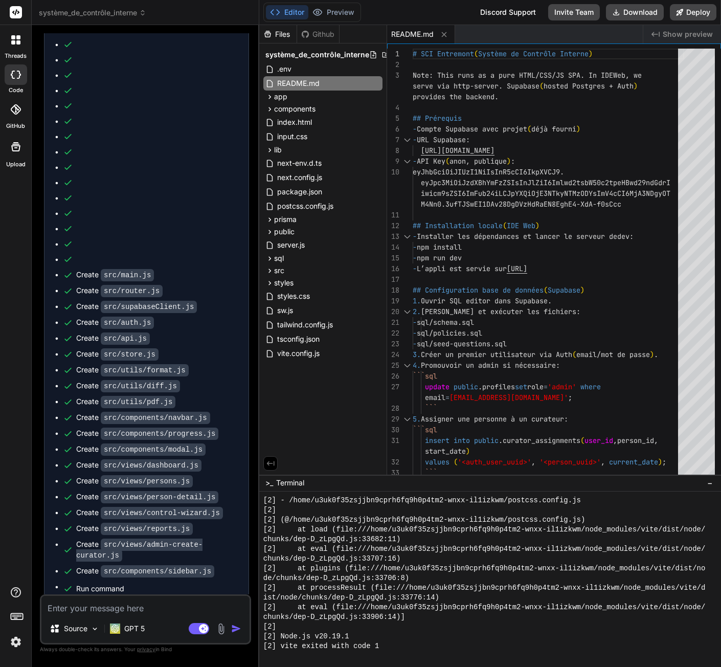
click at [97, 607] on textarea at bounding box center [145, 605] width 208 height 18
type textarea "m"
type textarea "x"
type textarea "my"
type textarea "x"
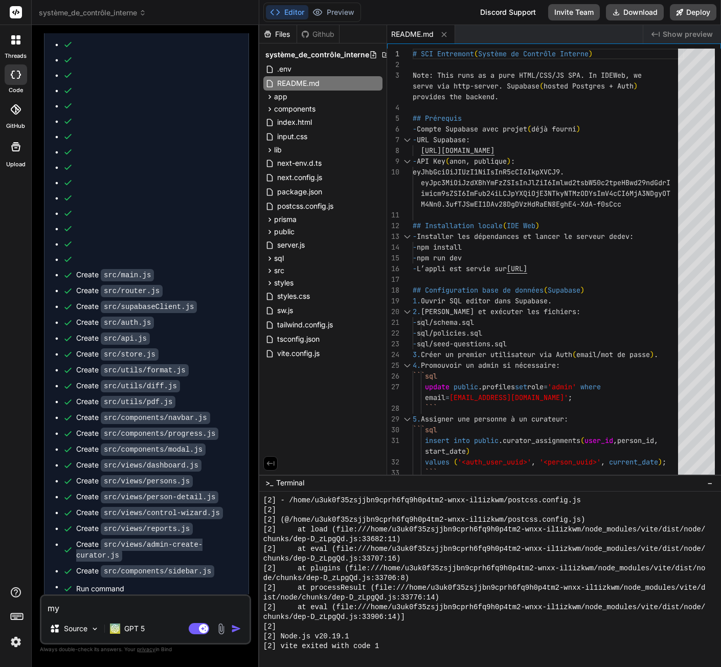
type textarea "my"
type textarea "x"
type textarea "my p"
type textarea "x"
type textarea "my pr"
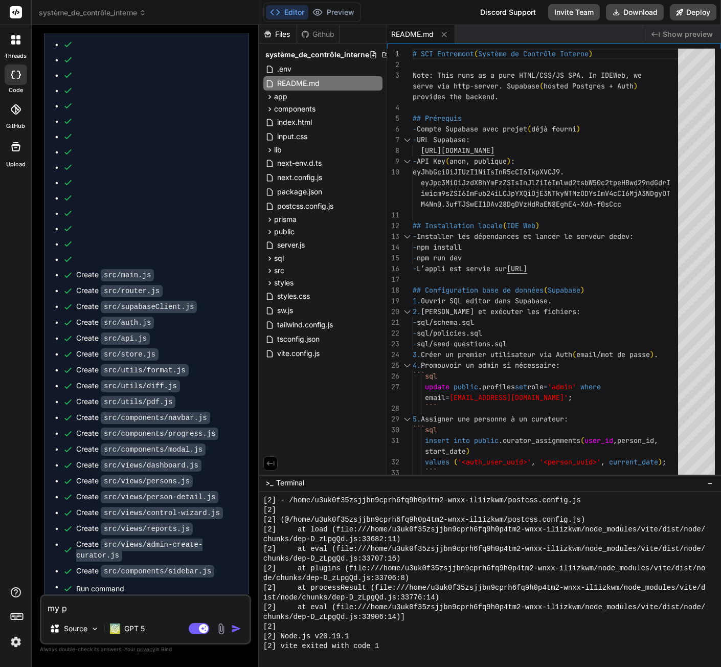
type textarea "x"
type textarea "my pro"
type textarea "x"
type textarea "my proj"
type textarea "x"
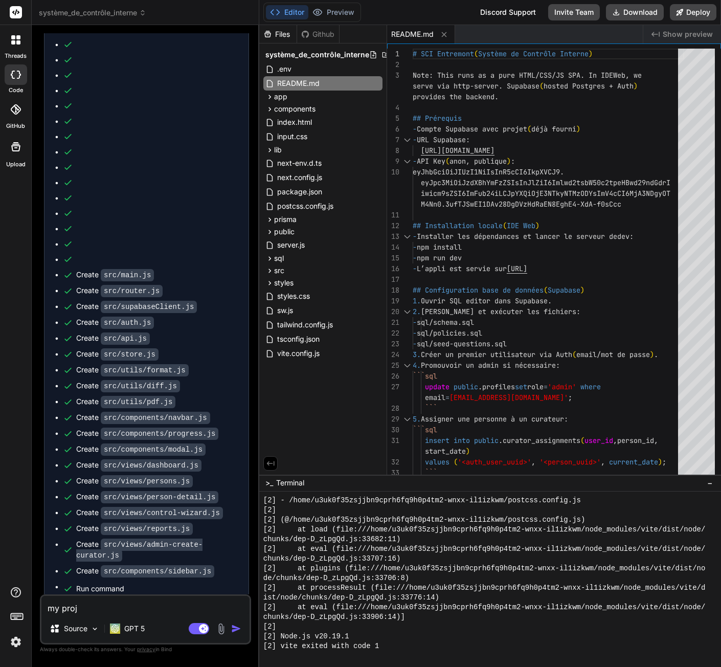
type textarea "my proje"
type textarea "x"
type textarea "my projec"
type textarea "x"
type textarea "my project"
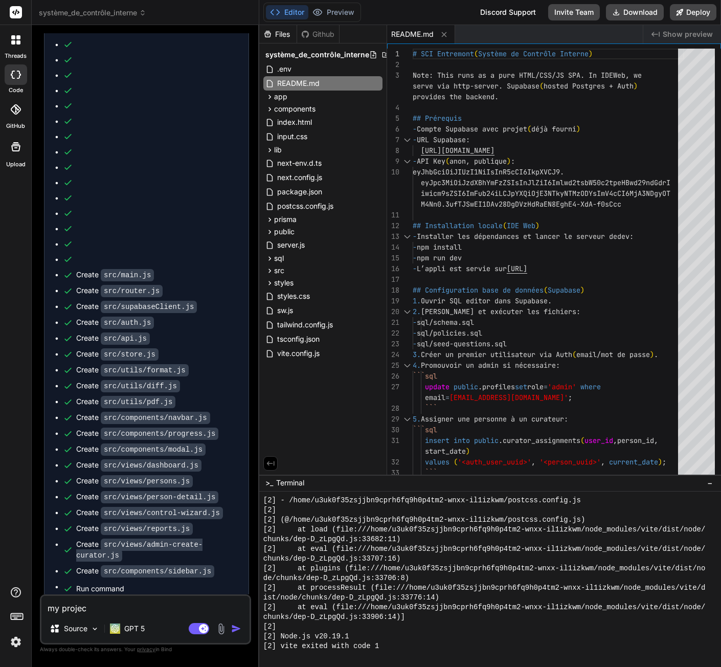
type textarea "x"
type textarea "my project"
type textarea "x"
type textarea "my project i"
type textarea "x"
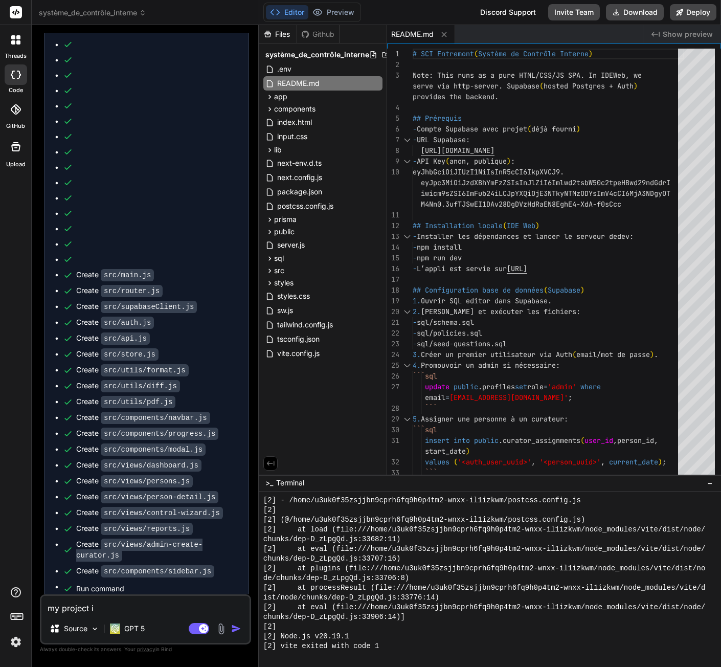
type textarea "my project is"
type textarea "x"
type textarea "my project isn"
type textarea "x"
type textarea "my project isn'"
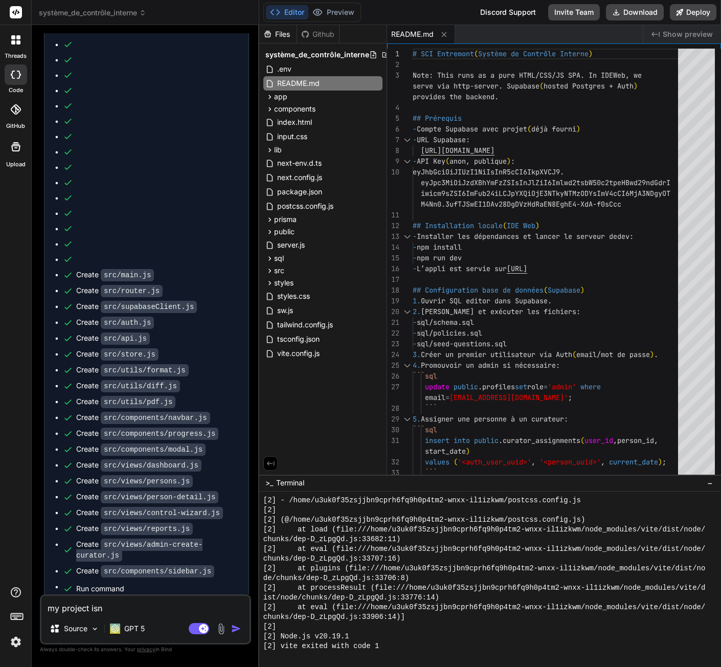
type textarea "x"
type textarea "my project isn't"
type textarea "x"
type textarea "my project isn't"
type textarea "x"
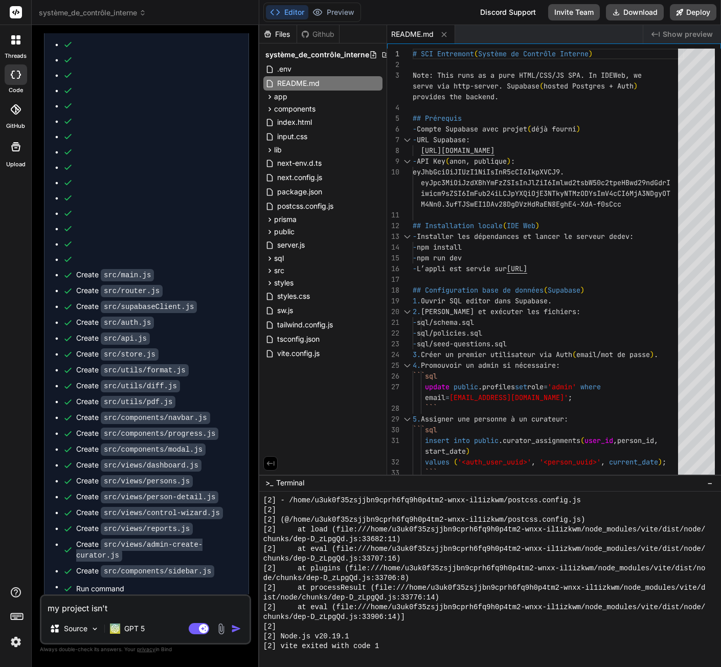
type textarea "my project isn't g"
type textarea "x"
type textarea "my project isn't ge"
type textarea "x"
type textarea "my project isn't gen"
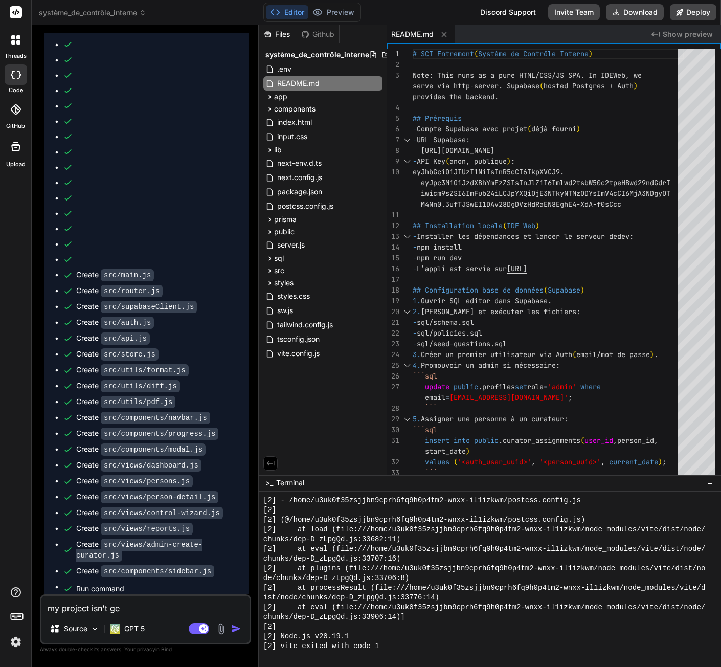
type textarea "x"
type textarea "my project isn't gene"
type textarea "x"
type textarea "my project isn't gener"
type textarea "x"
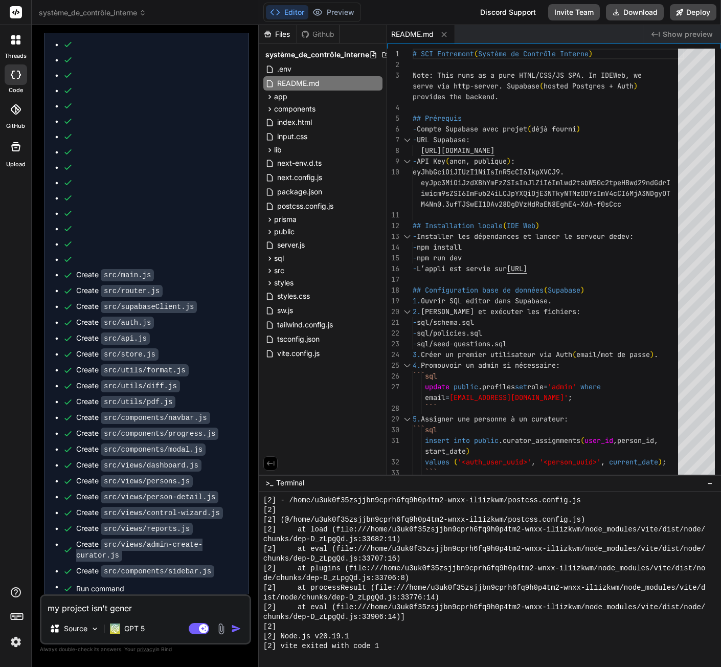
type textarea "my project isn't genere"
type textarea "x"
type textarea "my project isn't gener"
type textarea "x"
type textarea "my project isn't genera"
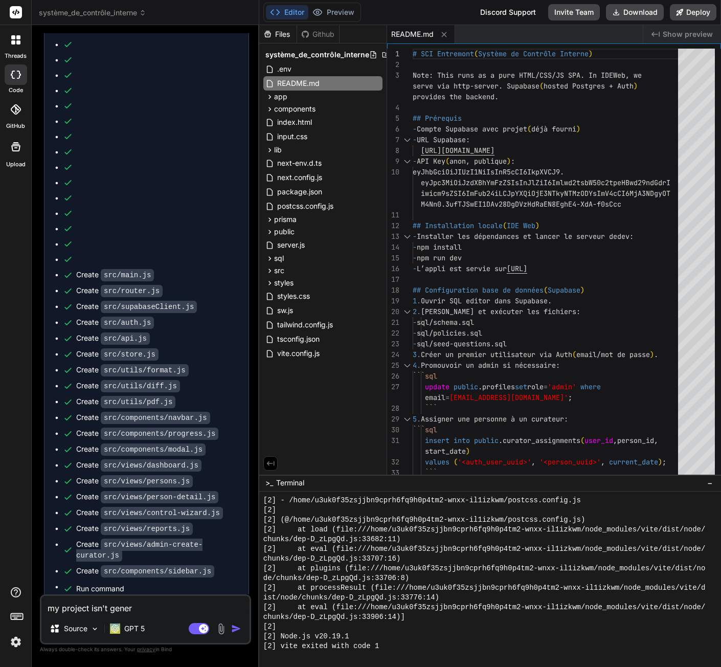
type textarea "x"
type textarea "my project isn't generat"
type textarea "x"
type textarea "my project isn't generate"
type textarea "x"
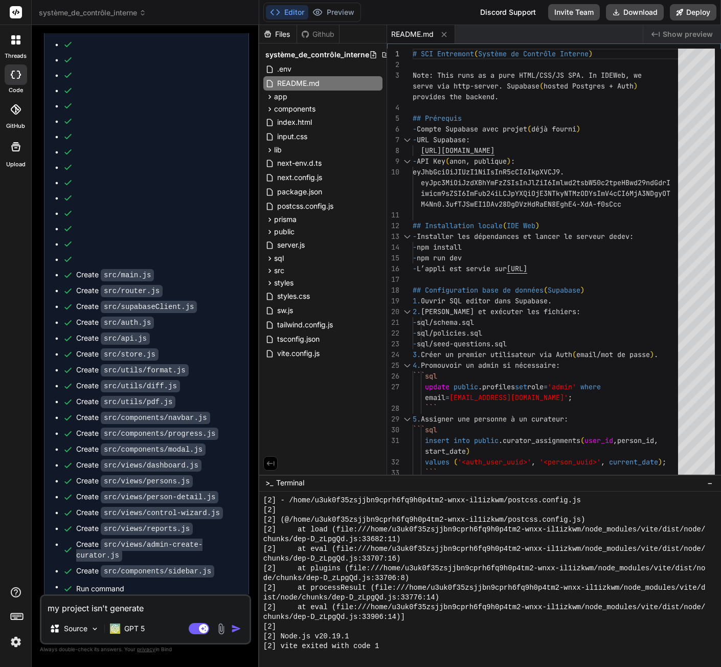
type textarea "my project isn't generated"
type textarea "x"
type textarea "my project isn't generated."
type textarea "x"
type textarea "my project isn't generated."
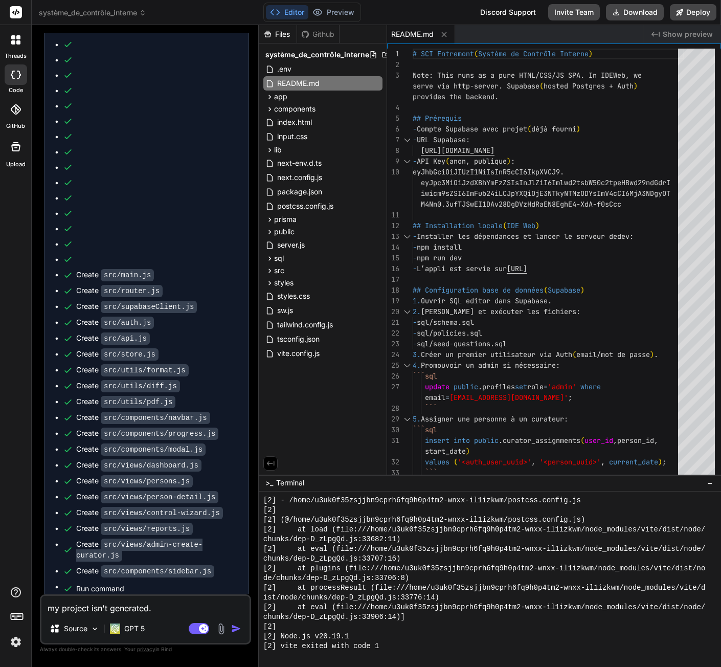
type textarea "x"
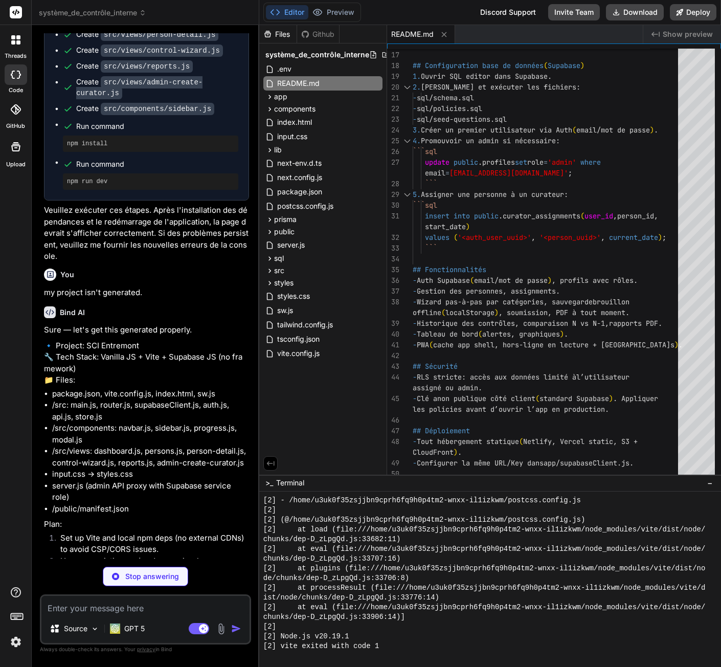
scroll to position [4786, 0]
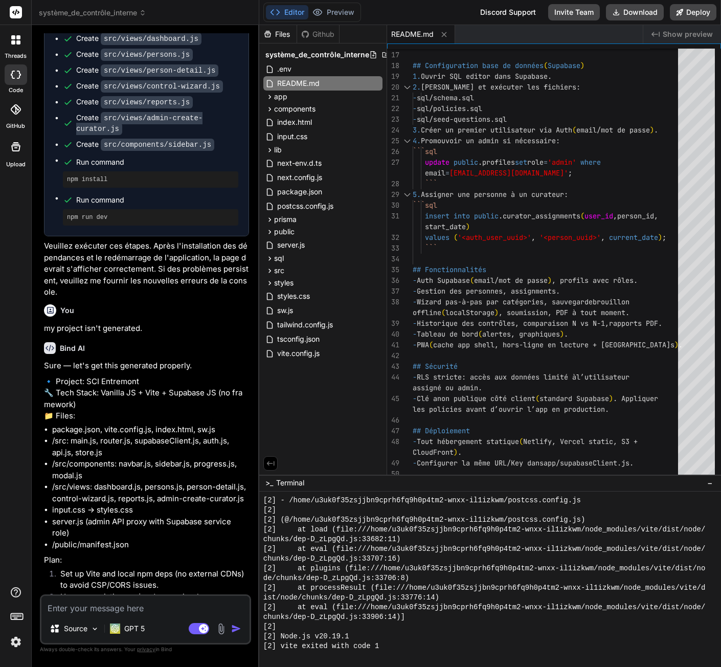
type textarea "x"
click at [134, 609] on textarea at bounding box center [145, 605] width 208 height 18
type textarea "r"
type textarea "x"
type textarea "re"
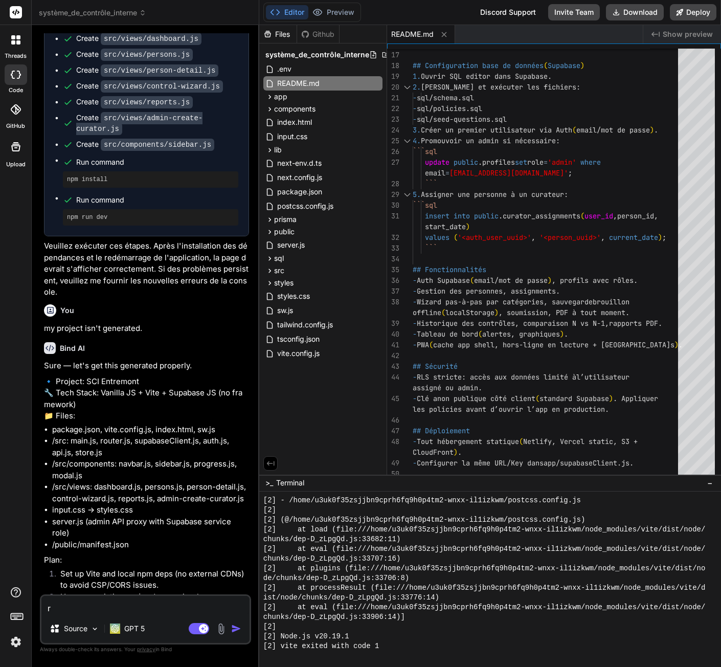
type textarea "x"
type textarea "reu"
type textarea "x"
type textarea "reus"
type textarea "x"
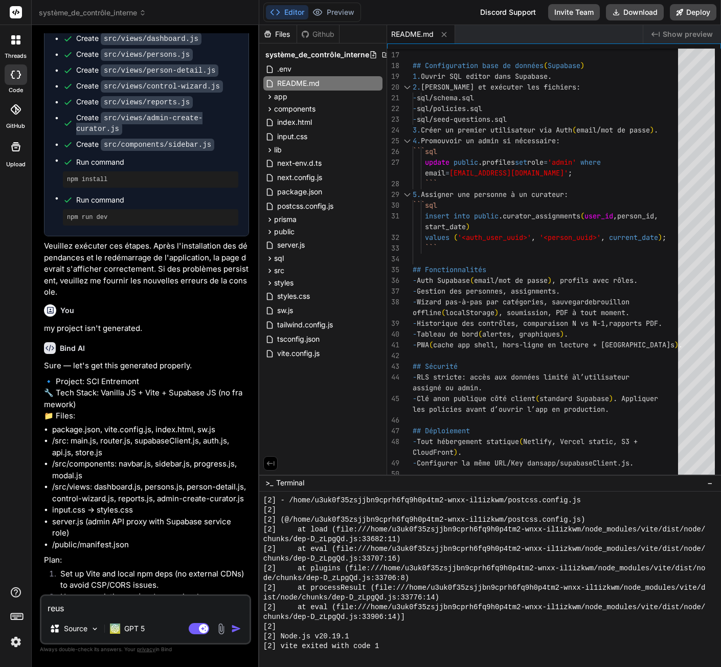
type textarea "reuse"
type textarea "x"
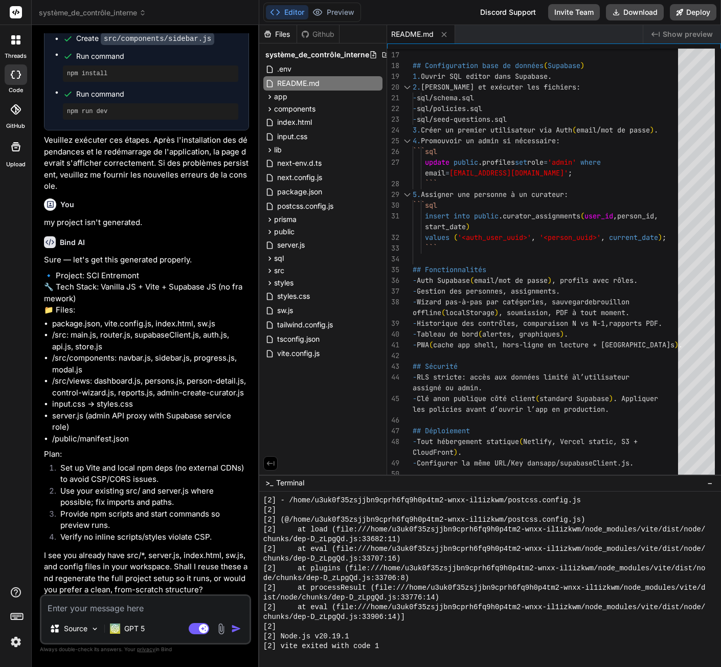
scroll to position [4891, 0]
type textarea "x"
type textarea "}, "devDependencies": { "tailwindcss": "^3.4.6", "vite": "^5.3.3" } }"
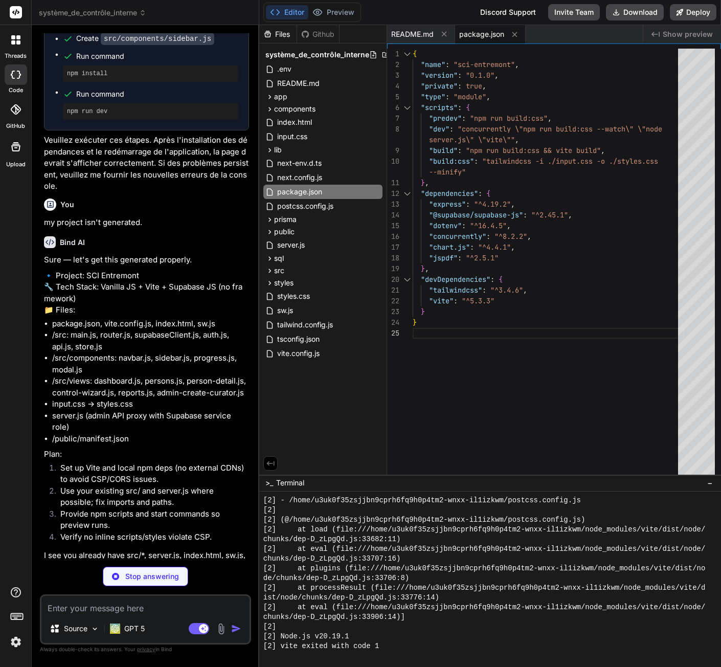
type textarea "x"
type textarea "300:'#67e8f9',400:'#22d3ee',500:'#06b6d4',600:'#0891b2',700:'#0e7490',800:'#155…"
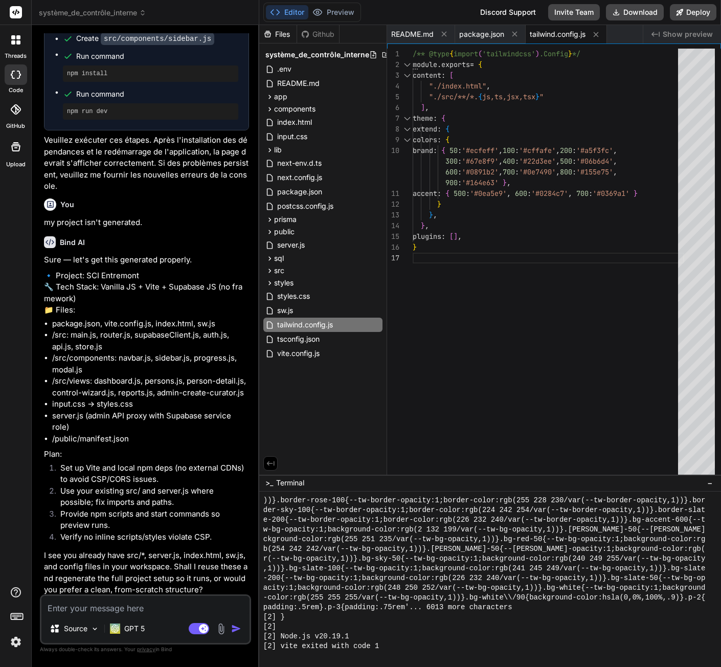
scroll to position [0, 0]
click at [557, 385] on div "} /** @type { import ( 'tailwindcss' ) .Config } */ module . exports = { conten…" at bounding box center [548, 264] width 271 height 430
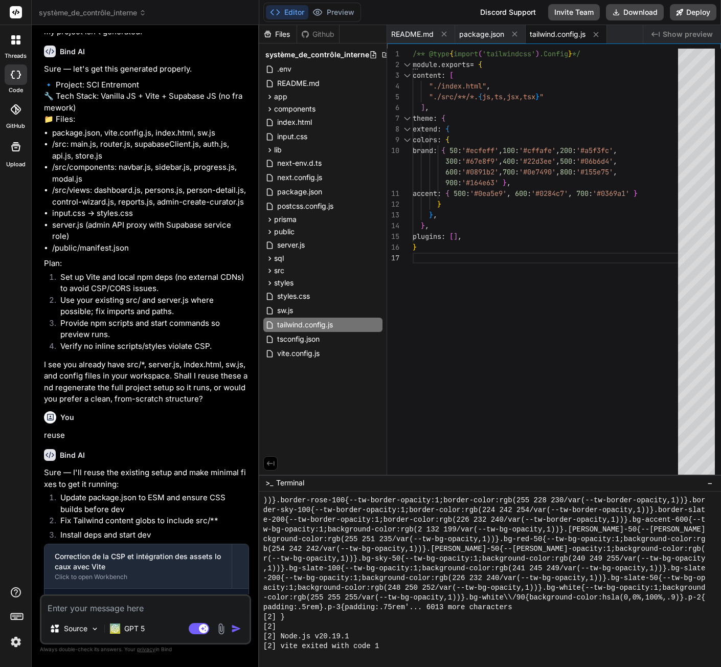
scroll to position [5090, 0]
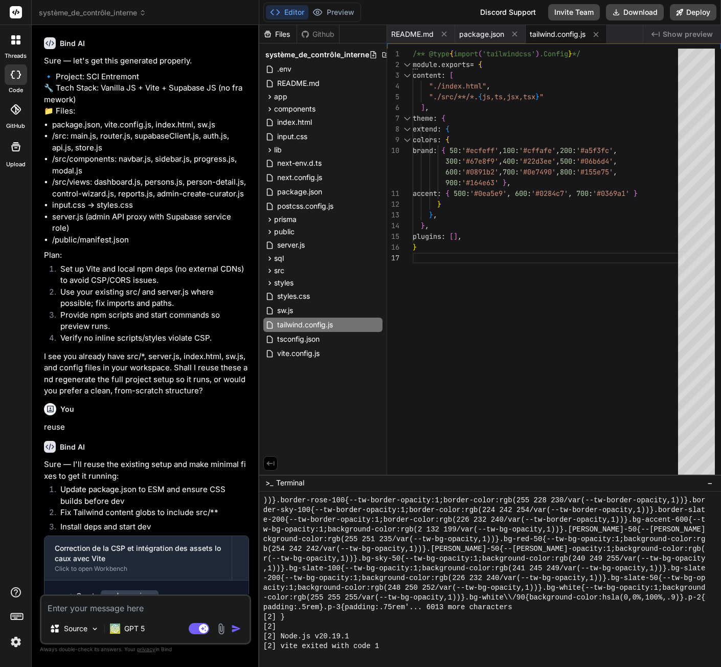
click at [450, 333] on div "} /** @type { import ( 'tailwindcss' ) .Config } */ module . exports = { conten…" at bounding box center [548, 264] width 271 height 430
click at [120, 608] on textarea at bounding box center [145, 605] width 208 height 18
click at [199, 633] on rect at bounding box center [199, 628] width 20 height 11
type textarea "x"
click at [74, 610] on textarea at bounding box center [145, 605] width 208 height 18
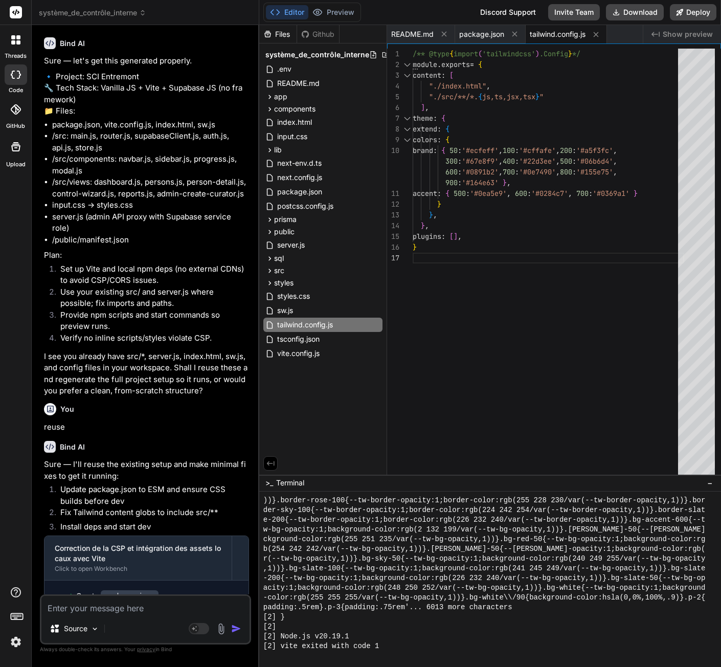
type textarea "w"
type textarea "x"
type textarea "wh"
type textarea "x"
type textarea "why"
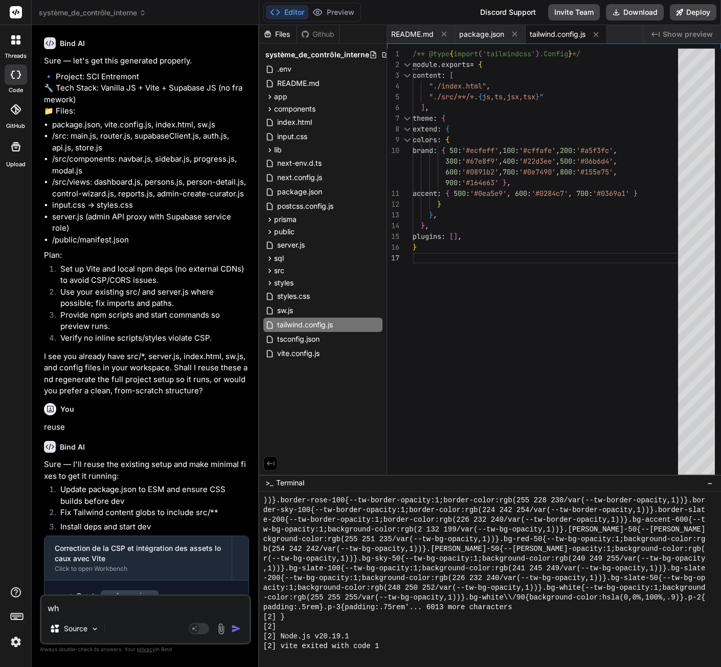
type textarea "x"
type textarea "why"
type textarea "x"
type textarea "why t"
type textarea "x"
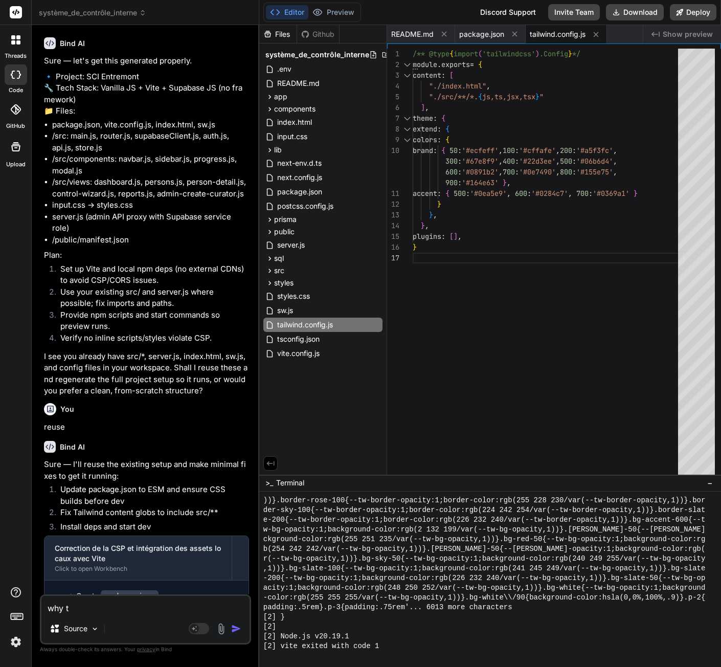
type textarea "why th"
type textarea "x"
type textarea "why the"
type textarea "x"
type textarea "why the"
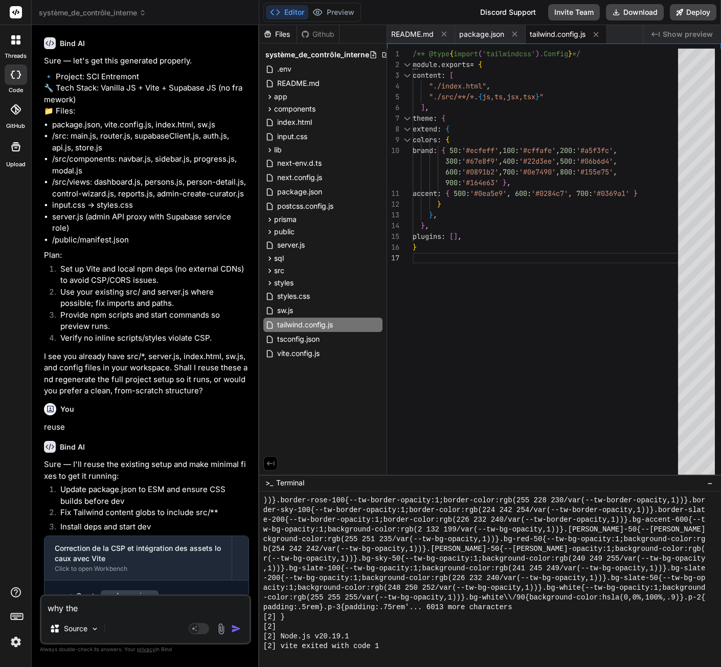
type textarea "x"
type textarea "why the p"
type textarea "x"
type textarea "why the pr"
type textarea "x"
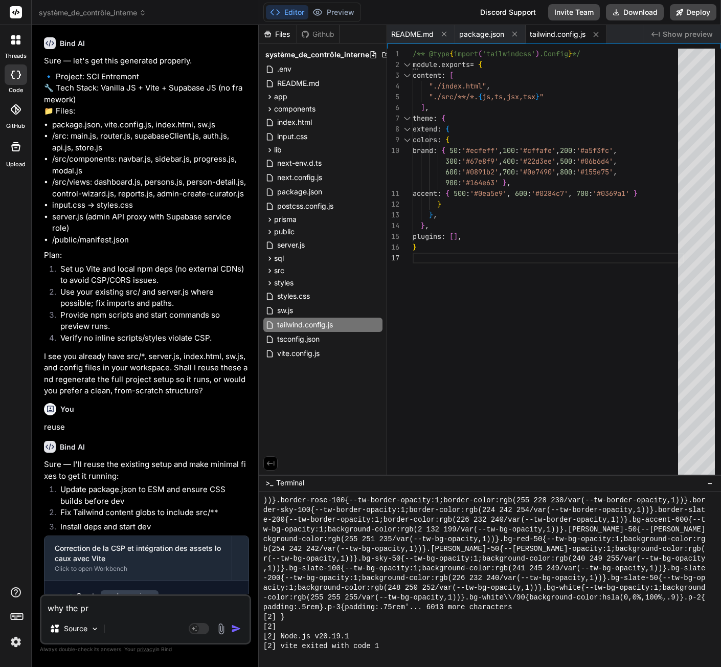
type textarea "why the pre"
type textarea "x"
type textarea "why the prev"
type textarea "x"
type textarea "why the previ"
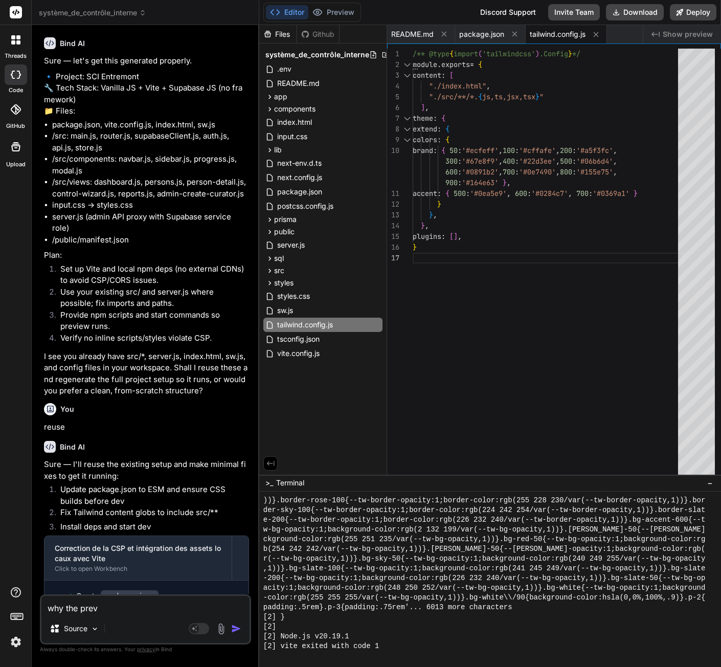
type textarea "x"
type textarea "why the previe"
type textarea "x"
type textarea "why the preview"
type textarea "x"
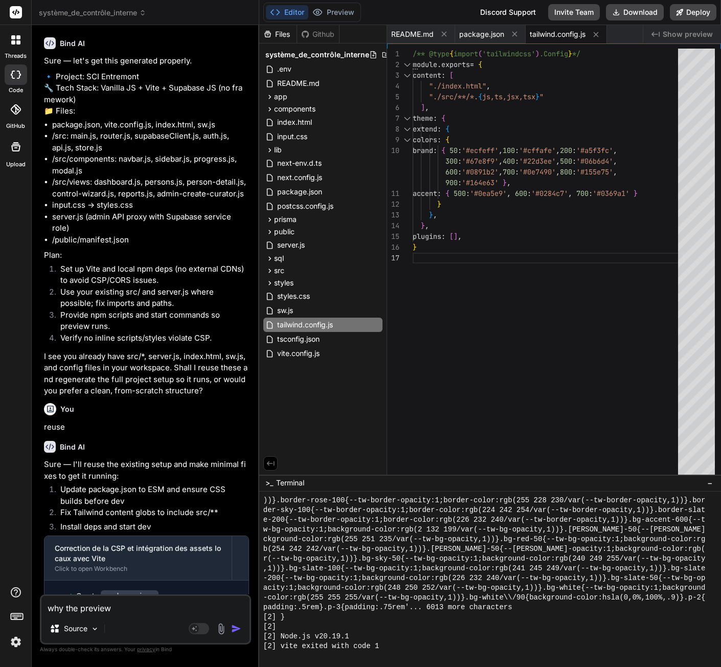
type textarea "why the preview"
type textarea "x"
type textarea "why the preview i"
type textarea "x"
type textarea "why the preview is"
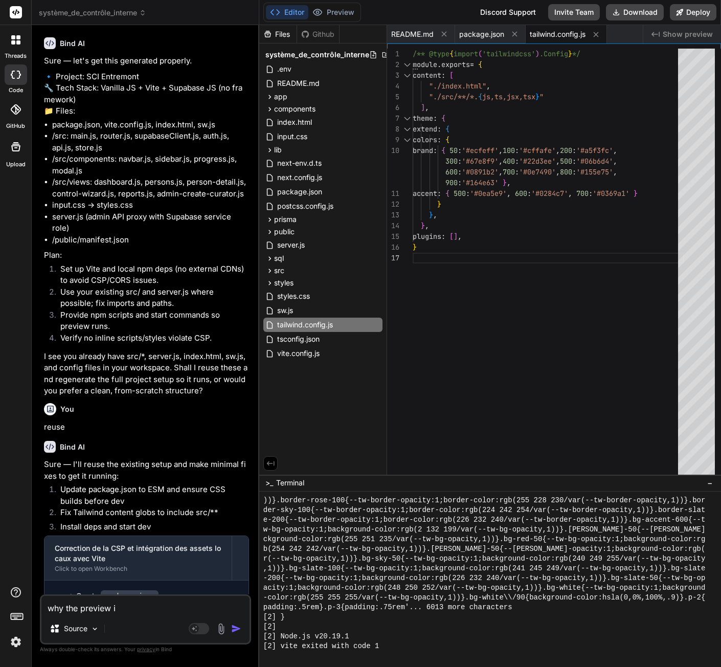
type textarea "x"
type textarea "why the preview isn"
type textarea "x"
type textarea "why the preview isnt"
type textarea "x"
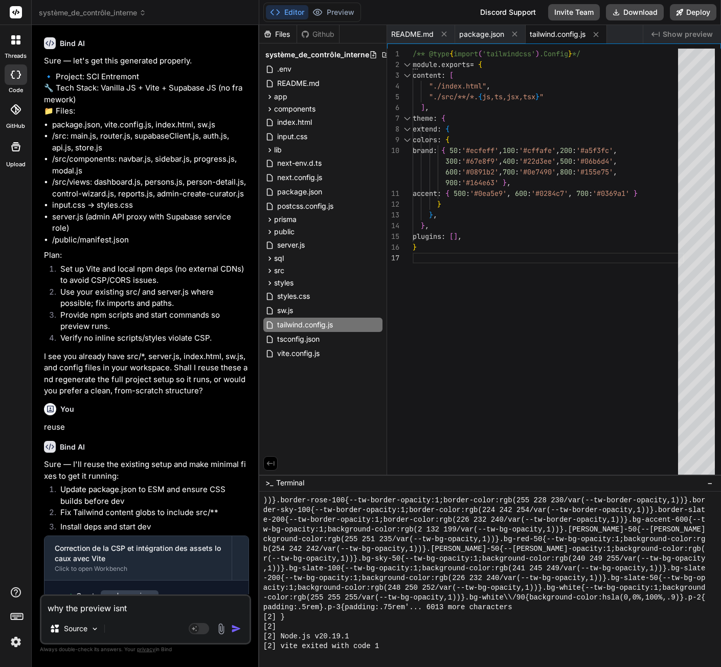
type textarea "why the preview isn"
type textarea "x"
type textarea "why the preview isn'"
type textarea "x"
type textarea "why the preview isn't"
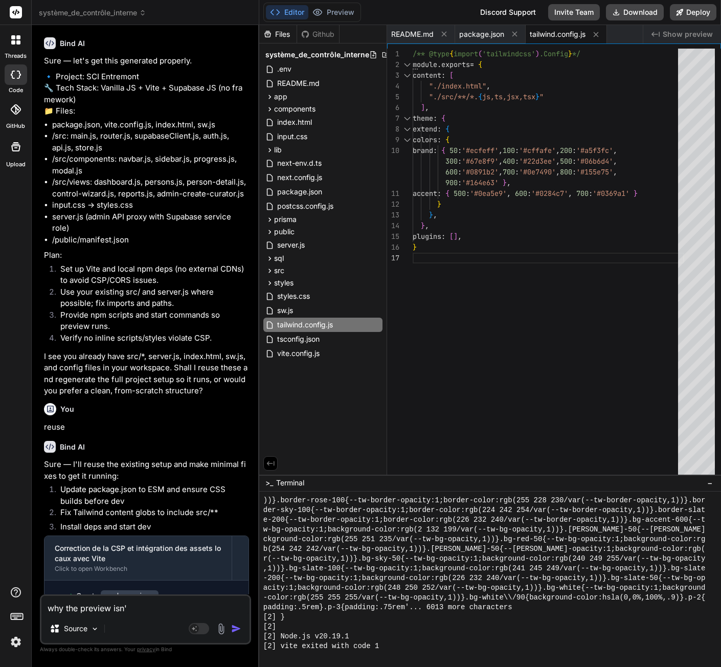
type textarea "x"
type textarea "why the preview isn't"
type textarea "x"
type textarea "why the preview isn't r"
type textarea "x"
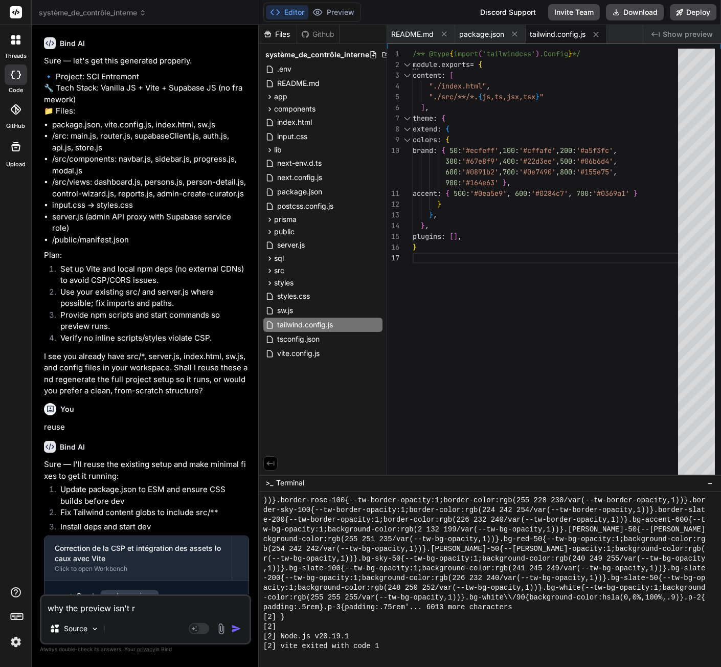
type textarea "why the preview isn't re"
type textarea "x"
type textarea "why the preview isn't ren"
type textarea "x"
type textarea "why the preview isn't rend"
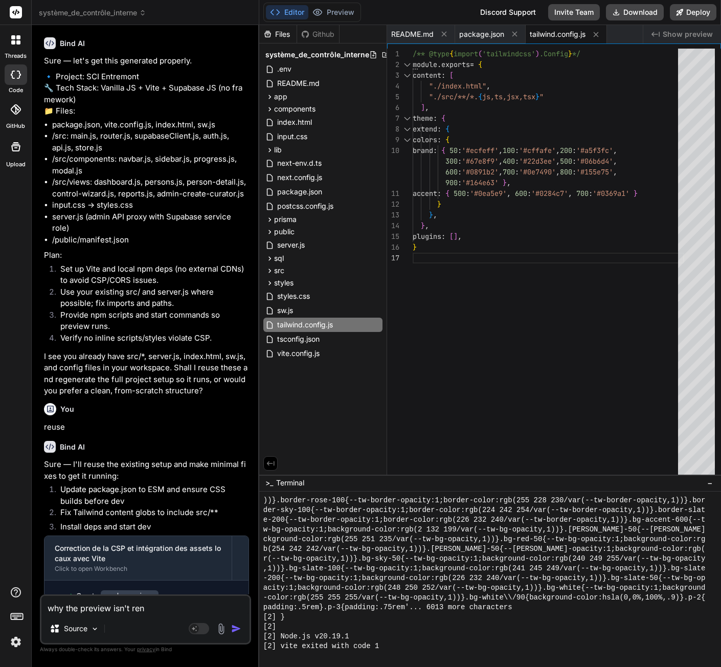
type textarea "x"
type textarea "why the preview isn't rende"
type textarea "x"
type textarea "why the preview isn't render"
type textarea "x"
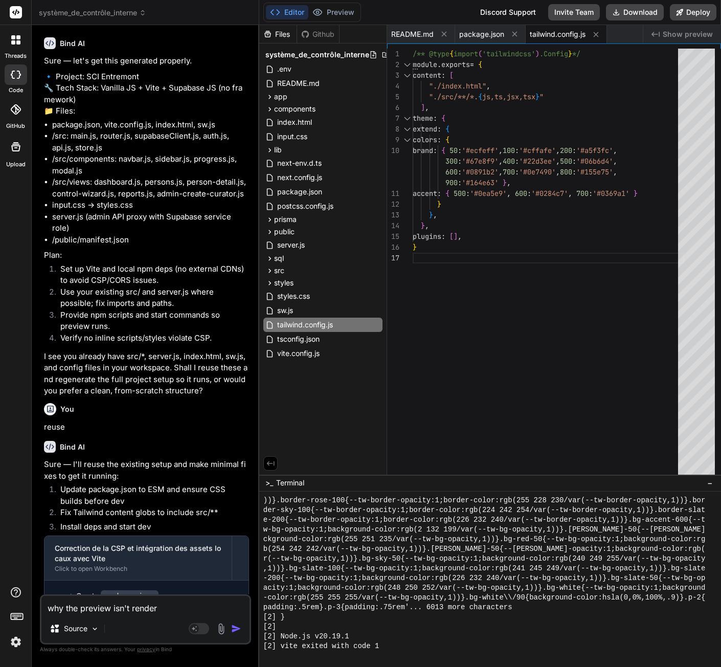
type textarea "why the preview isn't rendere"
type textarea "x"
type textarea "why the preview isn't renderei"
type textarea "x"
type textarea "why the preview isn't renderein"
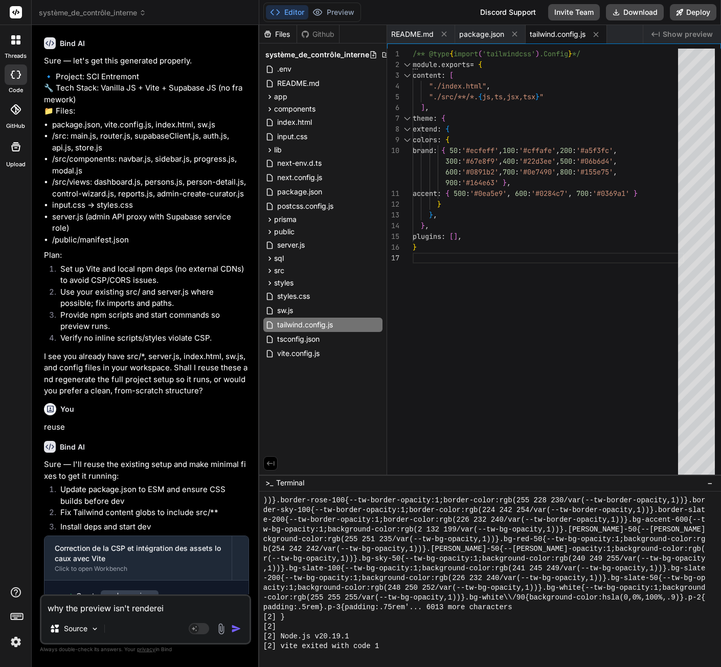
type textarea "x"
type textarea "why the preview isn't rendereing"
type textarea "x"
type textarea "why the preview isn't renderein"
type textarea "x"
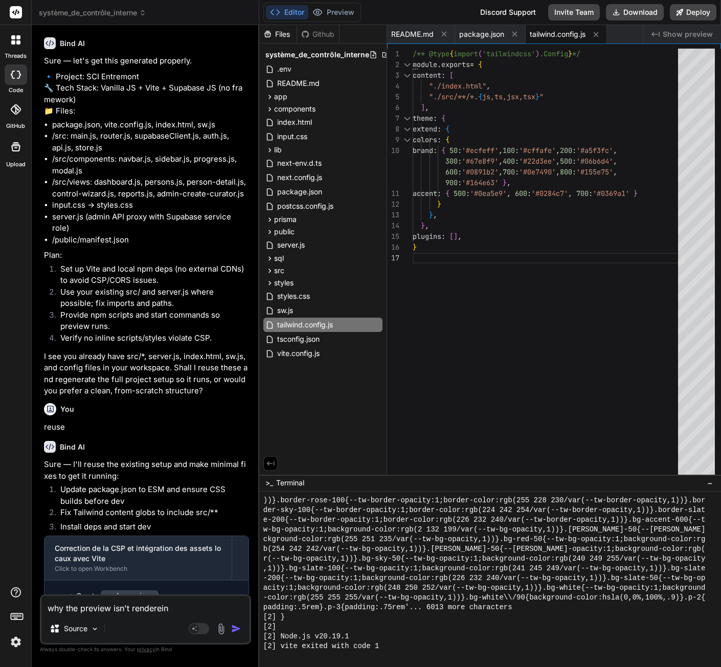
type textarea "why the preview isn't renderei"
type textarea "x"
type textarea "why the preview isn't rendere"
type textarea "x"
type textarea "why the preview isn't render"
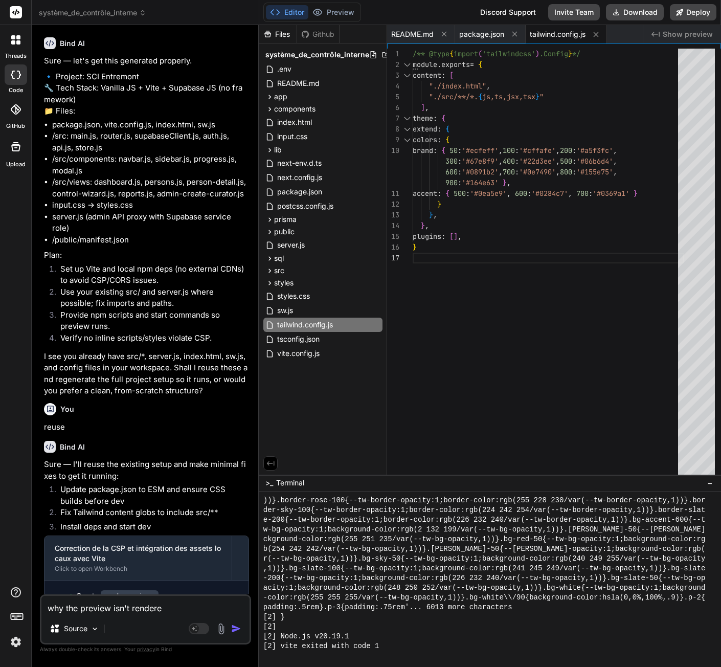
type textarea "x"
type textarea "why the preview isn't renderi"
type textarea "x"
type textarea "why the preview isn't renderin"
type textarea "x"
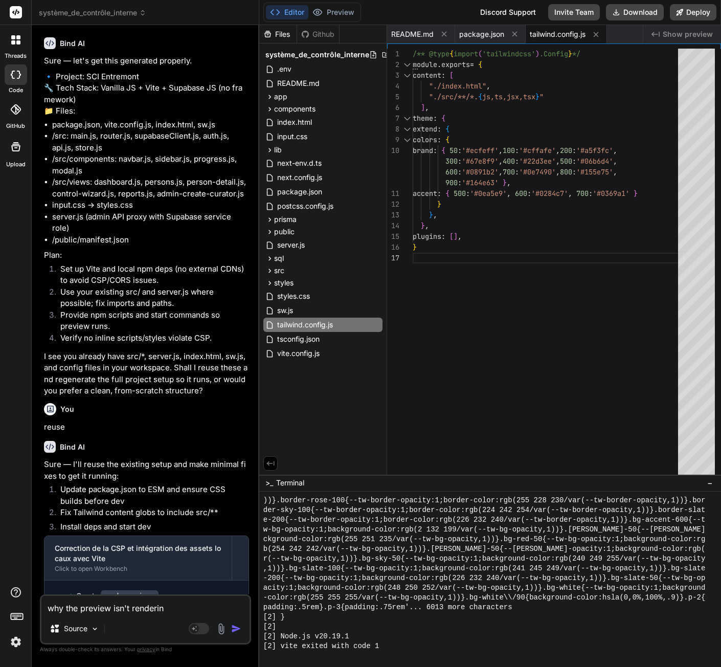
type textarea "why the preview isn't rendering"
type textarea "x"
type textarea "why the preview isn't rendering"
type textarea "x"
type textarea "why the preview isn't rendering l"
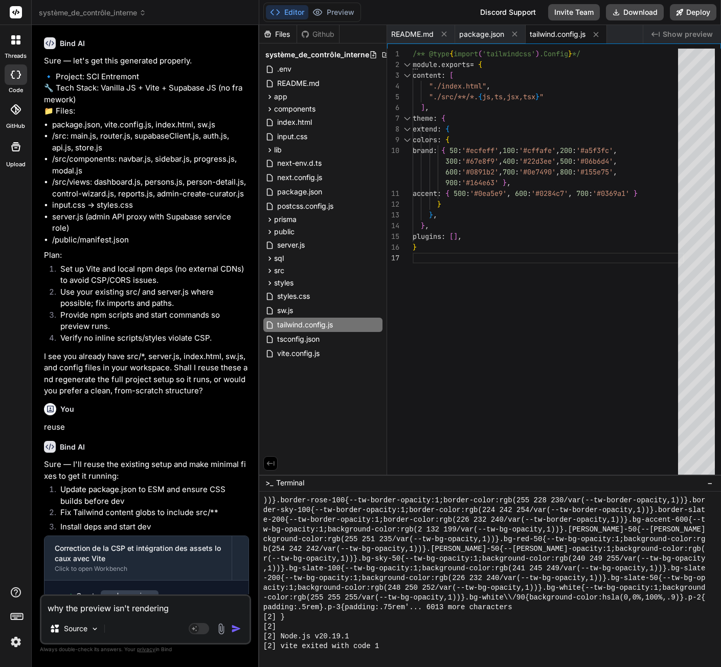
type textarea "x"
type textarea "why the preview isn't rendering li"
type textarea "x"
type textarea "why the preview isn't rendering lik"
type textarea "x"
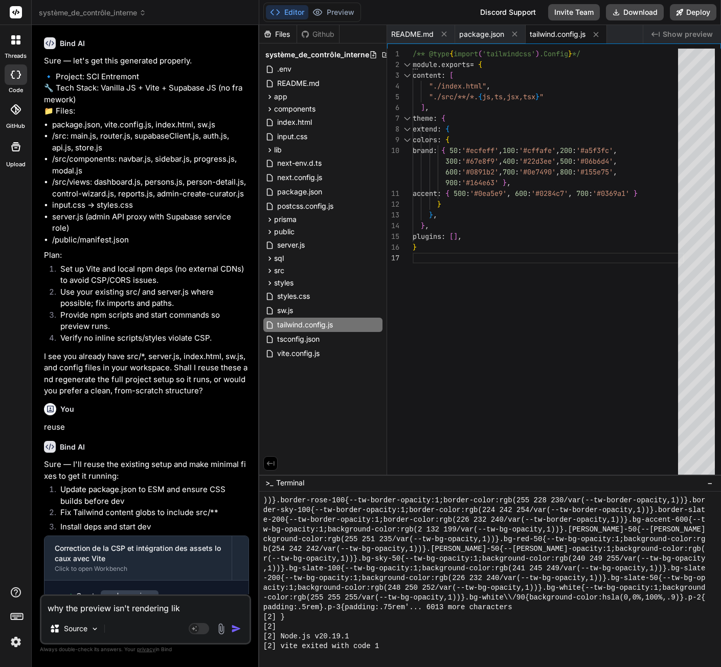
type textarea "why the preview isn't rendering like"
type textarea "x"
type textarea "why the preview isn't rendering like"
type textarea "x"
type textarea "why the preview isn't rendering like u"
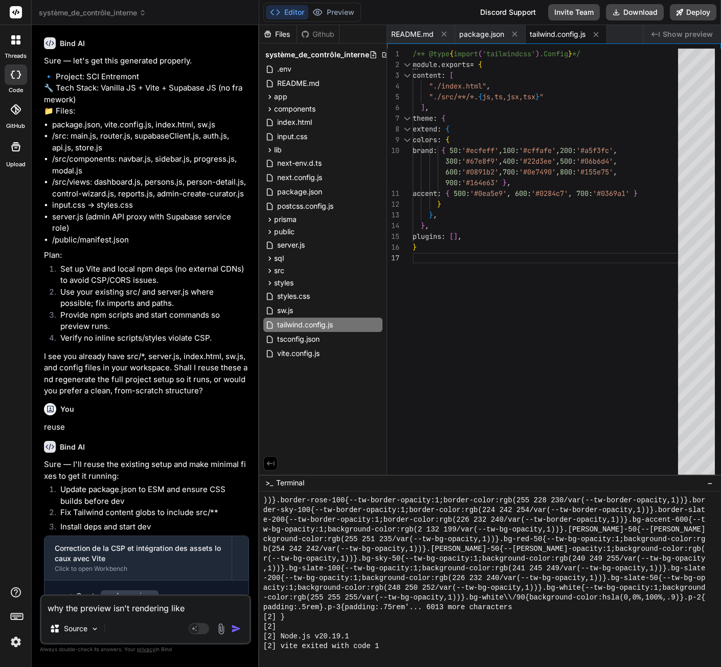
type textarea "x"
type textarea "why the preview isn't rendering like us"
type textarea "x"
type textarea "why the preview isn't rendering like usu"
type textarea "x"
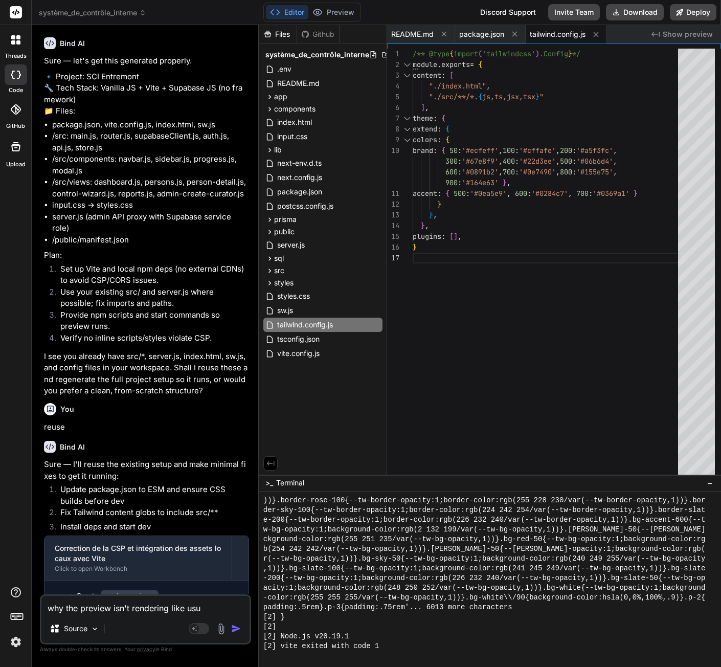
type textarea "why the preview isn't rendering like usua"
type textarea "x"
type textarea "why the preview isn't rendering like usual"
type textarea "x"
type textarea "why the preview isn't rendering like usual"
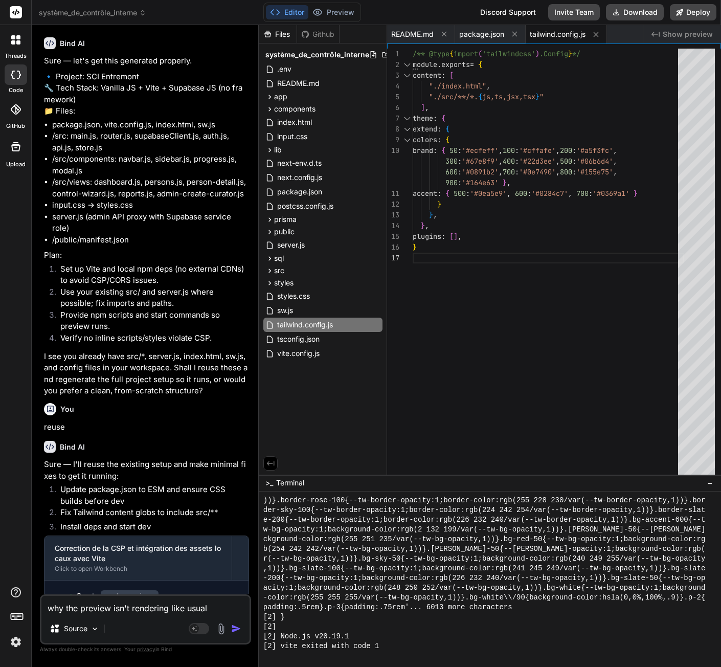
type textarea "x"
type textarea "why the preview isn't rendering like usual ?"
type textarea "x"
type textarea "why the preview isn't rendering like usual ?"
type textarea "x"
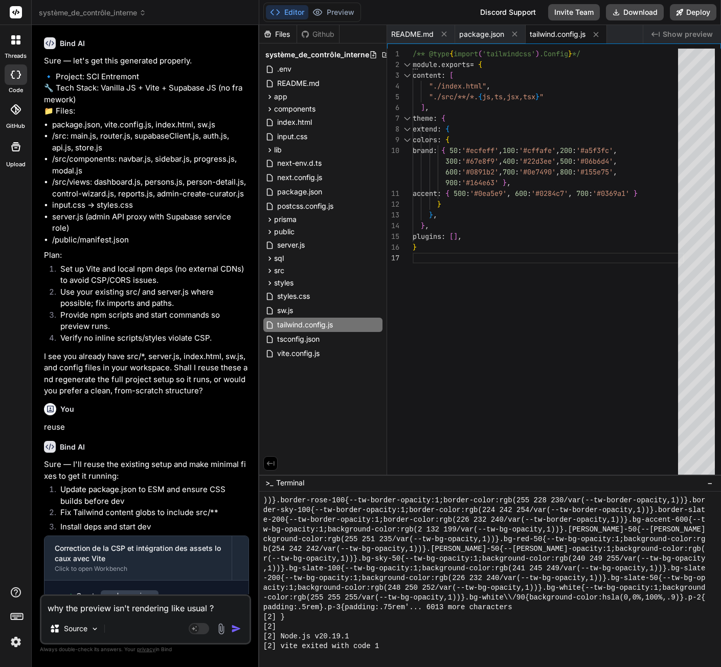
type textarea "why the preview isn't rendering like usual ? p"
type textarea "x"
type textarea "why the preview isn't rendering like usual ? pr"
type textarea "x"
type textarea "why the preview isn't rendering like usual ? pre"
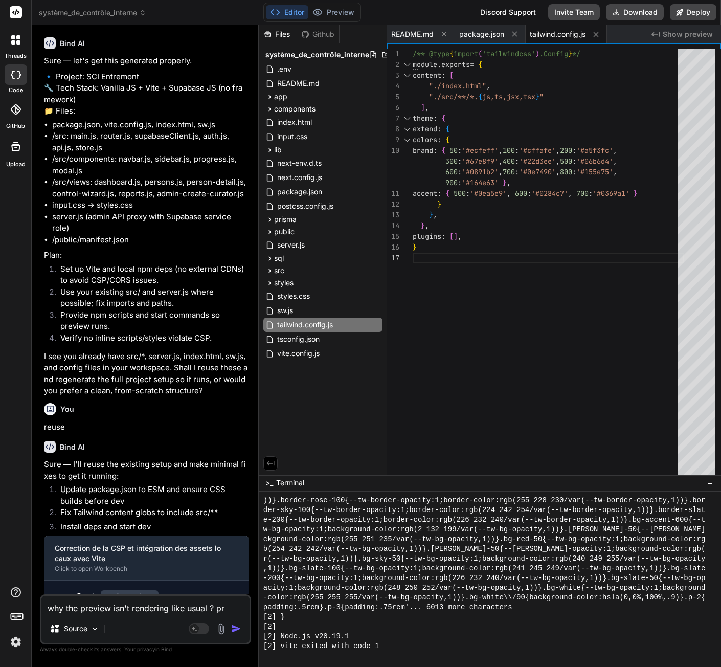
type textarea "x"
type textarea "why the preview isn't rendering like usual ? prev"
type textarea "x"
type textarea "why the preview isn't rendering like usual ? previ"
type textarea "x"
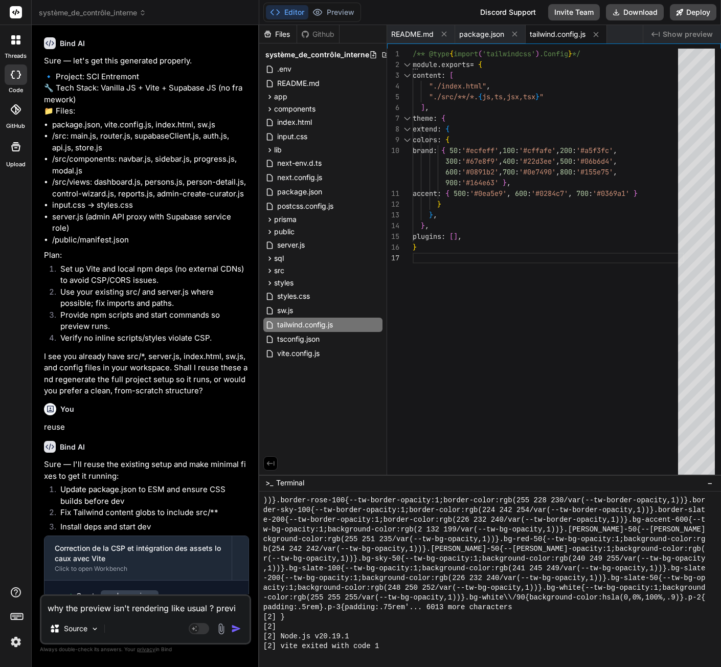
type textarea "why the preview isn't rendering like usual ? previe"
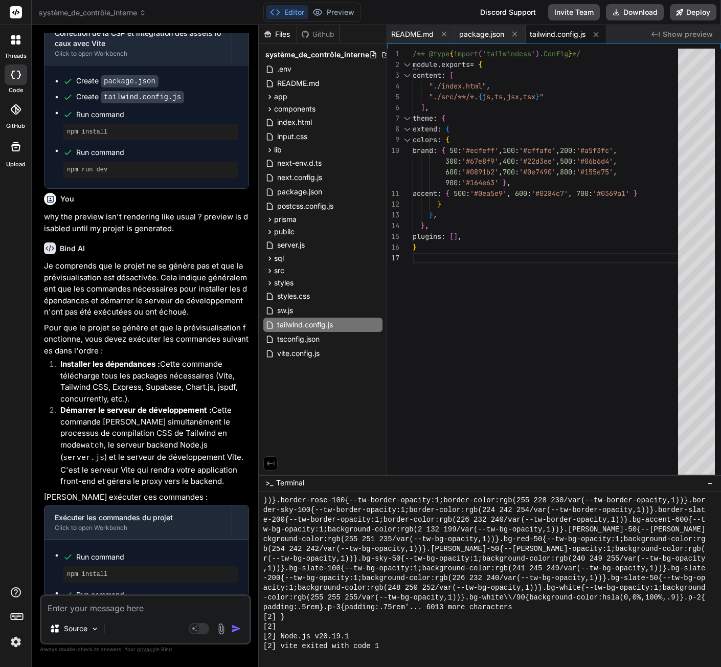
scroll to position [5606, 0]
click at [691, 34] on span "Show preview" at bounding box center [687, 34] width 50 height 10
click at [323, 32] on div "Github" at bounding box center [318, 34] width 42 height 10
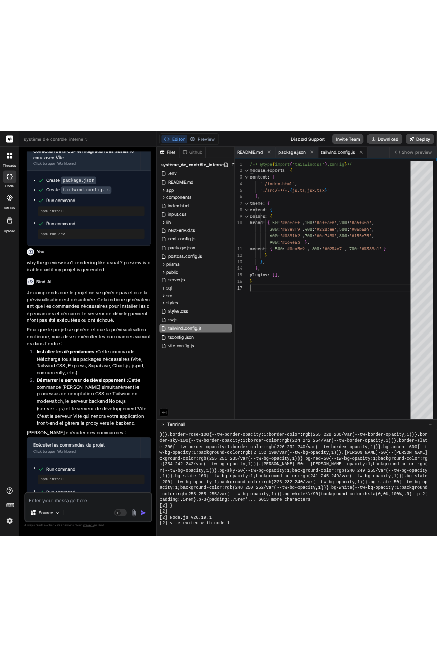
scroll to position [0, 0]
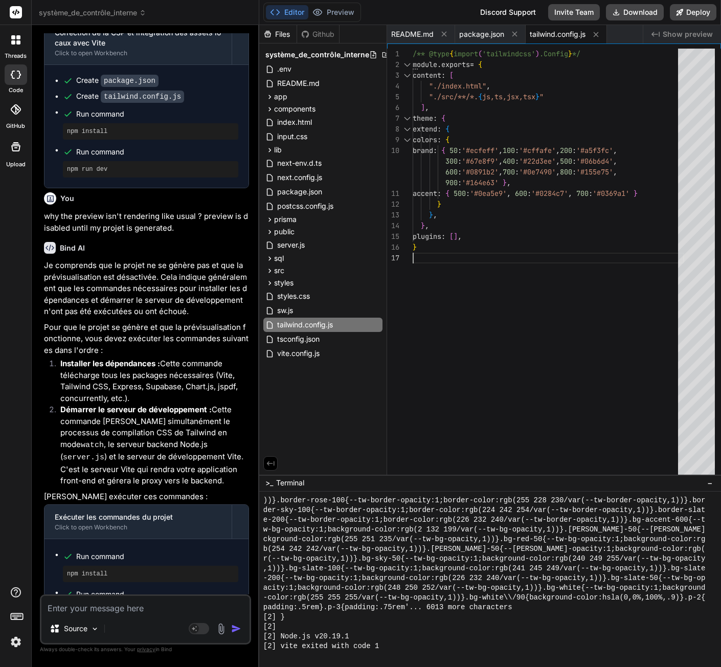
click at [550, 381] on div "} /** @type { import ( 'tailwindcss' ) .Config } */ module . exports = { conten…" at bounding box center [548, 264] width 271 height 430
click at [518, 372] on div "} /** @type { import ( 'tailwindcss' ) .Config } */ module . exports = { conten…" at bounding box center [548, 264] width 271 height 430
click at [377, 450] on div "Files Github système_de_contrôle_interne .env README.md app api auth [...nextau…" at bounding box center [323, 249] width 128 height 449
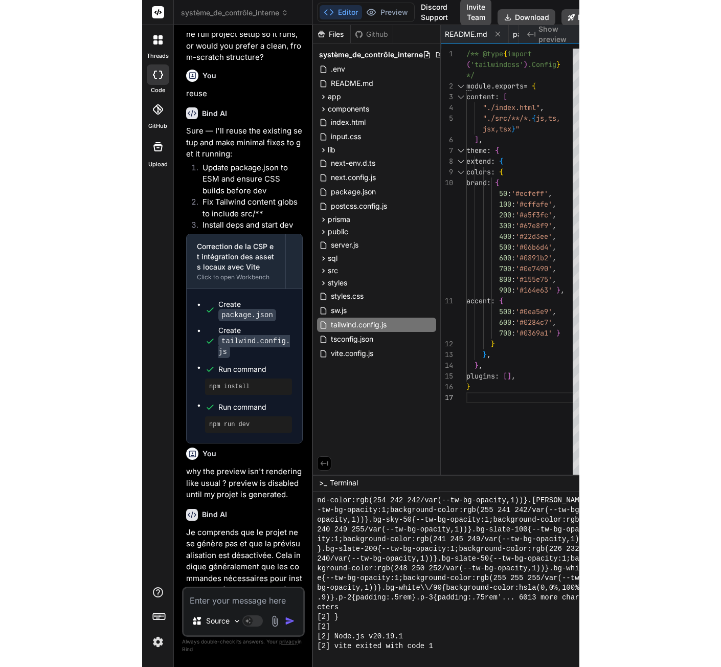
scroll to position [5410, 0]
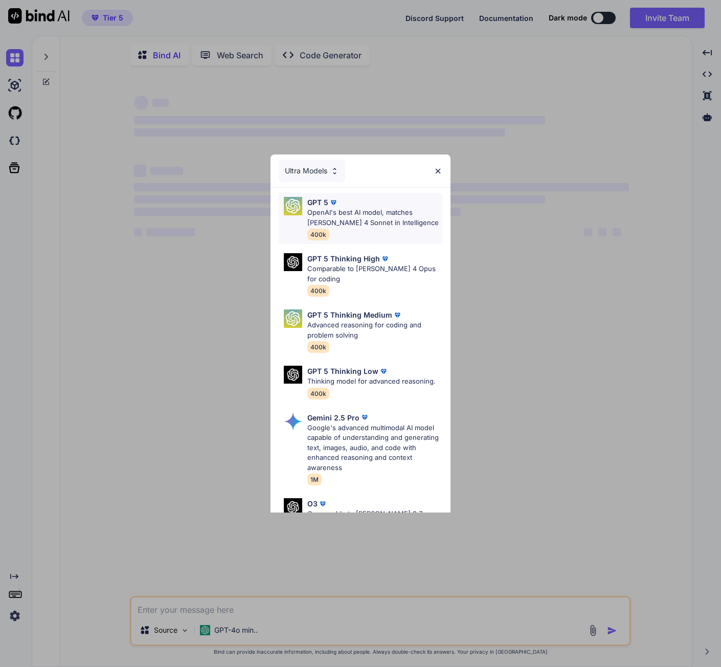
type textarea "x"
click at [17, 618] on div "Ultra Models GPT 5 OpenAI's best AI model, matches [PERSON_NAME] 4 Sonnet in In…" at bounding box center [360, 333] width 721 height 667
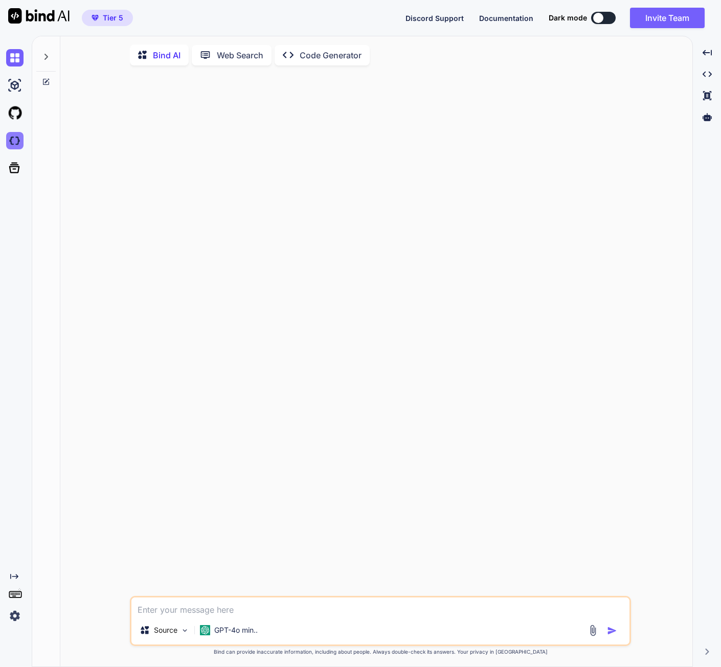
click at [17, 147] on img at bounding box center [14, 140] width 17 height 17
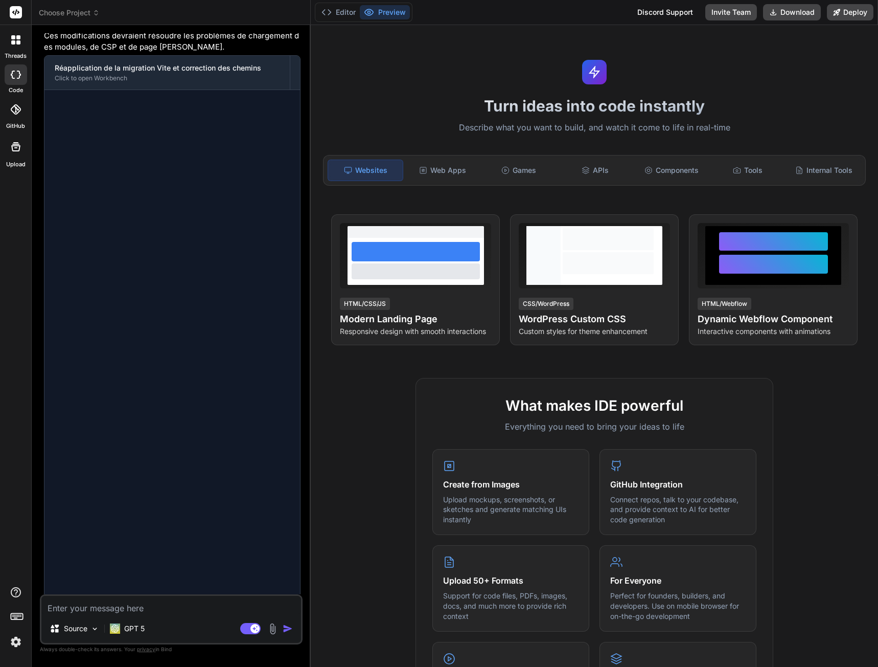
scroll to position [731, 0]
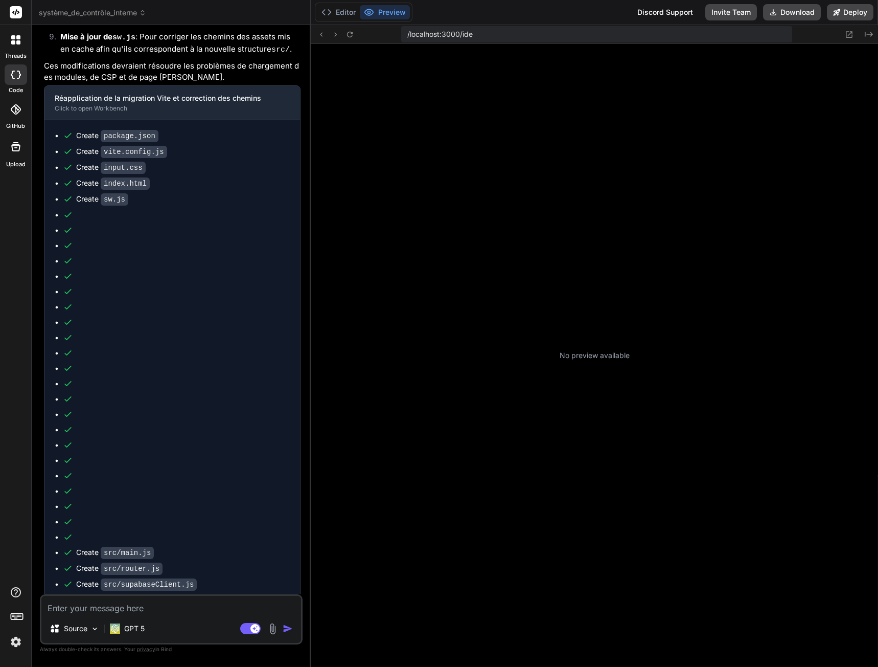
type textarea "x"
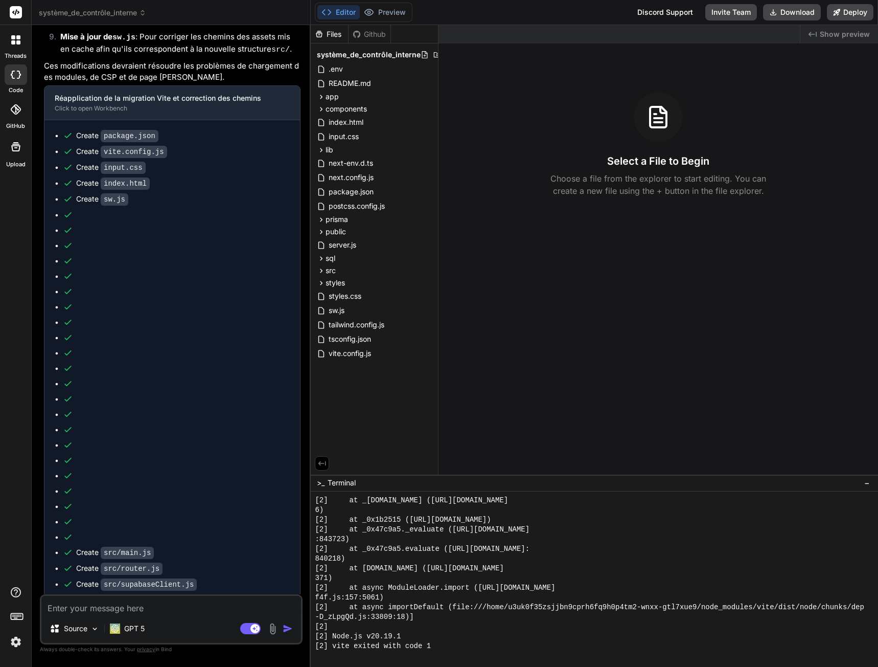
scroll to position [612, 0]
click at [144, 608] on textarea at bounding box center [171, 605] width 260 height 18
type textarea "I"
type textarea "x"
type textarea "I"
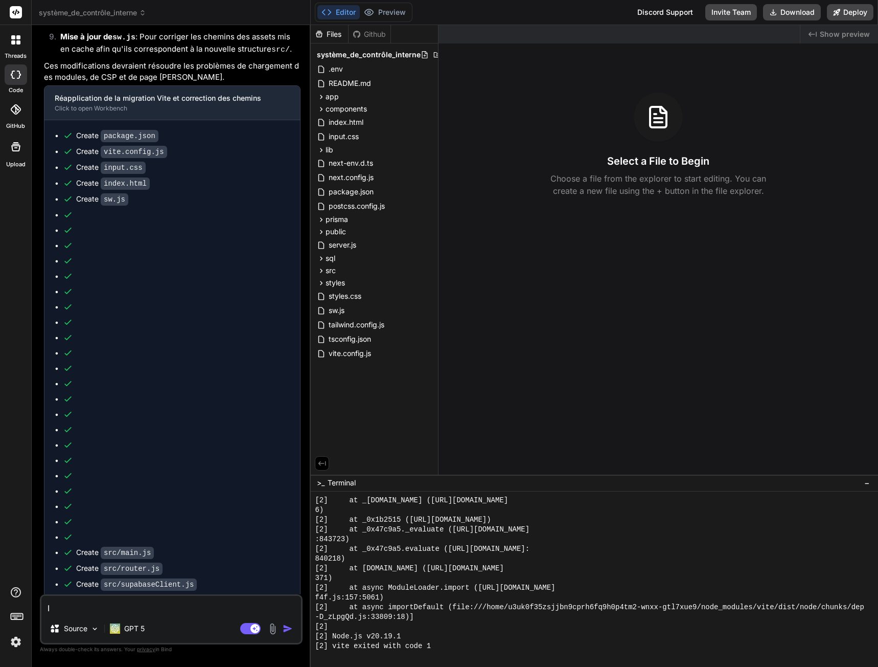
type textarea "x"
type textarea "I s"
type textarea "x"
type textarea "I se"
type textarea "x"
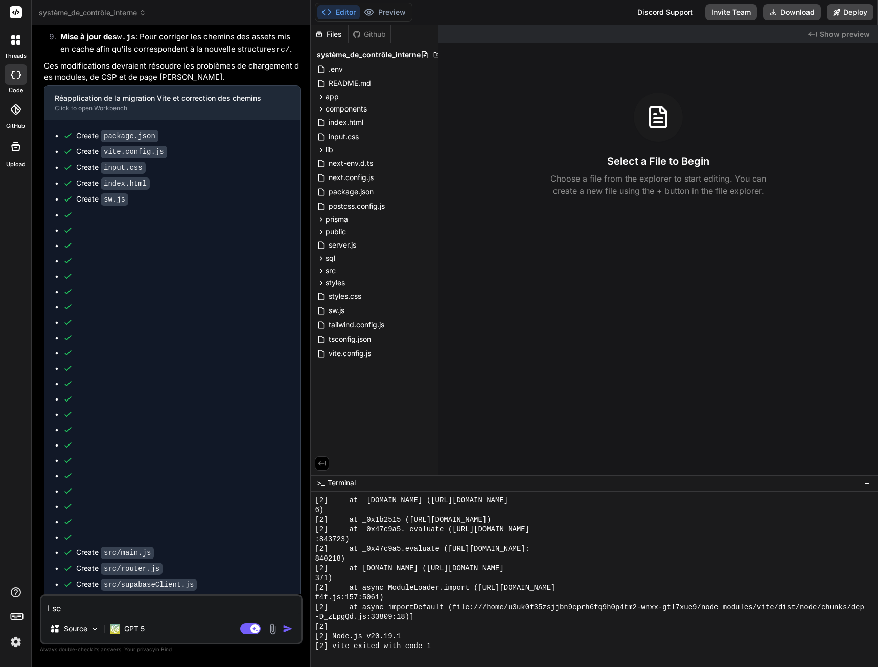
type textarea "I see"
type textarea "x"
type textarea "I see"
type textarea "x"
type textarea "I see b"
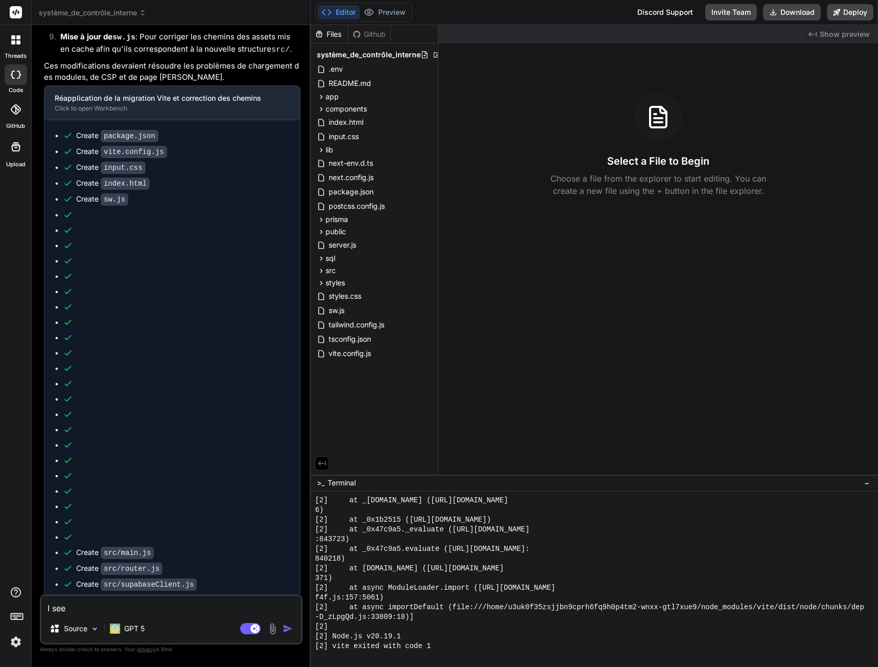
type textarea "x"
type textarea "I see br"
type textarea "x"
type textarea "I see bri"
type textarea "x"
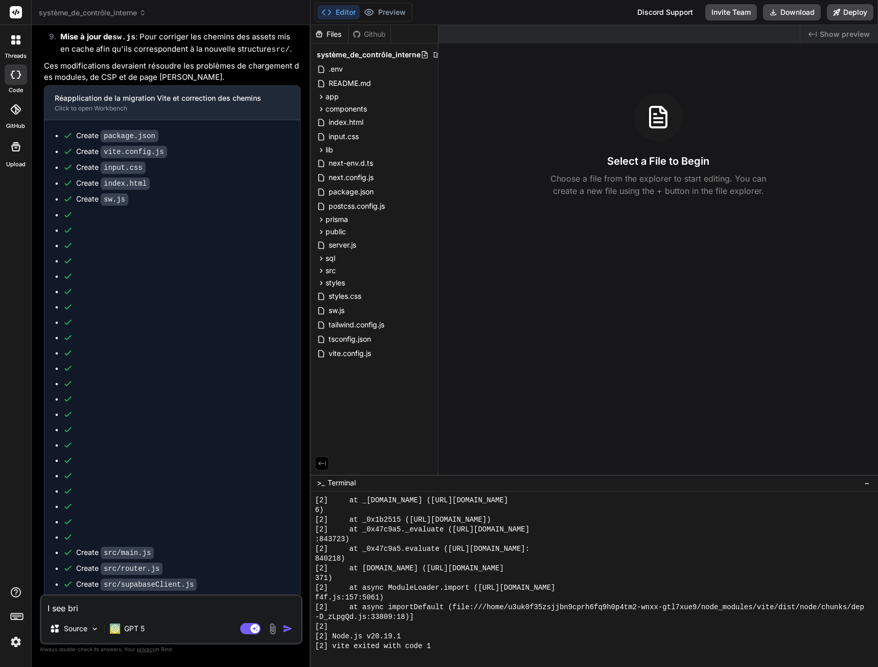
type textarea "I see [PERSON_NAME]"
type textarea "x"
type textarea "I see brief"
type textarea "x"
type textarea "I see briefl"
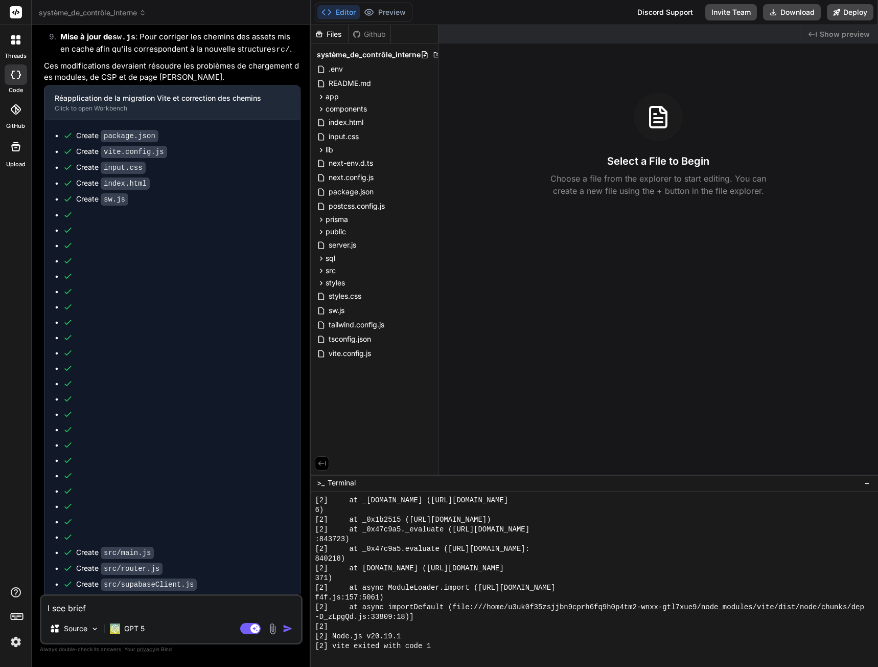
type textarea "x"
type textarea "I see briefly"
type textarea "x"
type textarea "I see briefly"
type textarea "x"
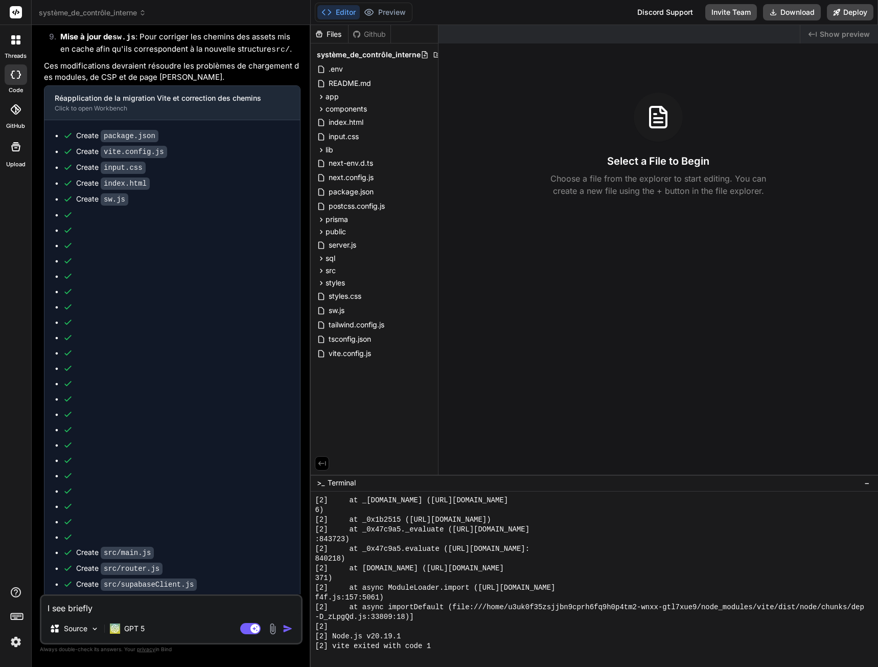
type textarea "I see briefly :"
type textarea "x"
type textarea "I see briefly :"
type textarea "x"
paste textarea "Cannot GET /"
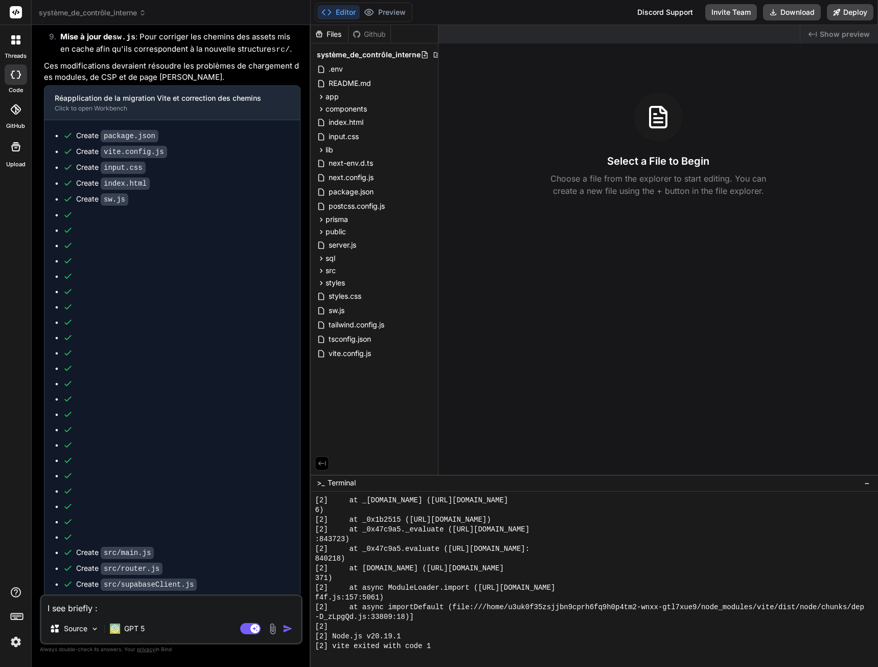
type textarea "I see briefly : Cannot GET /"
type textarea "x"
type textarea "I see briefly : Cannot GET /"
type textarea "x"
type textarea "I see briefly : Cannot GET / o"
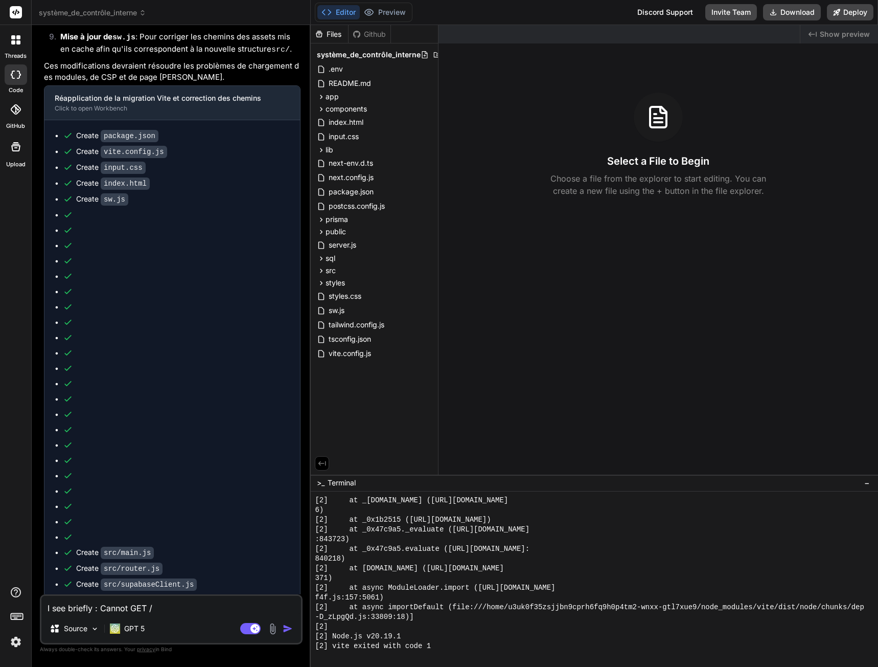
type textarea "x"
type textarea "I see briefly : Cannot GET / on"
type textarea "x"
type textarea "I see briefly : Cannot GET / on"
type textarea "x"
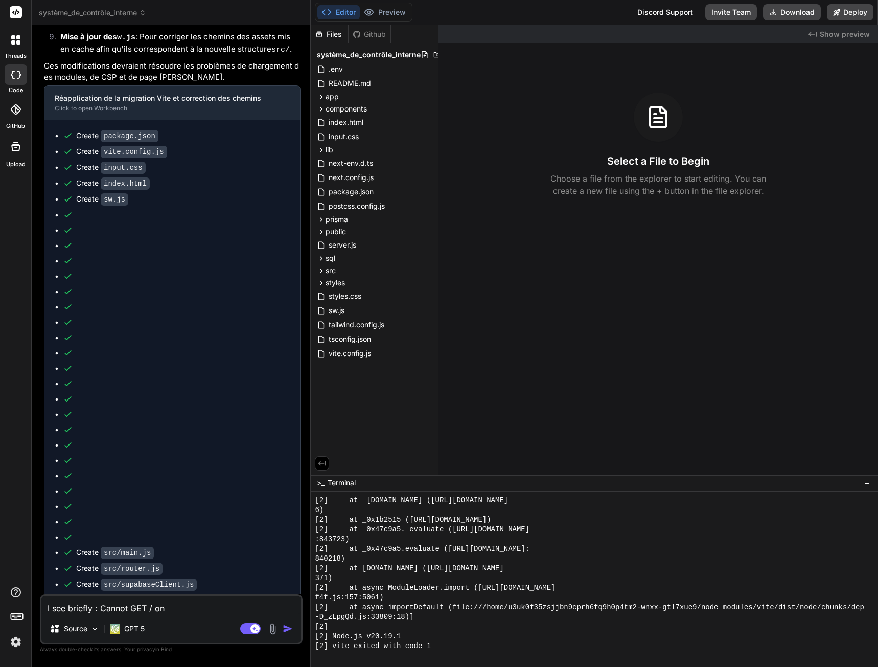
type textarea "I see briefly : Cannot GET / on a"
type textarea "x"
type textarea "I see briefly : Cannot GET / on a"
type textarea "x"
type textarea "I see briefly : Cannot GET / on a b"
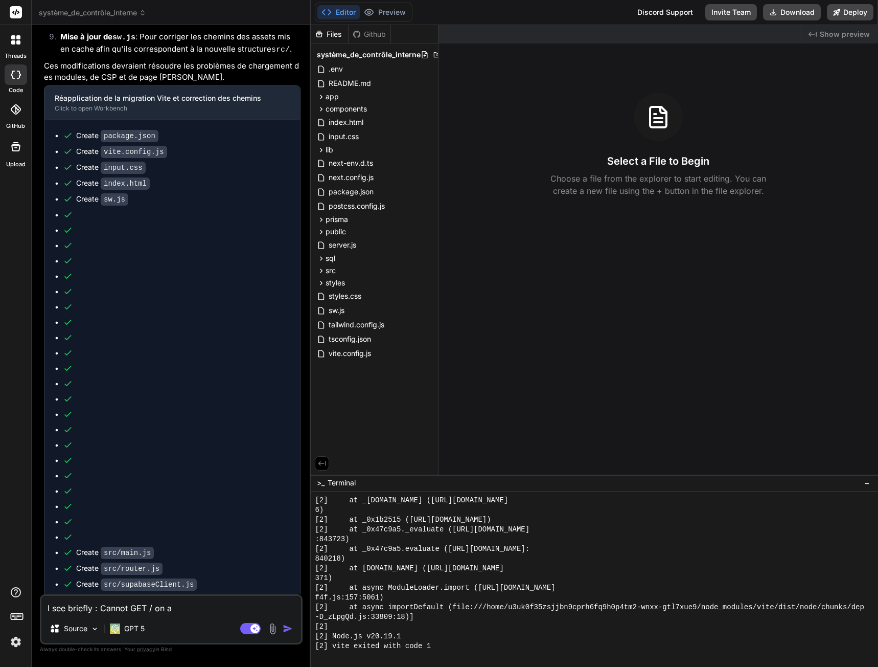
type textarea "x"
type textarea "I see briefly : Cannot GET / on a bl"
type textarea "x"
type textarea "I see briefly : Cannot GET / on a bla"
type textarea "x"
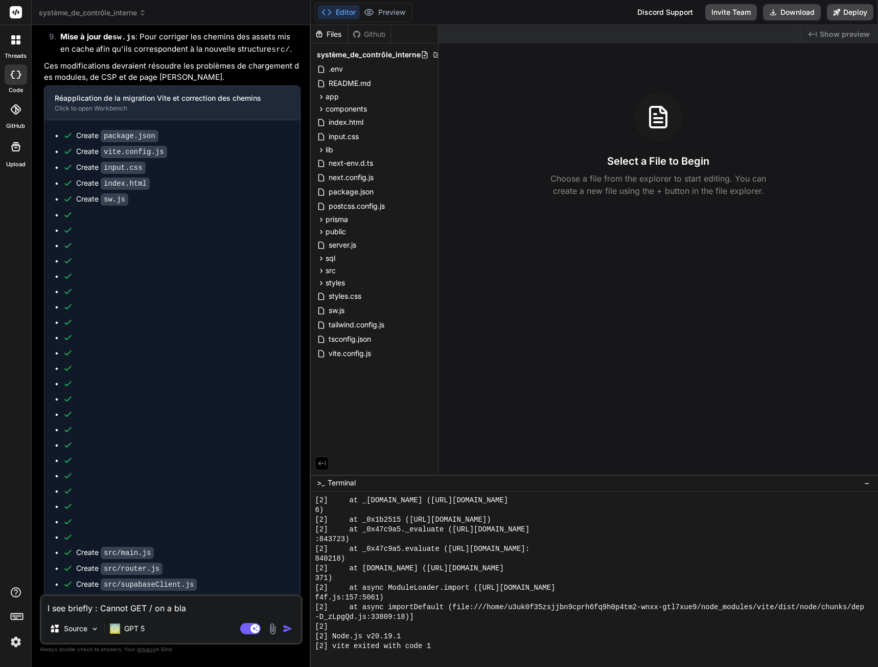
type textarea "I see briefly : Cannot GET / on a [PERSON_NAME]"
type textarea "x"
type textarea "I see briefly : Cannot GET / on a blank"
type textarea "x"
type textarea "I see briefly : Cannot GET / on a blank"
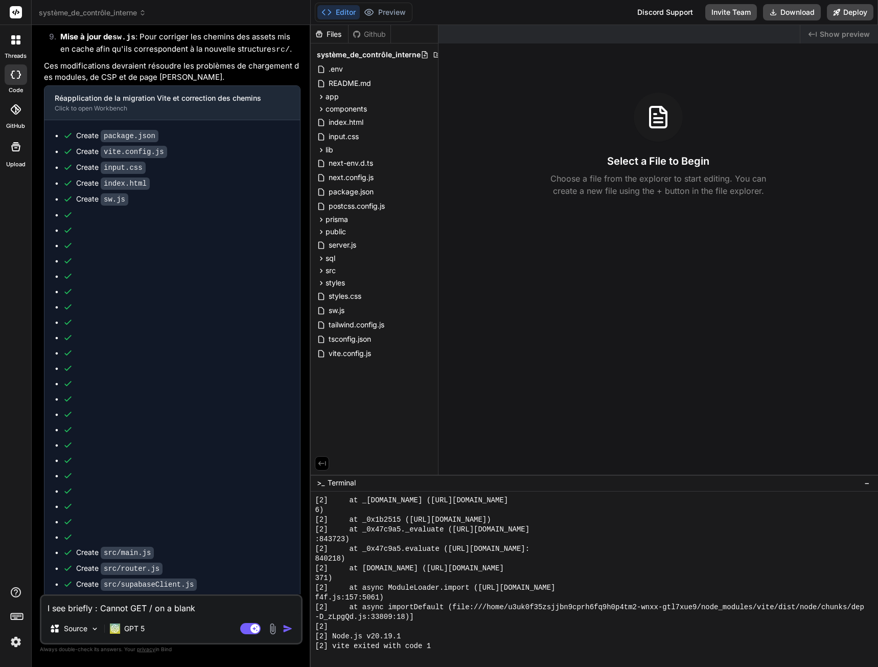
type textarea "x"
type textarea "I see briefly : Cannot GET / on a blank w"
type textarea "x"
type textarea "I see briefly : Cannot GET / on a blank wh"
type textarea "x"
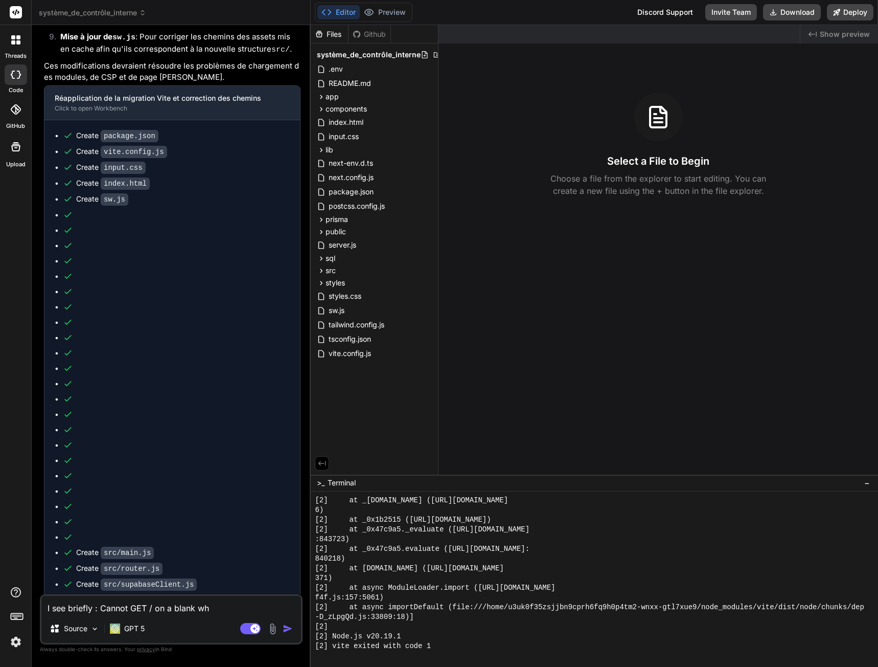
type textarea "I see briefly : Cannot GET / on a blank wht"
type textarea "x"
type textarea "I see briefly : Cannot GET / on a blank whte"
type textarea "x"
type textarea "I see briefly : Cannot GET / on a blank whte"
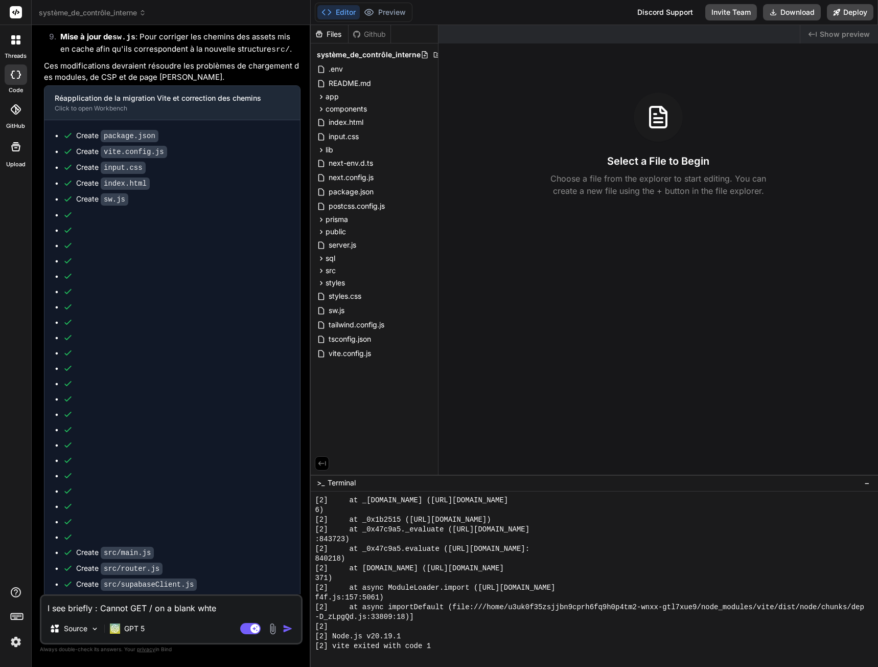
type textarea "x"
type textarea "I see briefly : Cannot GET / on a blank whte"
type textarea "x"
type textarea "I see briefly : Cannot GET / on a blank wht"
type textarea "x"
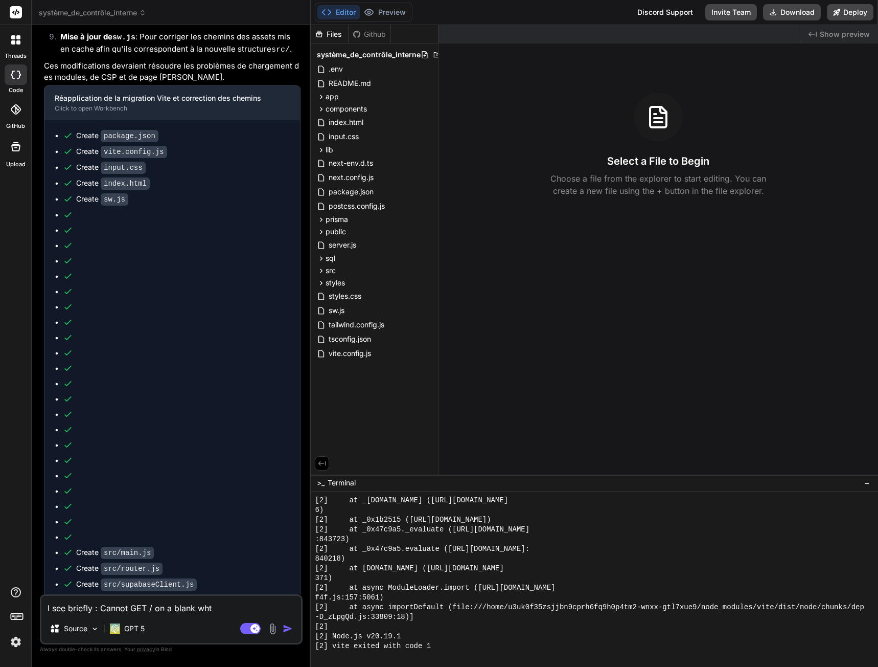
type textarea "I see briefly : Cannot GET / on a blank wh"
type textarea "x"
type textarea "I see briefly : Cannot GET / on a blank w"
type textarea "x"
type textarea "I see briefly : Cannot GET / on a blank"
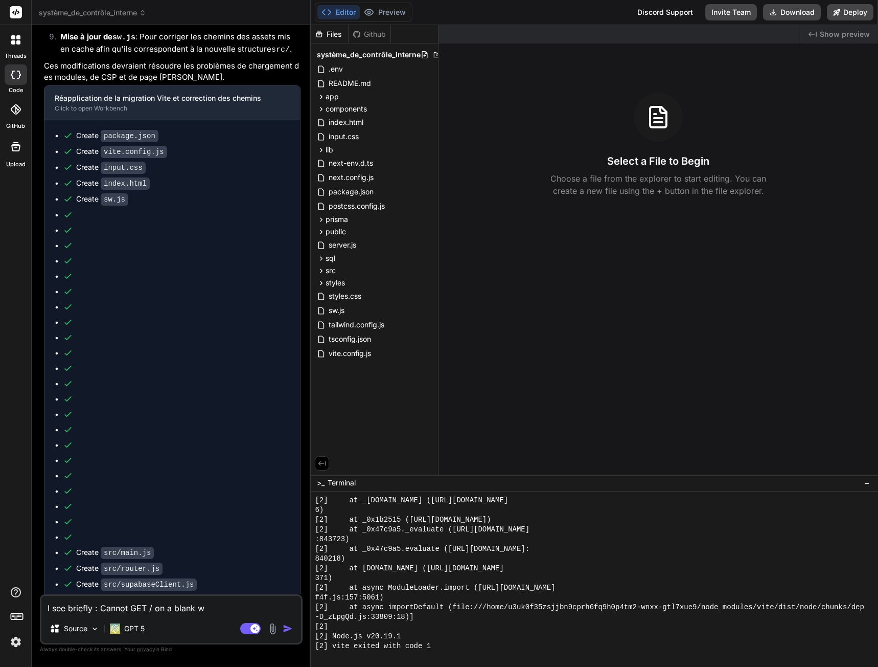
type textarea "x"
type textarea "I see briefly : Cannot GET / on a blank"
type textarea "x"
type textarea "I see briefly : Cannot GET / on a blan"
type textarea "x"
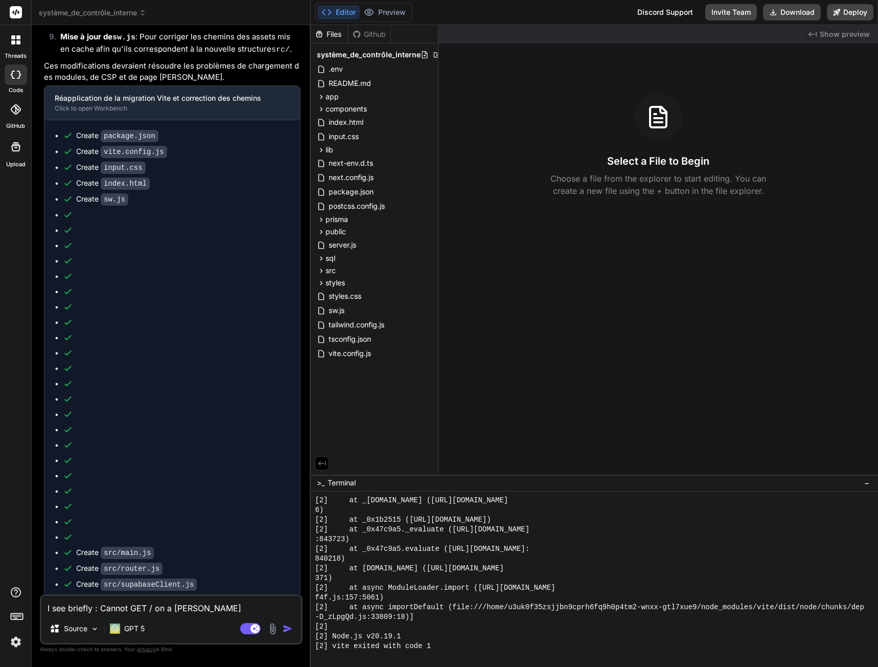
type textarea "I see briefly : Cannot GET / on a bla"
type textarea "x"
type textarea "I see briefly : Cannot GET / on a bl"
type textarea "x"
type textarea "I see briefly : Cannot GET / on a b"
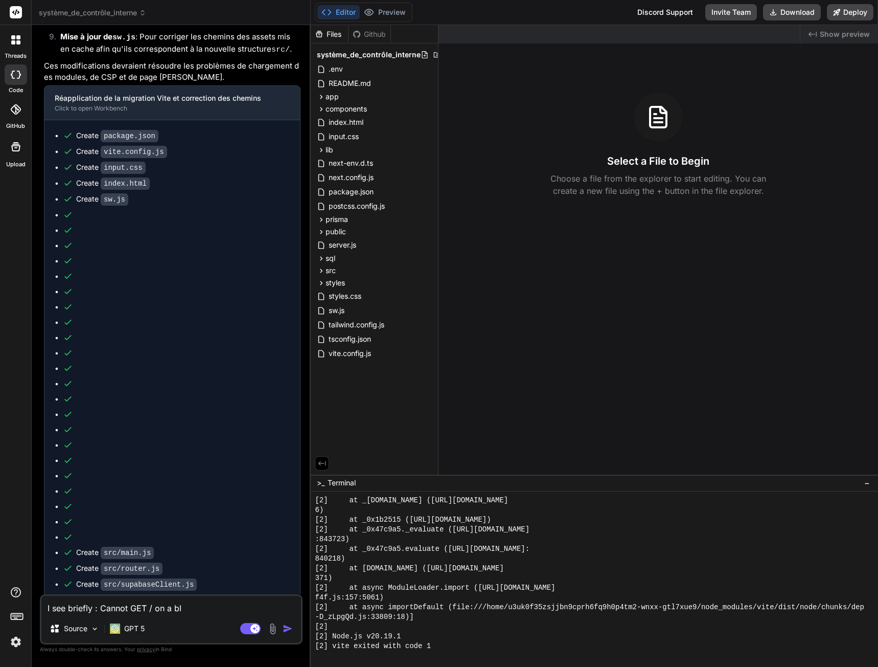
type textarea "x"
type textarea "I see briefly : Cannot GET / on a"
type textarea "x"
type textarea "I see briefly : Cannot GET / on a w"
type textarea "x"
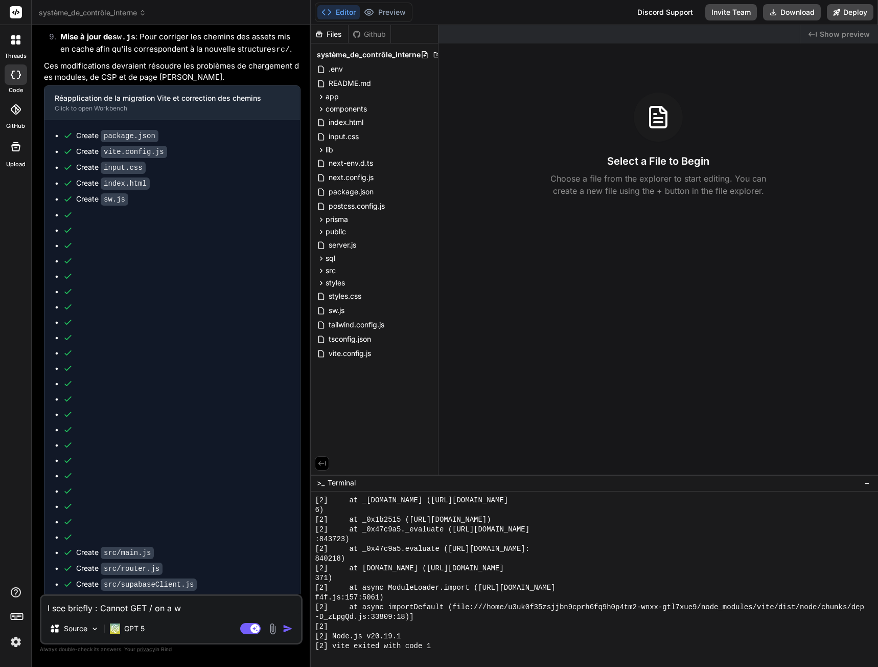
type textarea "I see briefly : Cannot GET / on a wh"
type textarea "x"
type textarea "I see briefly : Cannot GET / on a whi"
type textarea "x"
type textarea "I see briefly : Cannot GET / on a whit"
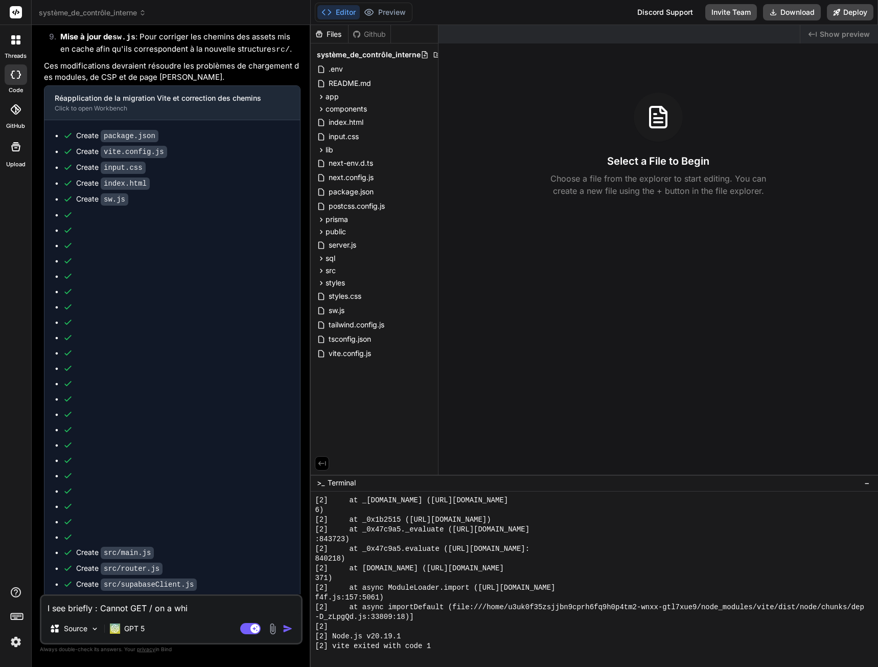
type textarea "x"
type textarea "I see briefly : Cannot GET / on a white"
type textarea "x"
type textarea "I see briefly : Cannot GET / on a white"
type textarea "x"
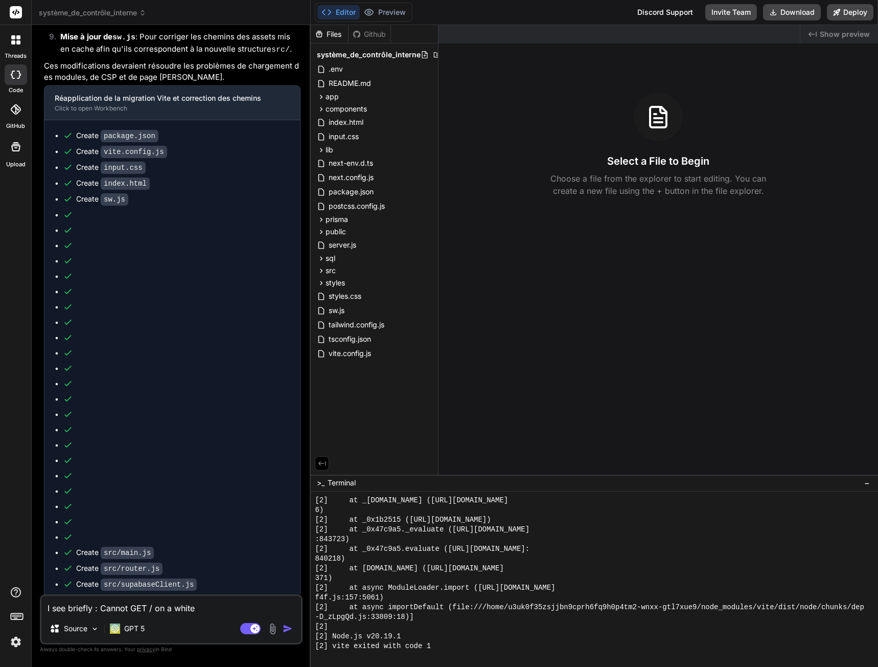
type textarea "I see briefly : Cannot GET / on a white b"
type textarea "x"
type textarea "I see briefly : Cannot GET / on a white ba"
type textarea "x"
type textarea "I see briefly : Cannot GET / on a white bac"
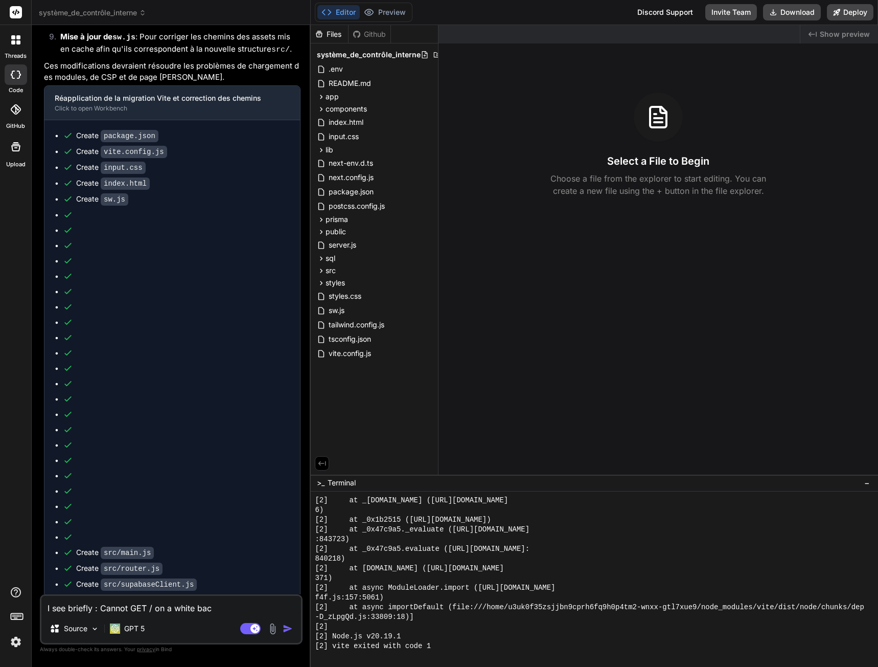
type textarea "x"
type textarea "I see briefly : Cannot GET / on a white back"
type textarea "x"
type textarea "I see briefly : Cannot GET / on a white backg"
type textarea "x"
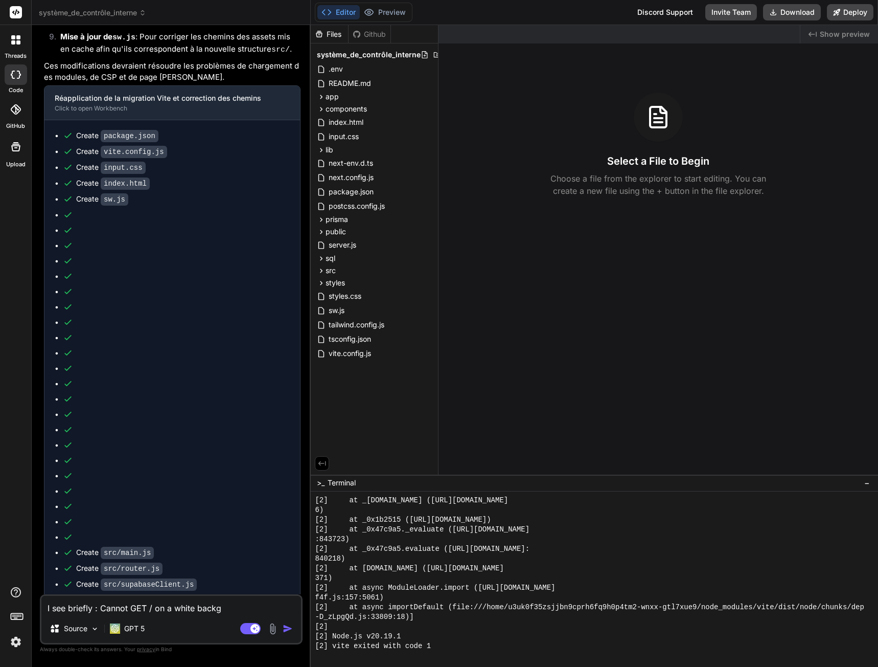
type textarea "I see briefly : Cannot GET / on a white backgo"
type textarea "x"
type textarea "I see briefly : Cannot GET / on a white backgou"
type textarea "x"
type textarea "I see briefly : Cannot GET / on a white backgour"
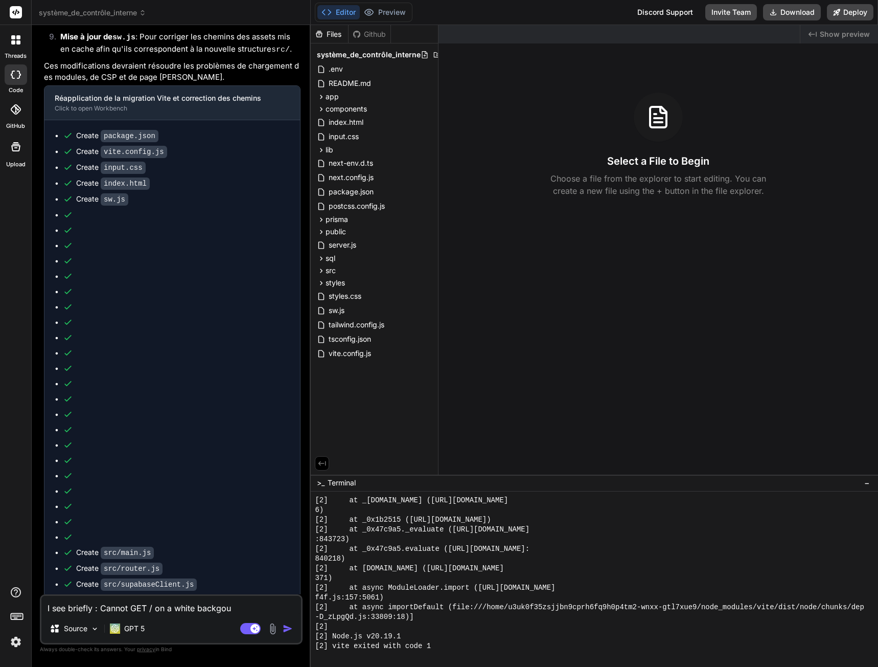
type textarea "x"
type textarea "I see briefly : Cannot GET / on a white backgourn"
type textarea "x"
type textarea "I see briefly : Cannot GET / on a white backgournd"
type textarea "x"
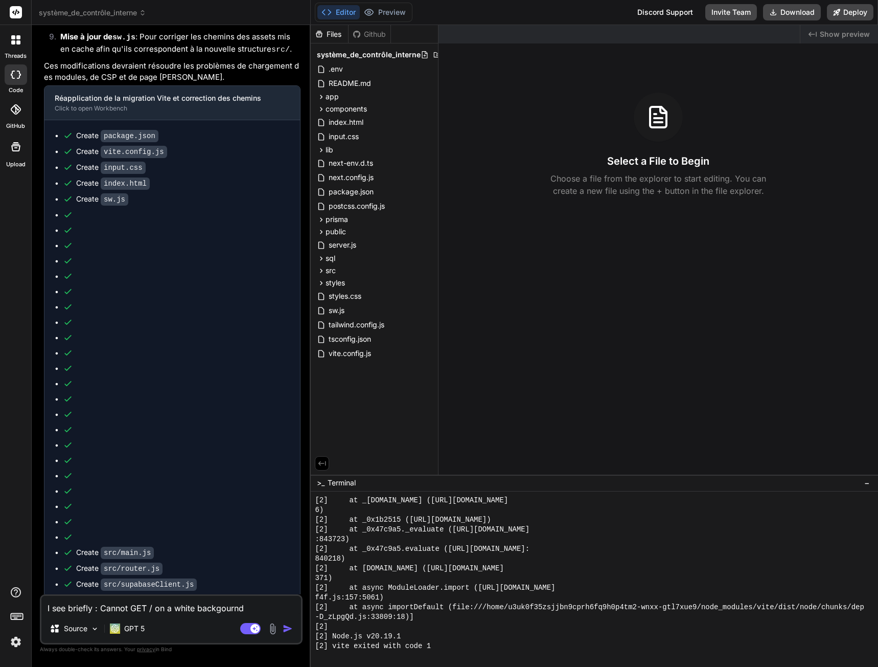
type textarea "I see briefly : Cannot GET / on a white backgourn"
type textarea "x"
type textarea "I see briefly : Cannot GET / on a white backgour"
type textarea "x"
type textarea "I see briefly : Cannot GET / on a white backgou"
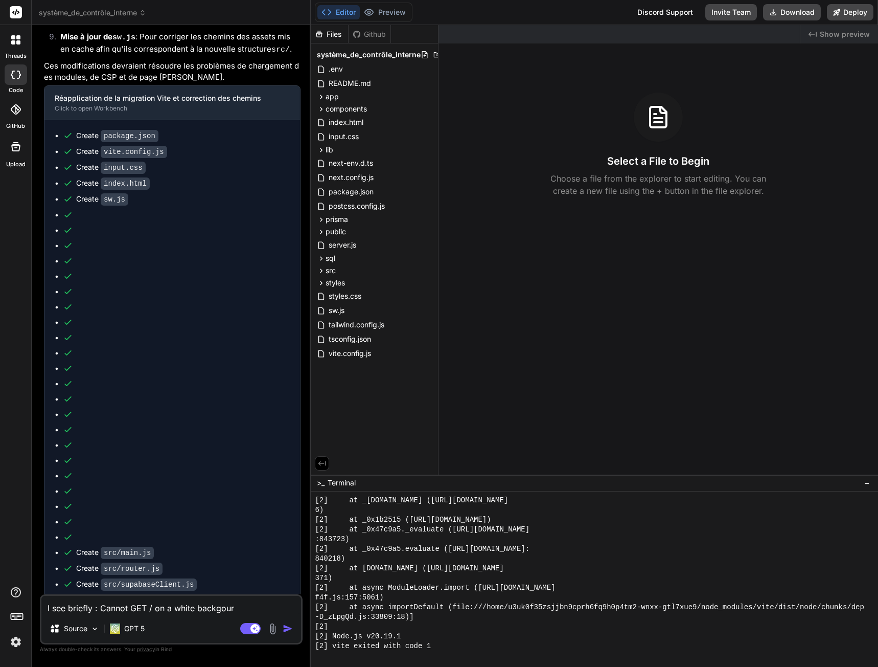
type textarea "x"
type textarea "I see briefly : Cannot GET / on a white backgo"
type textarea "x"
type textarea "I see briefly : Cannot GET / on a white backg"
type textarea "x"
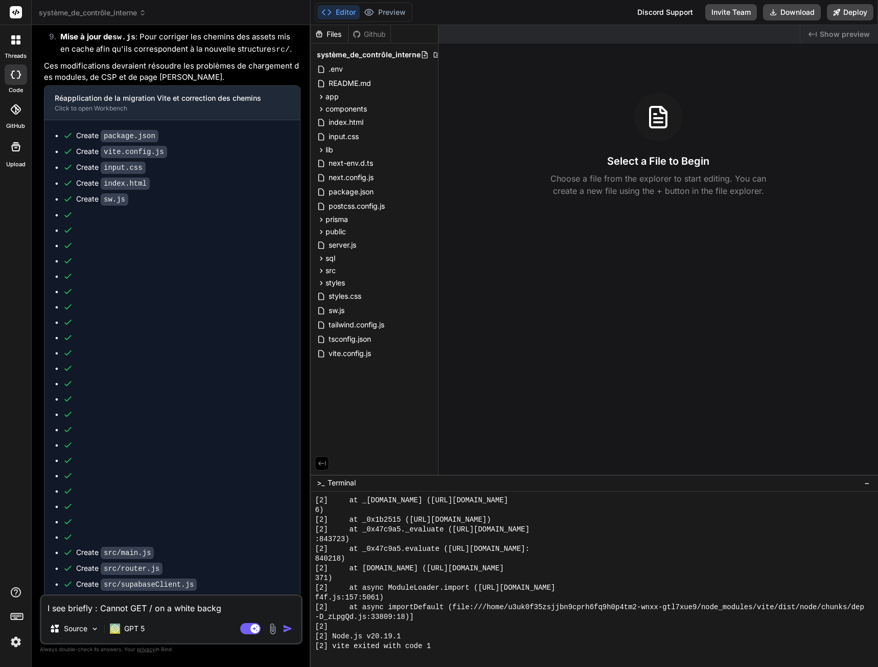
type textarea "I see briefly : Cannot GET / on a white backgr"
type textarea "x"
type textarea "I see briefly : Cannot GET / on a white backgro"
type textarea "x"
type textarea "I see briefly : Cannot GET / on a white backgrou"
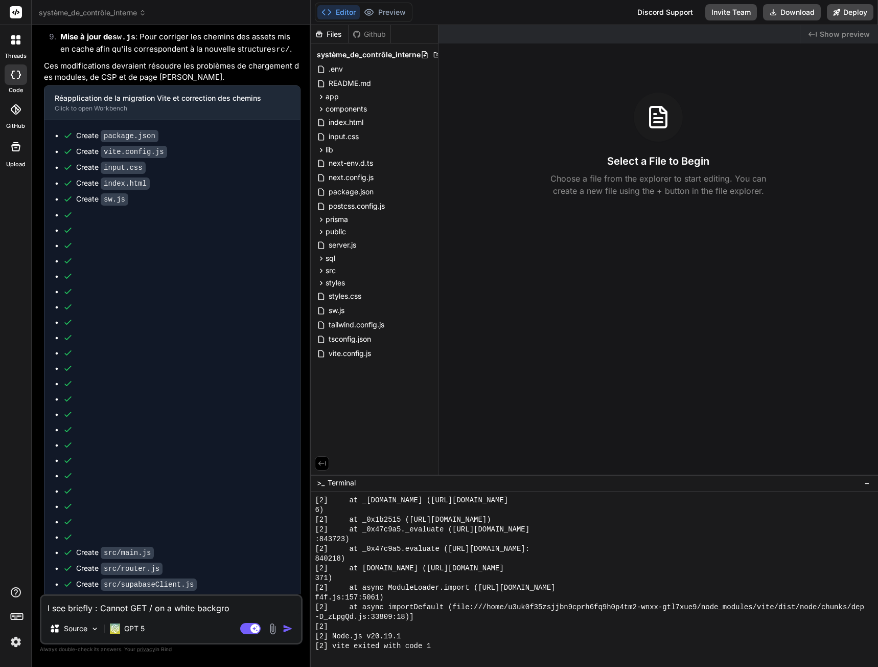
type textarea "x"
type textarea "I see briefly : Cannot GET / on a white backgroun"
type textarea "x"
type textarea "I see briefly : Cannot GET / on a white background"
type textarea "x"
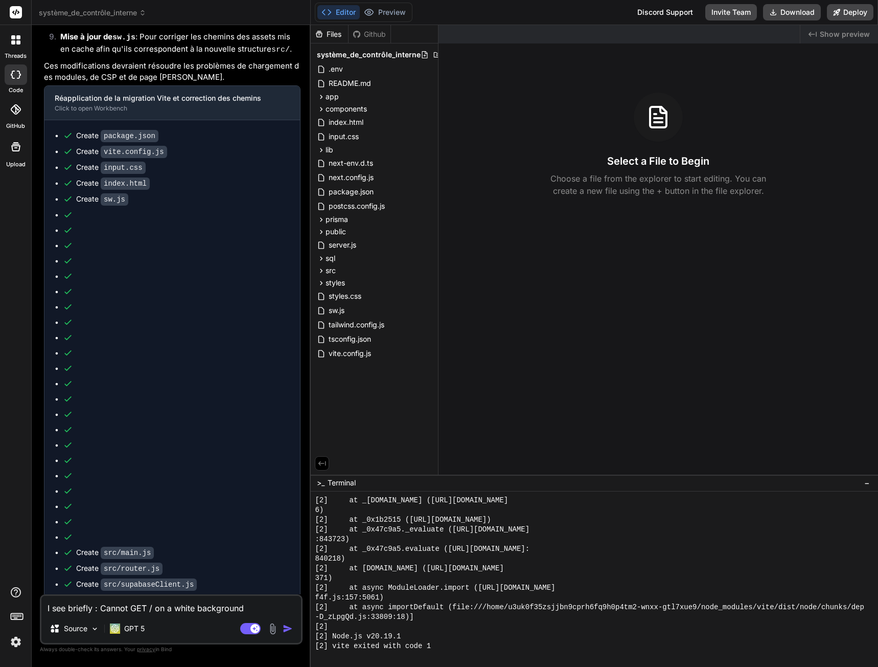
type textarea "I see briefly : Cannot GET / on a white background."
type textarea "x"
type textarea "I see briefly : Cannot GET / on a white background."
type textarea "x"
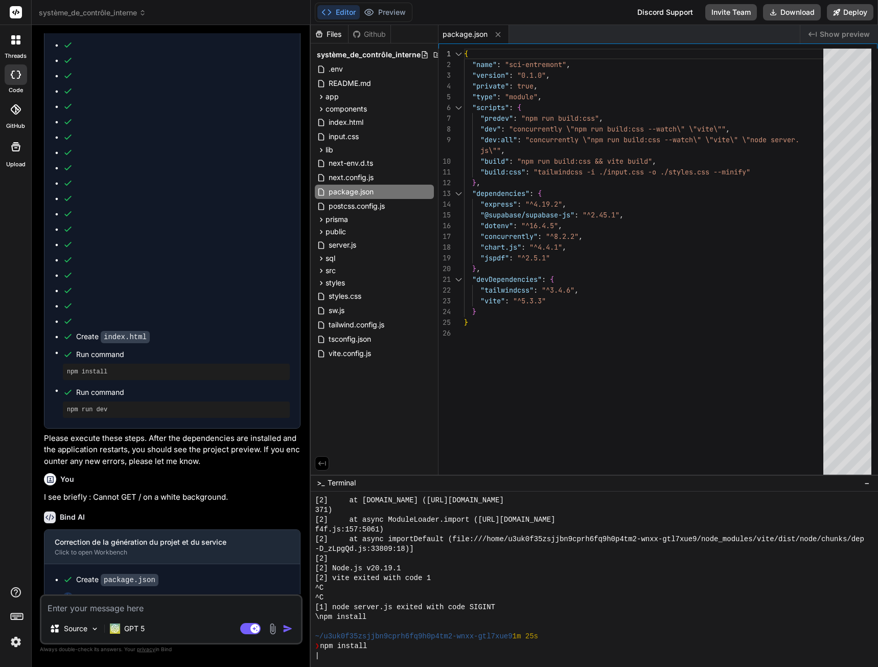
scroll to position [748, 0]
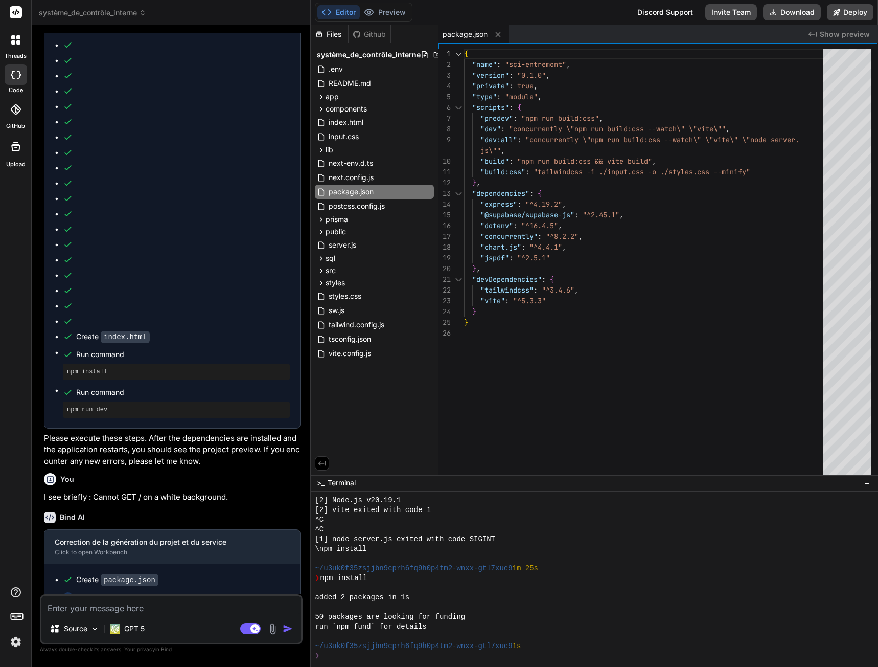
type textarea "x"
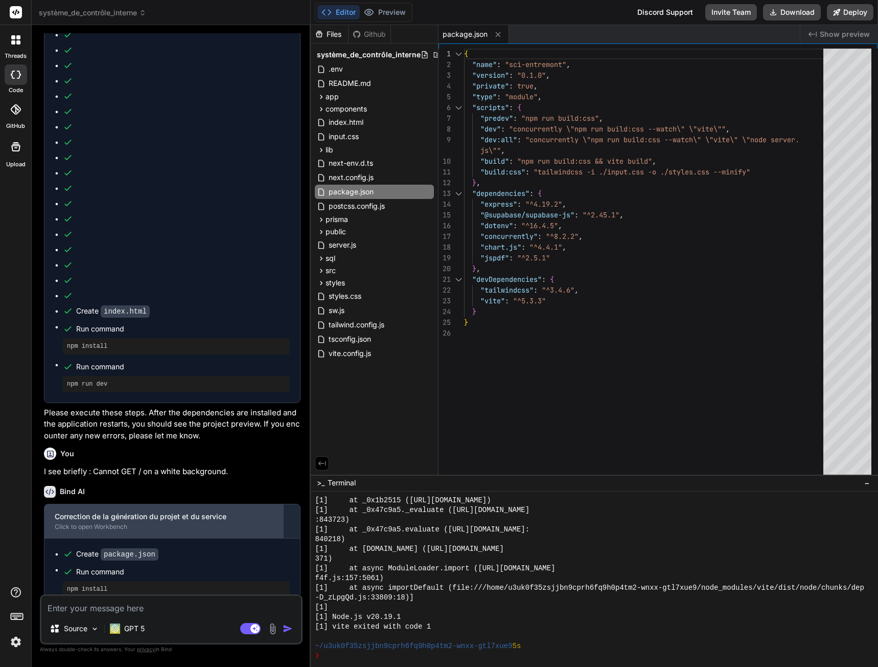
scroll to position [2433, 0]
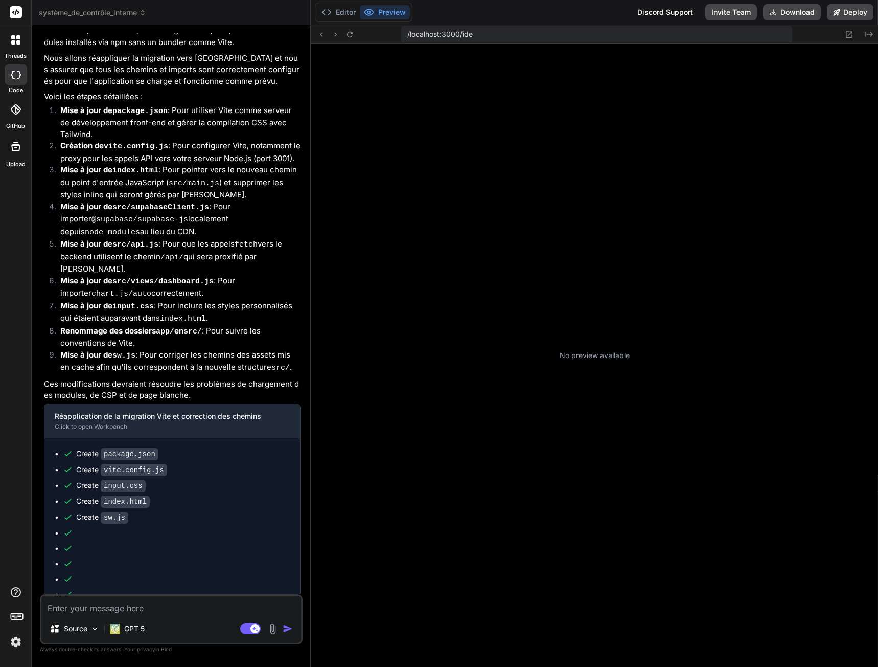
scroll to position [78, 0]
type textarea "x"
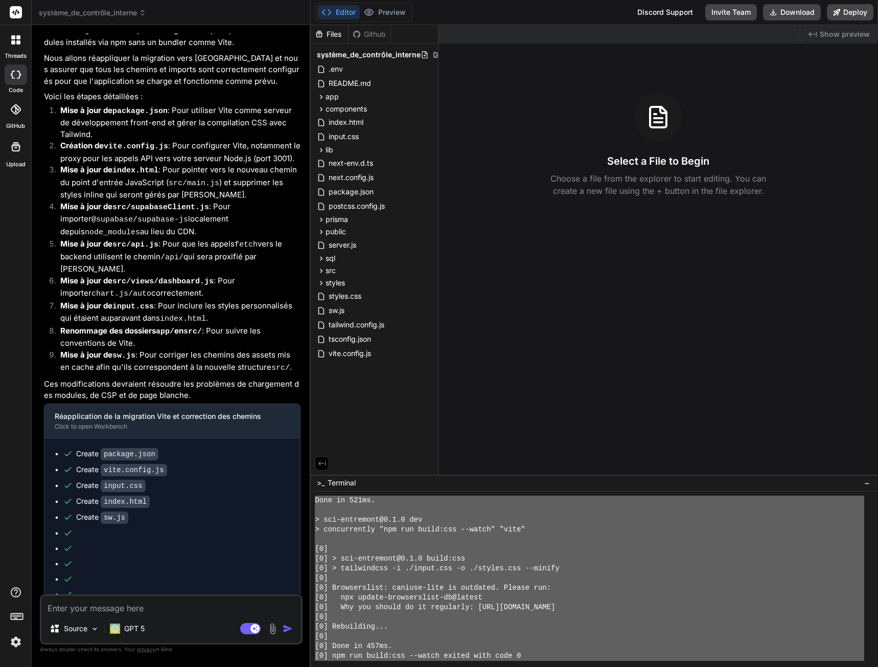
scroll to position [612, 0]
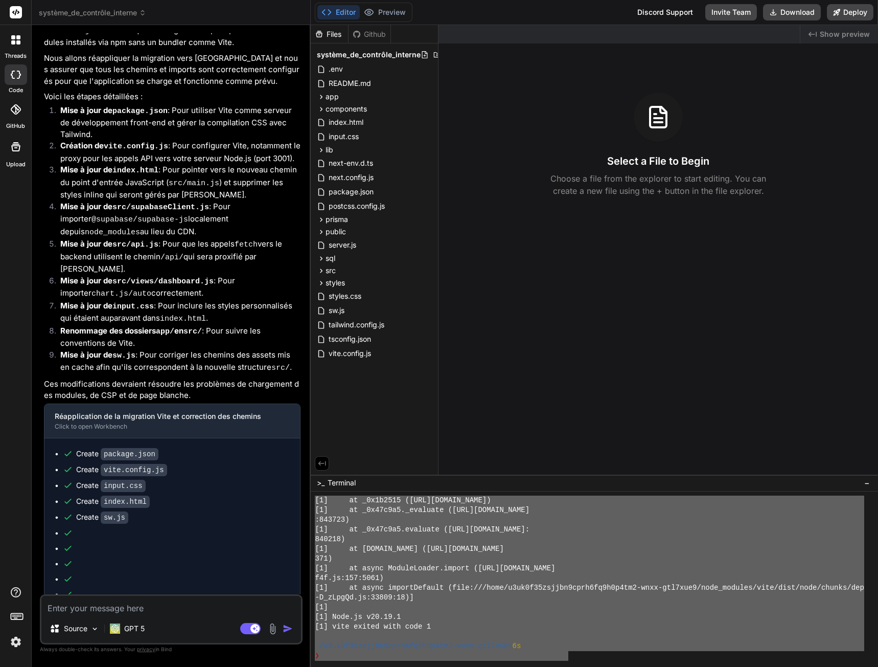
drag, startPoint x: 315, startPoint y: 509, endPoint x: 570, endPoint y: 657, distance: 295.5
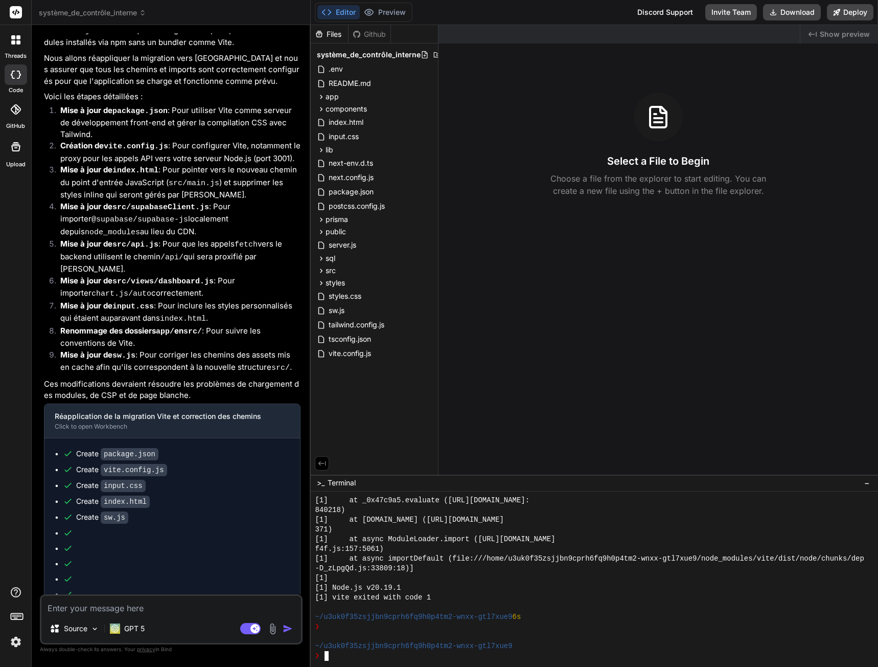
scroll to position [641, 0]
click at [125, 604] on textarea at bounding box center [171, 605] width 260 height 18
type textarea "L"
type textarea "x"
type textarea "Le"
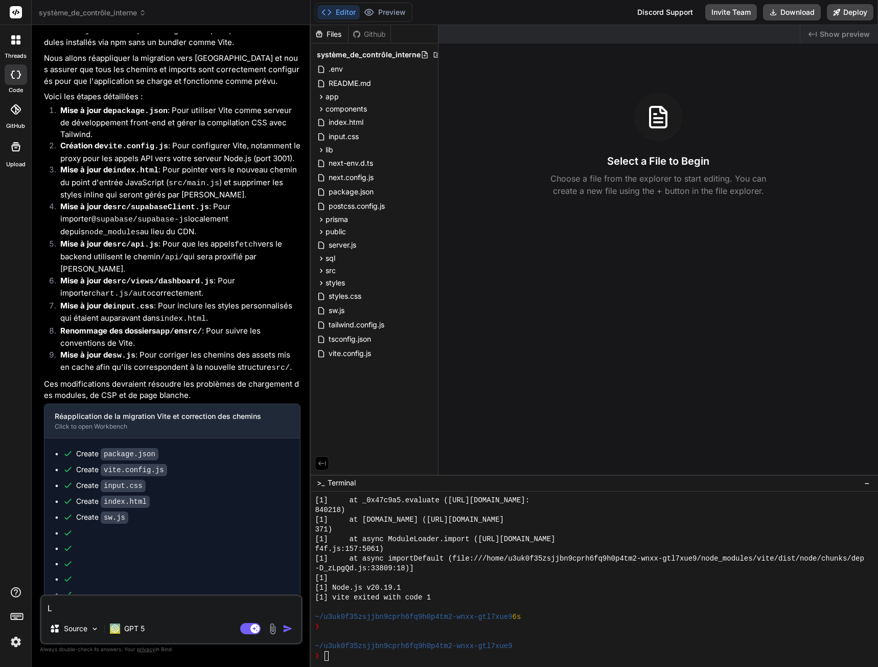
type textarea "x"
type textarea "Let"
type textarea "x"
type textarea "Le"
type textarea "x"
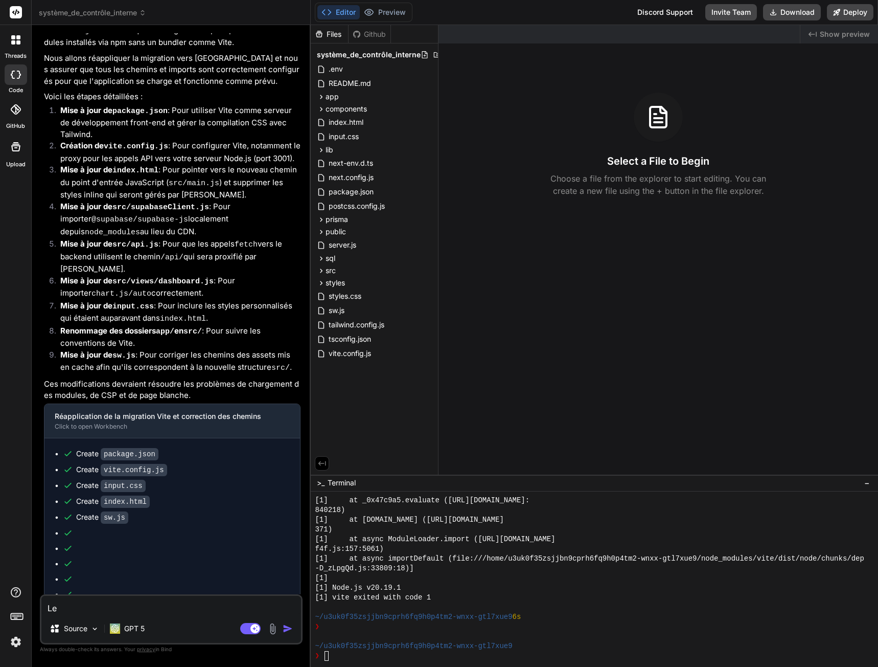
type textarea "Le"
type textarea "x"
type textarea "Le t"
type textarea "x"
type textarea "Le te"
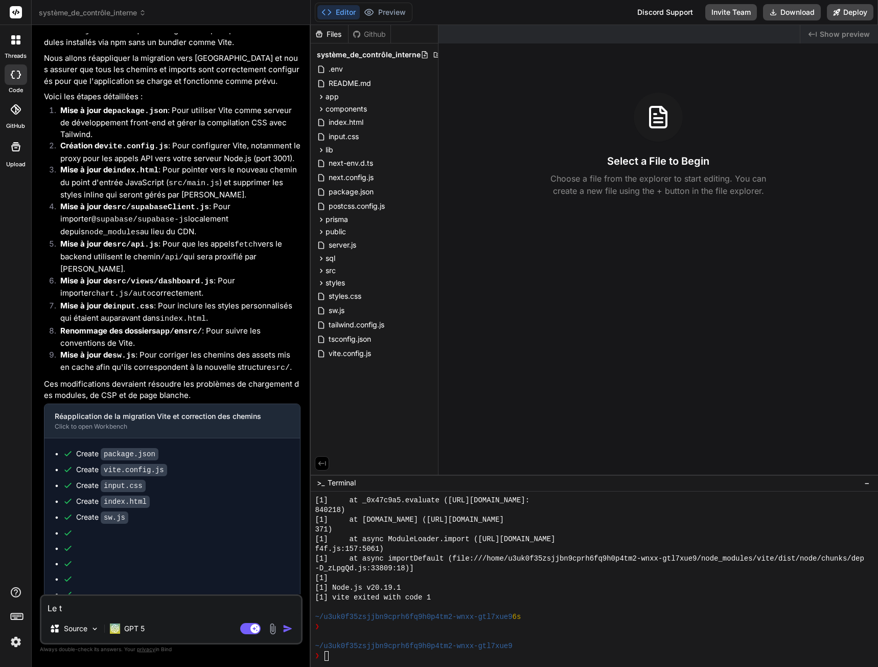
type textarea "x"
type textarea "Le ter"
type textarea "x"
type textarea "Le term"
type textarea "x"
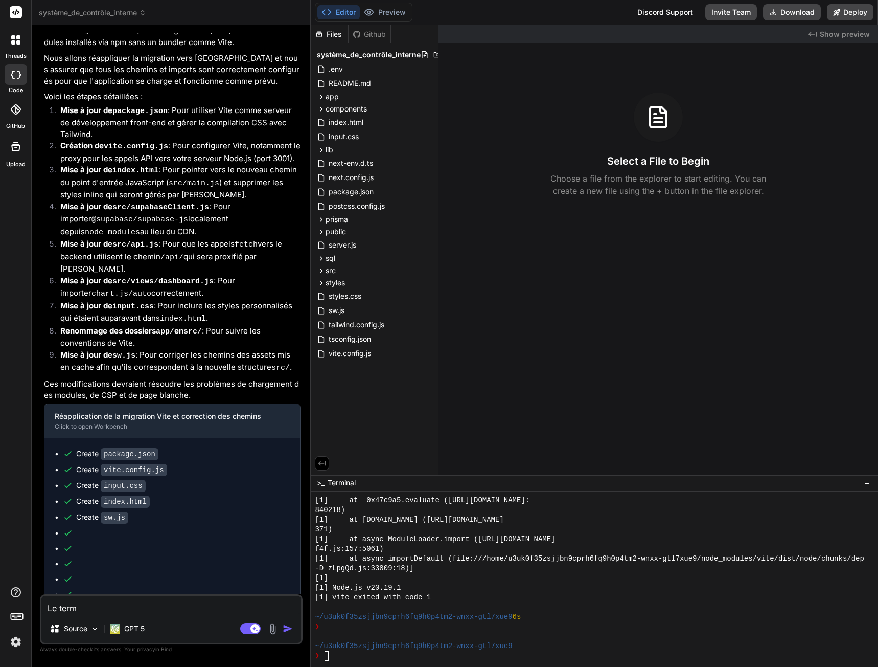
type textarea "Le termi"
type textarea "x"
type textarea "Le termin"
type textarea "x"
type textarea "Le termina"
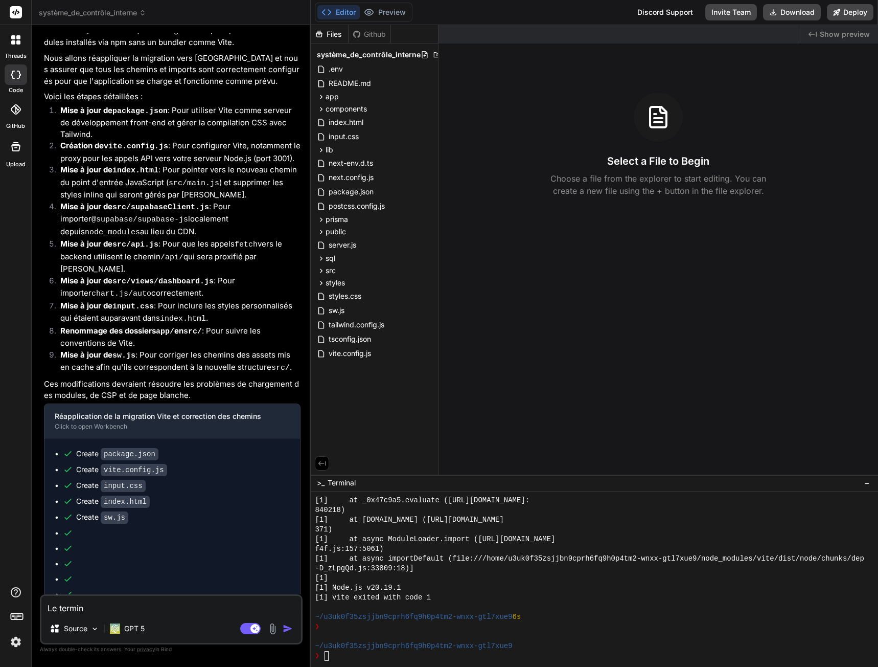
type textarea "x"
type textarea "Le terminal"
type textarea "x"
type textarea "Le terminal"
type textarea "x"
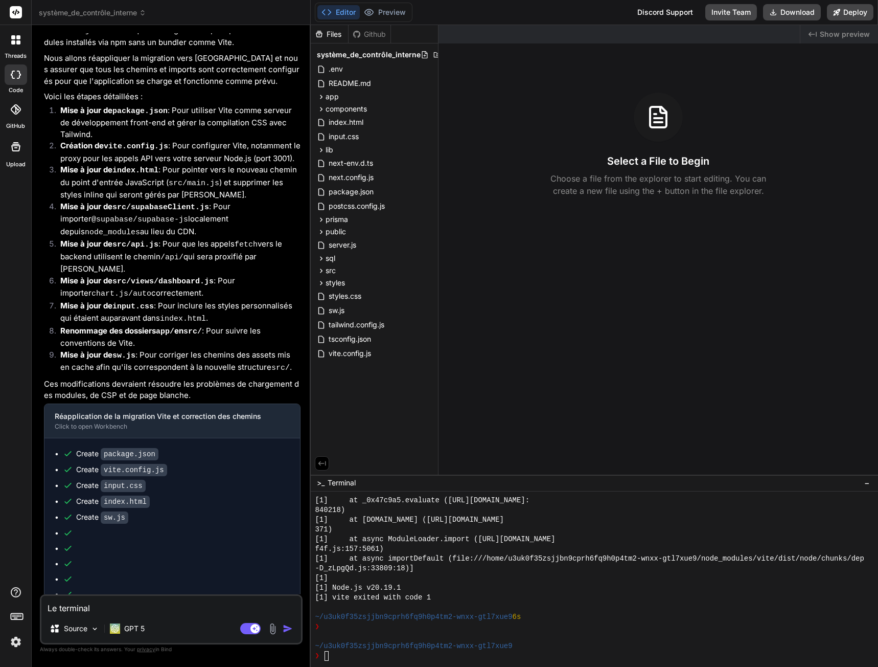
type textarea "Le terminal m"
type textarea "x"
type textarea "Le terminal me"
type textarea "x"
type textarea "Le terminal me"
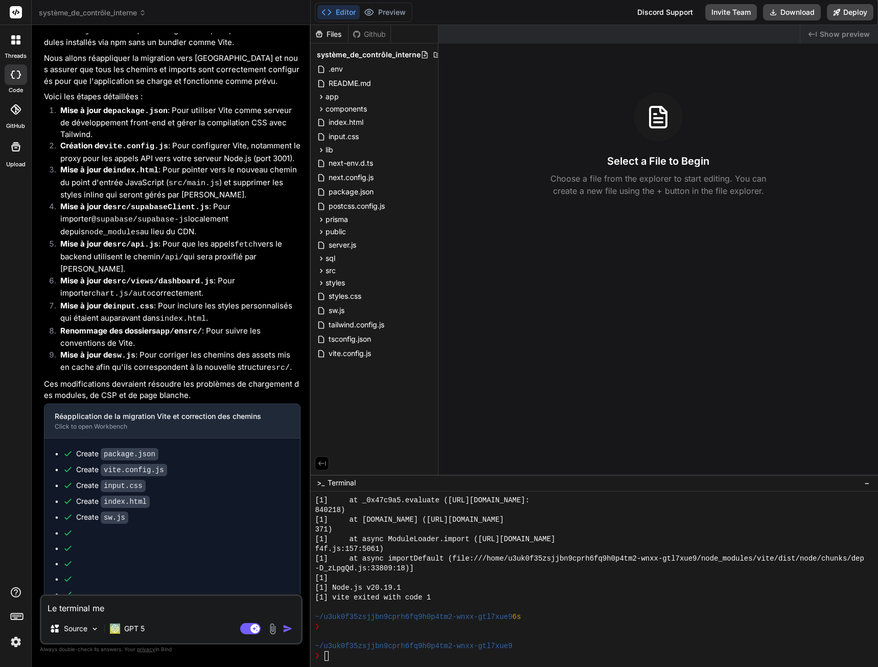
type textarea "x"
type textarea "Le terminal me d"
type textarea "x"
type textarea "Le terminal me di"
type textarea "x"
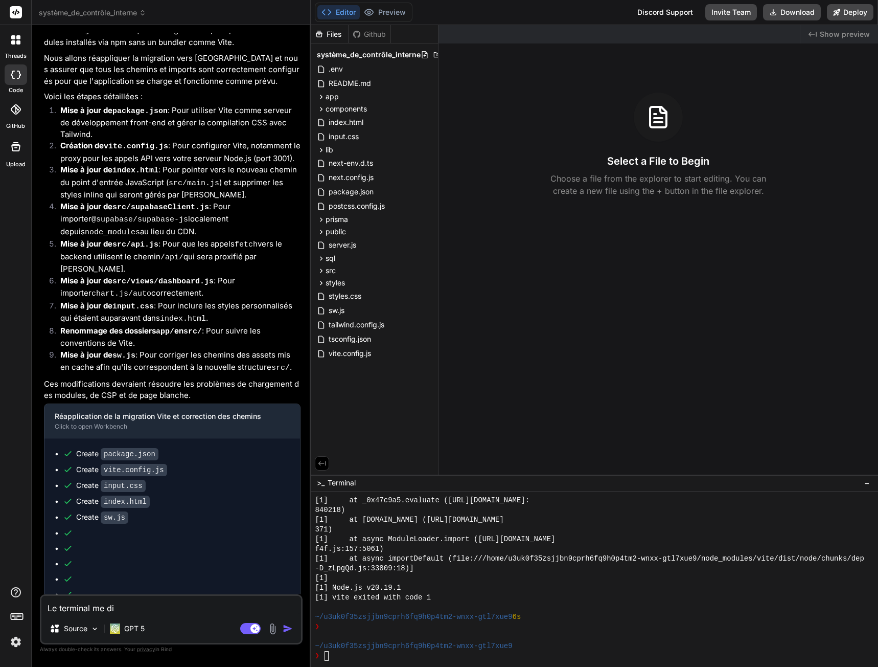
type textarea "Le terminal me dit"
type textarea "x"
type textarea "Le terminal me dit"
type textarea "x"
type textarea "Le terminal me dit :"
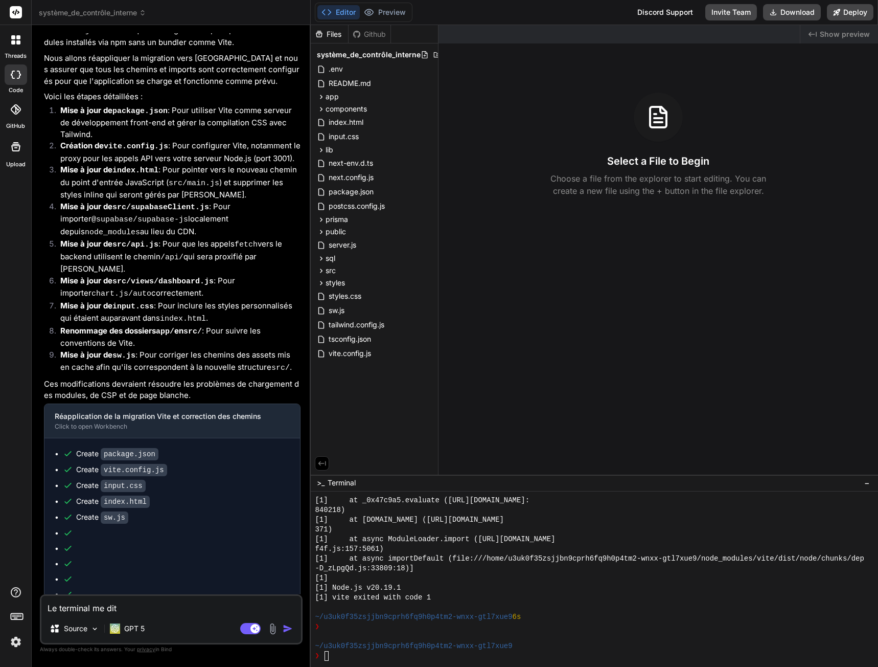
type textarea "x"
type textarea "Le terminal me dit :"
type textarea "x"
paste textarea "Cannot GET /"
type textarea "Le terminal me dit : Cannot GET /"
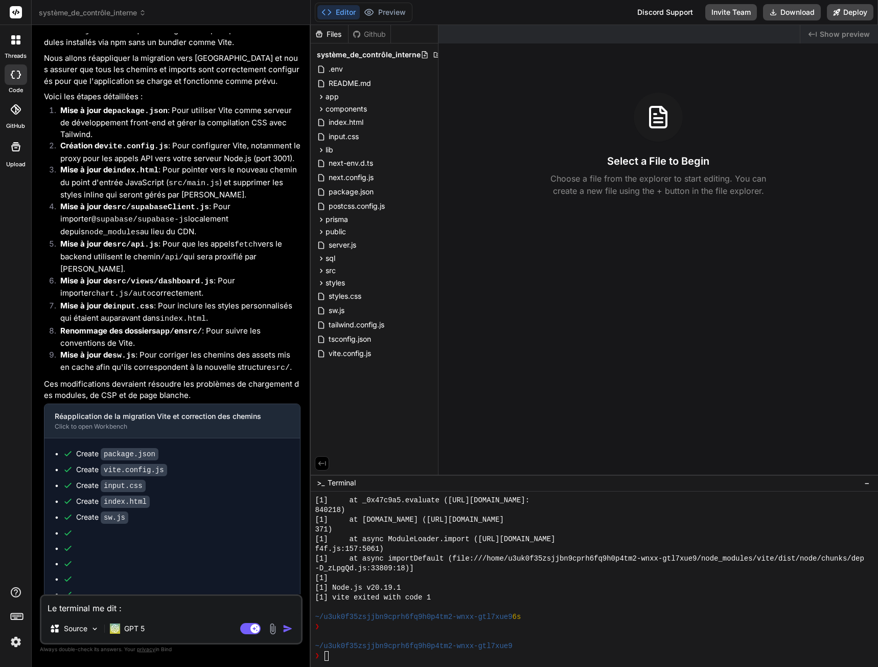
type textarea "x"
type textarea "Le terminal me dit : Cannot GET"
type textarea "x"
type textarea "Le terminal me dit : Cannot GET"
type textarea "x"
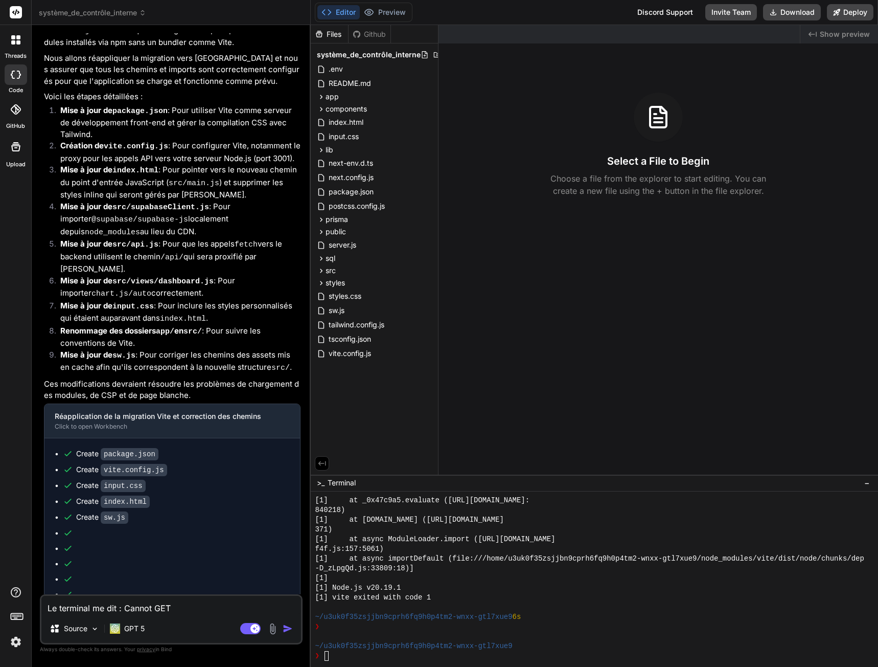
type textarea "Le terminal me dit : Cannot GE"
type textarea "x"
type textarea "Le terminal me dit : Cannot G"
type textarea "x"
type textarea "Le terminal me dit : Cannot"
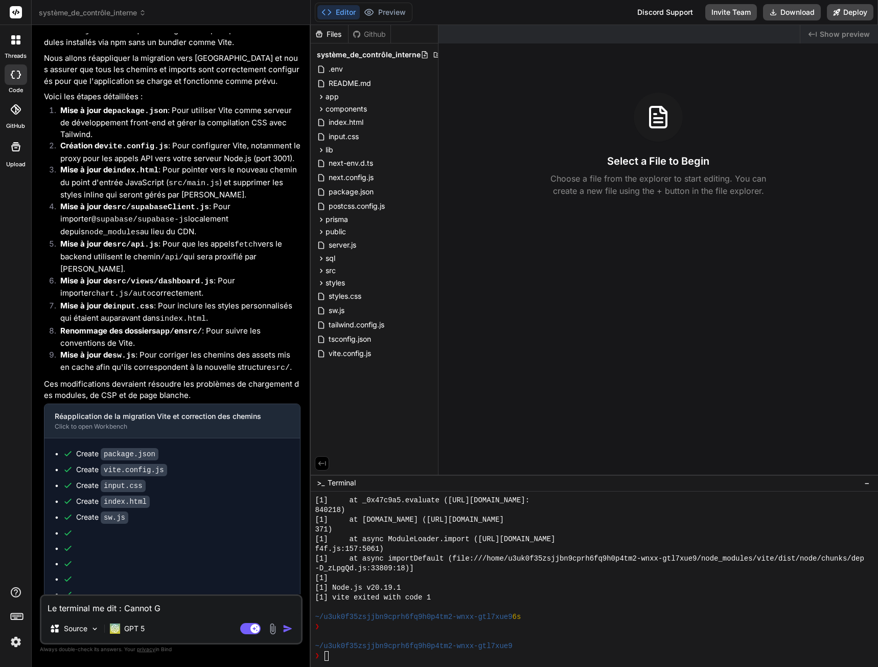
type textarea "x"
type textarea "Le terminal me dit : Cannot"
type textarea "x"
type textarea "Le terminal me dit : Canno"
type textarea "x"
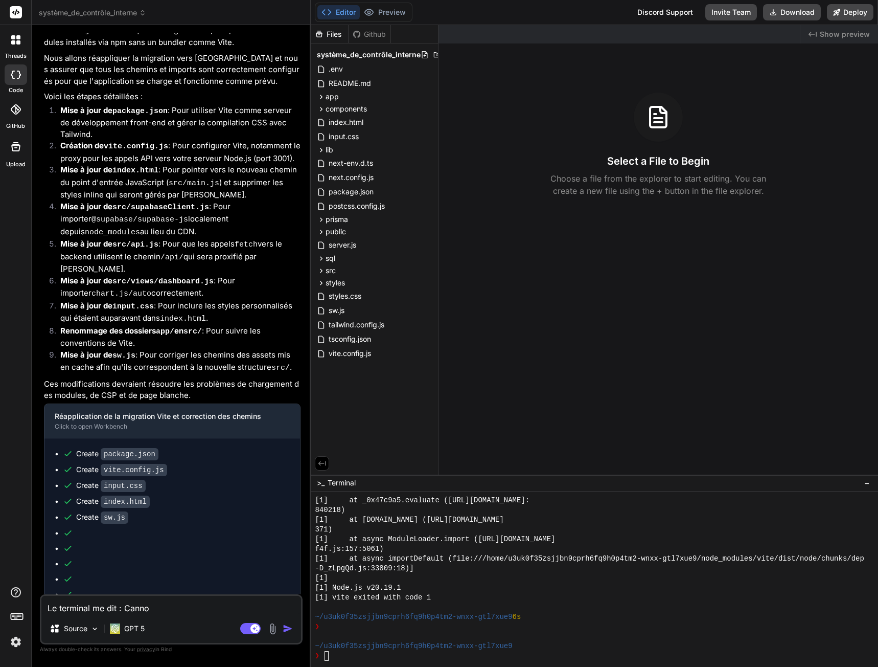
type textarea "Le terminal me dit : Cann"
type textarea "x"
type textarea "Le terminal me dit : Can"
type textarea "x"
type textarea "Le terminal me dit : Ca"
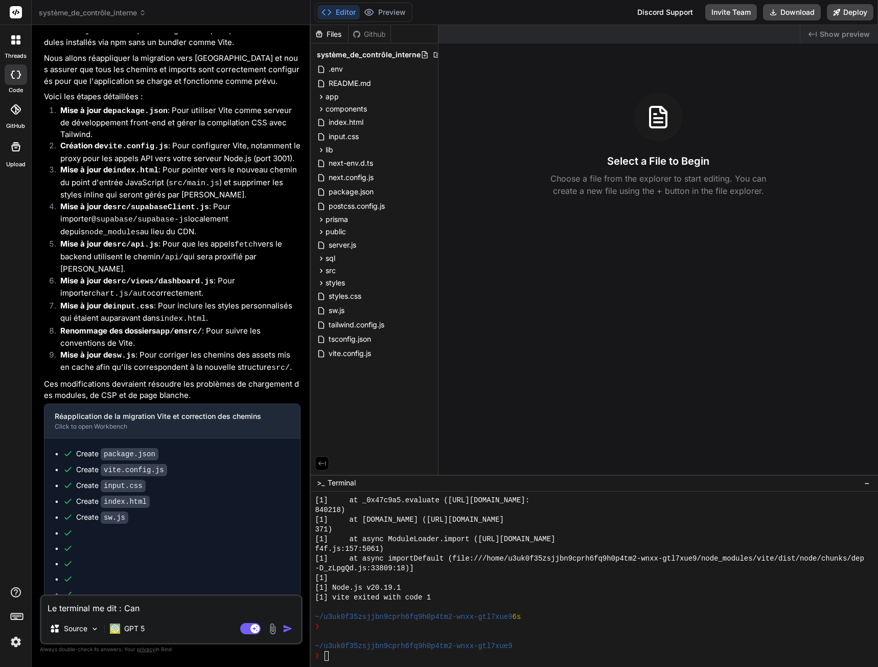
type textarea "x"
type textarea "Le terminal me dit : C"
type textarea "x"
type textarea "Le terminal me dit :"
type textarea "x"
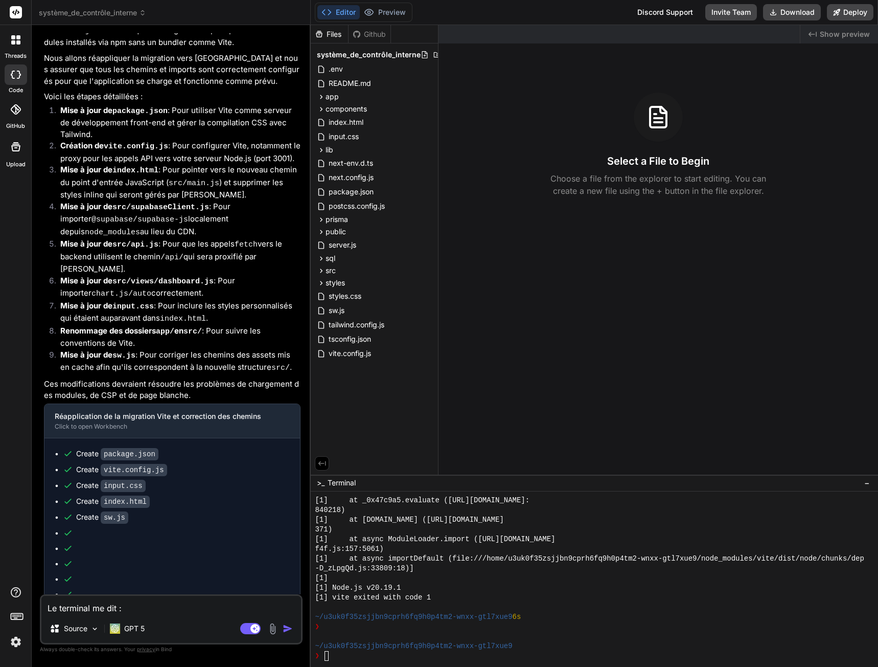
type textarea "Le terminal me dit :"
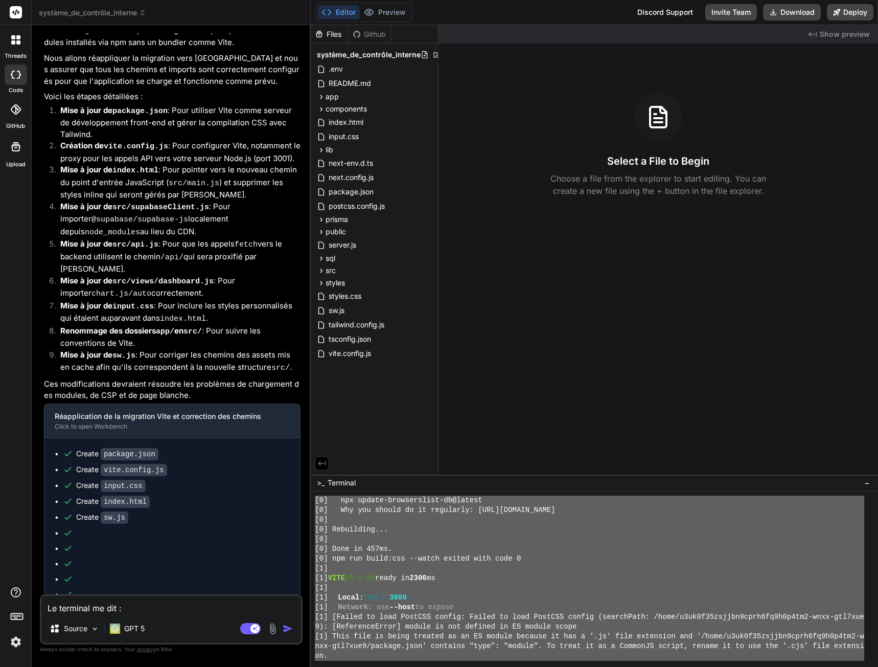
scroll to position [0, 0]
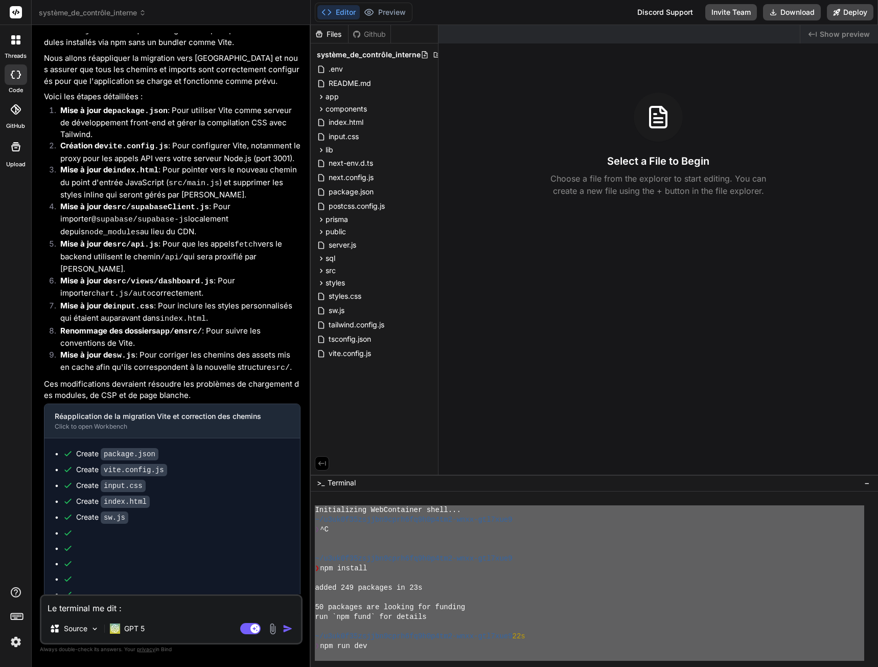
drag, startPoint x: 542, startPoint y: 619, endPoint x: 317, endPoint y: 512, distance: 248.8
click at [315, 512] on div "Initializing WebContainer shell... ~/u3uk0f35zsjjbn9cprh6fq9h0p4tm2-wnxx-gtl7xu…" at bounding box center [590, 577] width 550 height 165
type textarea "Initializing WebContainer shell... ~/u3uk0f35zsjjbn9cprh6fq9h0p4tm2-wnxx-gtl7xu…"
click at [136, 608] on textarea "Le terminal me dit :" at bounding box center [171, 605] width 260 height 18
paste textarea "Initializing WebContainer shell... ~/u3uk0f35zsjjbn9cprh6fq9h0p4tm2-wnxx-gtl7xu…"
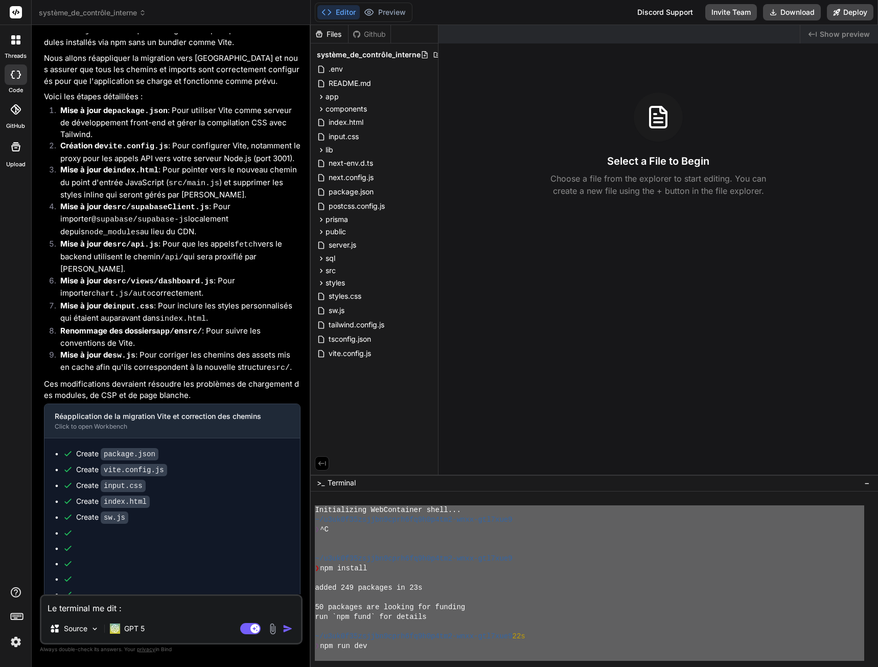
type textarea "Le terminal me dit : Initializing WebContainer shell... ~/u3uk0f35zsjjbn9cprh6f…"
type textarea "x"
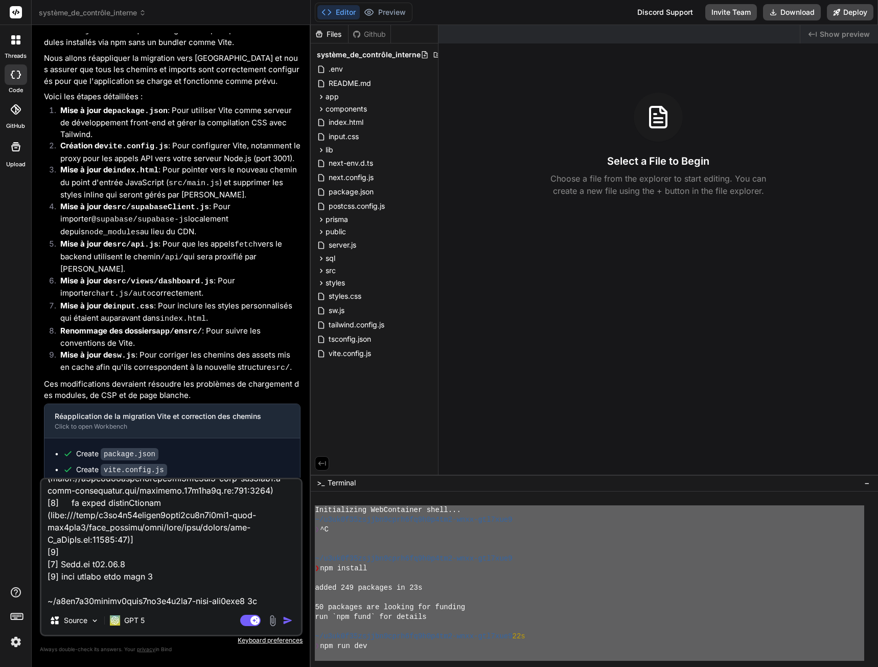
type textarea "Le terminal me dit : Initializing WebContainer shell... ~/u3uk0f35zsjjbn9cprh6f…"
type textarea "x"
type textarea "Le terminal me dit : Initializing WebContainer shell... ~/u3uk0f35zsjjbn9cprh6f…"
type textarea "x"
type textarea "Le terminal me dit : Initializing WebContainer shell... ~/u3uk0f35zsjjbn9cprh6f…"
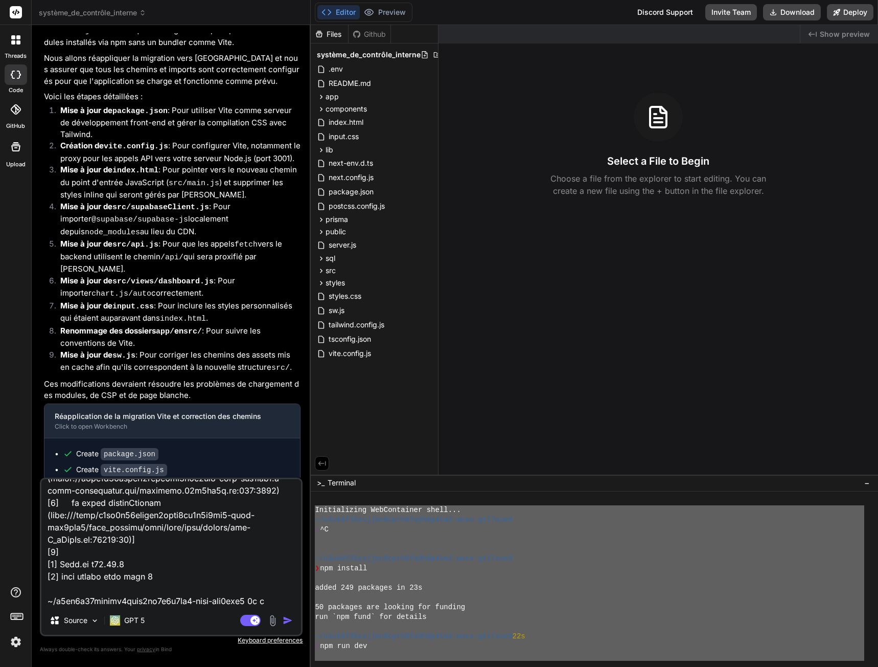
type textarea "x"
type textarea "Le terminal me dit : Initializing WebContainer shell... ~/u3uk0f35zsjjbn9cprh6f…"
type textarea "x"
type textarea "Le terminal me dit : Initializing WebContainer shell... ~/u3uk0f35zsjjbn9cprh6f…"
type textarea "x"
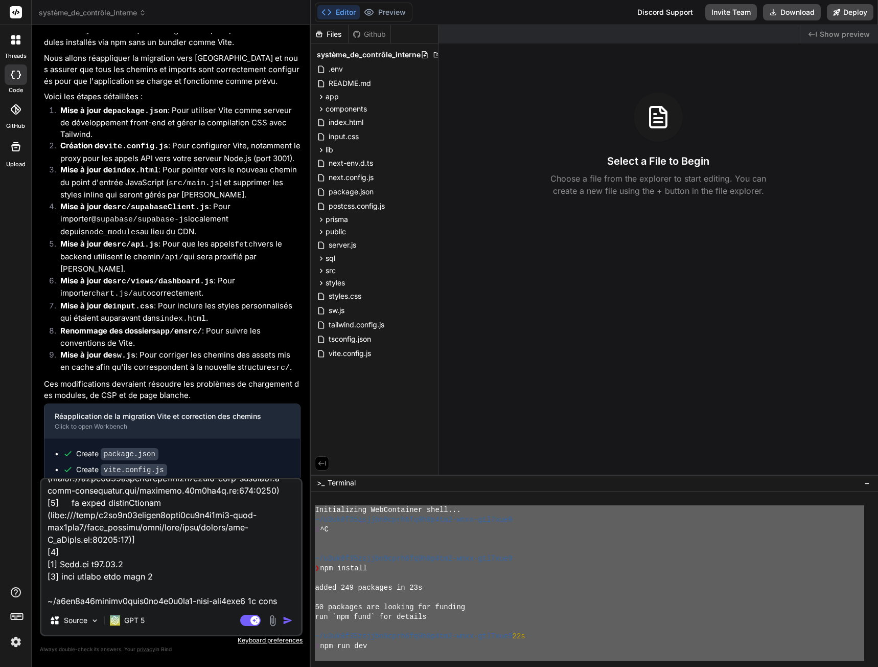
type textarea "Le terminal me dit : Initializing WebContainer shell... ~/u3uk0f35zsjjbn9cprh6f…"
type textarea "x"
type textarea "Le terminal me dit : Initializing WebContainer shell... ~/u3uk0f35zsjjbn9cprh6f…"
type textarea "x"
type textarea "Le terminal me dit : Initializing WebContainer shell... ~/u3uk0f35zsjjbn9cprh6f…"
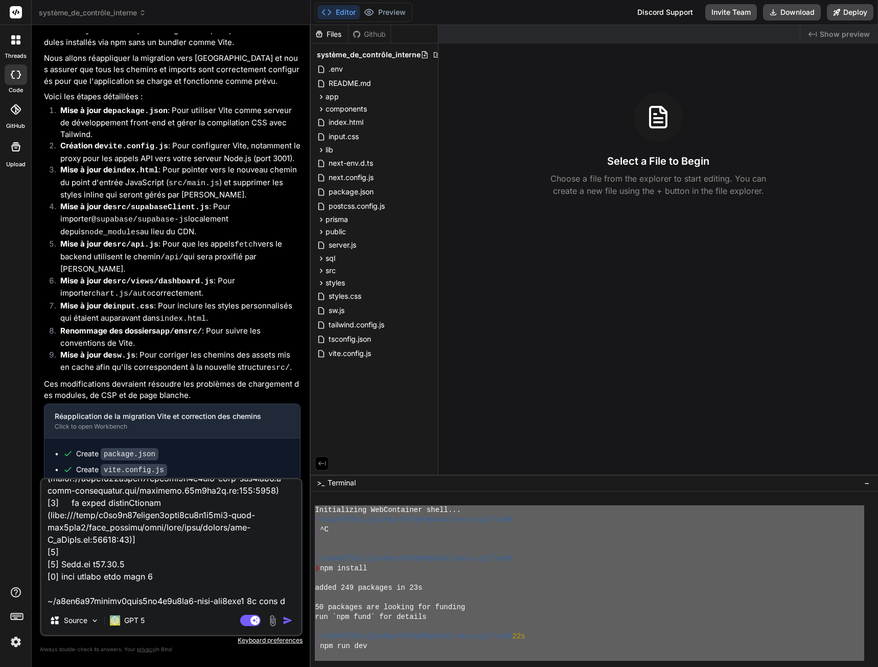
type textarea "x"
type textarea "Le terminal me dit : Initializing WebContainer shell... ~/u3uk0f35zsjjbn9cprh6f…"
type textarea "x"
type textarea "Le terminal me dit : Initializing WebContainer shell... ~/u3uk0f35zsjjbn9cprh6f…"
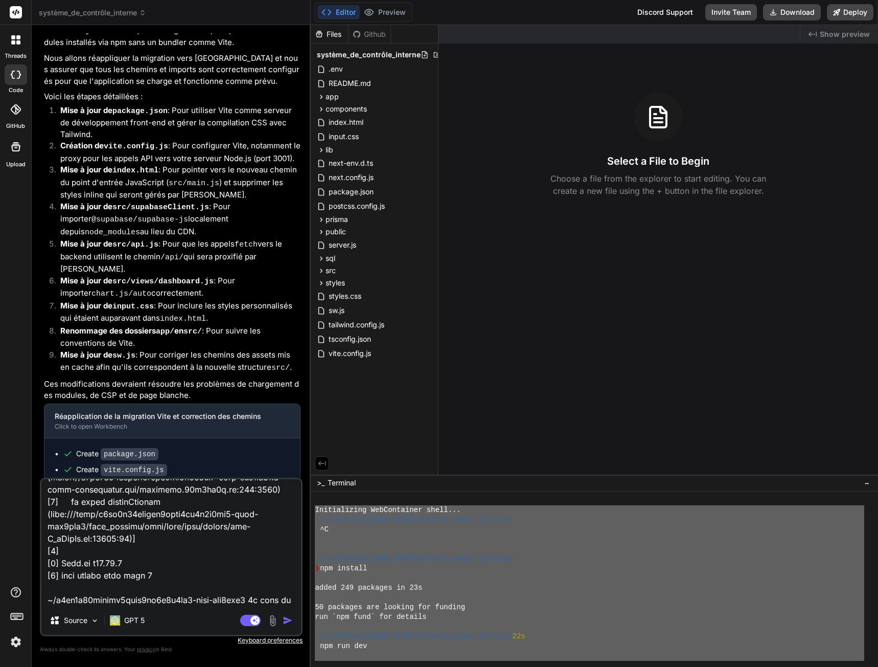
type textarea "x"
type textarea "Le terminal me dit : Initializing WebContainer shell... ~/u3uk0f35zsjjbn9cprh6f…"
type textarea "x"
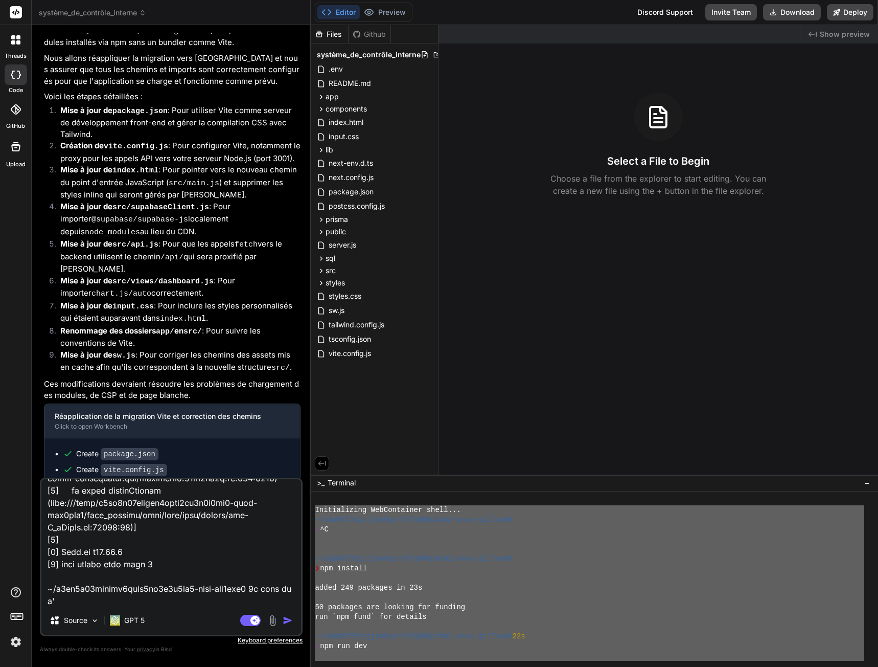
type textarea "Le terminal me dit : Initializing WebContainer shell... ~/u3uk0f35zsjjbn9cprh6f…"
type textarea "x"
type textarea "Le terminal me dit : Initializing WebContainer shell... ~/u3uk0f35zsjjbn9cprh6f…"
type textarea "x"
type textarea "Le terminal me dit : Initializing WebContainer shell... ~/u3uk0f35zsjjbn9cprh6f…"
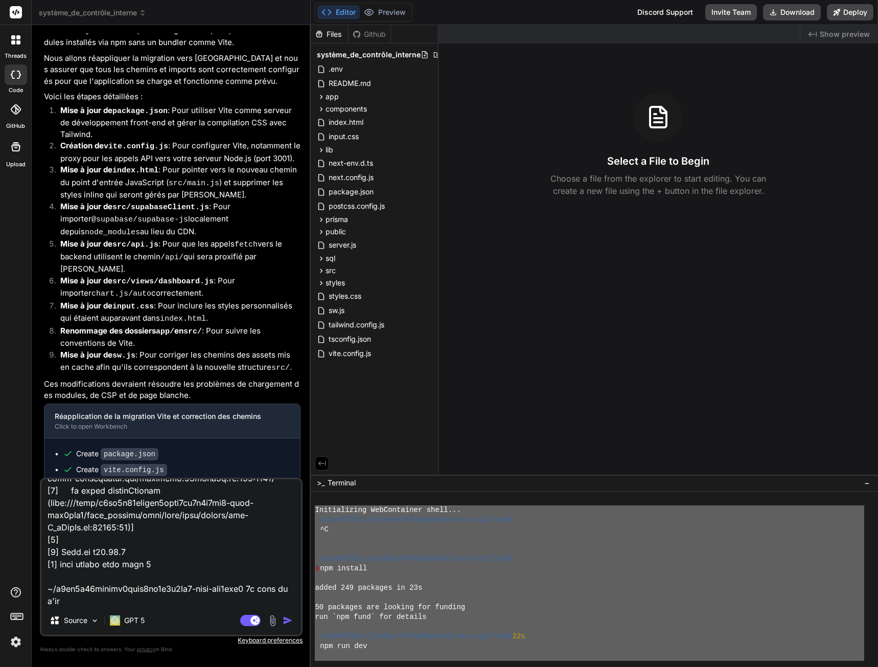
type textarea "x"
type textarea "Le terminal me dit : Initializing WebContainer shell... ~/u3uk0f35zsjjbn9cprh6f…"
type textarea "x"
type textarea "Le terminal me dit : Initializing WebContainer shell... ~/u3uk0f35zsjjbn9cprh6f…"
type textarea "x"
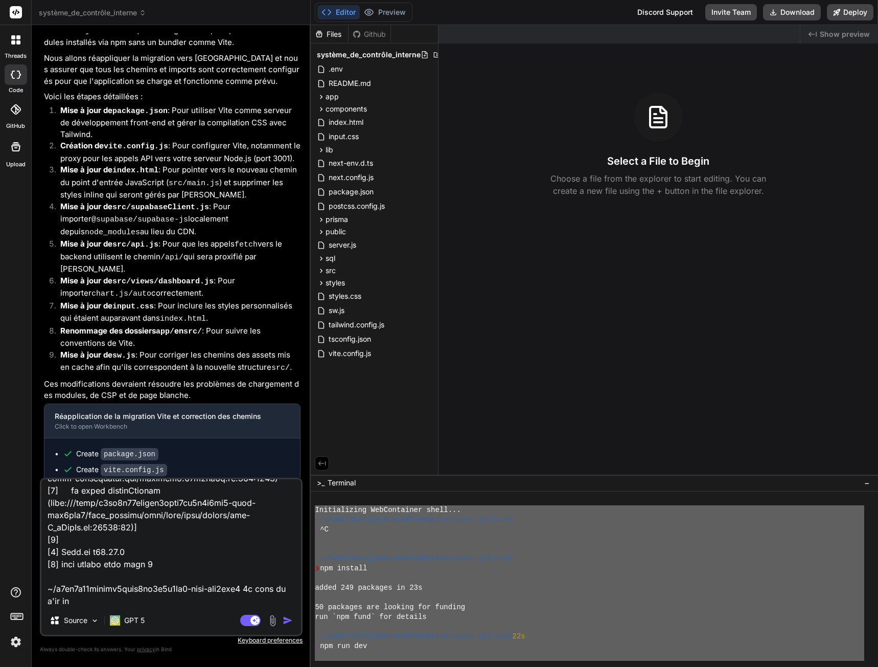
type textarea "Le terminal me dit : Initializing WebContainer shell... ~/u3uk0f35zsjjbn9cprh6f…"
type textarea "x"
type textarea "Le terminal me dit : Initializing WebContainer shell... ~/u3uk0f35zsjjbn9cprh6f…"
type textarea "x"
type textarea "Le terminal me dit : Initializing WebContainer shell... ~/u3uk0f35zsjjbn9cprh6f…"
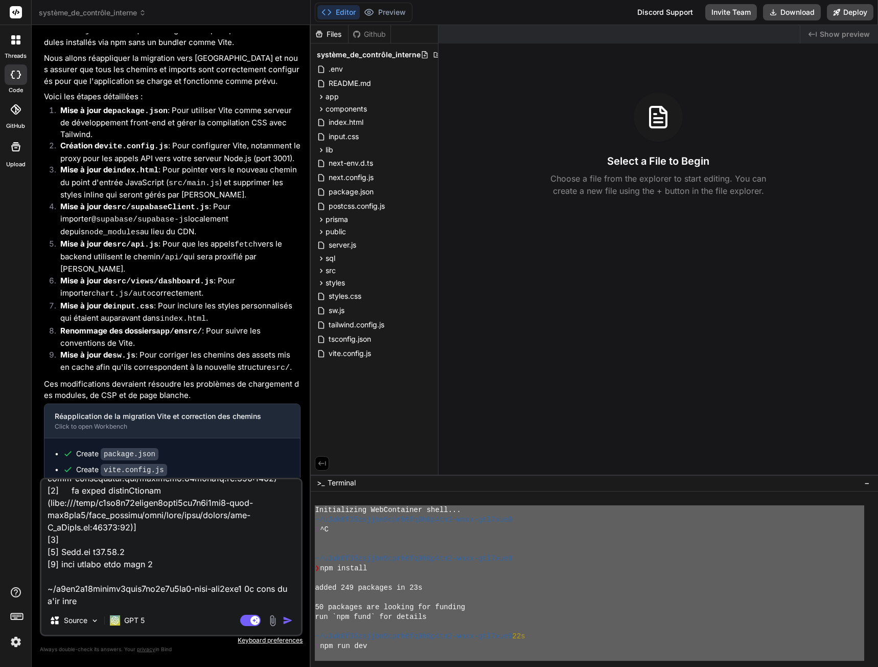
type textarea "x"
type textarea "Le terminal me dit : Initializing WebContainer shell... ~/u3uk0f35zsjjbn9cprh6f…"
type textarea "x"
type textarea "Le terminal me dit : Initializing WebContainer shell... ~/u3uk0f35zsjjbn9cprh6f…"
type textarea "x"
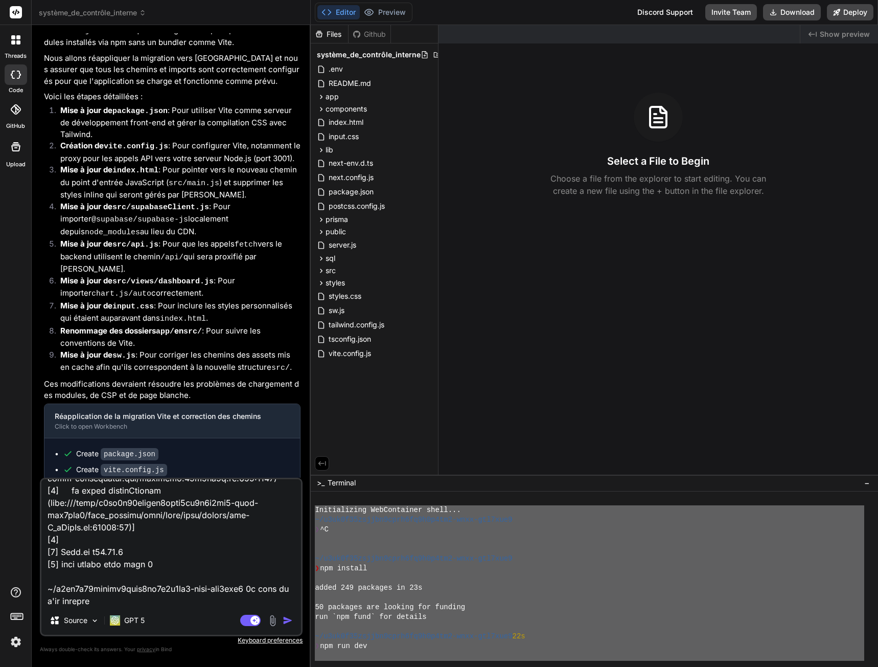
type textarea "Le terminal me dit : Initializing WebContainer shell... ~/u3uk0f35zsjjbn9cprh6f…"
type textarea "x"
type textarea "Le terminal me dit : Initializing WebContainer shell... ~/u3uk0f35zsjjbn9cprh6f…"
type textarea "x"
type textarea "Le terminal me dit : Initializing WebContainer shell... ~/u3uk0f35zsjjbn9cprh6f…"
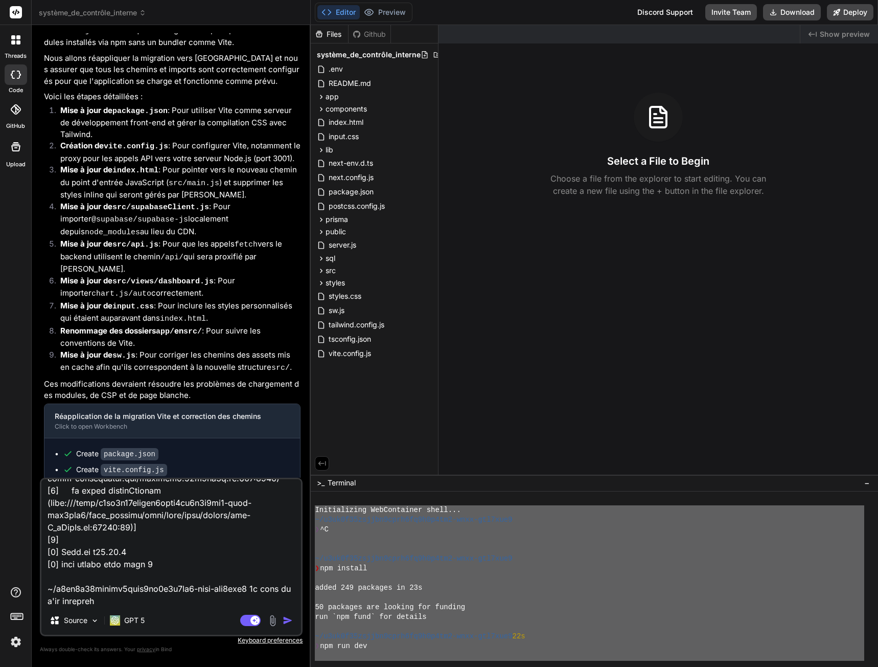
type textarea "x"
type textarea "Le terminal me dit : Initializing WebContainer shell... ~/u3uk0f35zsjjbn9cprh6f…"
type textarea "x"
type textarea "Le terminal me dit : Initializing WebContainer shell... ~/u3uk0f35zsjjbn9cprh6f…"
type textarea "x"
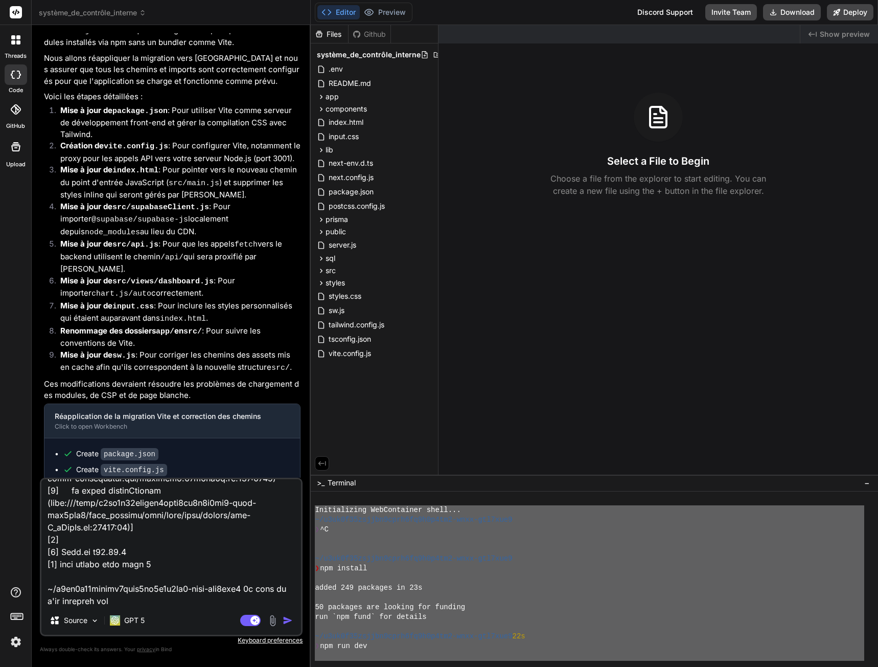
type textarea "Le terminal me dit : Initializing WebContainer shell... ~/u3uk0f35zsjjbn9cprh6f…"
type textarea "x"
type textarea "Le terminal me dit : Initializing WebContainer shell... ~/u3uk0f35zsjjbn9cprh6f…"
type textarea "x"
type textarea "Le terminal me dit : Initializing WebContainer shell... ~/u3uk0f35zsjjbn9cprh6f…"
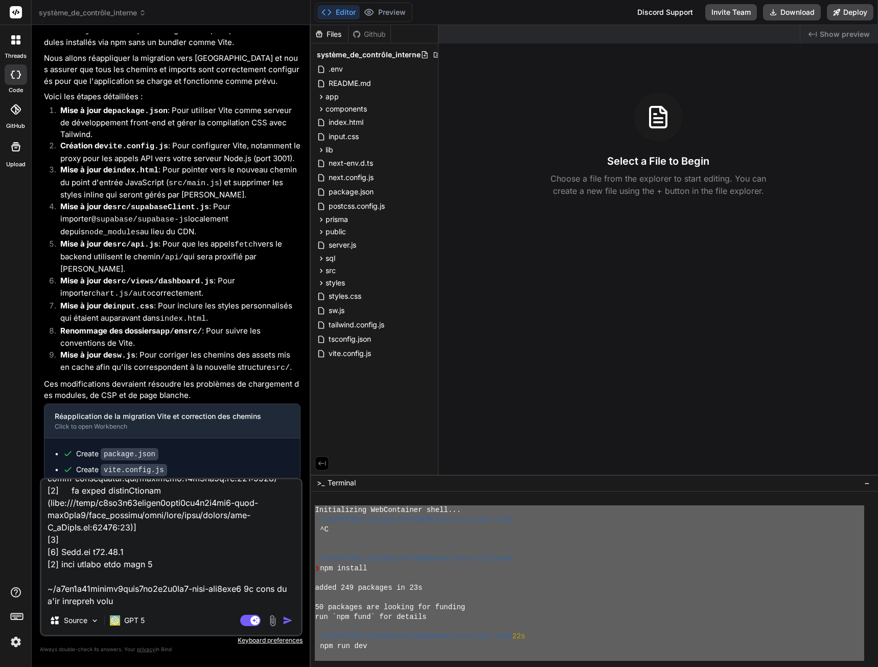
type textarea "x"
type textarea "Le terminal me dit : Initializing WebContainer shell... ~/u3uk0f35zsjjbn9cprh6f…"
type textarea "x"
type textarea "Le terminal me dit : Initializing WebContainer shell... ~/u3uk0f35zsjjbn9cprh6f…"
type textarea "x"
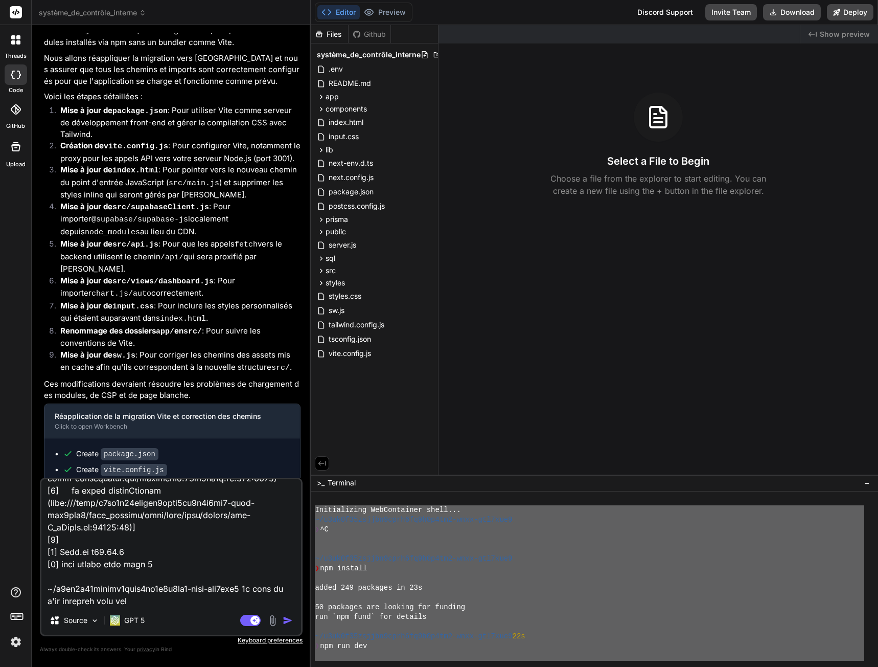
type textarea "Le terminal me dit : Initializing WebContainer shell... ~/u3uk0f35zsjjbn9cprh6f…"
type textarea "x"
type textarea "Le terminal me dit : Initializing WebContainer shell... ~/u3uk0f35zsjjbn9cprh6f…"
type textarea "x"
type textarea "Le terminal me dit : Initializing WebContainer shell... ~/u3uk0f35zsjjbn9cprh6f…"
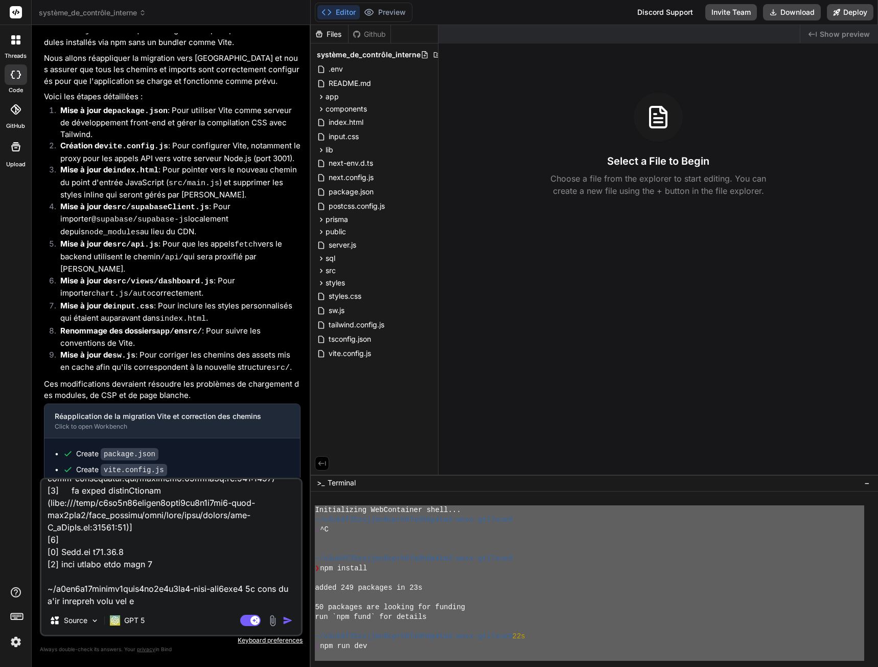
type textarea "x"
type textarea "Le terminal me dit : Initializing WebContainer shell... ~/u3uk0f35zsjjbn9cprh6f…"
type textarea "x"
type textarea "Le terminal me dit : Initializing WebContainer shell... ~/u3uk0f35zsjjbn9cprh6f…"
type textarea "x"
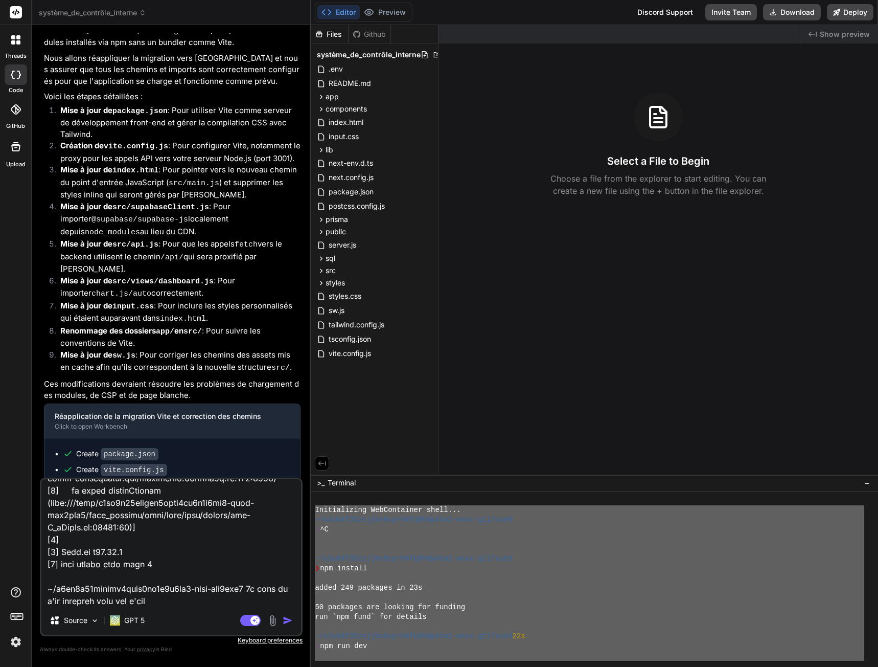
type textarea "Le terminal me dit : Initializing WebContainer shell... ~/u3uk0f35zsjjbn9cprh6f…"
type textarea "x"
type textarea "Le terminal me dit : Initializing WebContainer shell... ~/u3uk0f35zsjjbn9cprh6f…"
type textarea "x"
type textarea "Le terminal me dit : Initializing WebContainer shell... ~/u3uk0f35zsjjbn9cprh6f…"
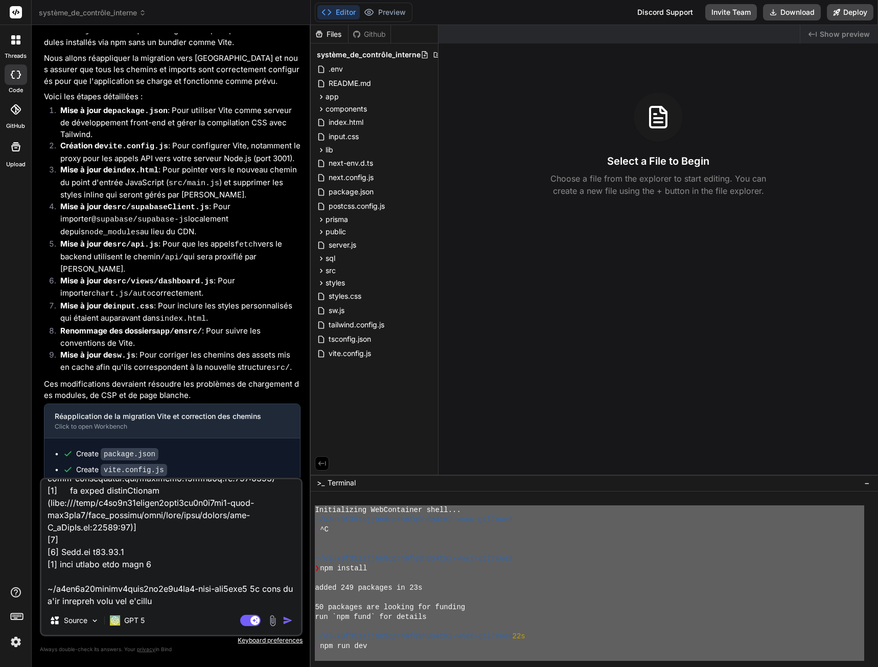
type textarea "x"
type textarea "Le terminal me dit : Initializing WebContainer shell... ~/u3uk0f35zsjjbn9cprh6f…"
type textarea "x"
type textarea "Le terminal me dit : Initializing WebContainer shell... ~/u3uk0f35zsjjbn9cprh6f…"
type textarea "x"
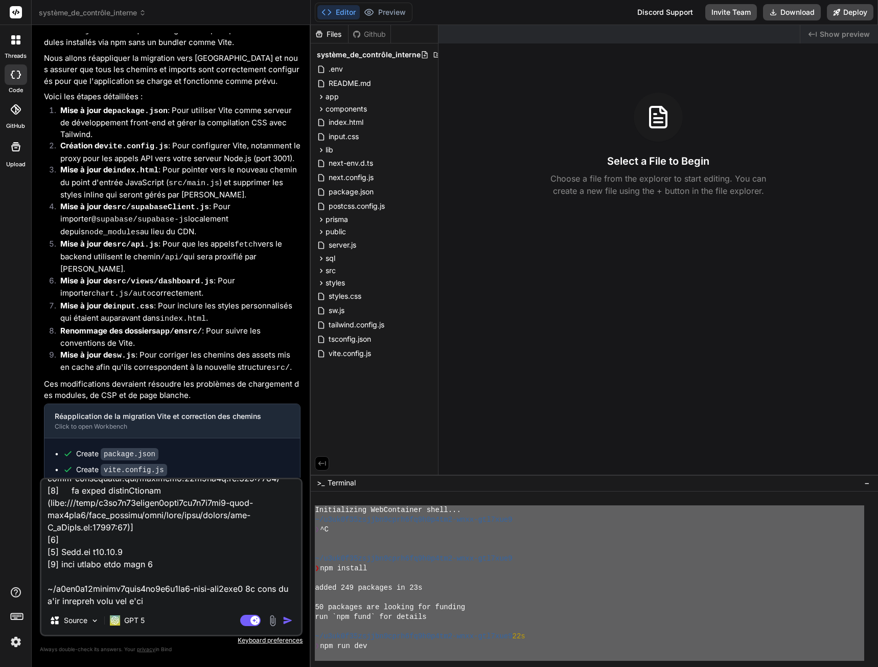
type textarea "Le terminal me dit : Initializing WebContainer shell... ~/u3uk0f35zsjjbn9cprh6f…"
type textarea "x"
type textarea "Le terminal me dit : Initializing WebContainer shell... ~/u3uk0f35zsjjbn9cprh6f…"
type textarea "x"
type textarea "Le terminal me dit : Initializing WebContainer shell... ~/u3uk0f35zsjjbn9cprh6f…"
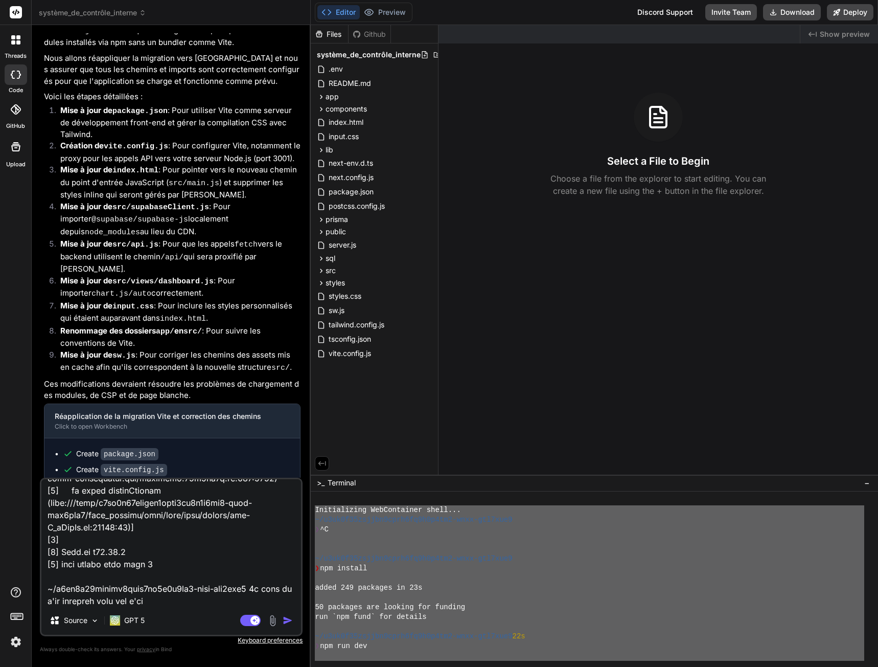
type textarea "x"
type textarea "Le terminal me dit : Initializing WebContainer shell... ~/u3uk0f35zsjjbn9cprh6f…"
type textarea "x"
type textarea "Le terminal me dit : Initializing WebContainer shell... ~/u3uk0f35zsjjbn9cprh6f…"
type textarea "x"
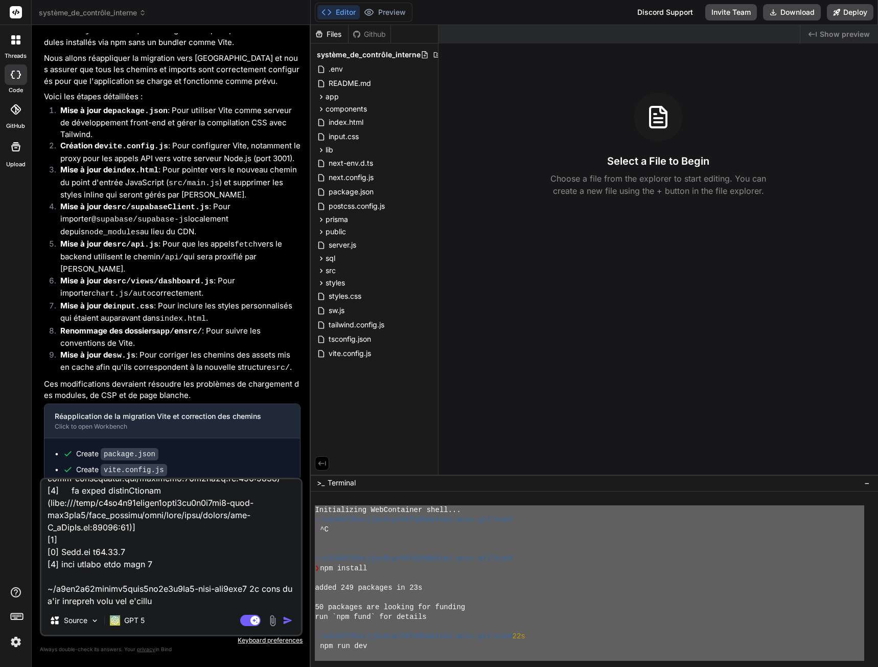
type textarea "Le terminal me dit : Initializing WebContainer shell... ~/u3uk0f35zsjjbn9cprh6f…"
type textarea "x"
type textarea "Le terminal me dit : Initializing WebContainer shell... ~/u3uk0f35zsjjbn9cprh6f…"
type textarea "x"
type textarea "Le terminal me dit : Initializing WebContainer shell... ~/u3uk0f35zsjjbn9cprh6f…"
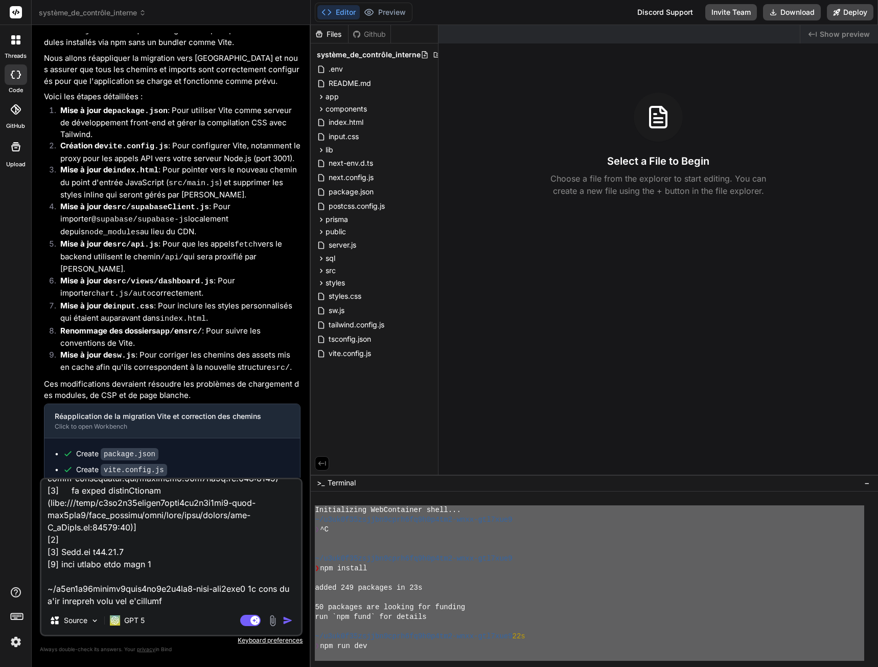
type textarea "x"
type textarea "Le terminal me dit : Initializing WebContainer shell... ~/u3uk0f35zsjjbn9cprh6f…"
type textarea "x"
type textarea "Le terminal me dit : Initializing WebContainer shell... ~/u3uk0f35zsjjbn9cprh6f…"
type textarea "x"
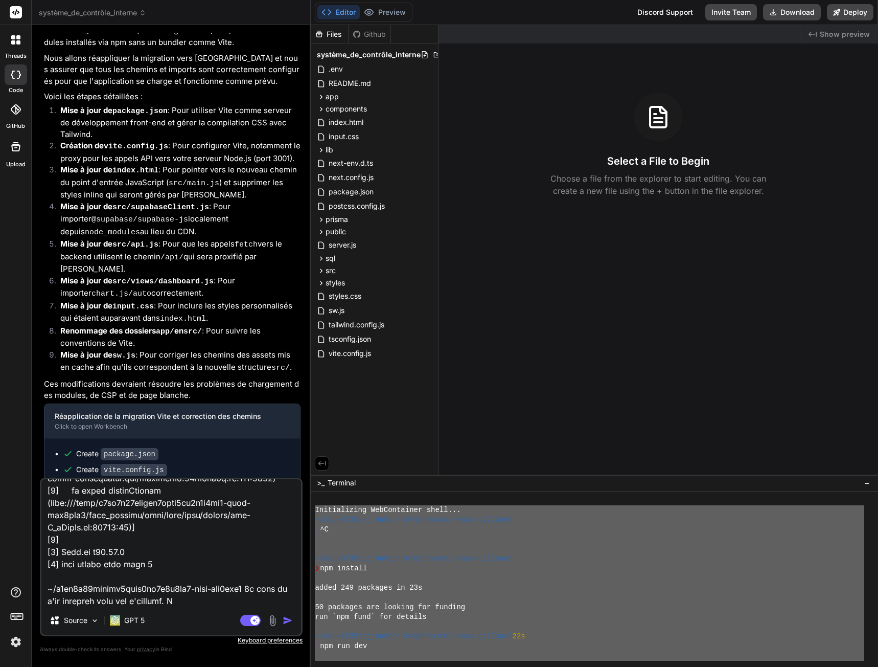
type textarea "Le terminal me dit : Initializing WebContainer shell... ~/u3uk0f35zsjjbn9cprh6f…"
type textarea "x"
type textarea "Le terminal me dit : Initializing WebContainer shell... ~/u3uk0f35zsjjbn9cprh6f…"
type textarea "x"
type textarea "Le terminal me dit : Initializing WebContainer shell... ~/u3uk0f35zsjjbn9cprh6f…"
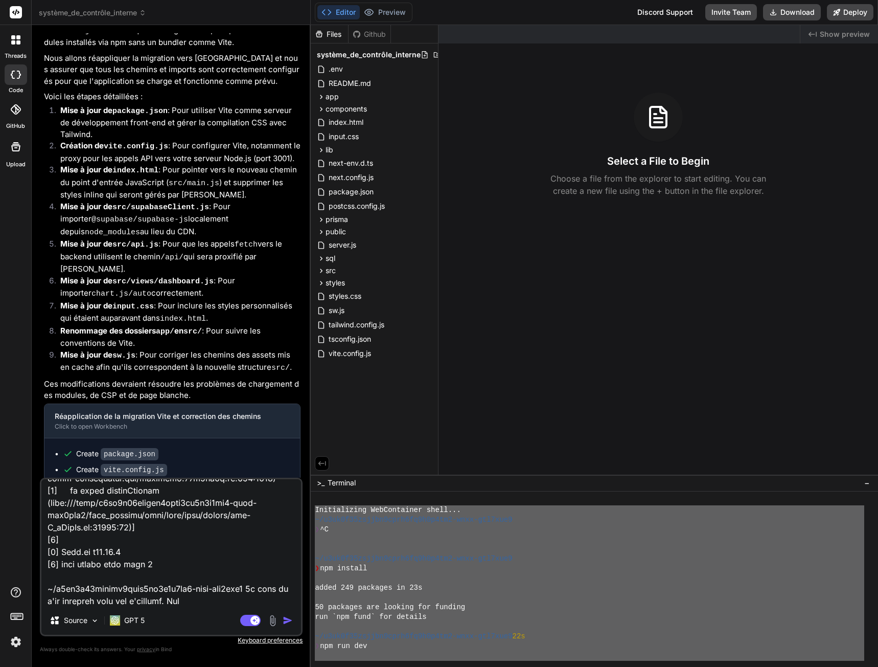
type textarea "x"
type textarea "Le terminal me dit : Initializing WebContainer shell... ~/u3uk0f35zsjjbn9cprh6f…"
type textarea "x"
type textarea "Le terminal me dit : Initializing WebContainer shell... ~/u3uk0f35zsjjbn9cprh6f…"
type textarea "x"
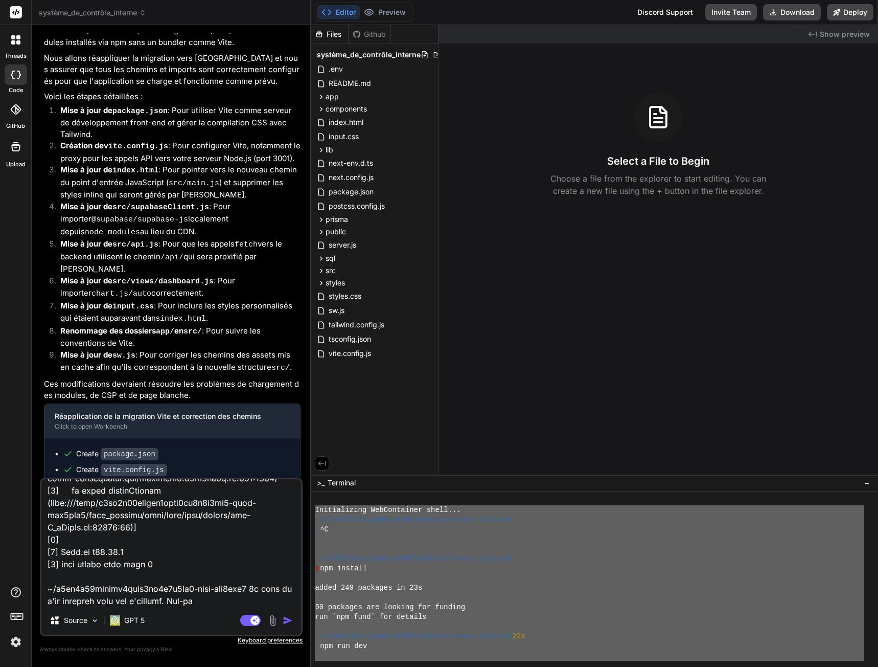
type textarea "Le terminal me dit : Initializing WebContainer shell... ~/u3uk0f35zsjjbn9cprh6f…"
type textarea "x"
type textarea "Le terminal me dit : Initializing WebContainer shell... ~/u3uk0f35zsjjbn9cprh6f…"
type textarea "x"
type textarea "Le terminal me dit : Initializing WebContainer shell... ~/u3uk0f35zsjjbn9cprh6f…"
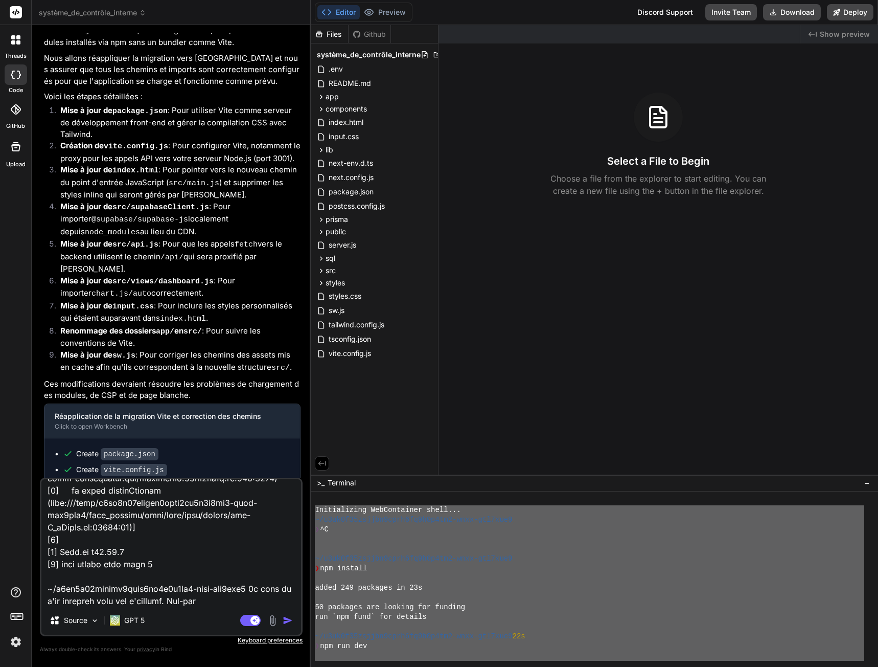
type textarea "x"
type textarea "Le terminal me dit : Initializing WebContainer shell... ~/u3uk0f35zsjjbn9cprh6f…"
type textarea "x"
type textarea "Le terminal me dit : Initializing WebContainer shell... ~/u3uk0f35zsjjbn9cprh6f…"
type textarea "x"
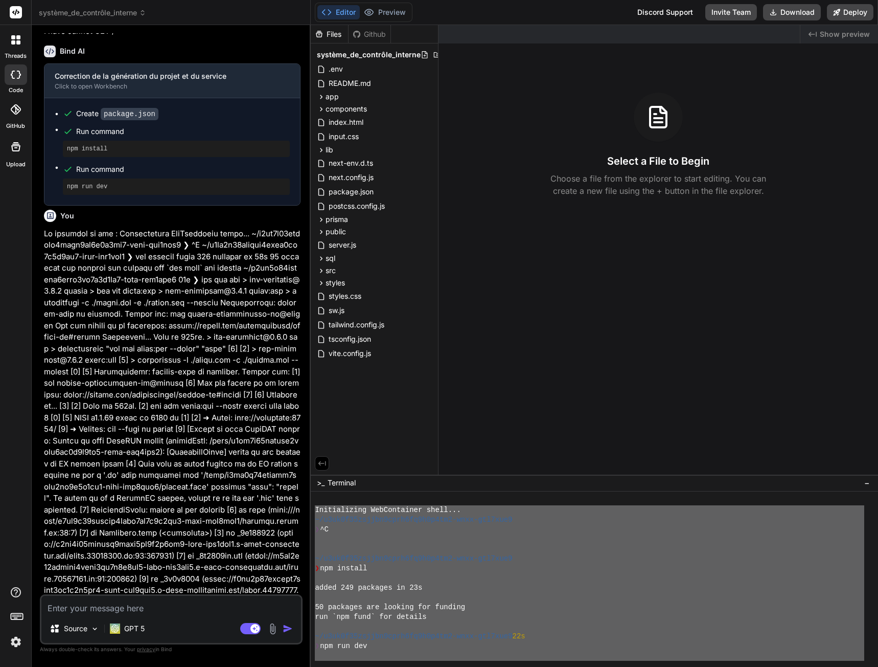
scroll to position [2189, 0]
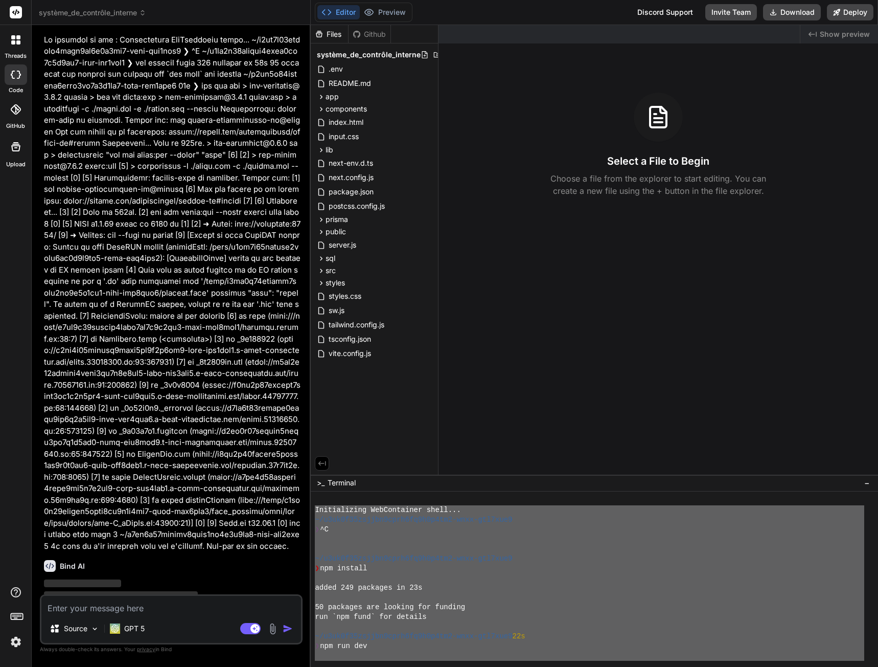
click at [374, 485] on div ">_ Terminal −" at bounding box center [594, 482] width 567 height 17
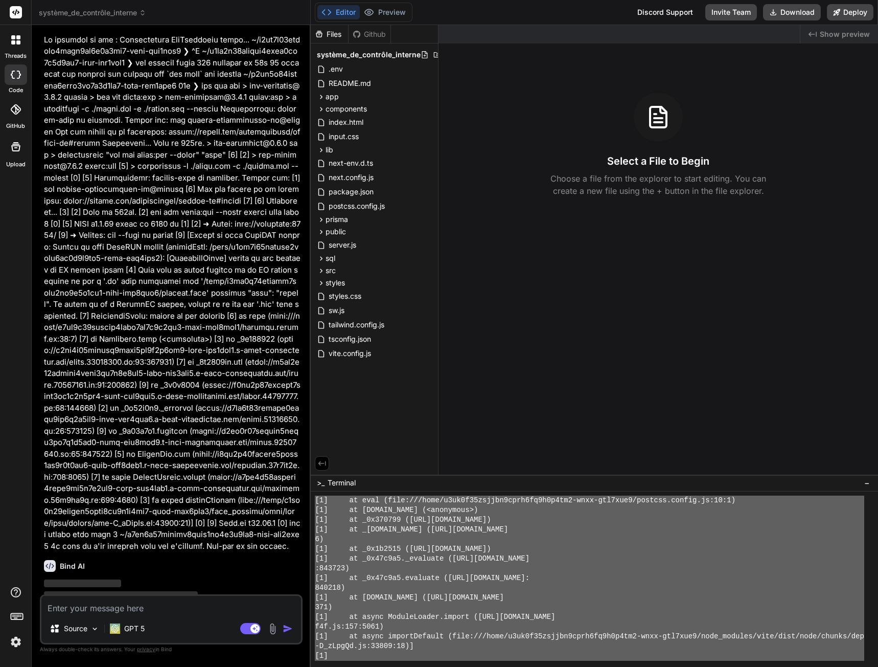
scroll to position [641, 0]
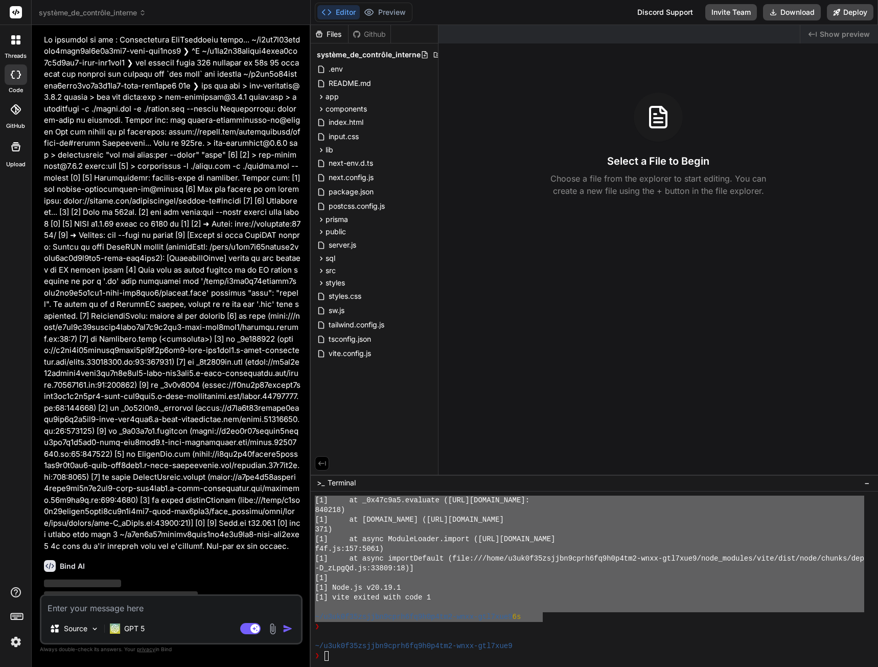
click at [471, 587] on div "[1] Node.js v20.19.1" at bounding box center [590, 588] width 550 height 10
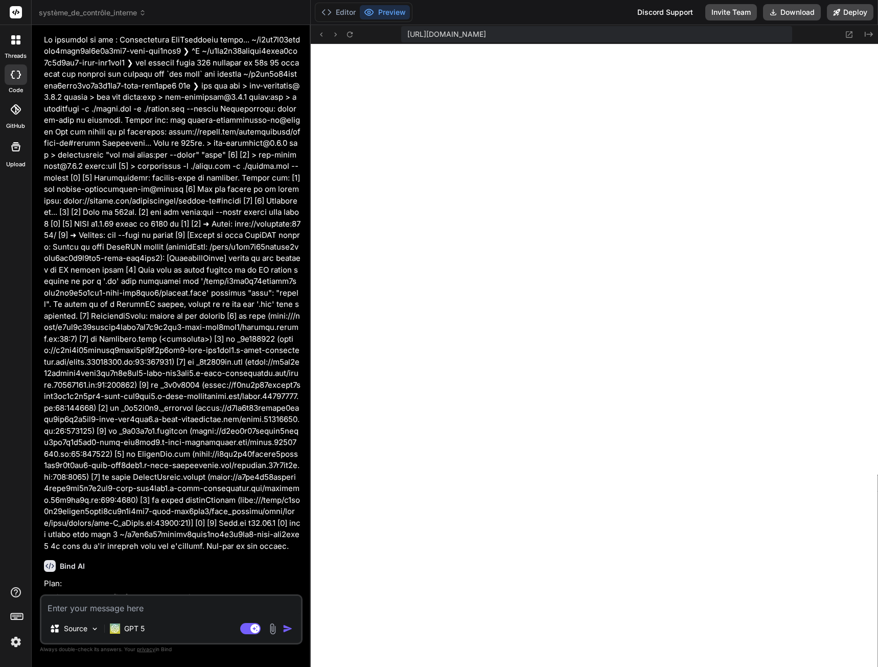
scroll to position [1515, 0]
click at [167, 610] on textarea at bounding box center [171, 605] width 260 height 18
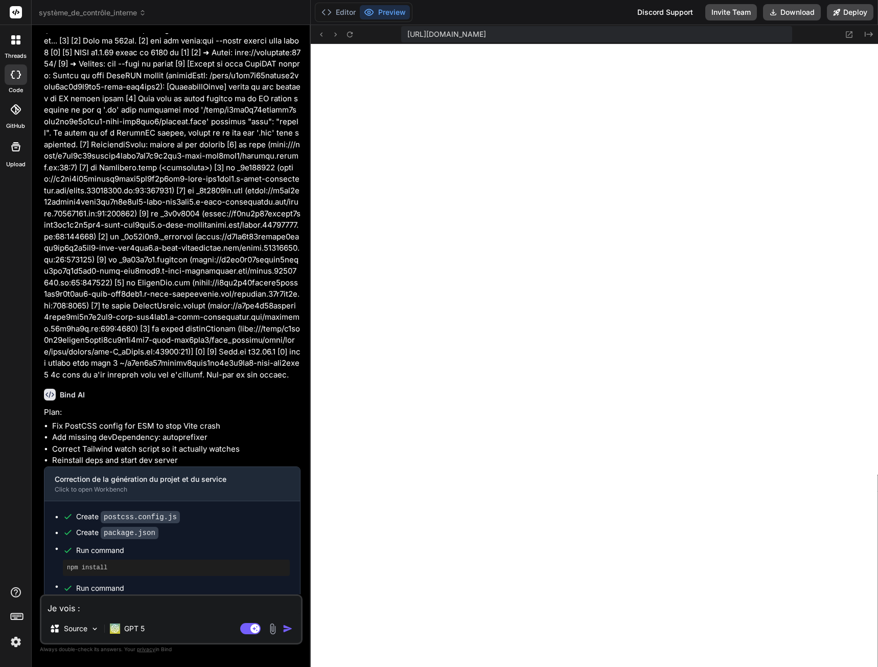
paste textarea "[plugin:vite:import-analysis] Failed to resolve import "./store.js" from "src/m…"
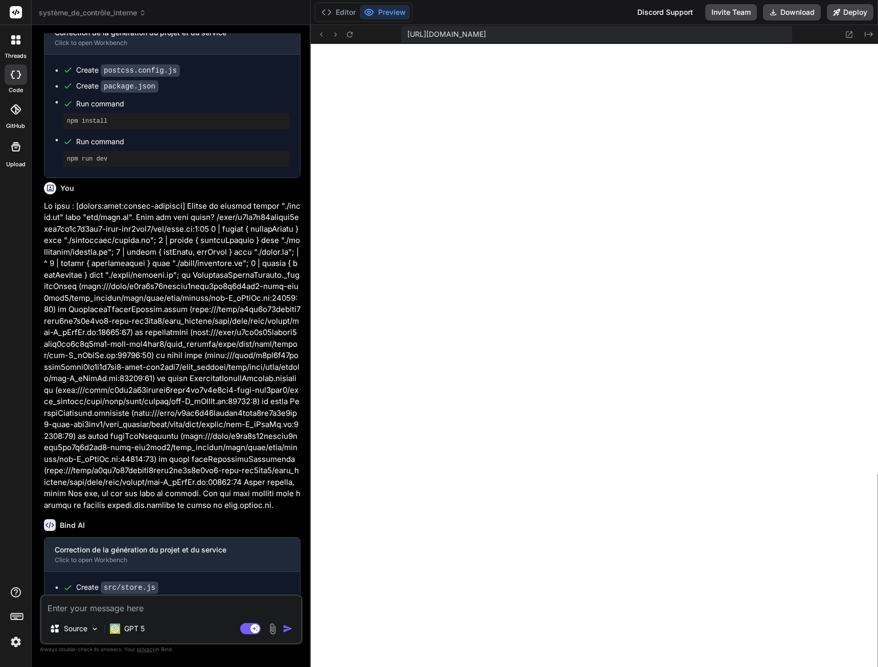
scroll to position [2835, 0]
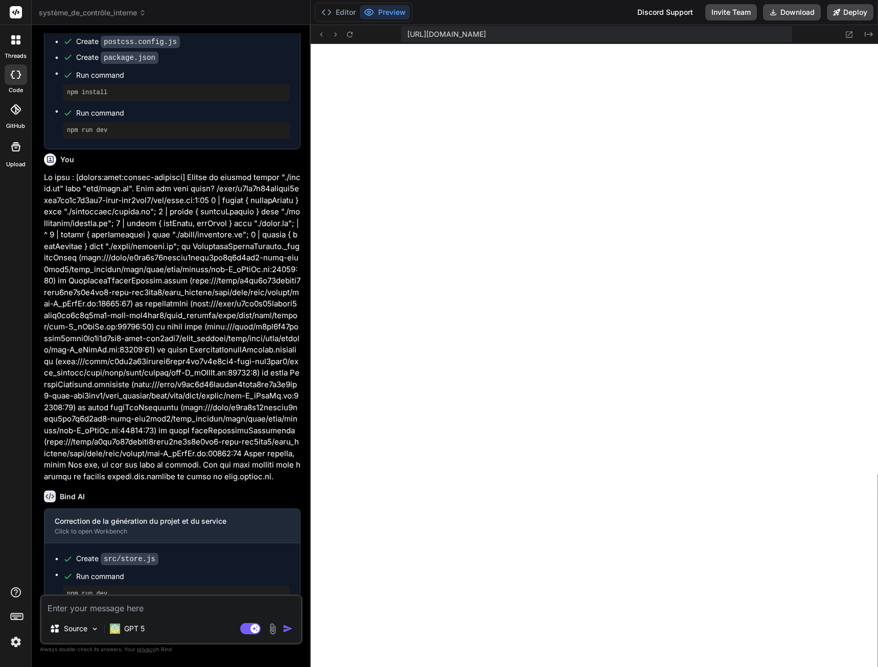
click at [140, 615] on div "Source GPT 5 Agent Mode. When this toggle is activated, AI automatically makes …" at bounding box center [171, 619] width 263 height 50
click at [139, 611] on textarea at bounding box center [171, 605] width 260 height 18
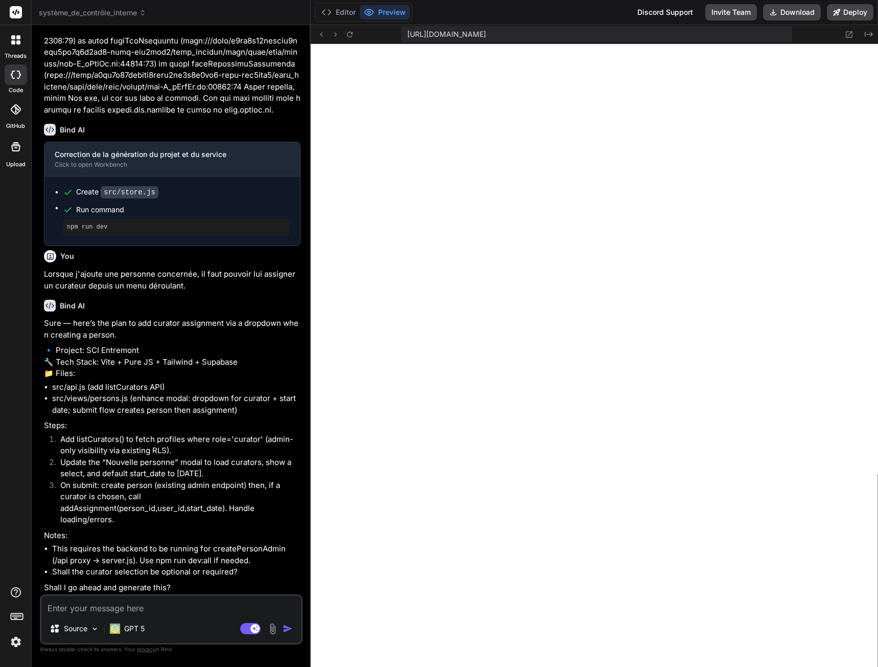
scroll to position [3207, 0]
click at [130, 610] on textarea at bounding box center [171, 605] width 260 height 18
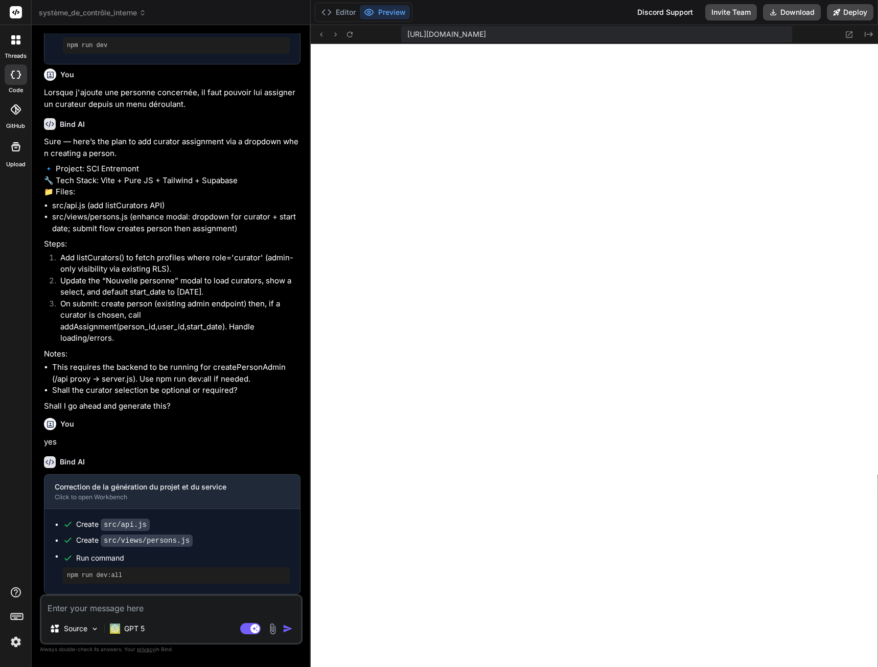
scroll to position [3388, 0]
click at [350, 35] on icon at bounding box center [350, 34] width 9 height 9
click at [129, 606] on textarea at bounding box center [171, 605] width 260 height 18
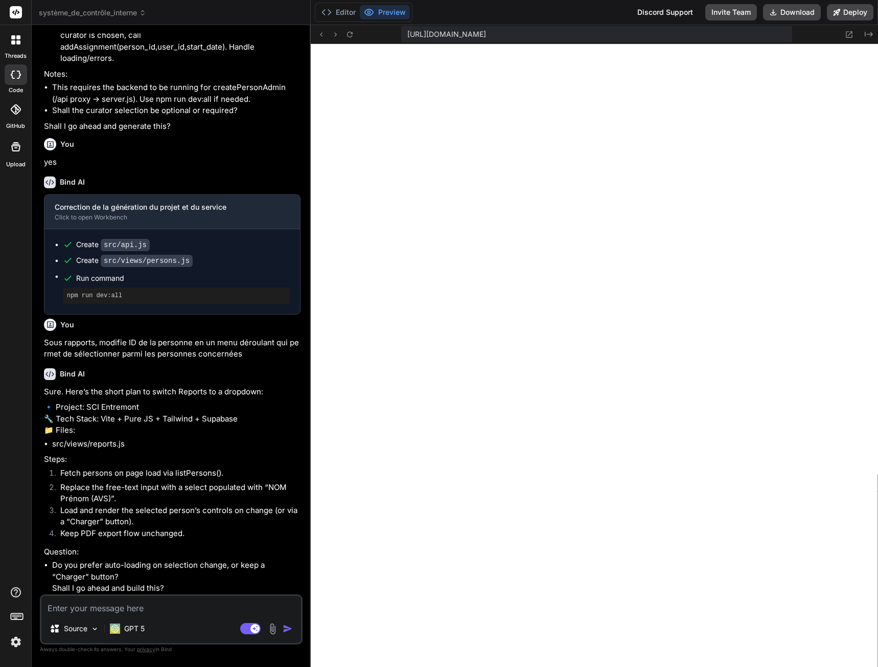
scroll to position [3701, 0]
click at [93, 610] on textarea at bounding box center [171, 605] width 260 height 18
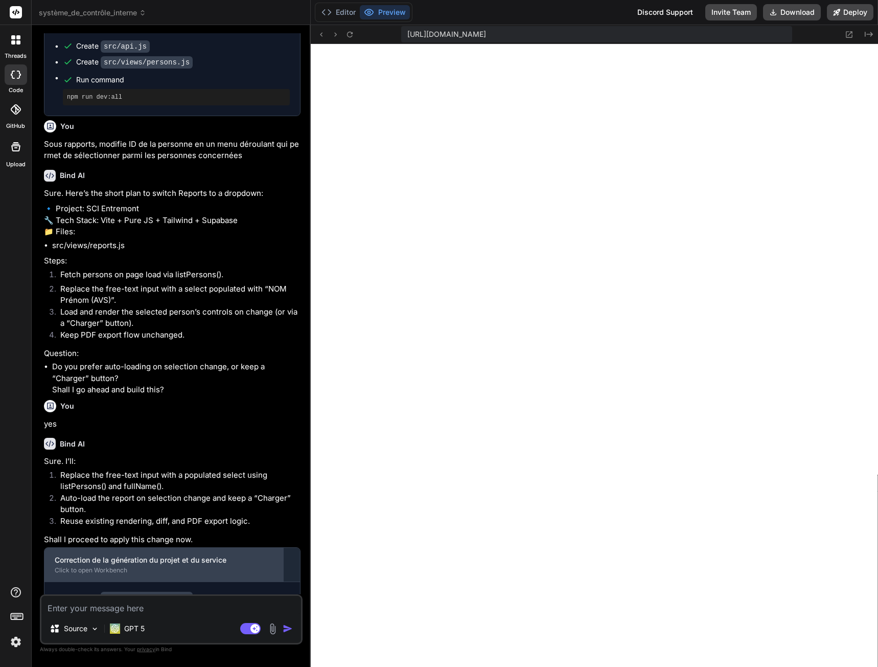
scroll to position [3958, 0]
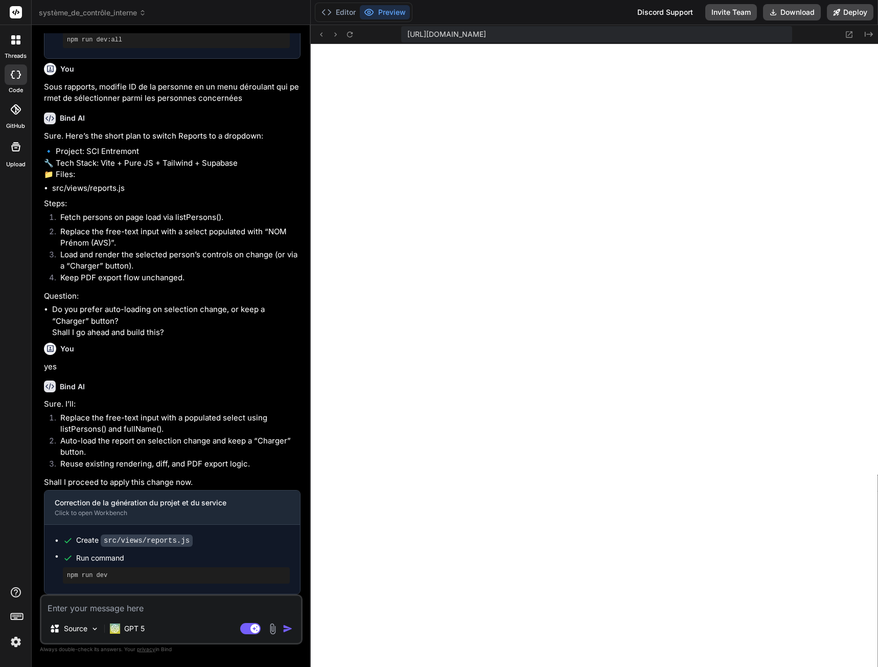
click at [129, 605] on textarea at bounding box center [171, 605] width 260 height 18
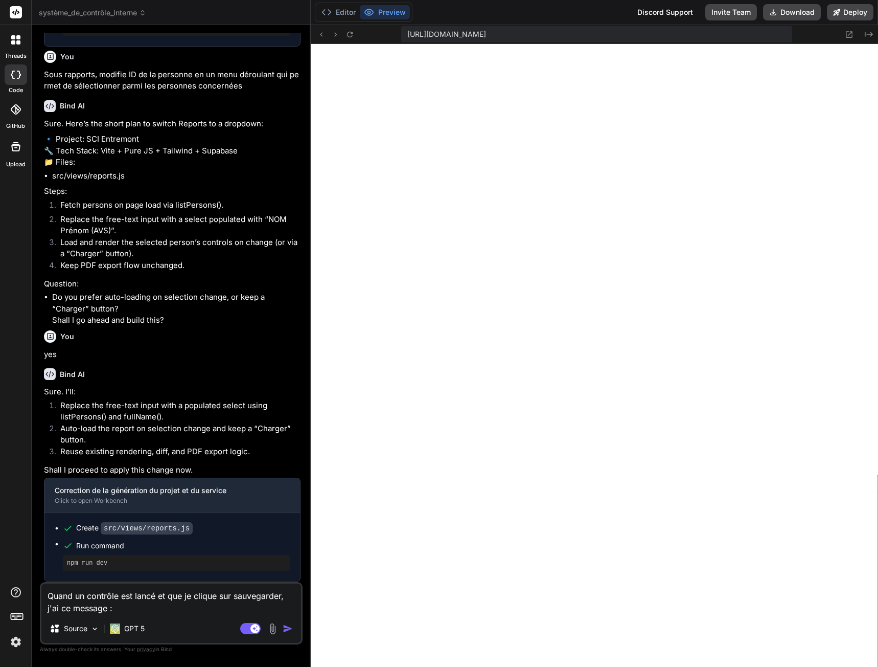
paste textarea "new row violates row-level security policy for table "controls""
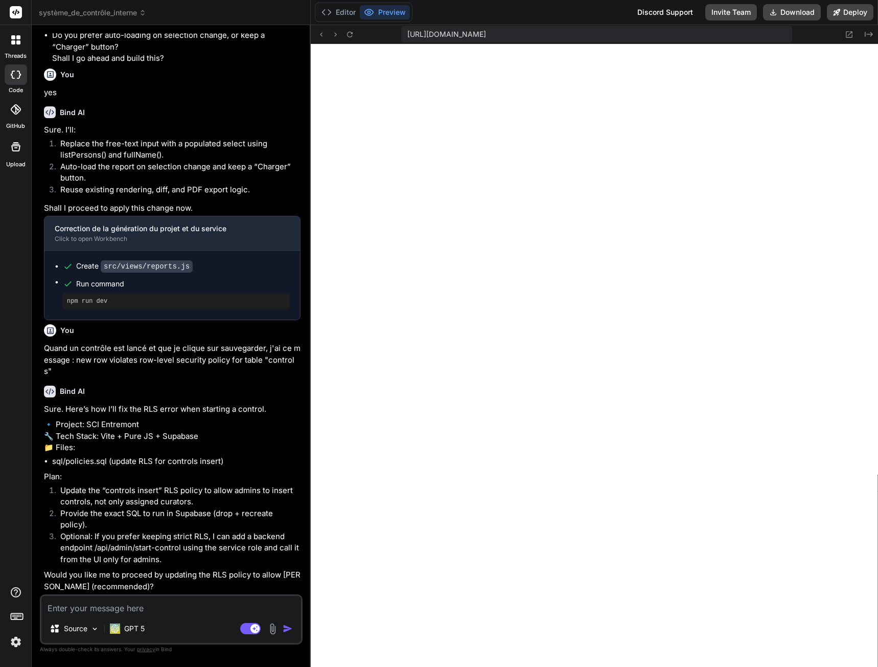
scroll to position [4234, 0]
click at [82, 610] on textarea at bounding box center [171, 605] width 260 height 18
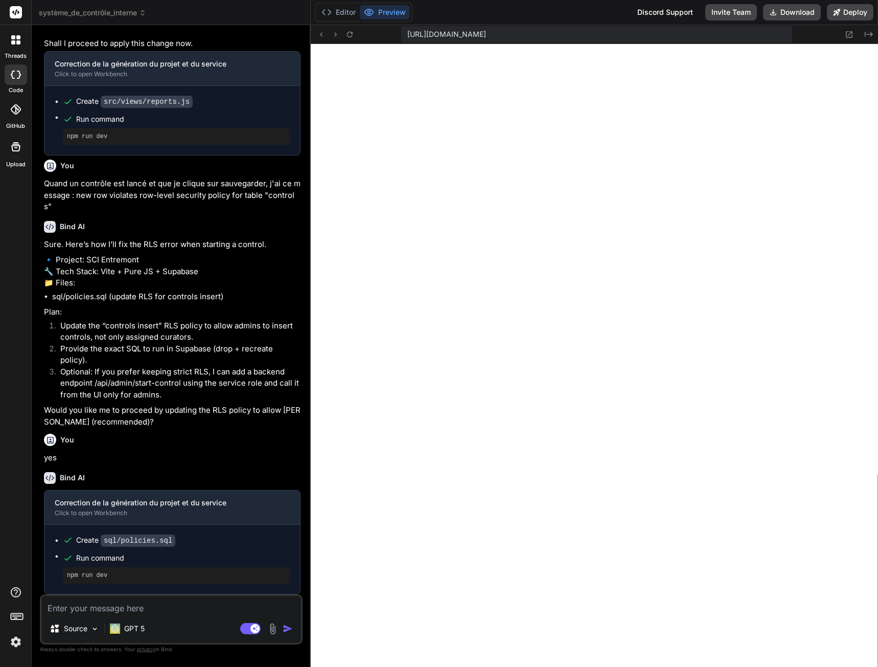
scroll to position [4399, 0]
click at [351, 9] on button "Editor" at bounding box center [338, 12] width 42 height 14
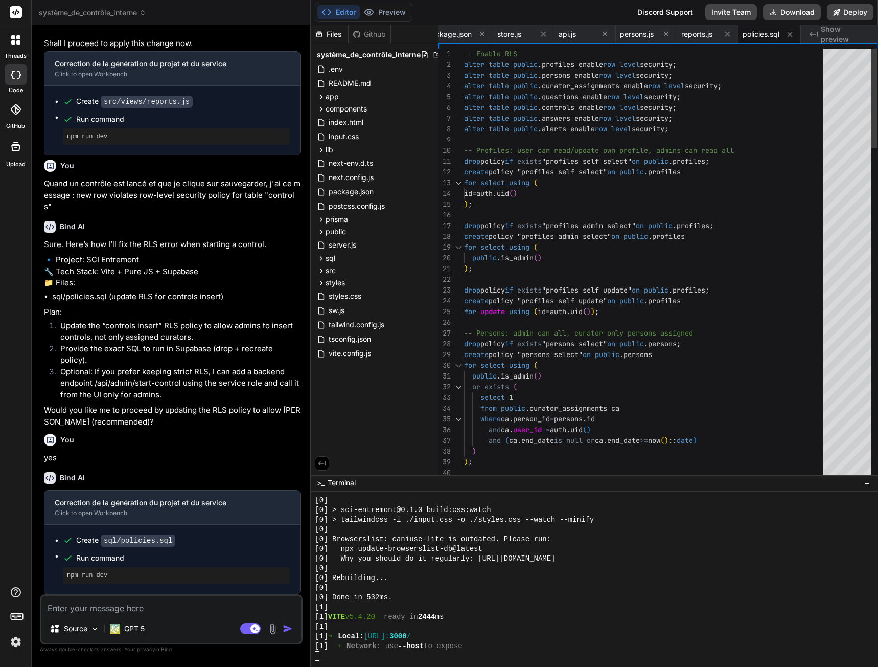
click at [343, 259] on div "sql" at bounding box center [374, 258] width 119 height 12
click at [357, 272] on span "policies.sql" at bounding box center [355, 272] width 39 height 12
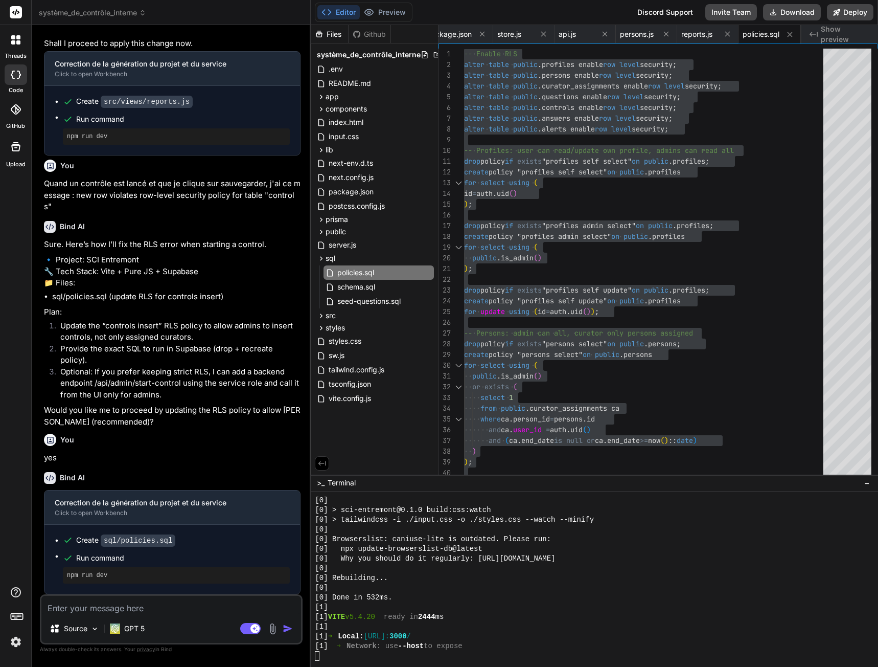
click at [262, 434] on div "You" at bounding box center [172, 439] width 257 height 12
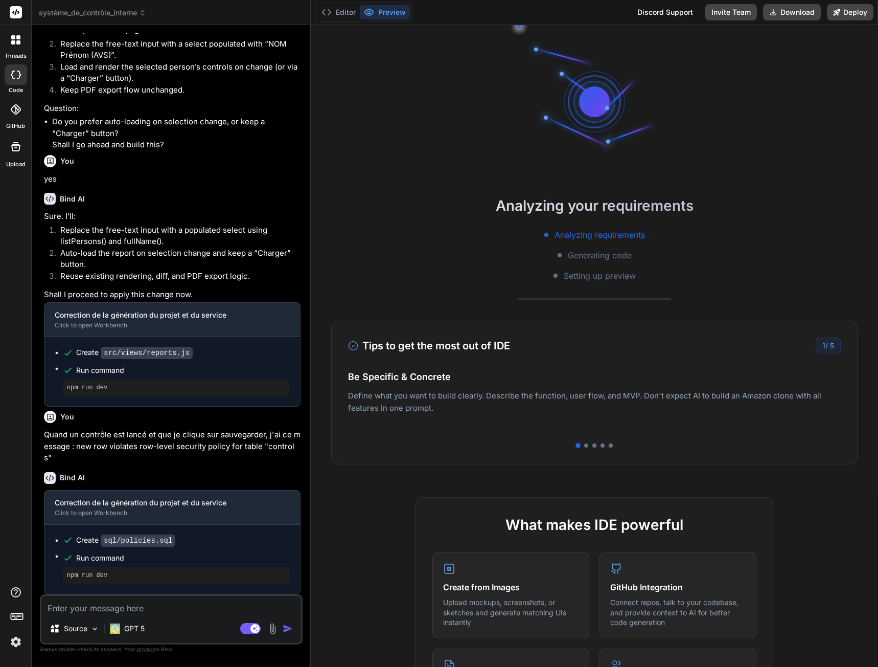
scroll to position [738, 0]
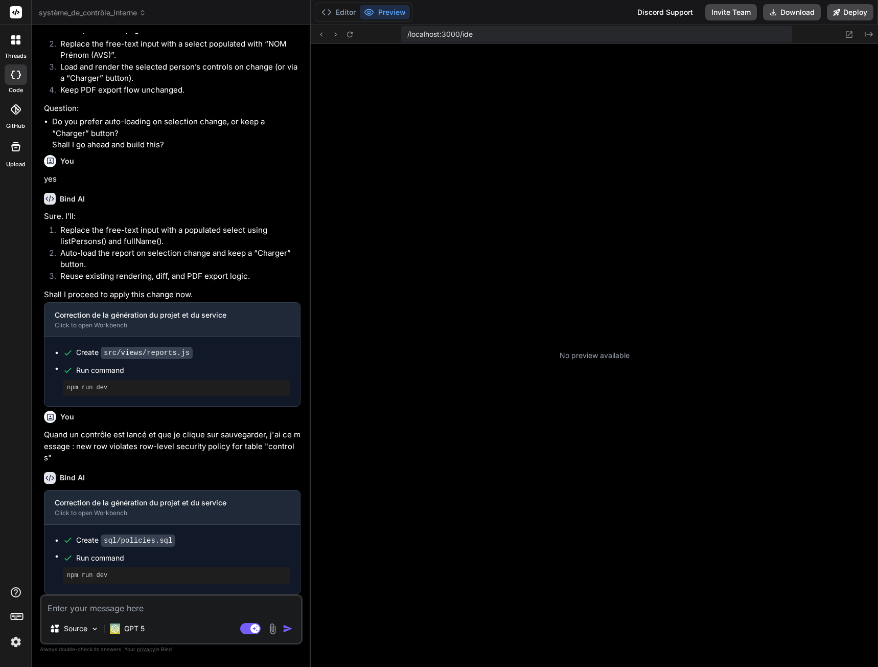
type textarea "x"
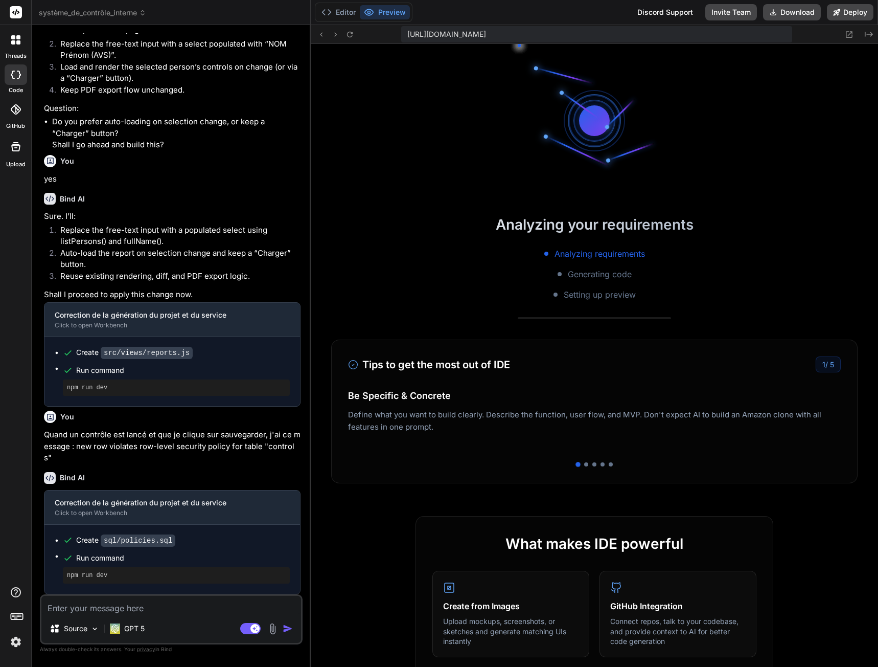
scroll to position [340, 0]
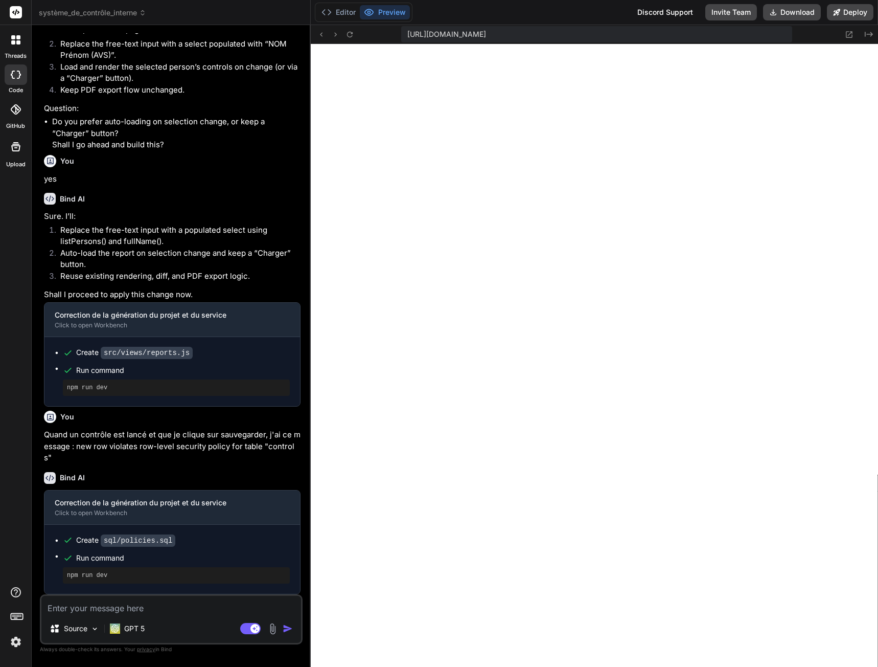
click at [105, 610] on textarea at bounding box center [171, 605] width 260 height 18
type textarea "D"
type textarea "x"
type textarea "Da"
type textarea "x"
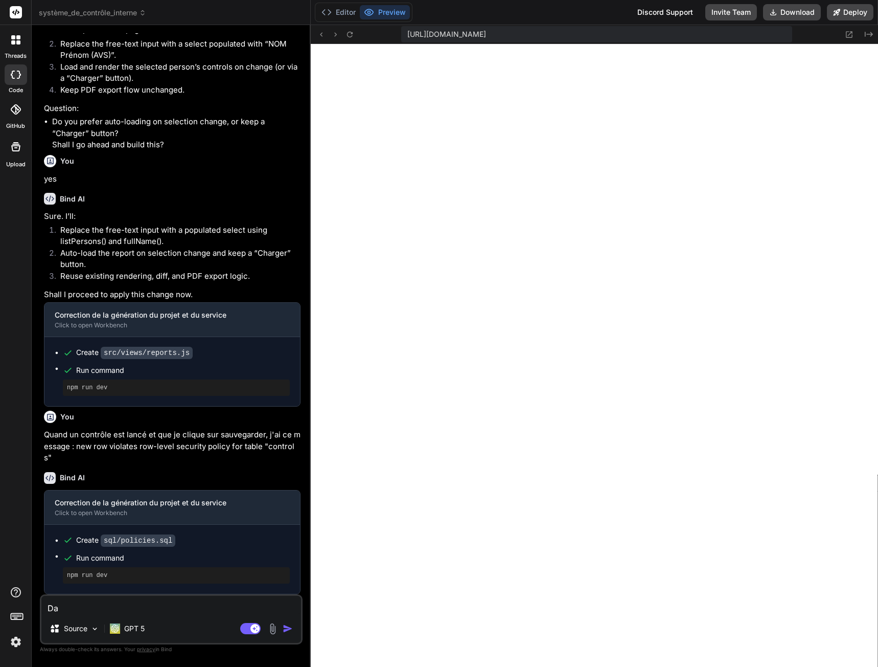
type textarea "[PERSON_NAME]"
type textarea "x"
type textarea "Dans"
type textarea "x"
type textarea "Dans"
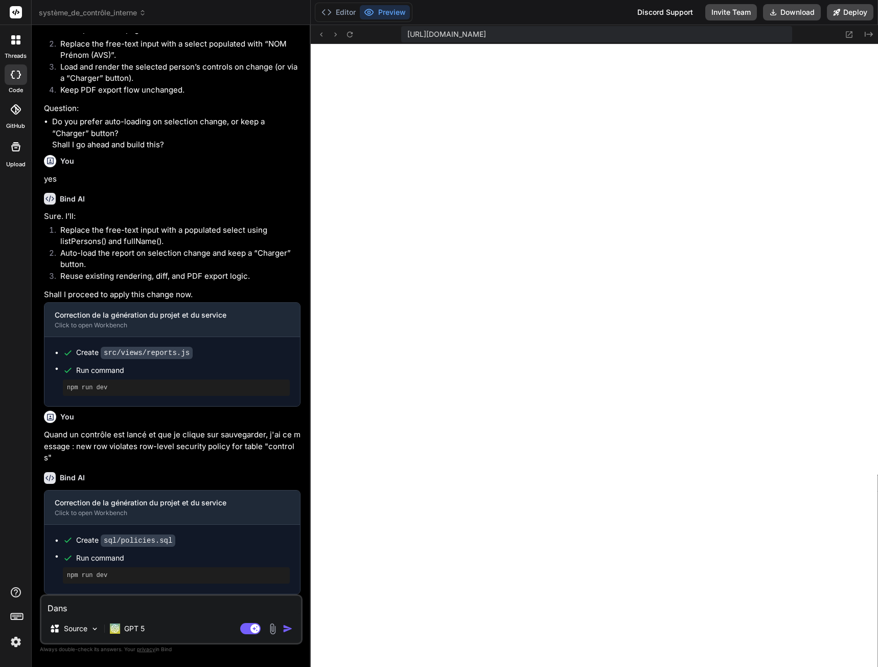
type textarea "x"
type textarea "Dans l"
type textarea "x"
type textarea "Dans la"
type textarea "x"
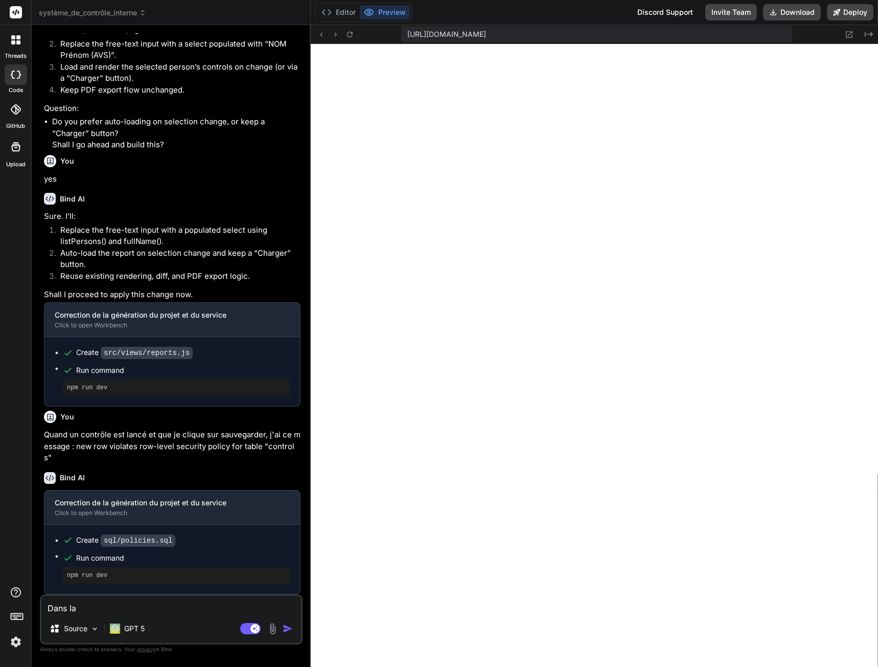
type textarea "Dans la"
type textarea "x"
type textarea "Dans la l"
type textarea "x"
type textarea "Dans la li"
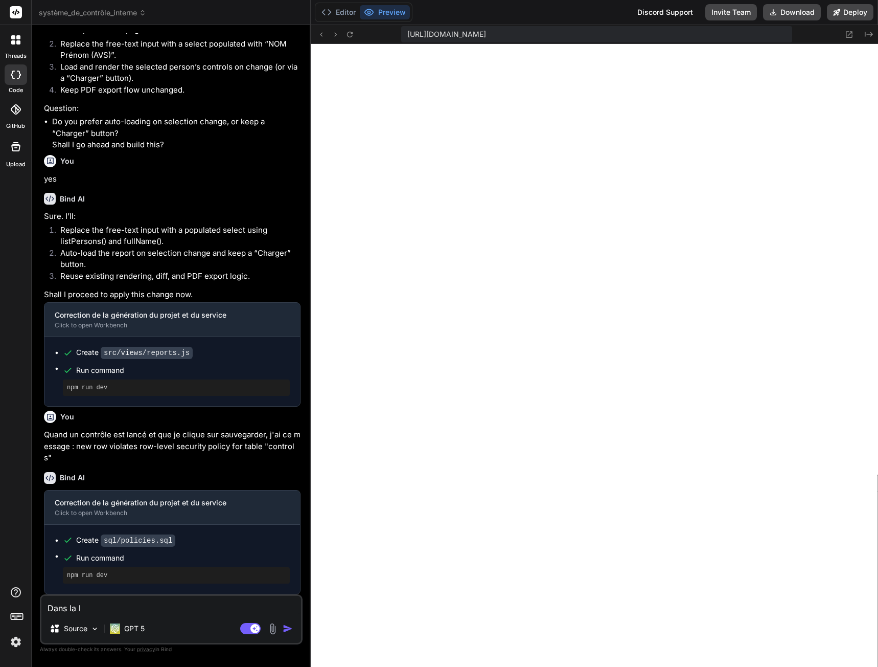
type textarea "x"
type textarea "Dans la lis"
type textarea "x"
type textarea "Dans la list"
type textarea "x"
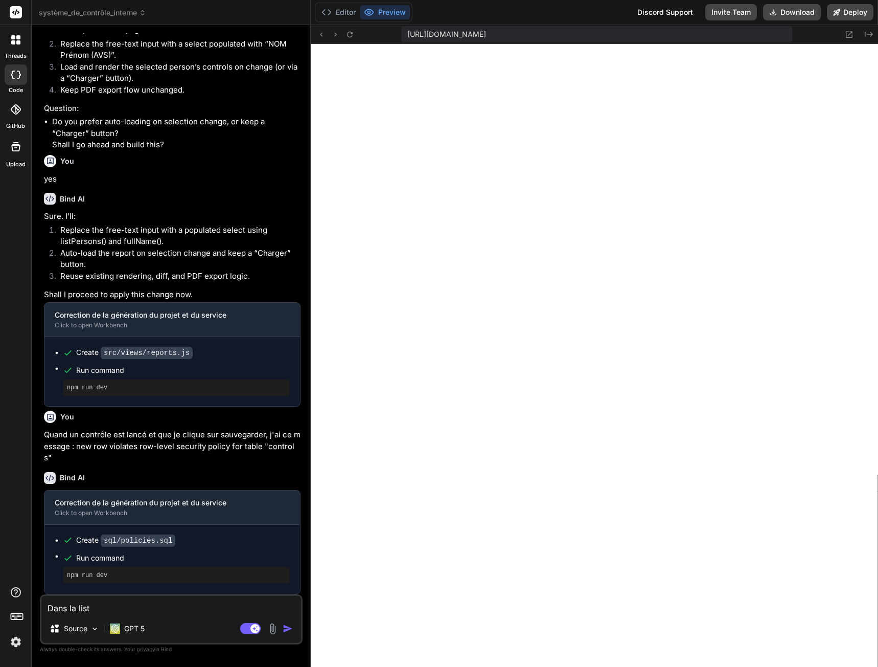
type textarea "Dans la liste"
type textarea "x"
type textarea "Dans la liste"
type textarea "x"
type textarea "Dans la liste d"
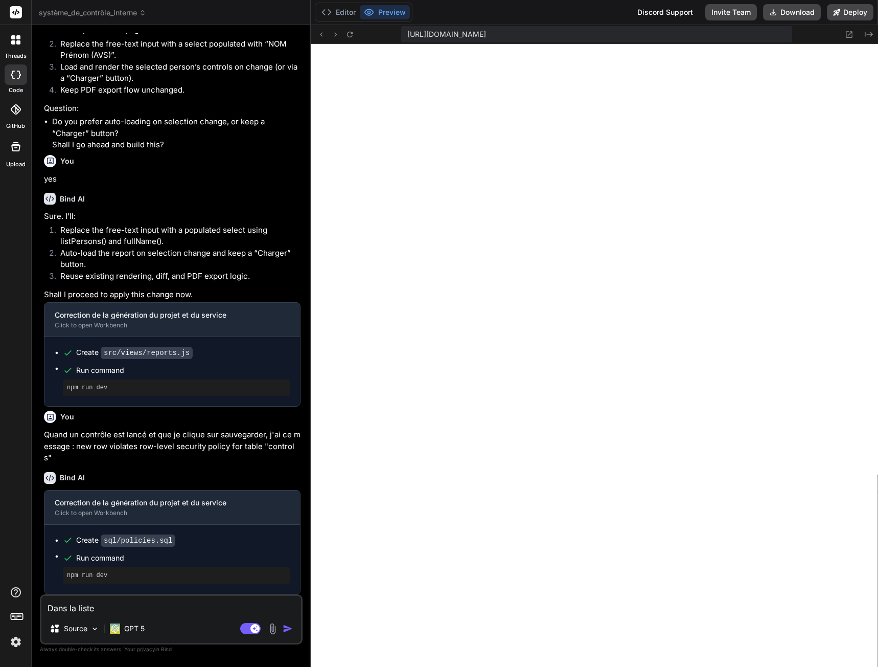
type textarea "x"
type textarea "Dans la liste de"
type textarea "x"
type textarea "Dans la liste des"
type textarea "x"
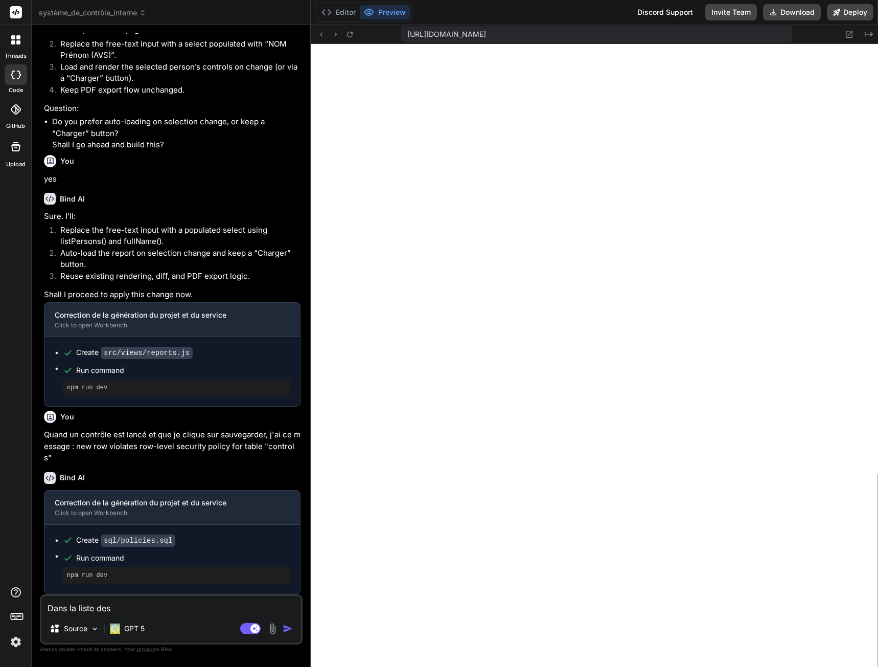
type textarea "Dans la liste des"
type textarea "x"
type textarea "Dans la liste des p"
type textarea "x"
type textarea "Dans la liste des pe"
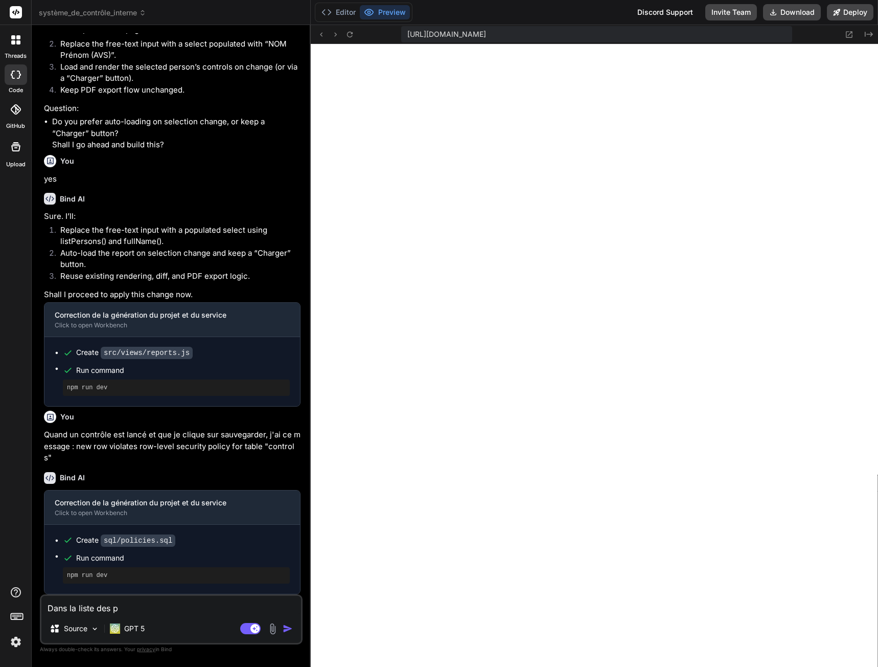
type textarea "x"
type textarea "Dans la liste des per"
type textarea "x"
type textarea "Dans la liste des pers"
type textarea "x"
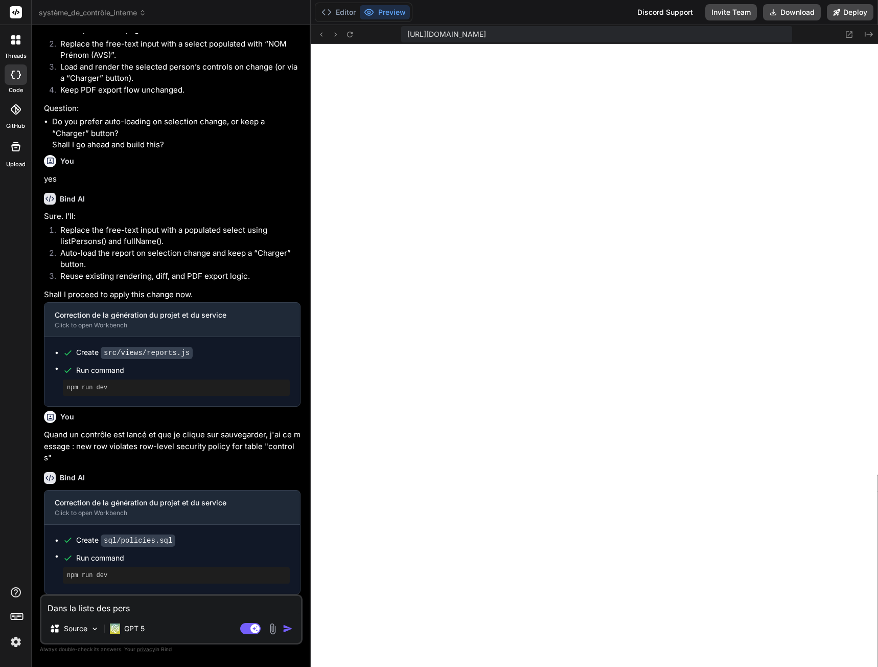
type textarea "Dans la liste des perso"
type textarea "x"
type textarea "Dans la liste des person"
type textarea "x"
type textarea "Dans la liste des personn"
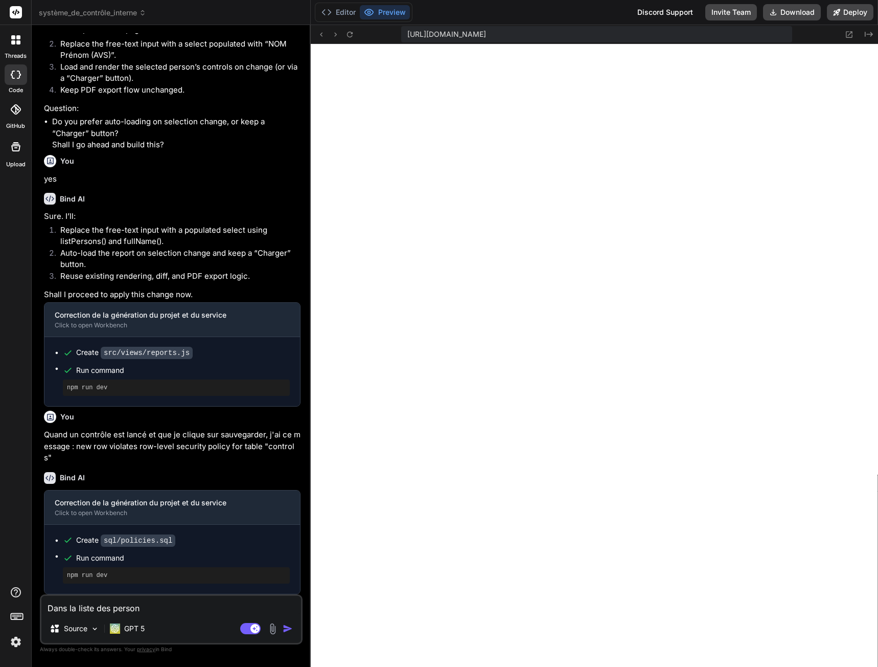
type textarea "x"
type textarea "Dans la liste des personne"
type textarea "x"
type textarea "Dans la liste des personnes"
type textarea "x"
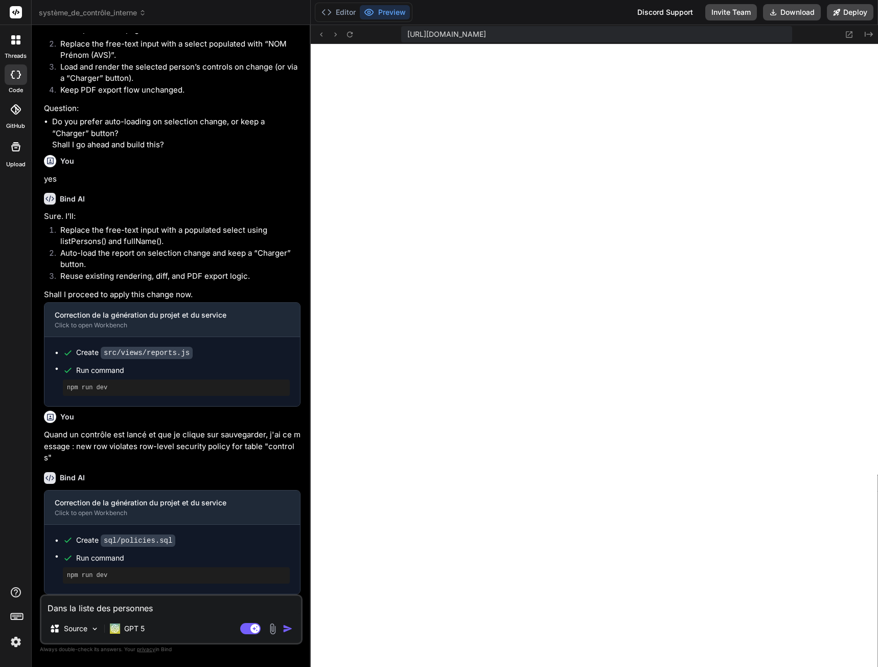
type textarea "Dans la liste des personnes"
type textarea "x"
type textarea "Dans la liste des personnes c"
type textarea "x"
type textarea "Dans la liste des personnes co"
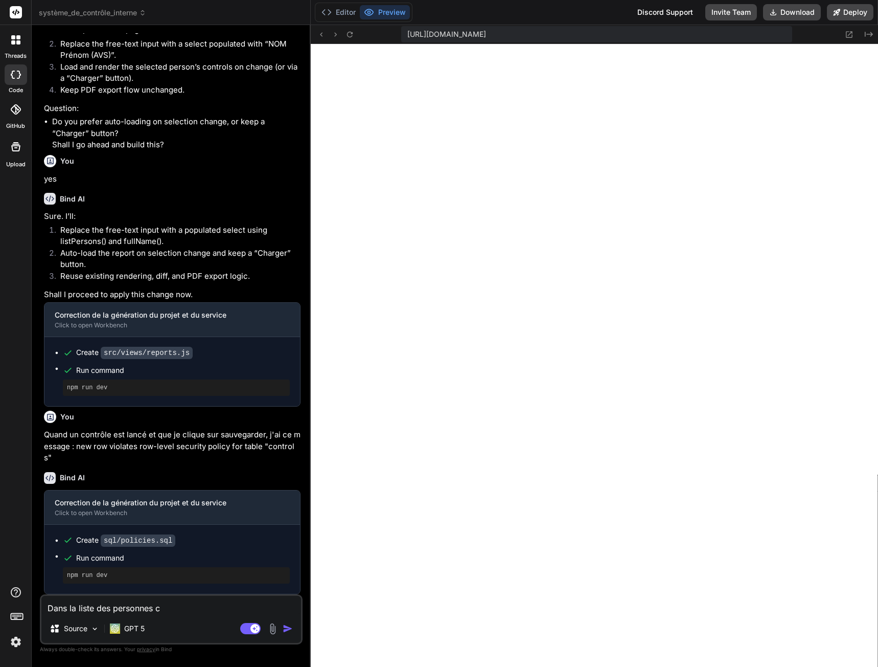
type textarea "x"
type textarea "Dans la liste des personnes con"
type textarea "x"
type textarea "Dans la liste des personnes conc"
type textarea "x"
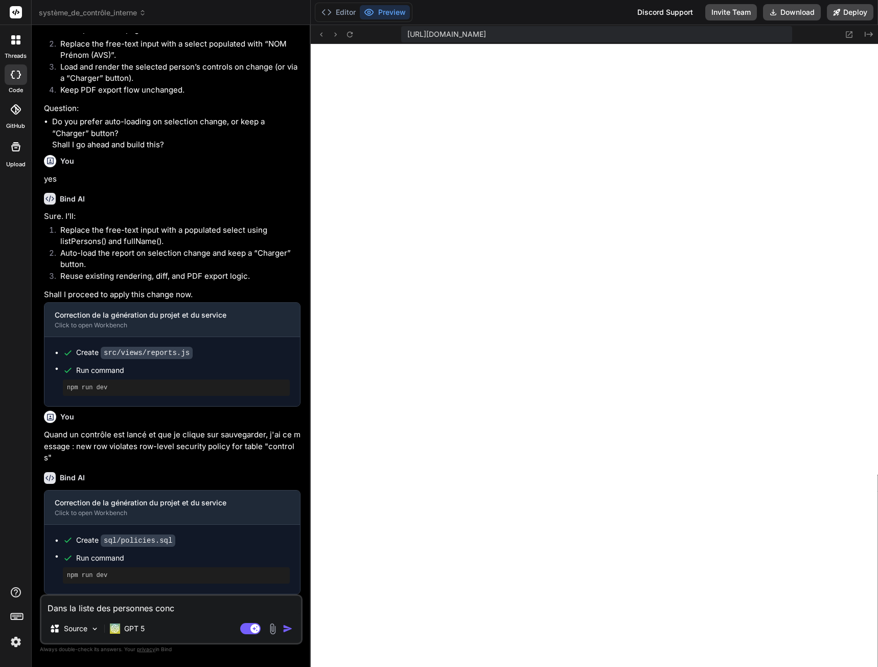
type textarea "Dans la liste des personnes conce"
type textarea "x"
type textarea "Dans la liste des personnes concer"
type textarea "x"
type textarea "Dans la liste des personnes concern"
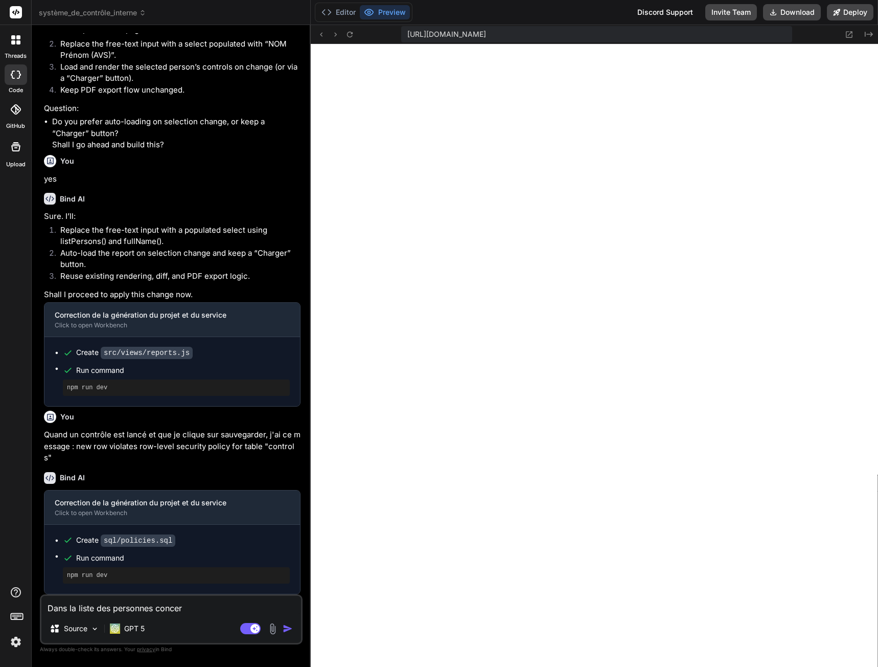
type textarea "x"
type textarea "Dans la liste des personnes concerné"
type textarea "x"
type textarea "Dans la liste des personnes concernée"
type textarea "x"
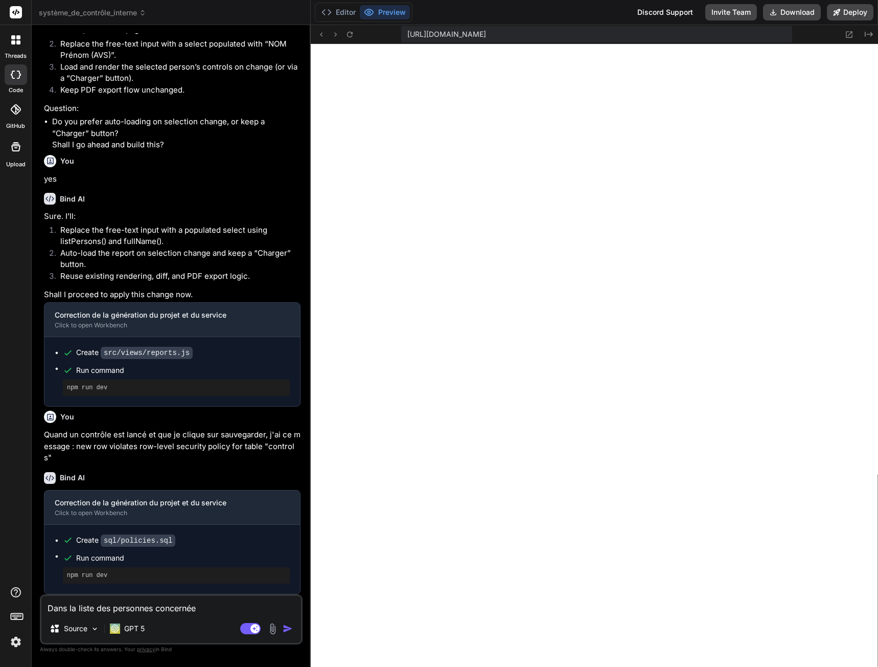
type textarea "Dans la liste des personnes concernées"
type textarea "x"
type textarea "Dans la liste des personnes concernées"
type textarea "x"
type textarea "Dans la liste des personnes concernées s"
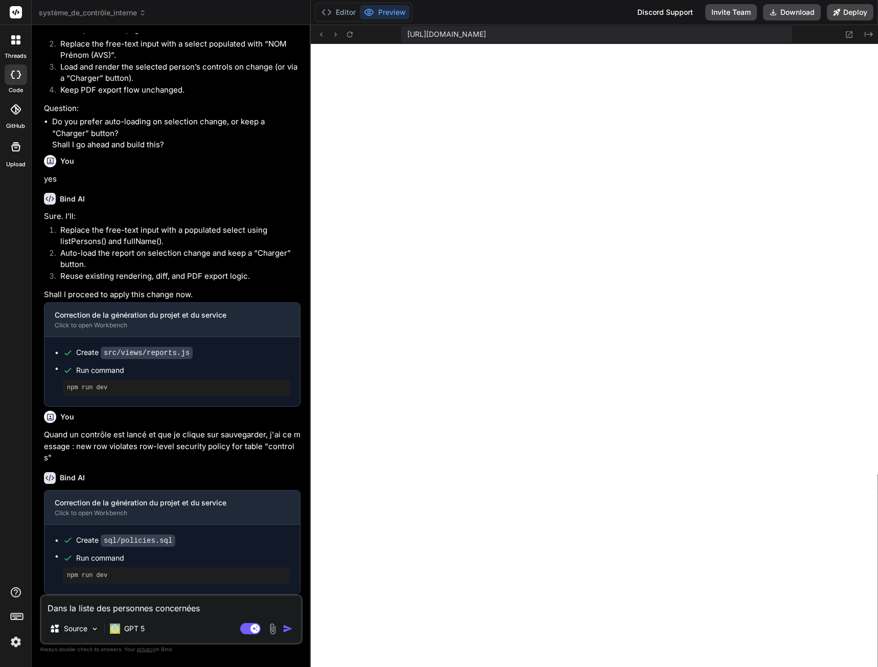
type textarea "x"
type textarea "Dans la liste des personnes concernées so"
type textarea "x"
type textarea "Dans la liste des personnes concernées sou"
type textarea "x"
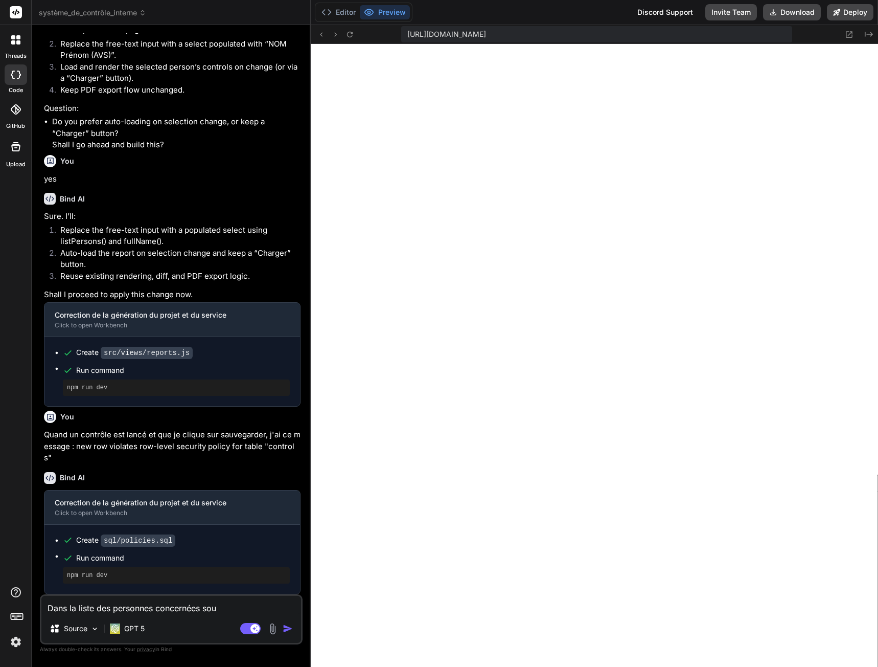
type textarea "Dans la liste des personnes concernées sous"
type textarea "x"
type textarea "Dans la liste des personnes concernées sous"
type textarea "x"
type textarea "Dans la liste des personnes concernées sous l"
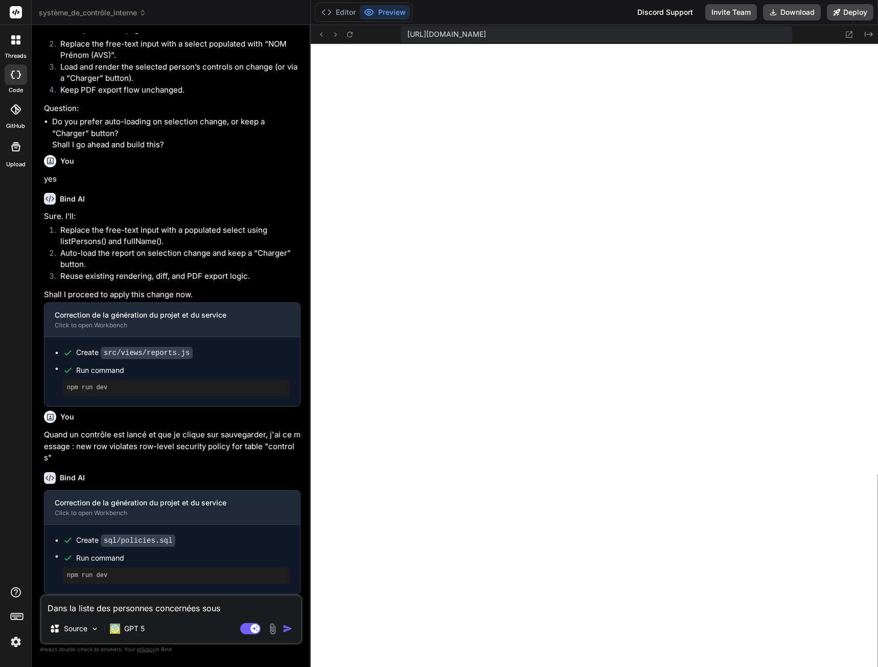
type textarea "x"
type textarea "Dans la liste des personnes concernées sous l'"
type textarea "x"
type textarea "Dans la liste des personnes concernées sous l'o"
type textarea "x"
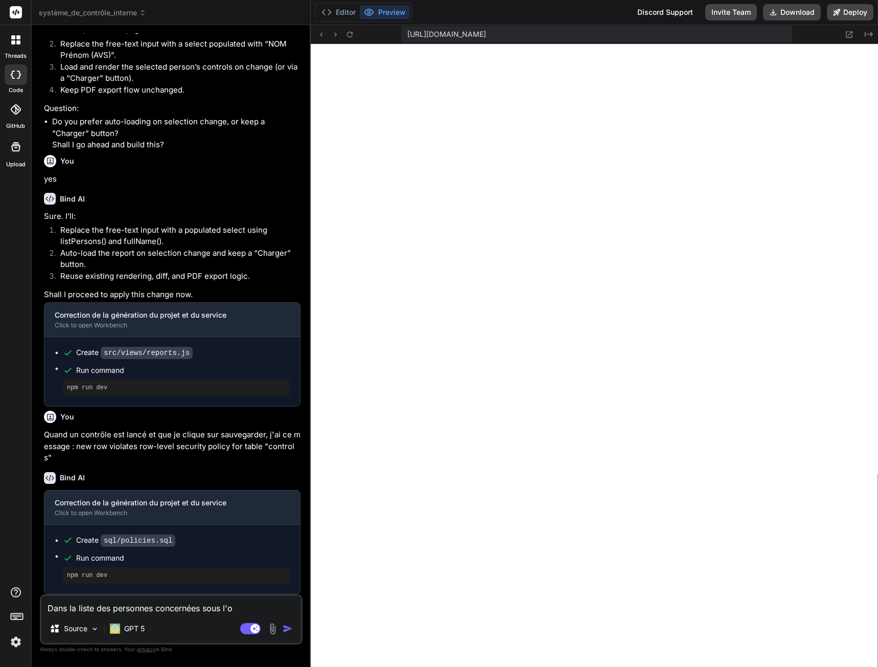
type textarea "Dans la liste des personnes concernées sous l'on"
type textarea "x"
type textarea "Dans la liste des personnes concernées sous l'ong"
type textarea "x"
type textarea "Dans la liste des personnes concernées sous l'ongl"
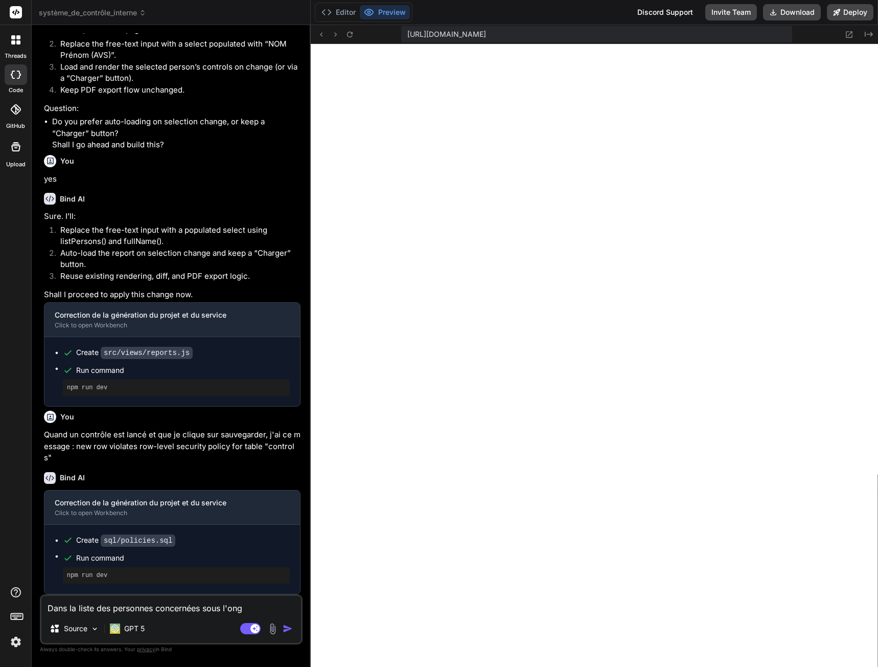
type textarea "x"
type textarea "Dans la liste des personnes concernées sous l'ongle"
type textarea "x"
type textarea "Dans la liste des personnes concernées sous l'onglet"
type textarea "x"
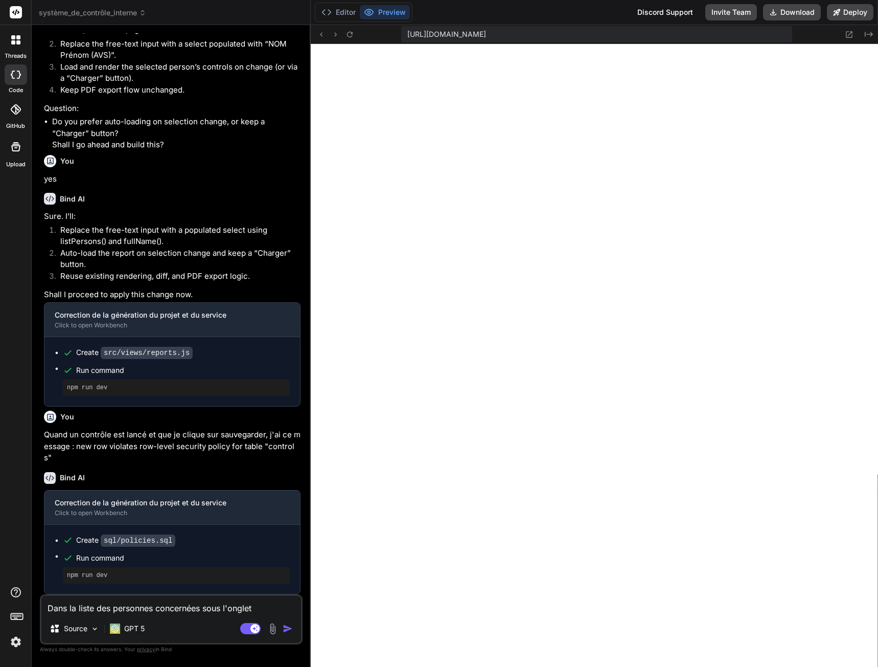
type textarea "Dans la liste des personnes concernées sous l'onglet"
type textarea "x"
type textarea "Dans la liste des personnes concernées sous l'onglet P"
type textarea "x"
type textarea "Dans la liste des personnes concernées sous l'onglet Pe"
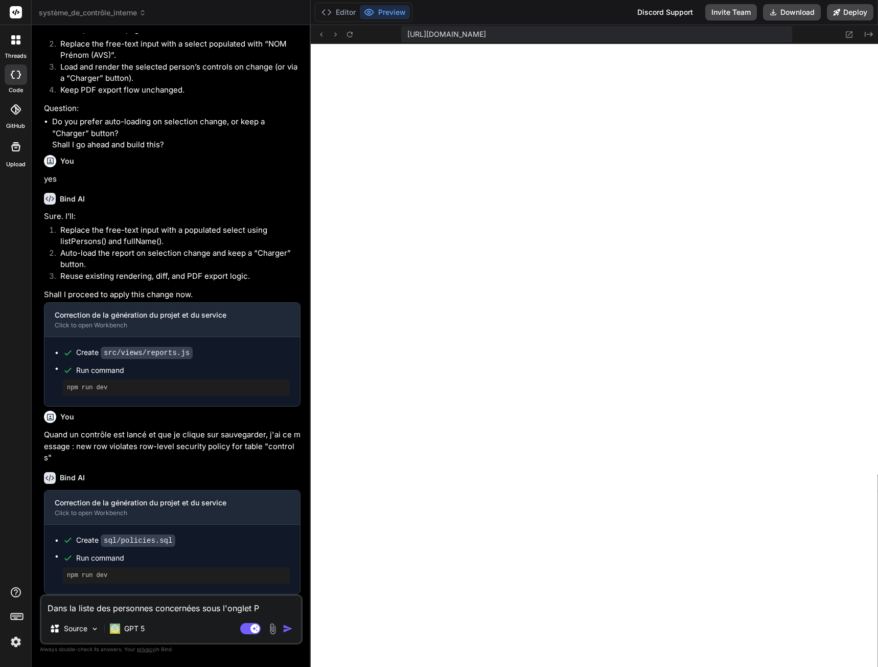
type textarea "x"
type textarea "Dans la liste des personnes concernées sous l'onglet Per"
type textarea "x"
type textarea "Dans la liste des personnes concernées sous l'onglet Pers"
type textarea "x"
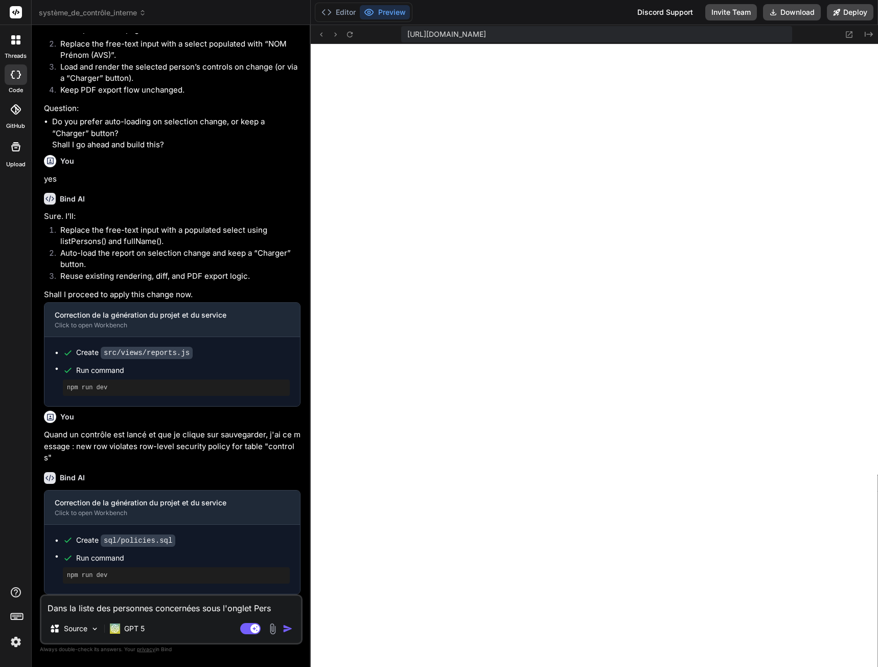
type textarea "Dans la liste des personnes concernées sous l'onglet [PERSON_NAME]"
type textarea "x"
type textarea "Dans la liste des personnes concernées sous l'onglet Person"
type textarea "x"
type textarea "Dans la liste des personnes concernées sous l'onglet Personn"
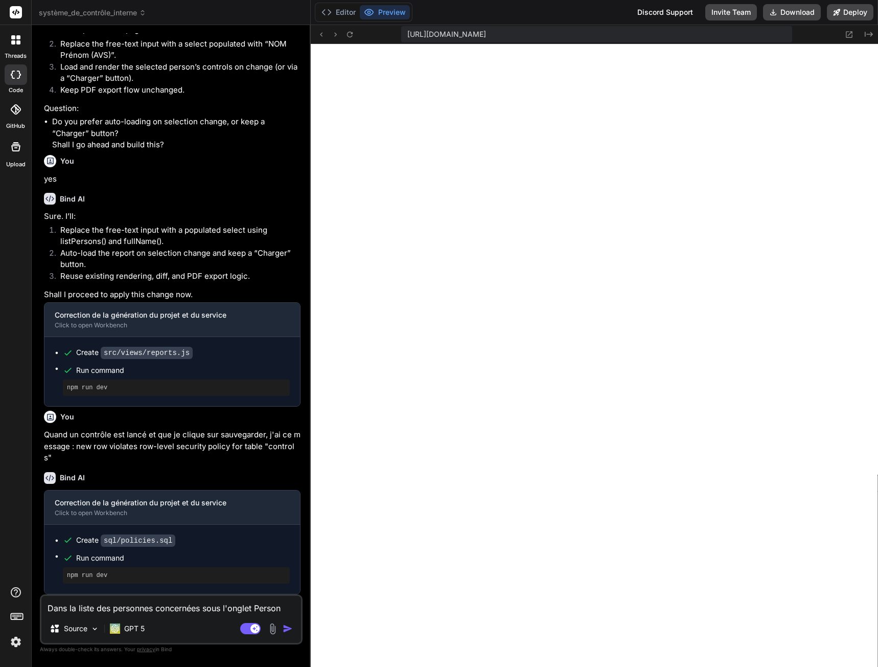
type textarea "x"
type textarea "Dans la liste des personnes concernées sous l'onglet Personne"
type textarea "x"
type textarea "Dans la liste des personnes concernées sous l'onglet Personnes"
type textarea "x"
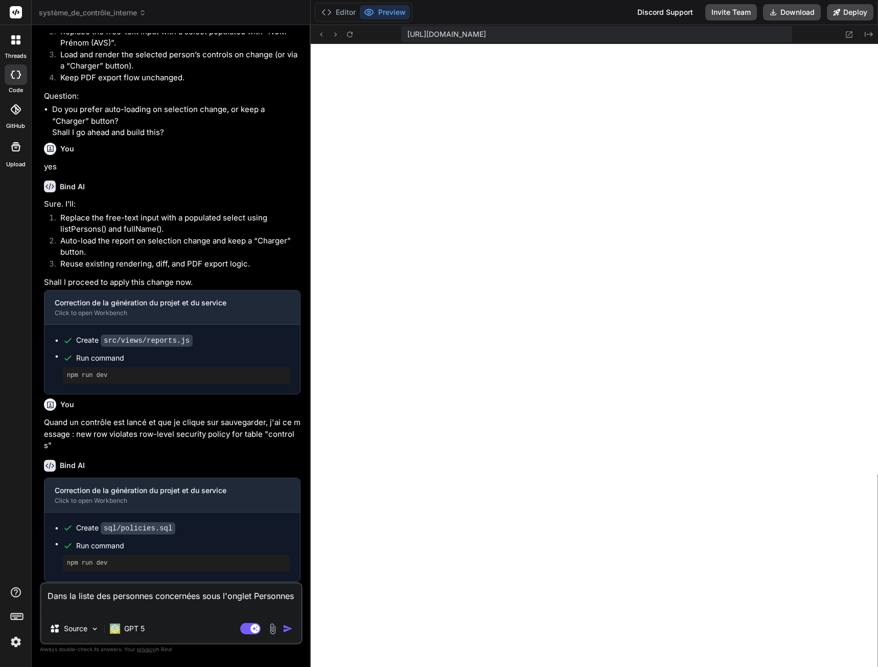
type textarea "Dans la liste des personnes concernées sous l'onglet Personnes,"
type textarea "x"
type textarea "Dans la liste des personnes concernées sous l'onglet Personnes,"
type textarea "x"
type textarea "Dans la liste des personnes concernées sous l'onglet Personnes, i"
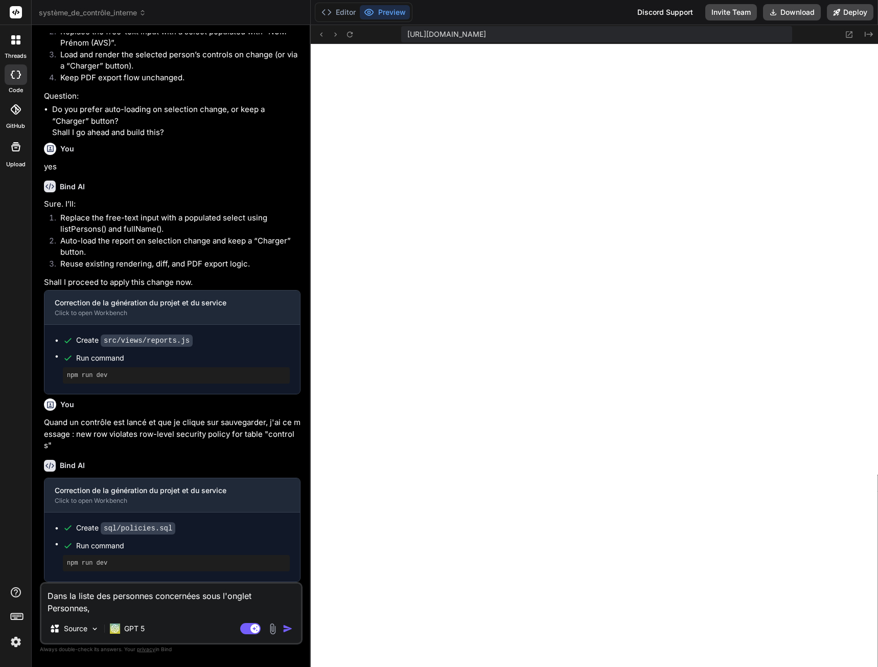
type textarea "x"
type textarea "Dans la liste des personnes concernées sous l'onglet Personnes, il"
type textarea "x"
type textarea "Dans la liste des personnes concernées sous l'onglet Personnes, il"
type textarea "x"
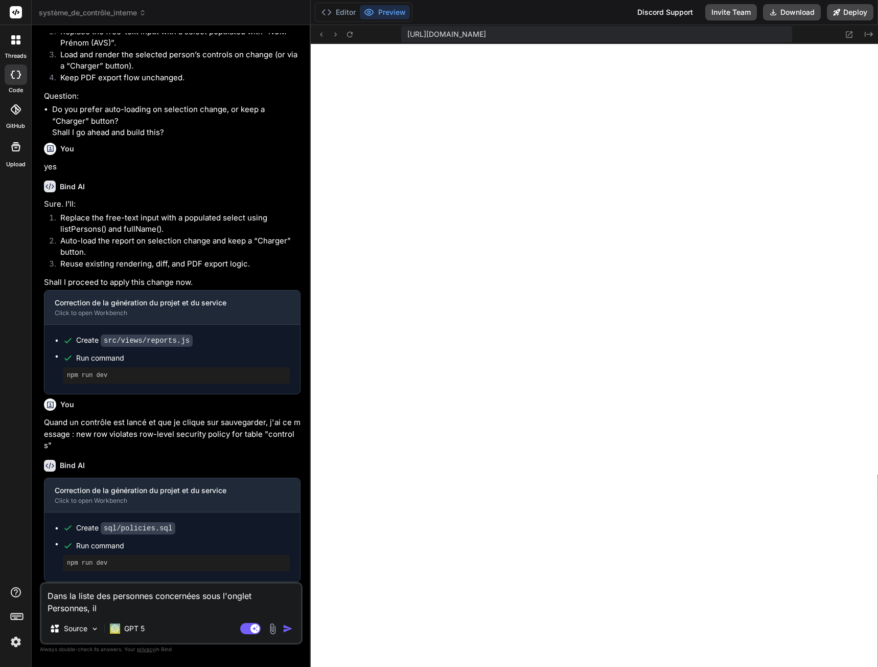
type textarea "Dans la liste des personnes concernées sous l'onglet Personnes, il f"
type textarea "x"
type textarea "Dans la liste des personnes concernées sous l'onglet Personnes, il fa"
type textarea "x"
type textarea "Dans la liste des personnes concernées sous l'onglet Personnes, il fau"
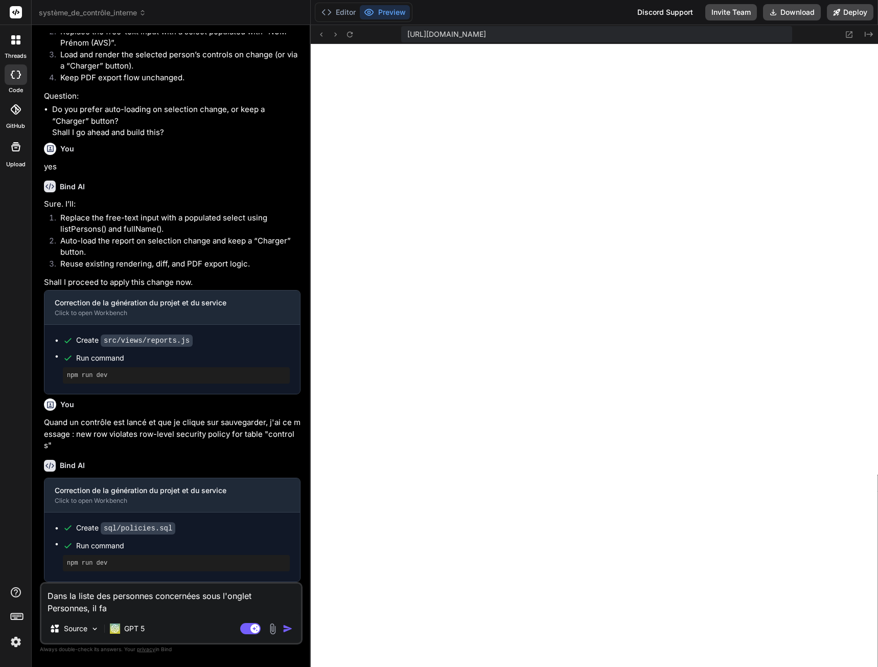
type textarea "x"
type textarea "Dans la liste des personnes concernées sous l'onglet Personnes, il faud"
type textarea "x"
type textarea "Dans la liste des personnes concernées sous l'onglet Personnes, il faudr"
type textarea "x"
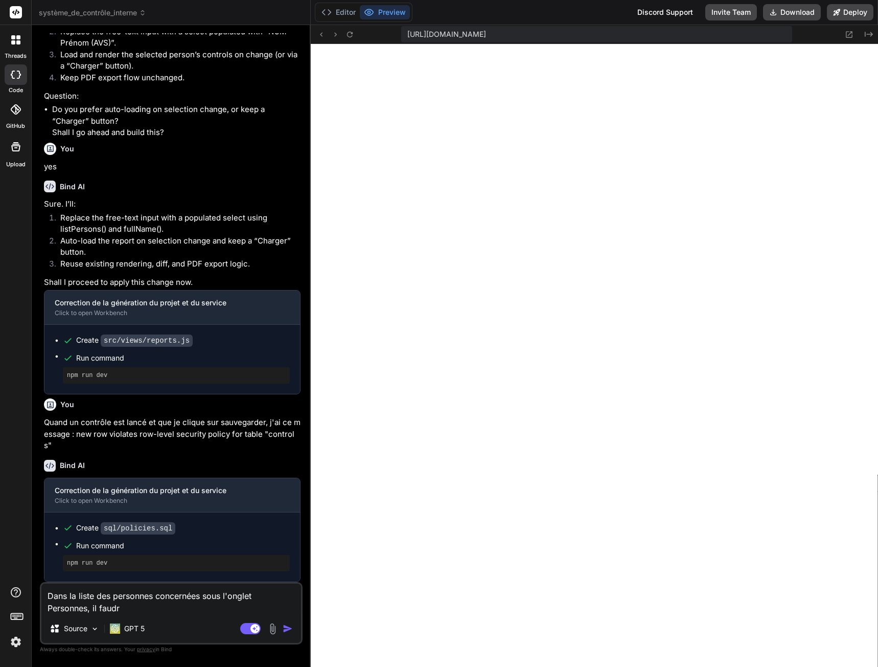
type textarea "Dans la liste des personnes concernées sous l'onglet Personnes, il faudra"
type textarea "x"
type textarea "Dans la liste des personnes concernées sous l'onglet Personnes, il faudrai"
type textarea "x"
type textarea "Dans la liste des personnes concernées sous l'onglet Personnes, il faudrait"
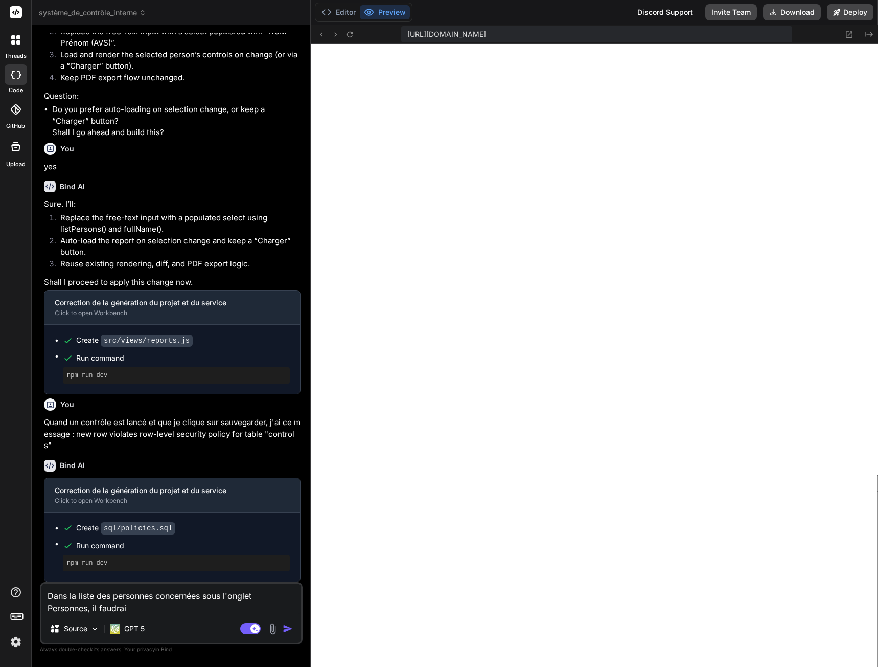
type textarea "x"
type textarea "Dans la liste des personnes concernées sous l'onglet Personnes, il faudrait"
type textarea "x"
type textarea "Dans la liste des personnes concernées sous l'onglet Personnes, il faudrait"
type textarea "x"
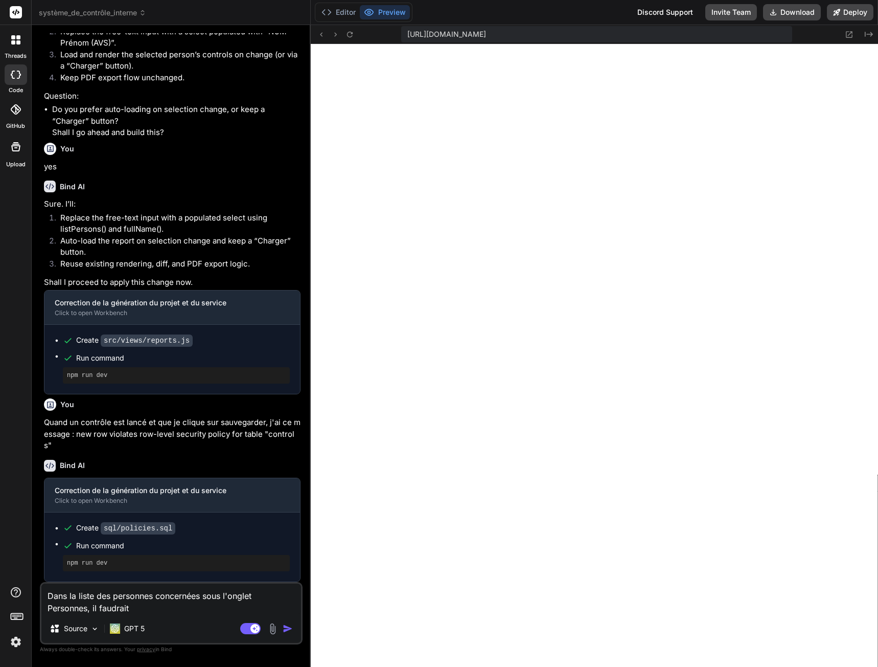
type textarea "Dans la liste des personnes concernées sous l'onglet Personnes, il faudrai"
type textarea "x"
type textarea "Dans la liste des personnes concernées sous l'onglet Personnes, il faudra"
type textarea "x"
type textarea "Dans la liste des personnes concernées sous l'onglet Personnes, il faudr"
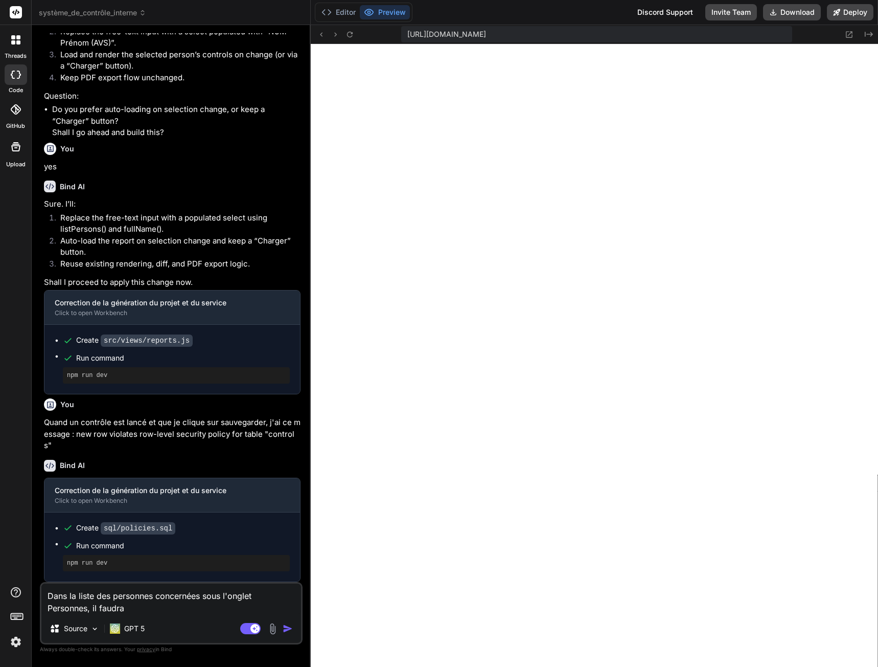
type textarea "x"
type textarea "Dans la liste des personnes concernées sous l'onglet Personnes, il faud"
type textarea "x"
type textarea "Dans la liste des personnes concernées sous l'onglet Personnes, il fau"
type textarea "x"
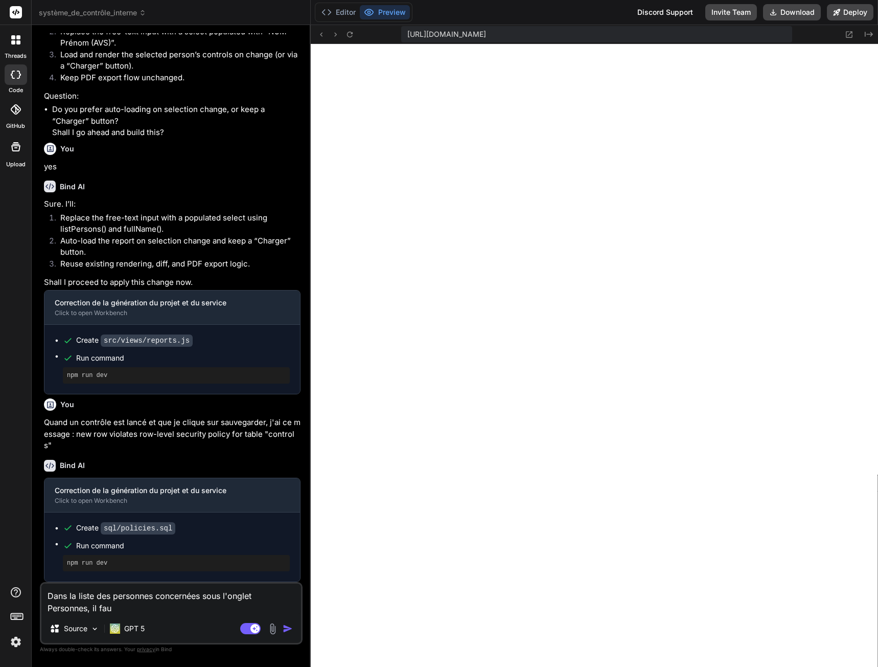
type textarea "Dans la liste des personnes concernées sous l'onglet Personnes, il fa"
type textarea "x"
type textarea "Dans la liste des personnes concernées sous l'onglet Personnes, il f"
type textarea "x"
type textarea "Dans la liste des personnes concernées sous l'onglet Personnes, il"
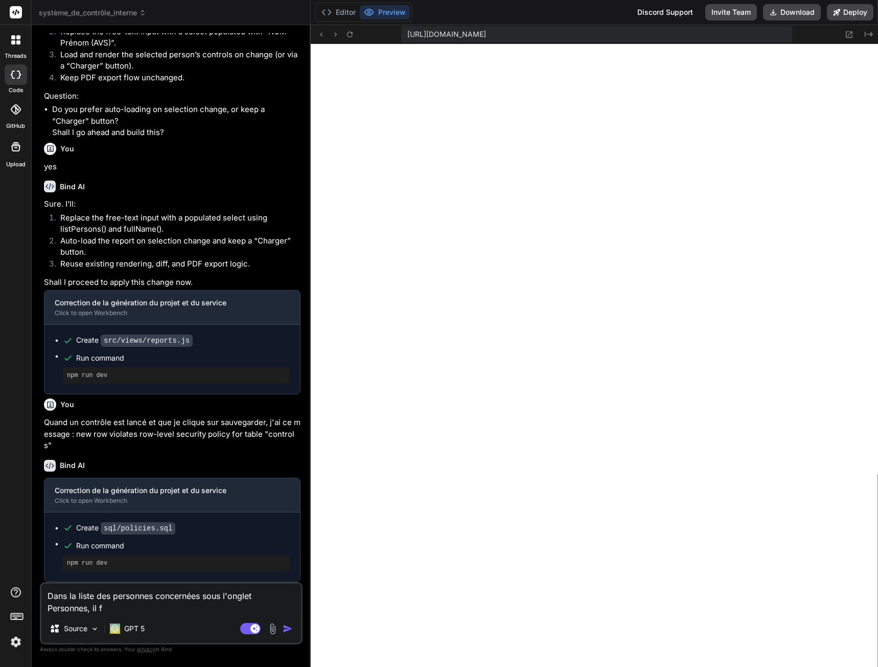
type textarea "x"
type textarea "Dans la liste des personnes concernées sous l'onglet Personnes, il"
type textarea "x"
type textarea "Dans la liste des personnes concernées sous l'onglet Personnes, ile"
type textarea "x"
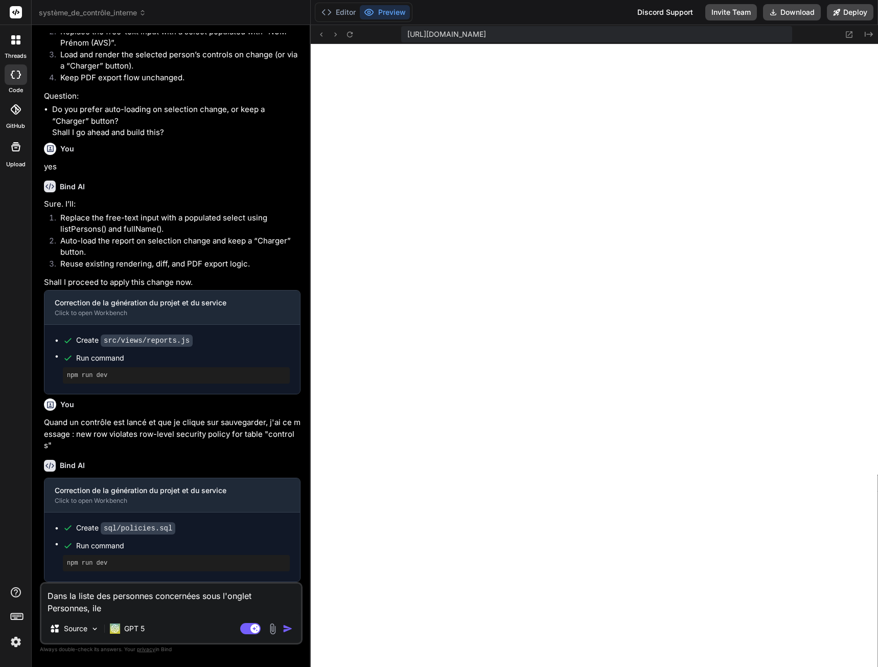
type textarea "Dans la liste des personnes concernées sous l'onglet Personnes, il"
type textarea "x"
type textarea "Dans la liste des personnes concernées sous l'onglet Personnes, il"
type textarea "x"
type textarea "Dans la liste des personnes concernées sous l'onglet Personnes, il e"
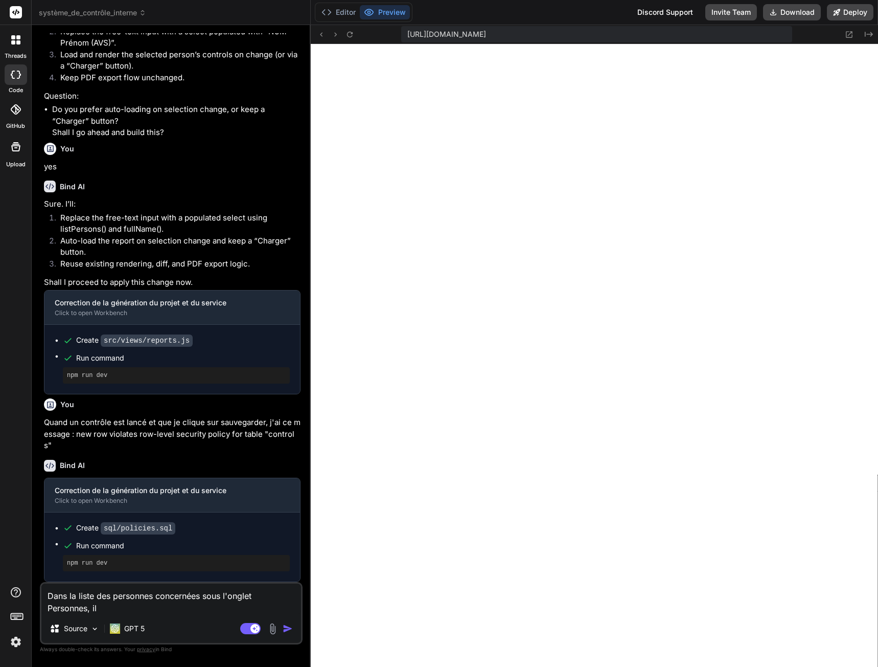
type textarea "x"
type textarea "Dans la liste des personnes concernées sous l'onglet Personnes, il es"
type textarea "x"
type textarea "Dans la liste des personnes concernées sous l'onglet Personnes, il est"
type textarea "x"
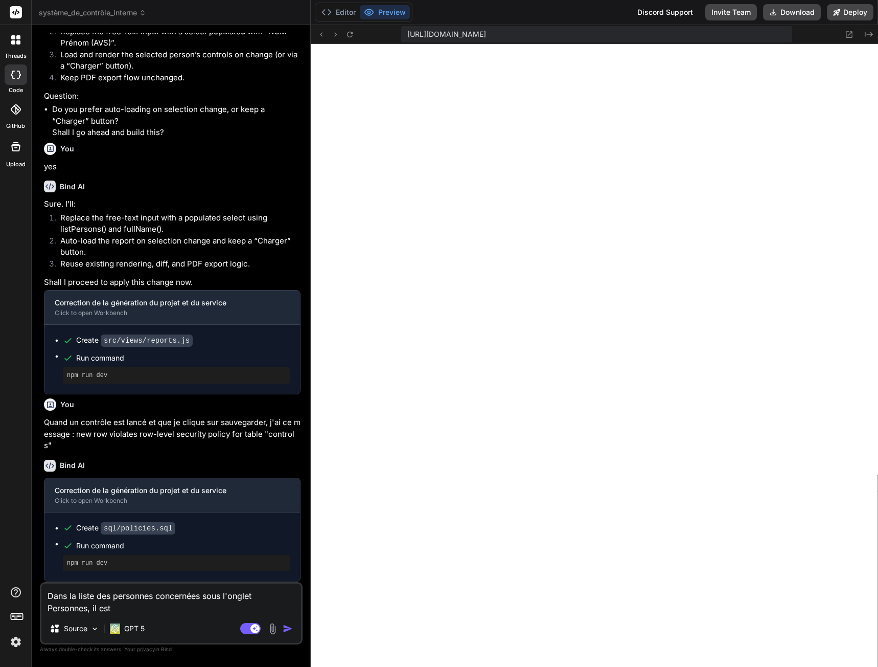
type textarea "Dans la liste des personnes concernées sous l'onglet Personnes, il est"
type textarea "x"
type textarea "Dans la liste des personnes concernées sous l'onglet Personnes, il est"
type textarea "x"
type textarea "Dans la liste des personnes concernées sous l'onglet Personnes, il es"
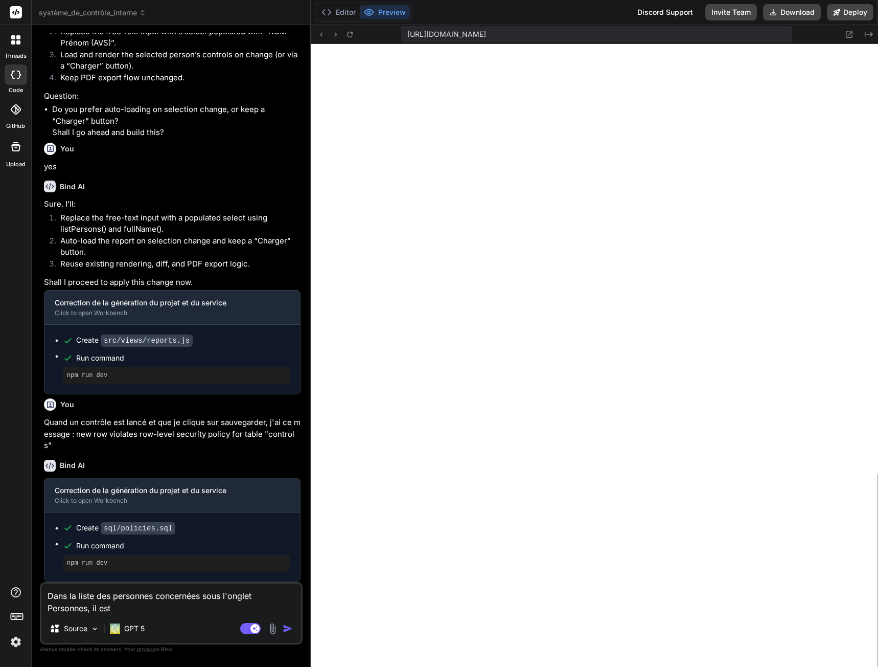
type textarea "x"
type textarea "Dans la liste des personnes concernées sous l'onglet Personnes, il e"
type textarea "x"
type textarea "Dans la liste des personnes concernées sous l'onglet Personnes, il"
type textarea "x"
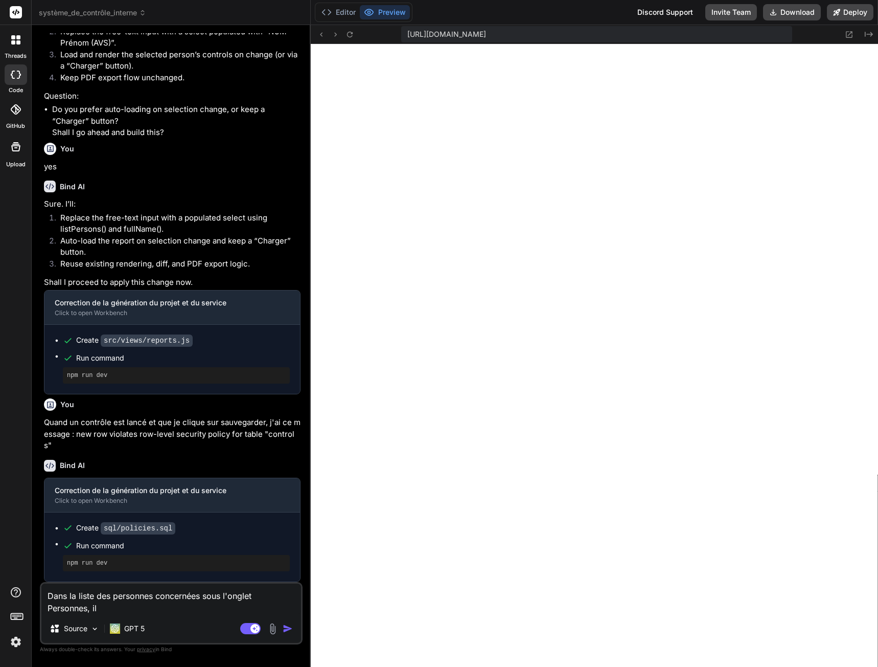
type textarea "Dans la liste des personnes concernées sous l'onglet Personnes, il n"
type textarea "x"
type textarea "Dans la liste des personnes concernées sous l'onglet Personnes, il n'"
type textarea "x"
type textarea "Dans la liste des personnes concernées sous l'onglet Personnes, il n'e"
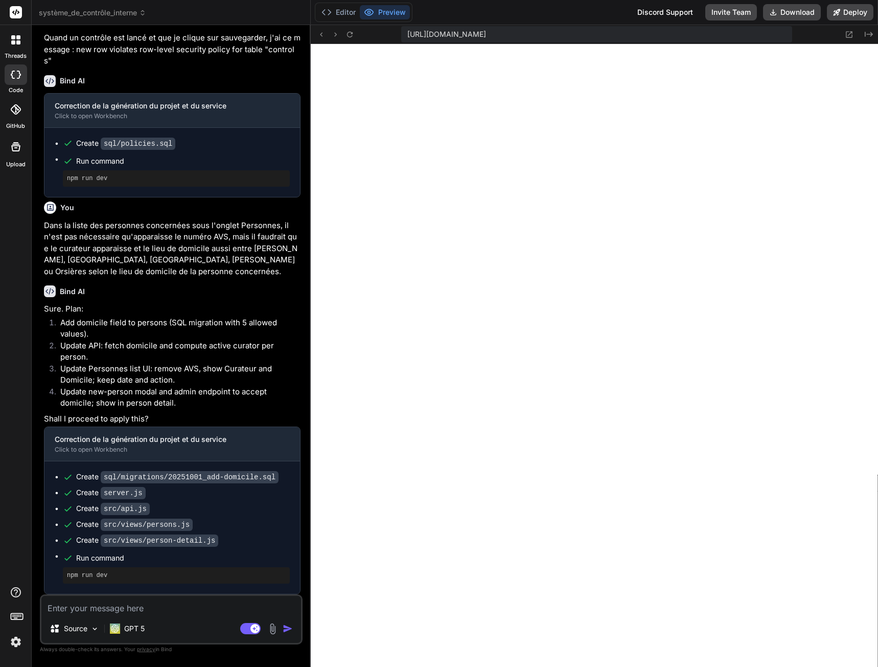
scroll to position [1134, 0]
click at [109, 610] on textarea at bounding box center [171, 605] width 260 height 18
paste textarea "[loremi:dolo:sitame-consecte] Adipis el seddo eiusmo tem incidi utlabore etdolo…"
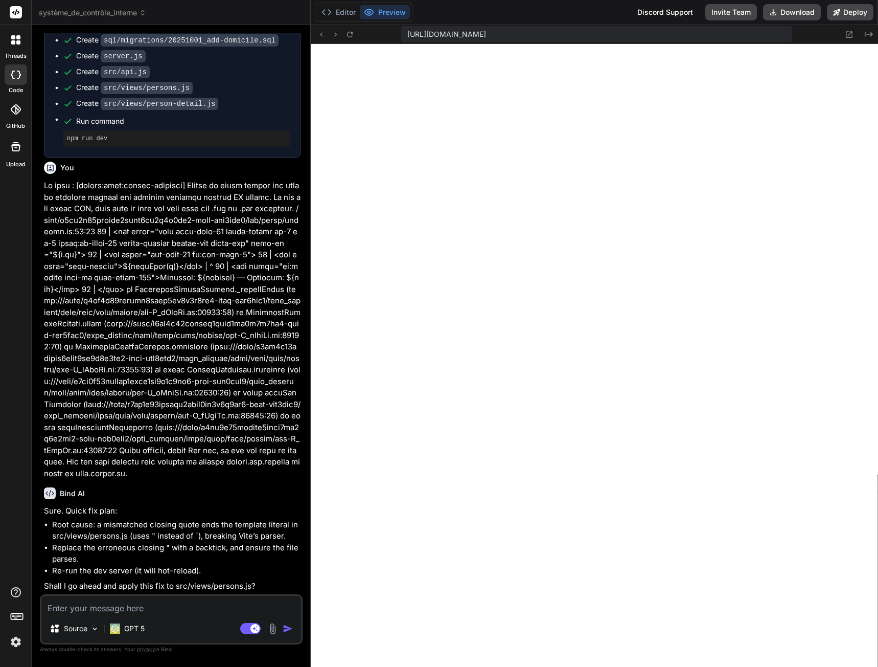
scroll to position [1571, 0]
click at [139, 608] on textarea at bounding box center [171, 605] width 260 height 18
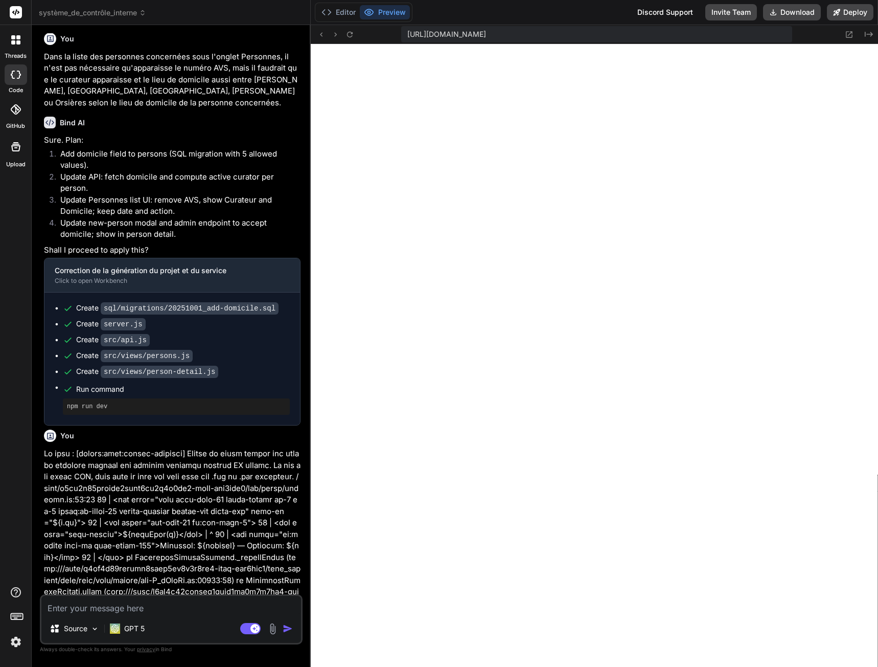
scroll to position [1290, 0]
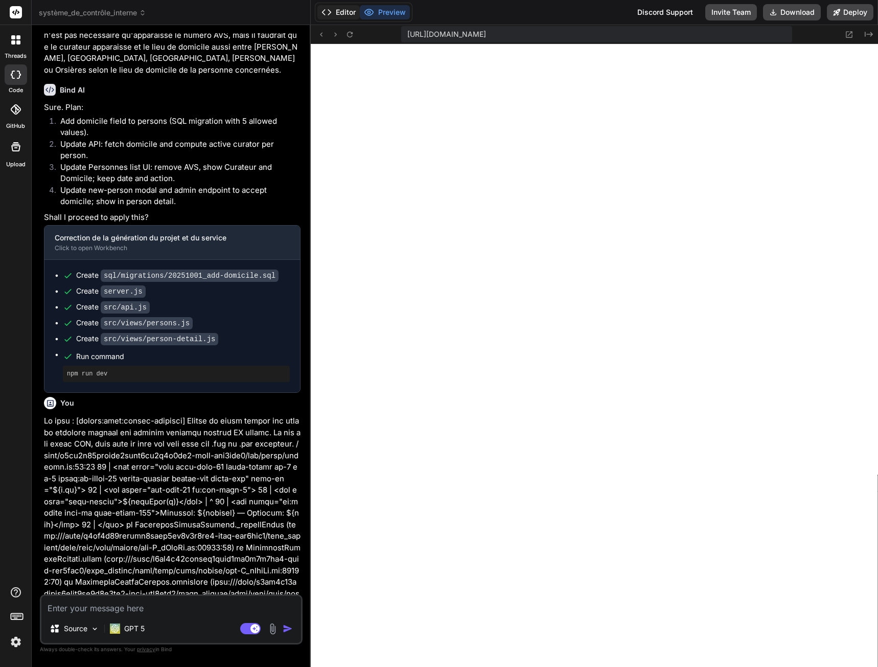
click at [339, 7] on button "Editor" at bounding box center [338, 12] width 42 height 14
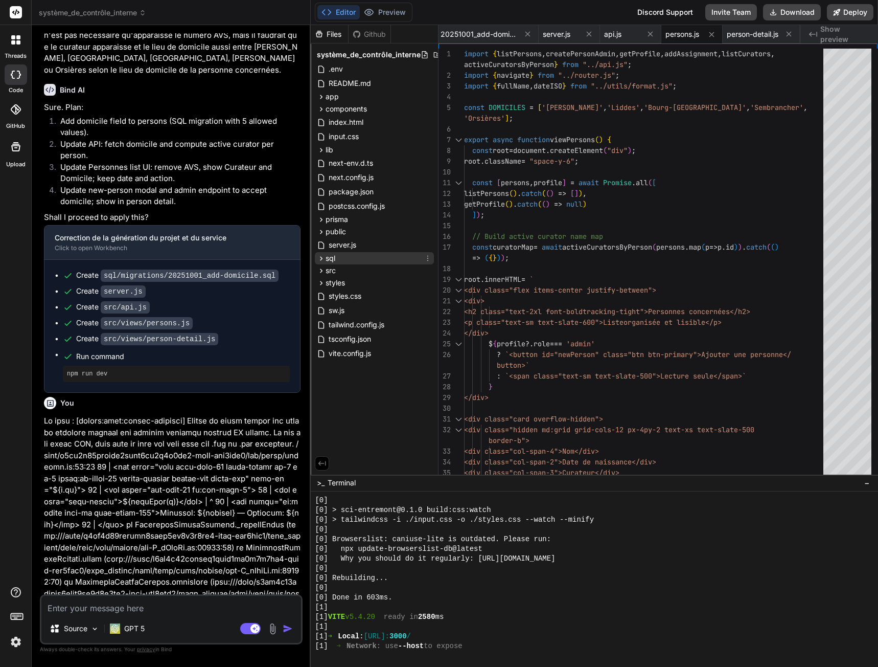
click at [343, 261] on div "sql" at bounding box center [374, 258] width 119 height 12
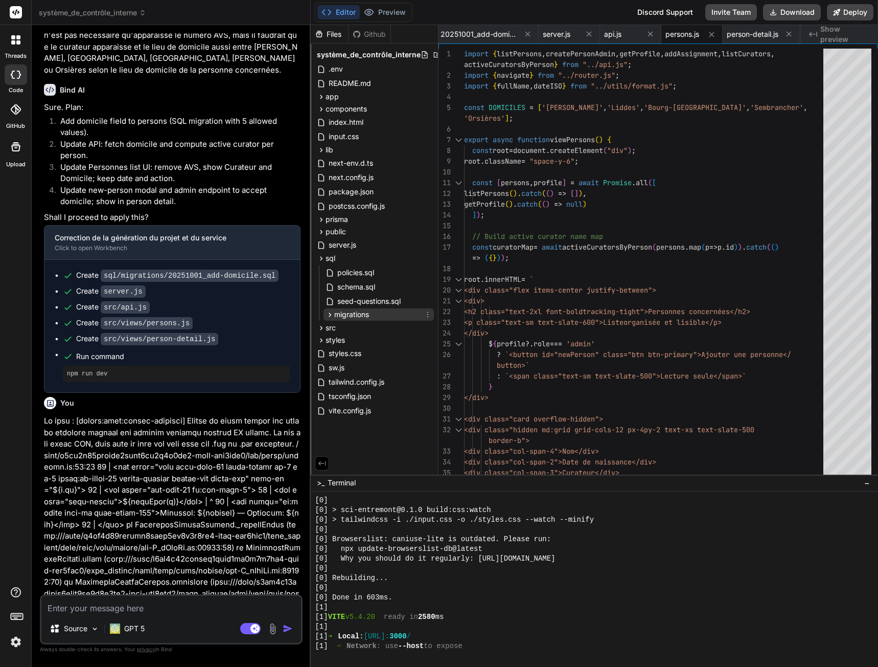
click at [363, 316] on span "migrations" at bounding box center [351, 314] width 35 height 10
click at [370, 330] on span "20251001_add-domicile.sql" at bounding box center [392, 329] width 94 height 12
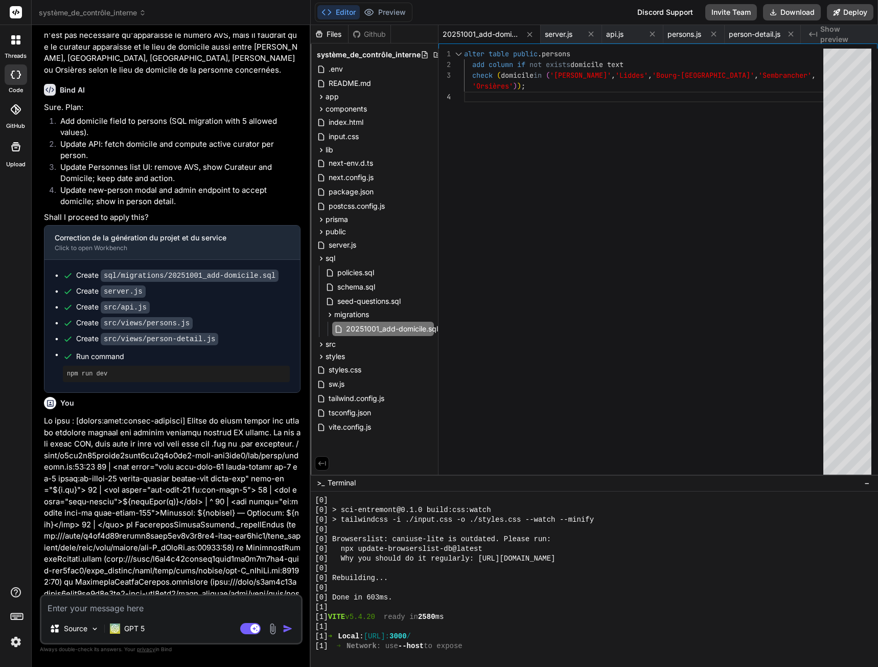
click at [586, 190] on div "alter table public . persons add column if not exists domicile text check ( dom…" at bounding box center [646, 264] width 365 height 430
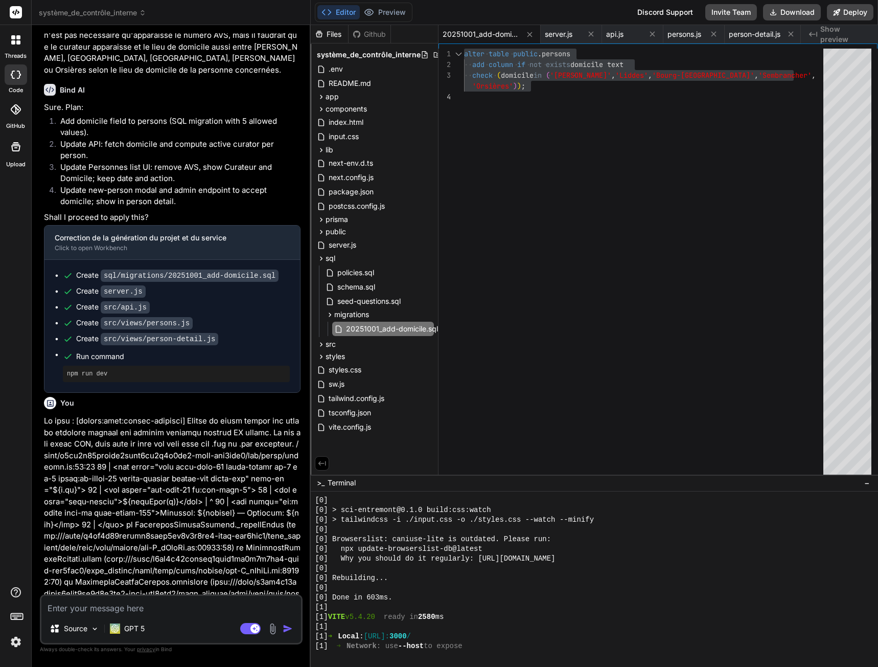
click at [586, 211] on div "alter table public . persons add column if not exists domicile text check ( dom…" at bounding box center [646, 264] width 365 height 430
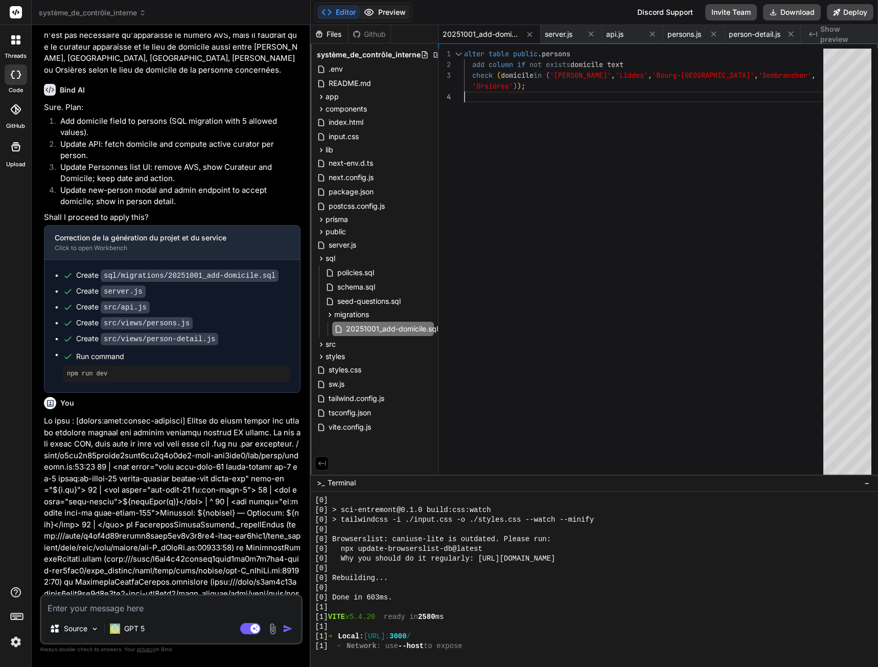
click at [378, 16] on button "Preview" at bounding box center [385, 12] width 50 height 14
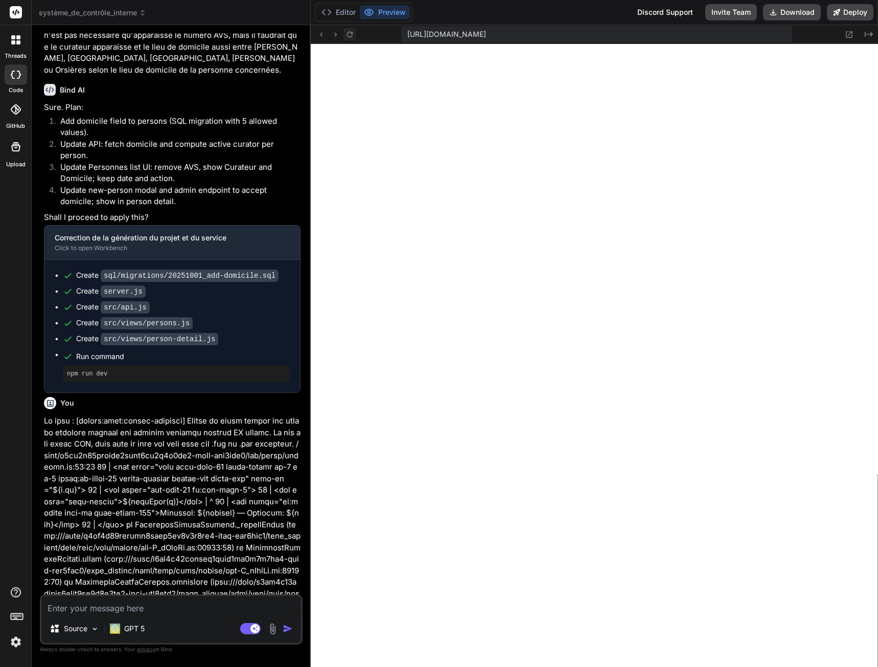
click at [347, 34] on icon at bounding box center [350, 34] width 6 height 6
click at [135, 603] on textarea at bounding box center [171, 605] width 260 height 18
click at [245, 625] on rect at bounding box center [250, 628] width 20 height 11
click at [97, 614] on div "Source Agent Mode. When this toggle is activated, AI automatically makes decisi…" at bounding box center [171, 619] width 263 height 50
click at [96, 608] on textarea at bounding box center [171, 605] width 260 height 18
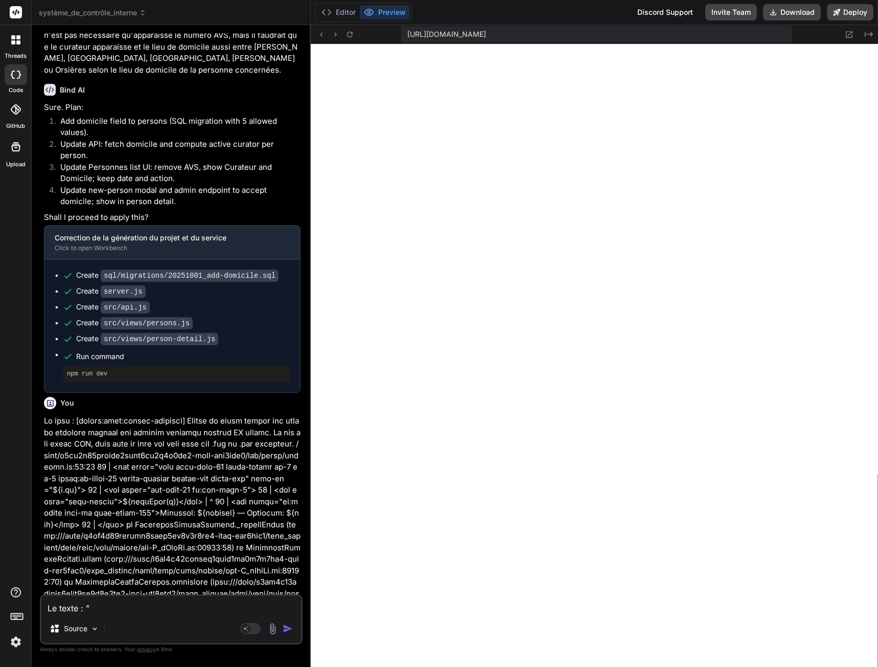
paste textarea "Vue d’ensemble claire et opérationnelle"
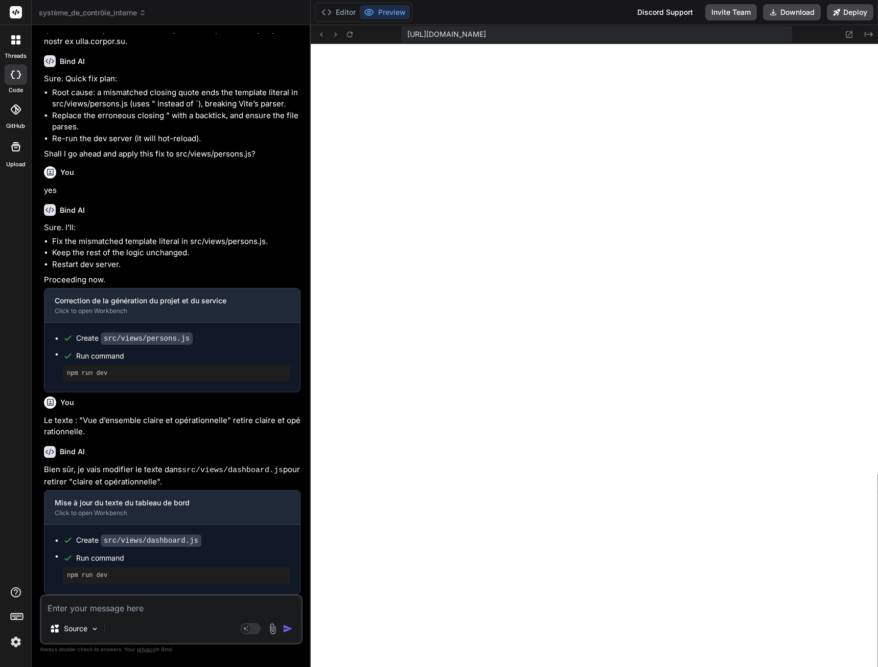
scroll to position [2002, 0]
click at [111, 607] on textarea at bounding box center [171, 605] width 260 height 18
paste textarea "Liste organisée et lisible"
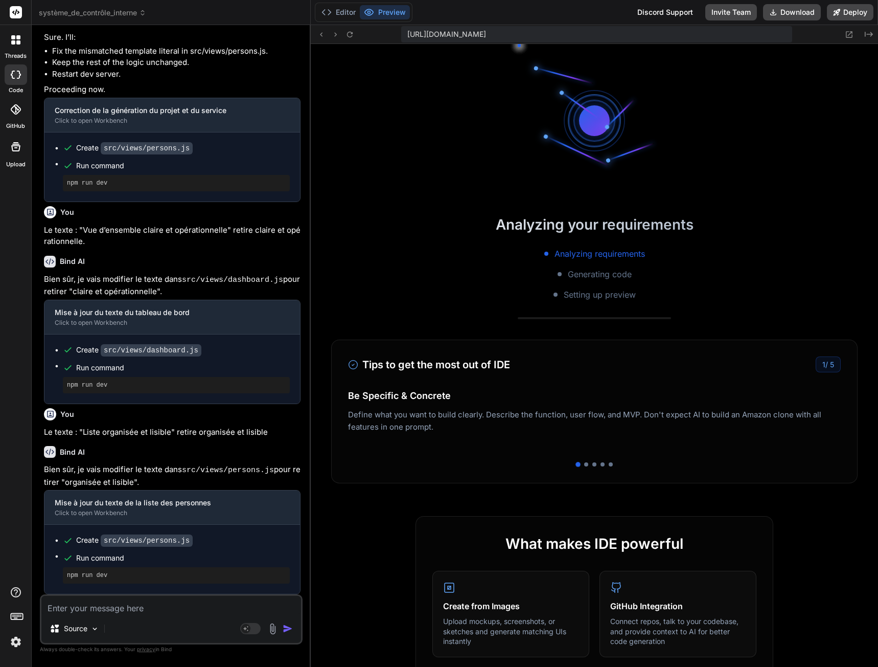
scroll to position [2191, 0]
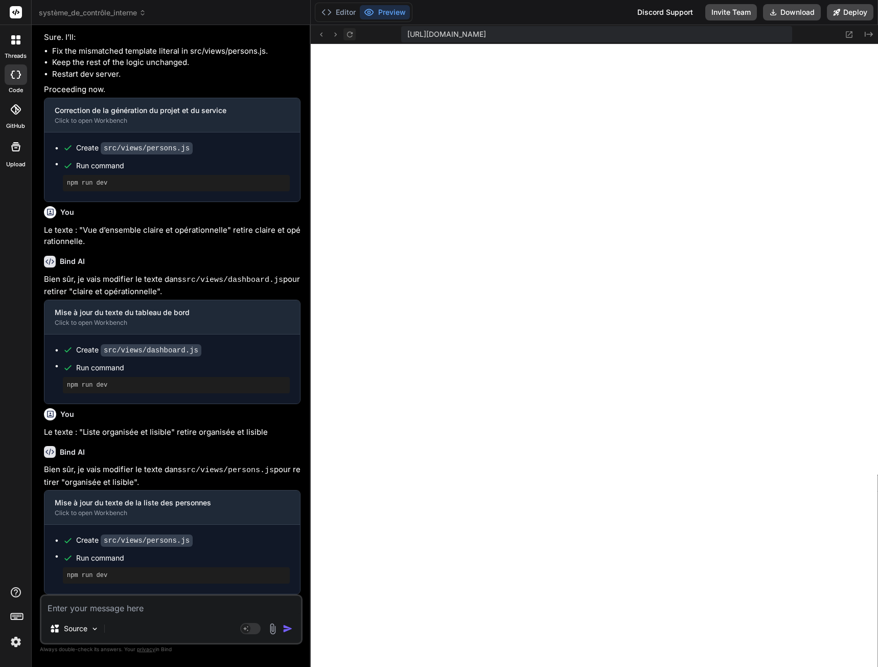
click at [354, 32] on icon at bounding box center [350, 34] width 9 height 9
click at [107, 607] on textarea at bounding box center [171, 605] width 260 height 18
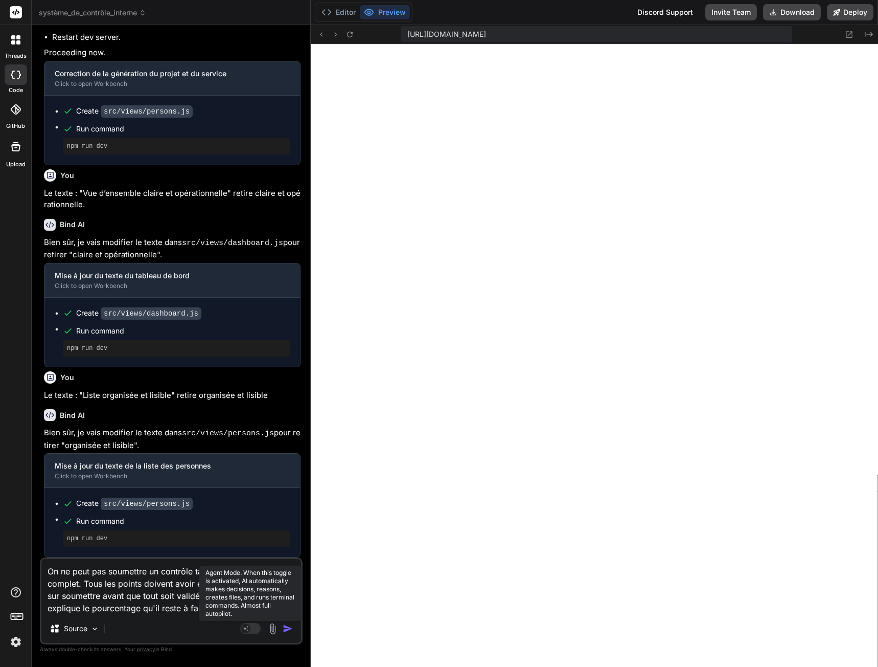
click at [258, 633] on rect at bounding box center [250, 628] width 20 height 11
click at [216, 607] on textarea "On ne peut pas soumettre un contrôle tant qu'il n'est pas complet. Tous les poi…" at bounding box center [171, 586] width 260 height 55
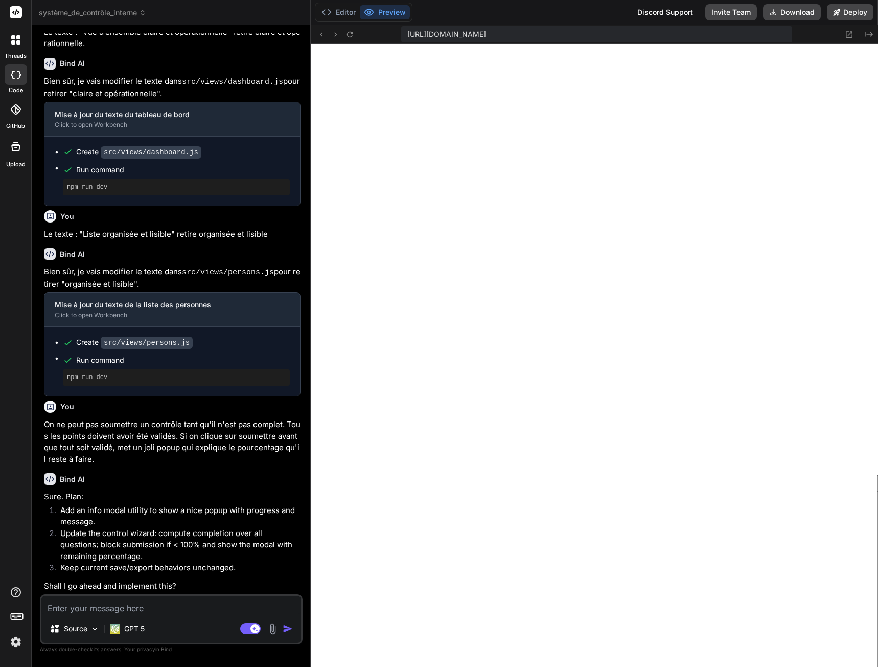
scroll to position [2389, 0]
click at [114, 610] on textarea at bounding box center [171, 605] width 260 height 18
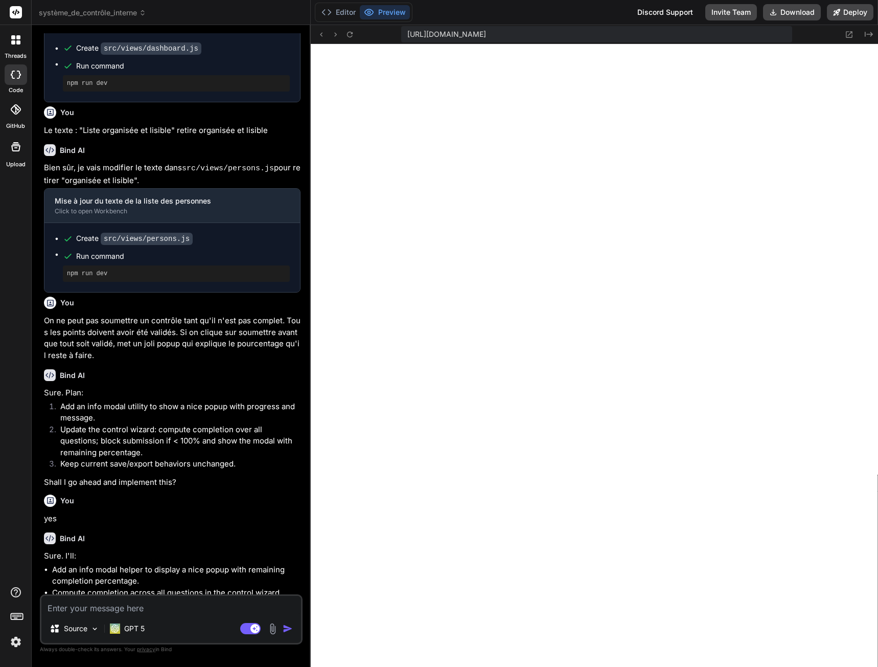
scroll to position [2441, 0]
